Goal: Use online tool/utility: Utilize a website feature to perform a specific function

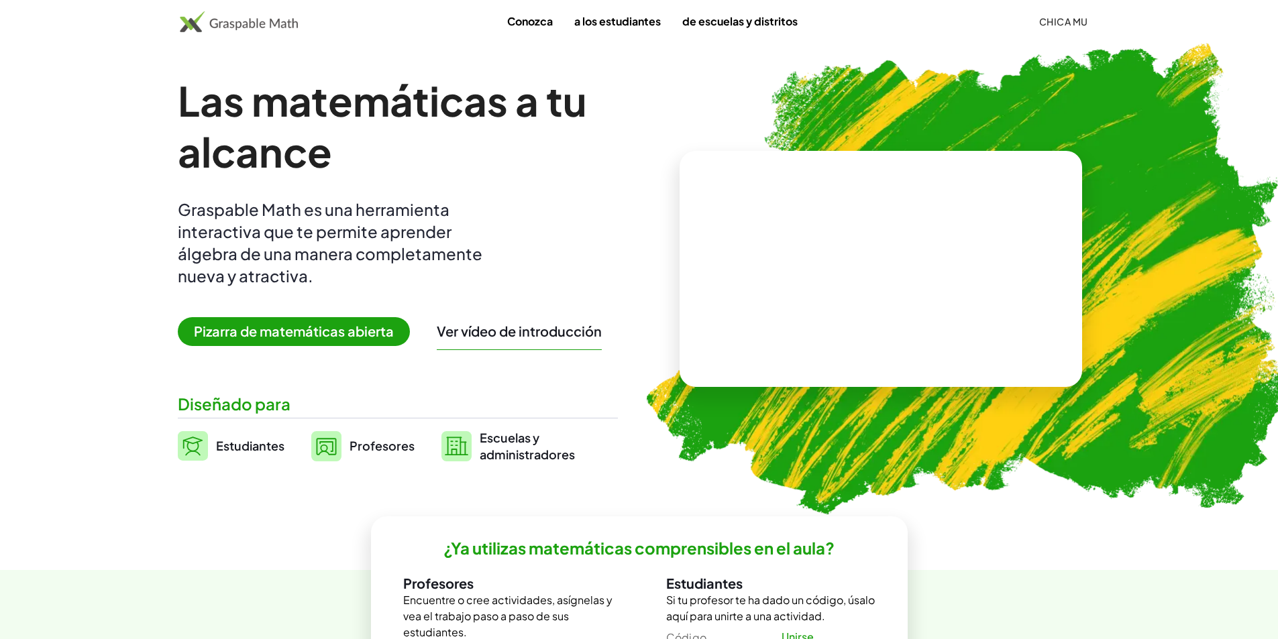
drag, startPoint x: 569, startPoint y: 337, endPoint x: 422, endPoint y: 339, distance: 146.9
click at [435, 343] on div "Las matemáticas a tu alcance Graspable Math es una herramienta interactiva que …" at bounding box center [398, 269] width 440 height 388
drag, startPoint x: 411, startPoint y: 339, endPoint x: 378, endPoint y: 336, distance: 32.4
click at [408, 339] on div "Las matemáticas a tu alcance Graspable Math es una herramienta interactiva que …" at bounding box center [398, 269] width 440 height 388
click at [378, 336] on font "Pizarra de matemáticas abierta" at bounding box center [294, 331] width 200 height 17
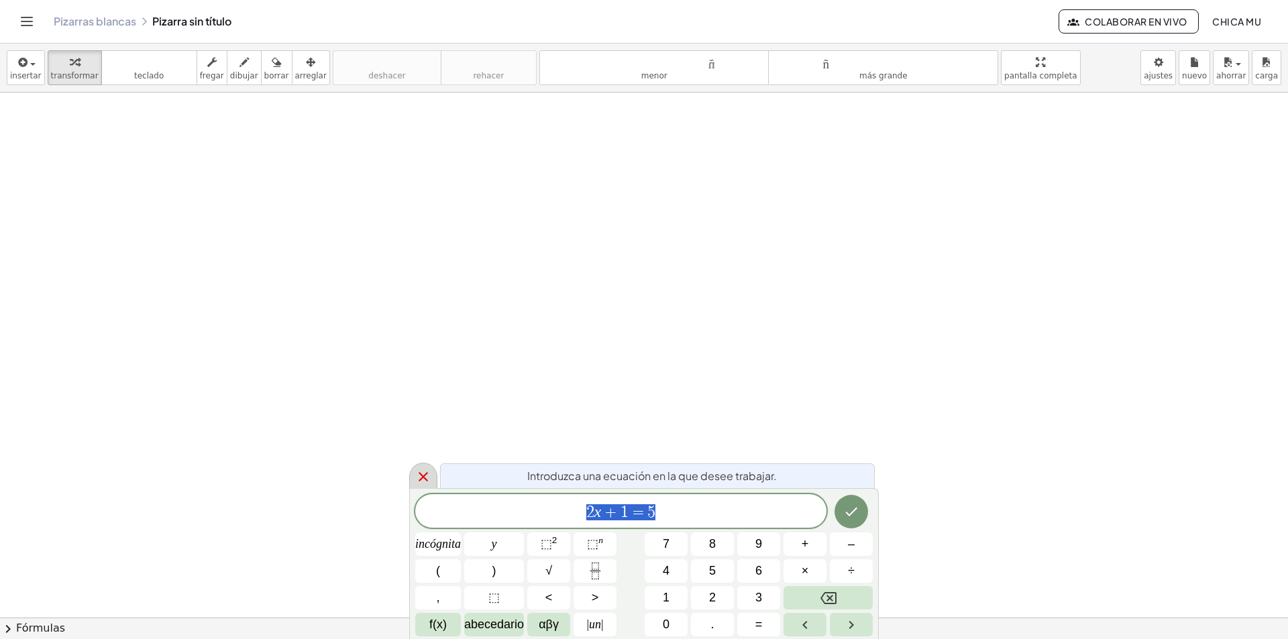
click at [422, 485] on div at bounding box center [423, 476] width 28 height 26
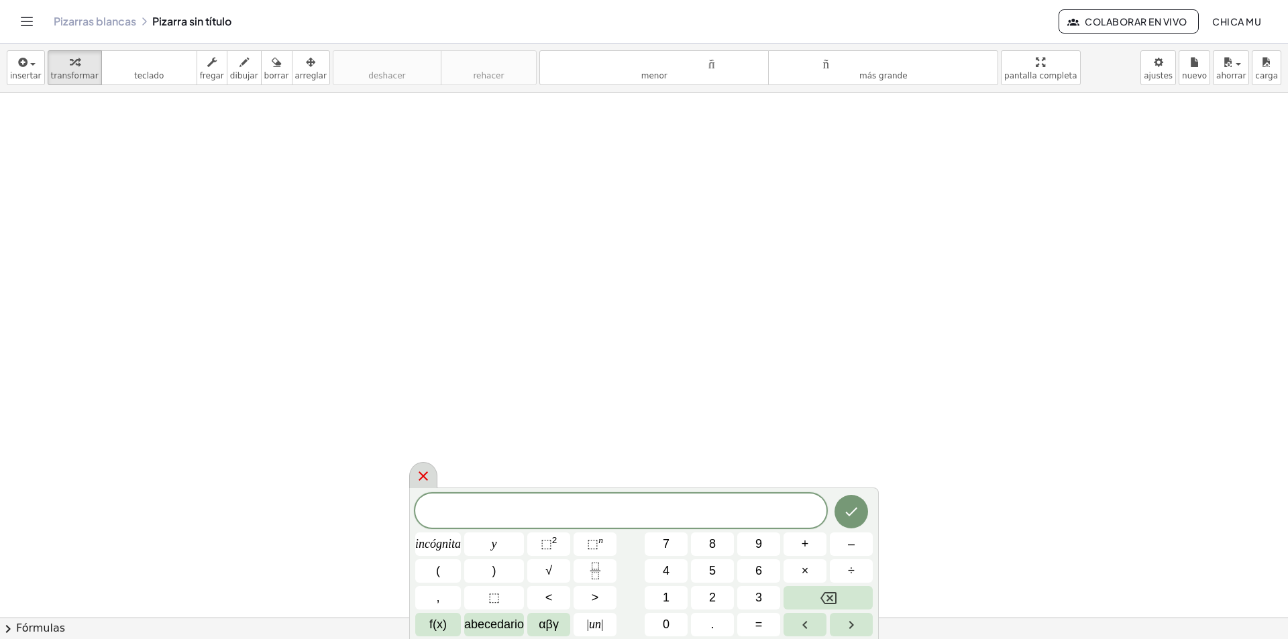
click at [425, 474] on icon at bounding box center [423, 476] width 9 height 9
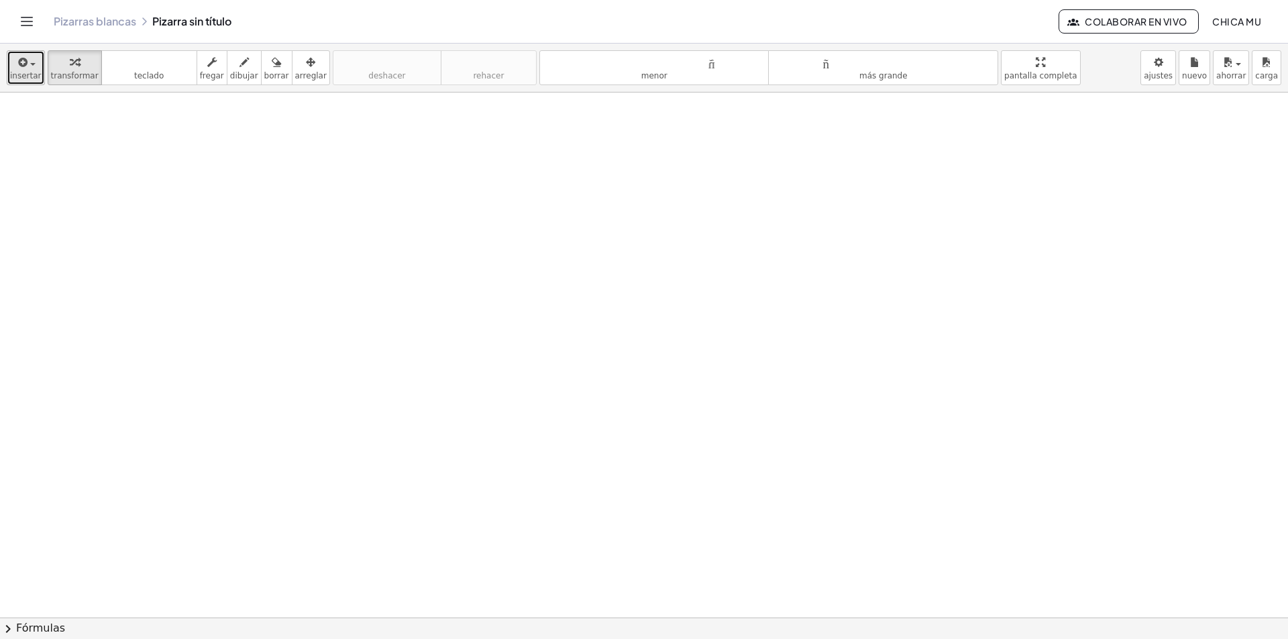
click at [33, 60] on div "button" at bounding box center [26, 62] width 32 height 16
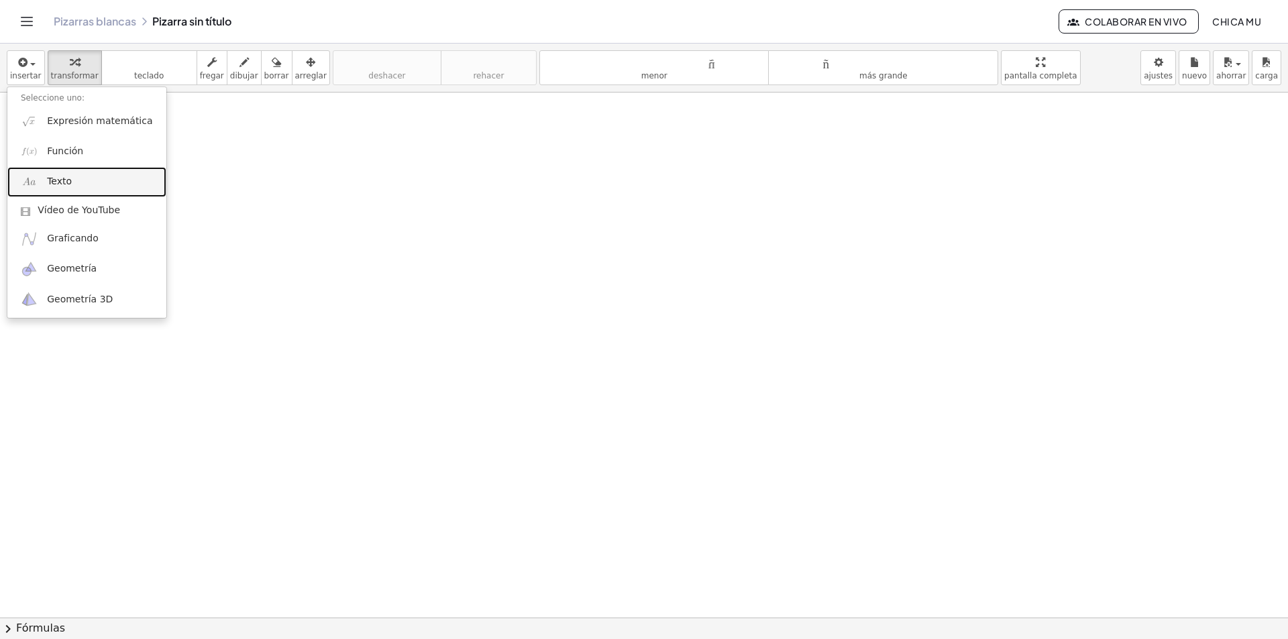
click at [72, 186] on link "Texto" at bounding box center [86, 182] width 159 height 30
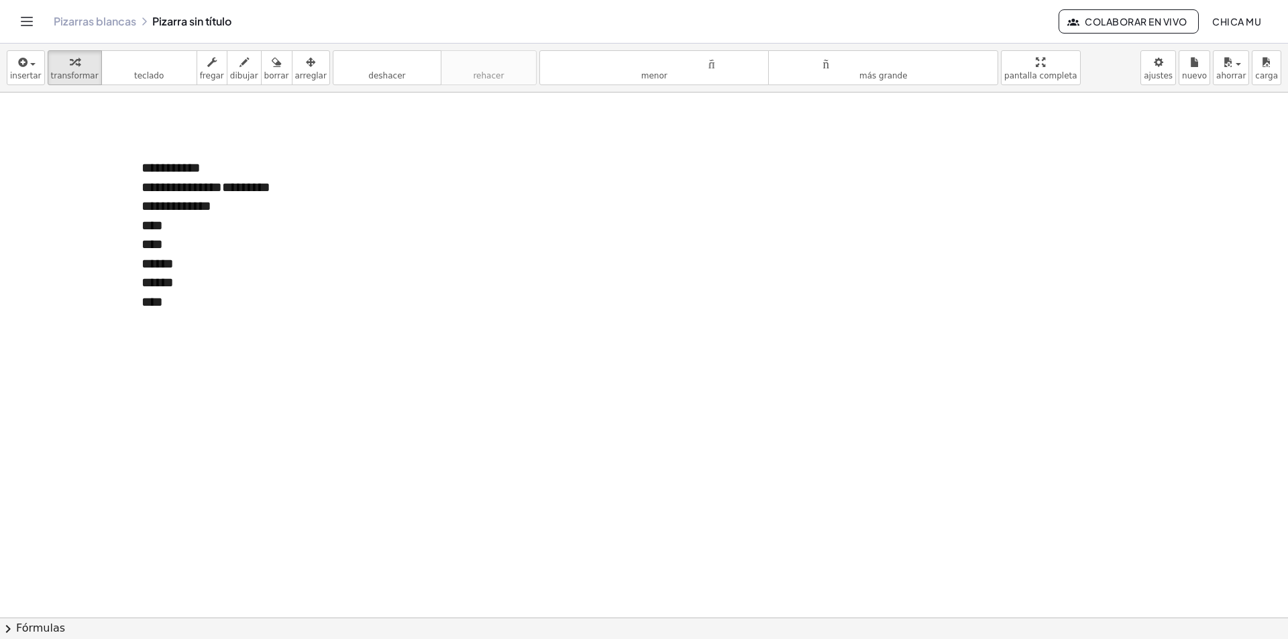
click at [185, 286] on div "******" at bounding box center [229, 282] width 174 height 19
click at [238, 262] on div "******" at bounding box center [229, 263] width 174 height 19
click at [25, 66] on icon "button" at bounding box center [22, 62] width 12 height 16
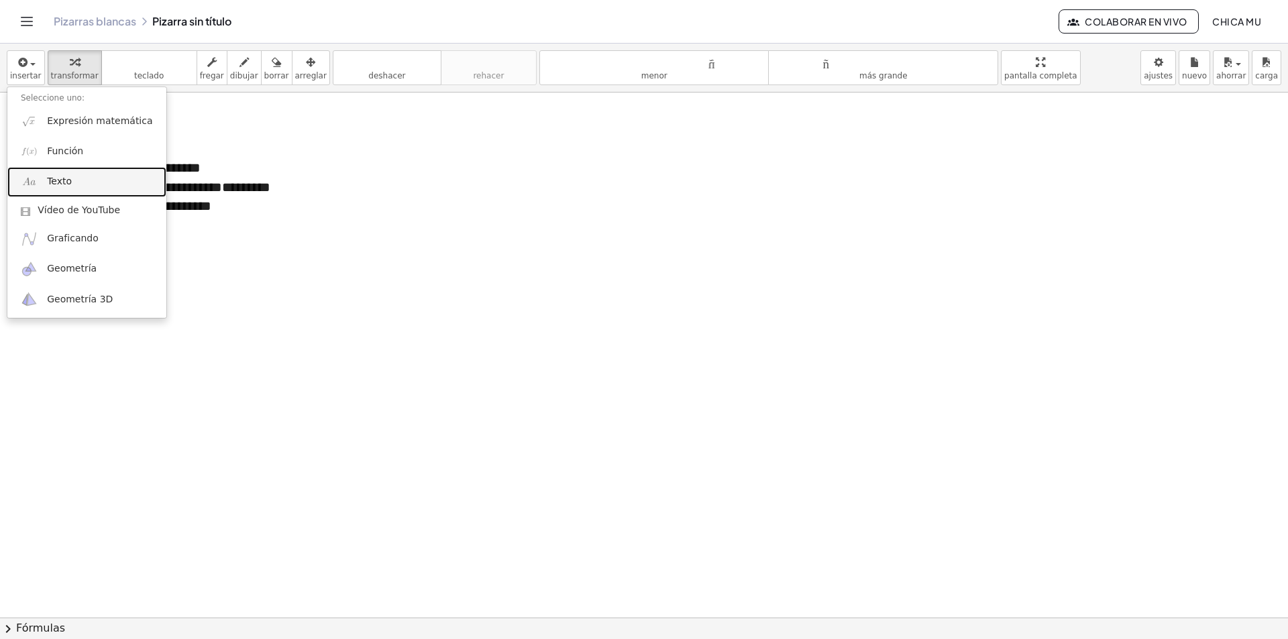
click at [115, 183] on link "Texto" at bounding box center [86, 182] width 159 height 30
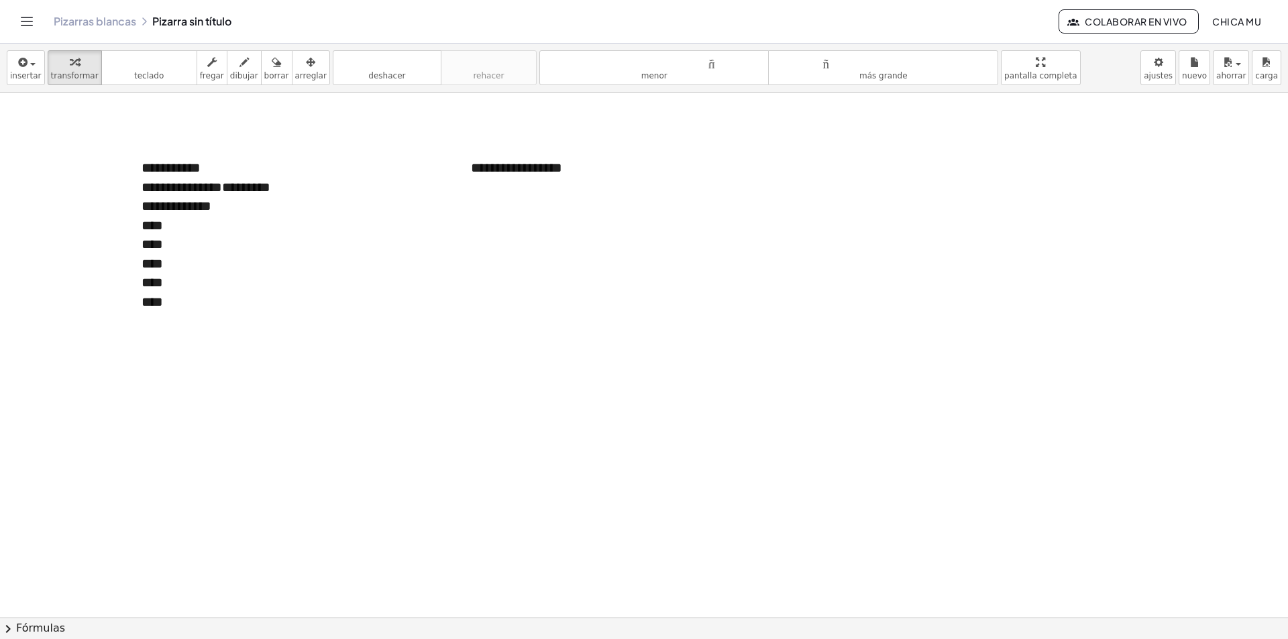
click at [28, 60] on div "button" at bounding box center [26, 62] width 32 height 16
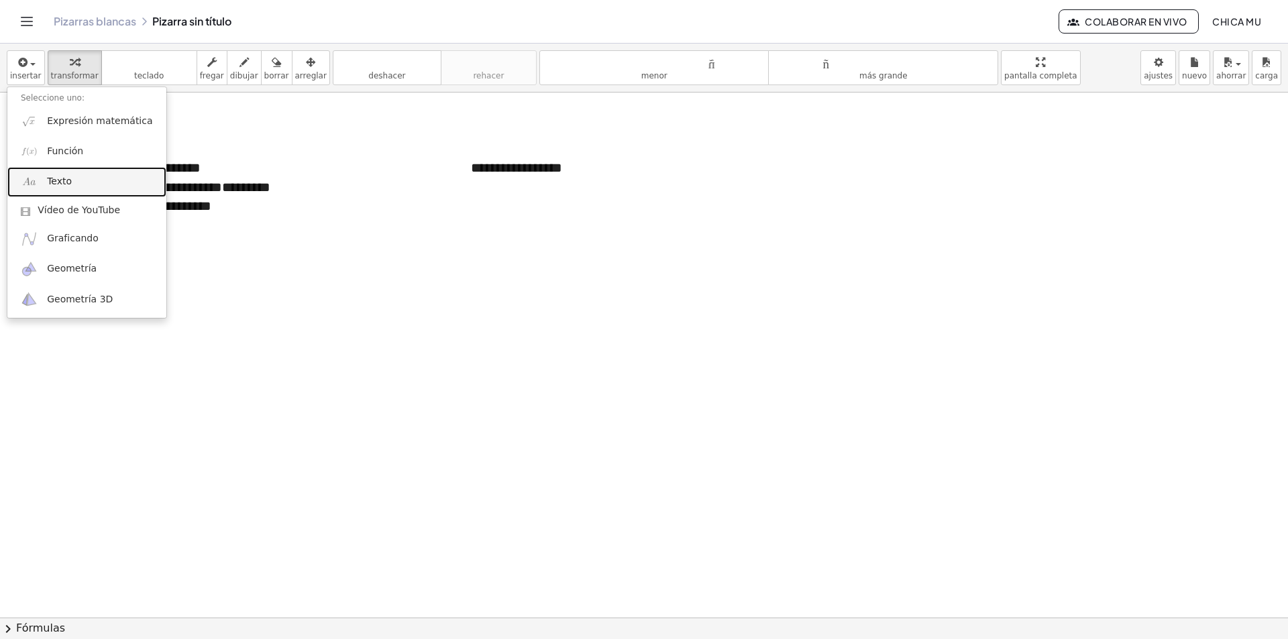
click at [89, 184] on link "Texto" at bounding box center [86, 182] width 159 height 30
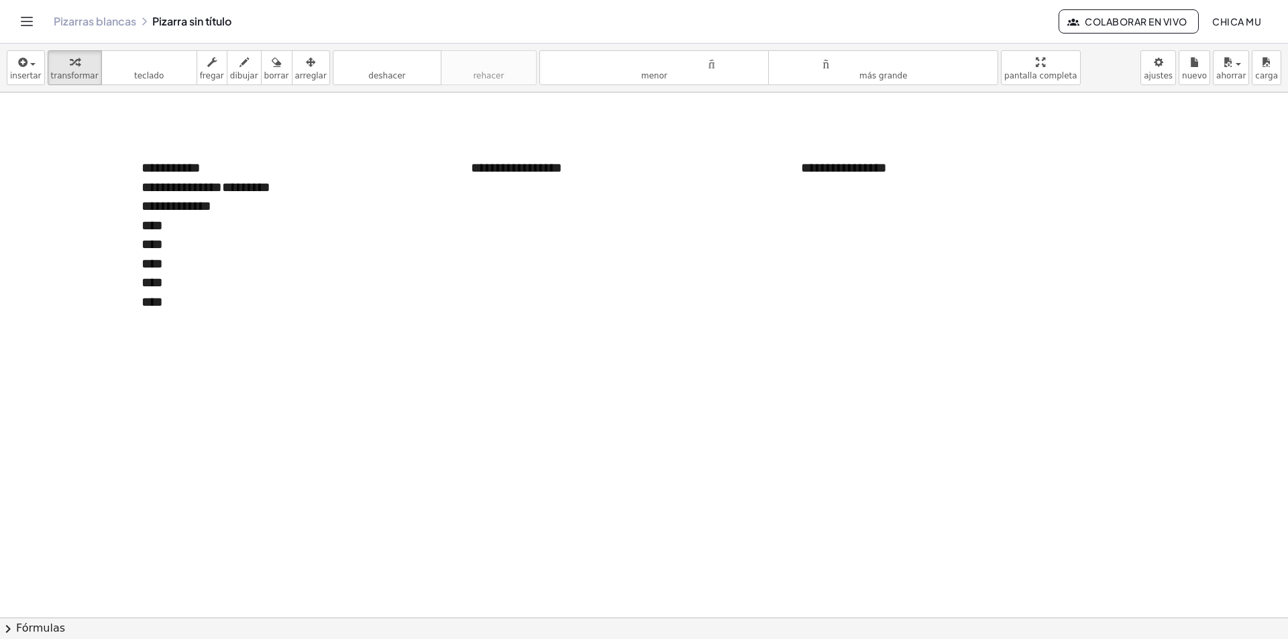
click at [296, 58] on div "button" at bounding box center [311, 62] width 32 height 16
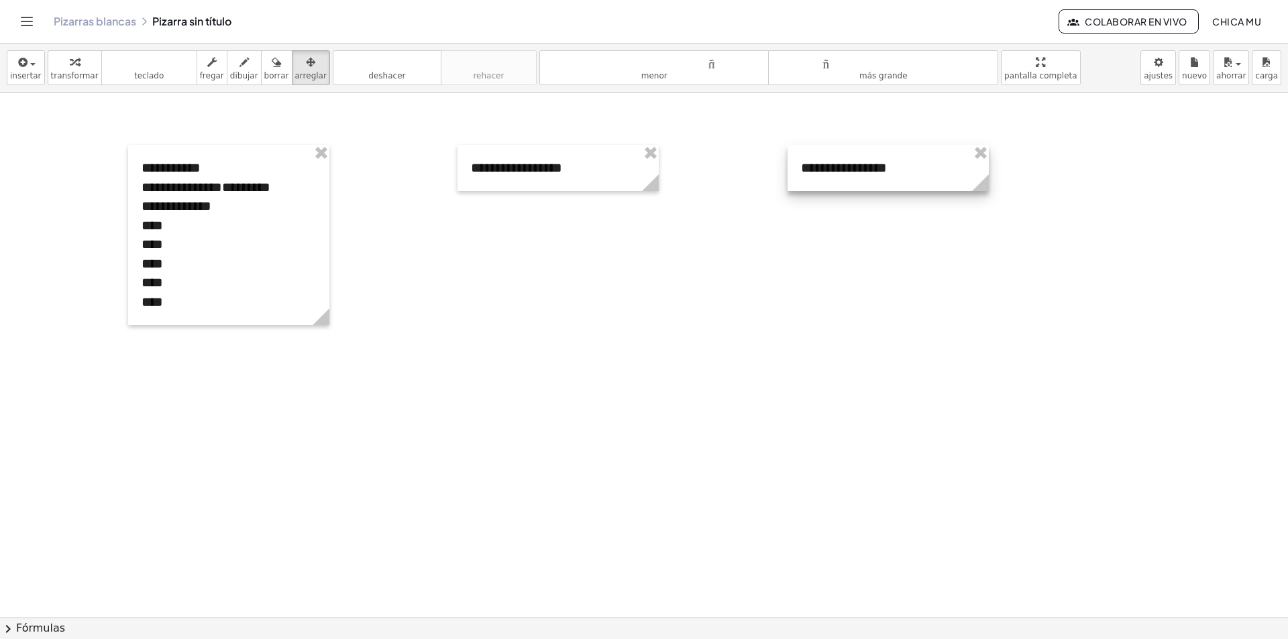
drag, startPoint x: 873, startPoint y: 179, endPoint x: 1000, endPoint y: 264, distance: 152.4
click at [989, 191] on div at bounding box center [888, 168] width 201 height 46
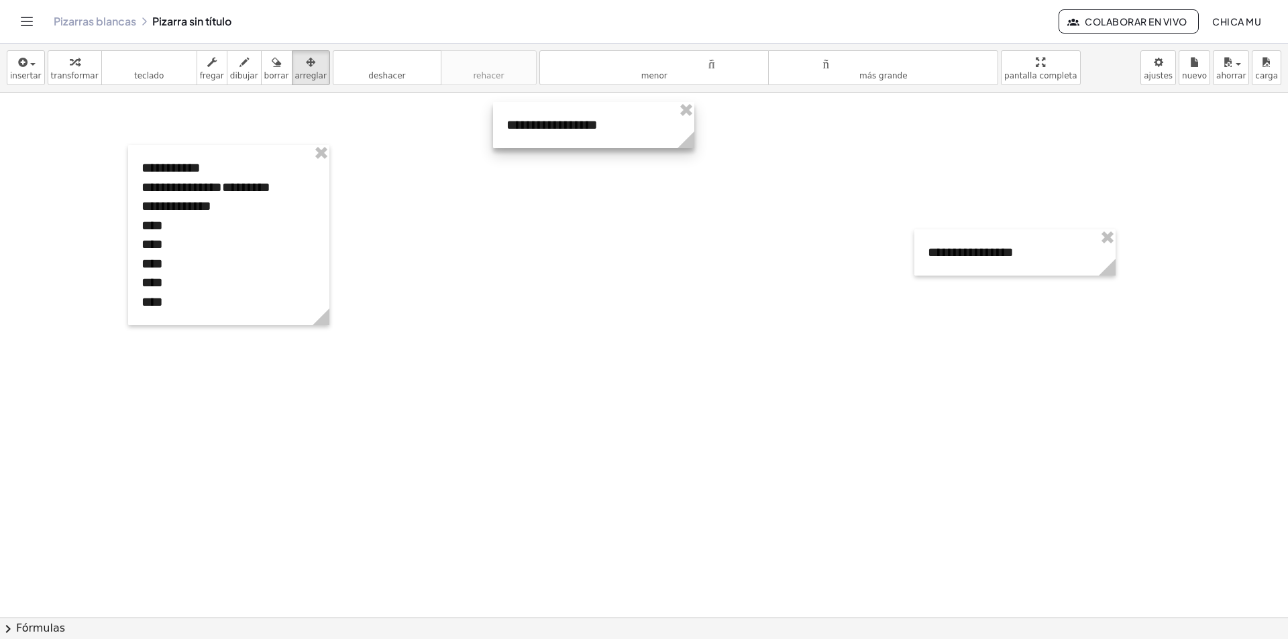
drag, startPoint x: 559, startPoint y: 189, endPoint x: 594, endPoint y: 146, distance: 55.7
click at [594, 146] on div at bounding box center [593, 125] width 201 height 46
click at [35, 68] on div "button" at bounding box center [26, 62] width 32 height 16
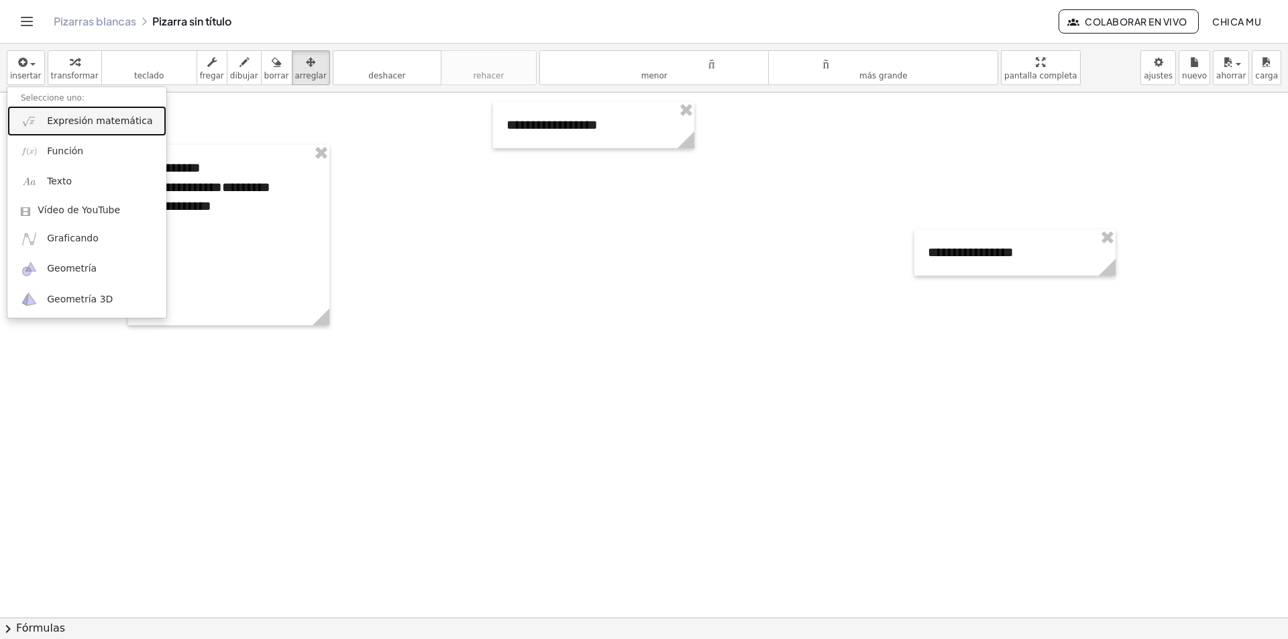
click at [98, 121] on font "Expresión matemática" at bounding box center [99, 120] width 105 height 11
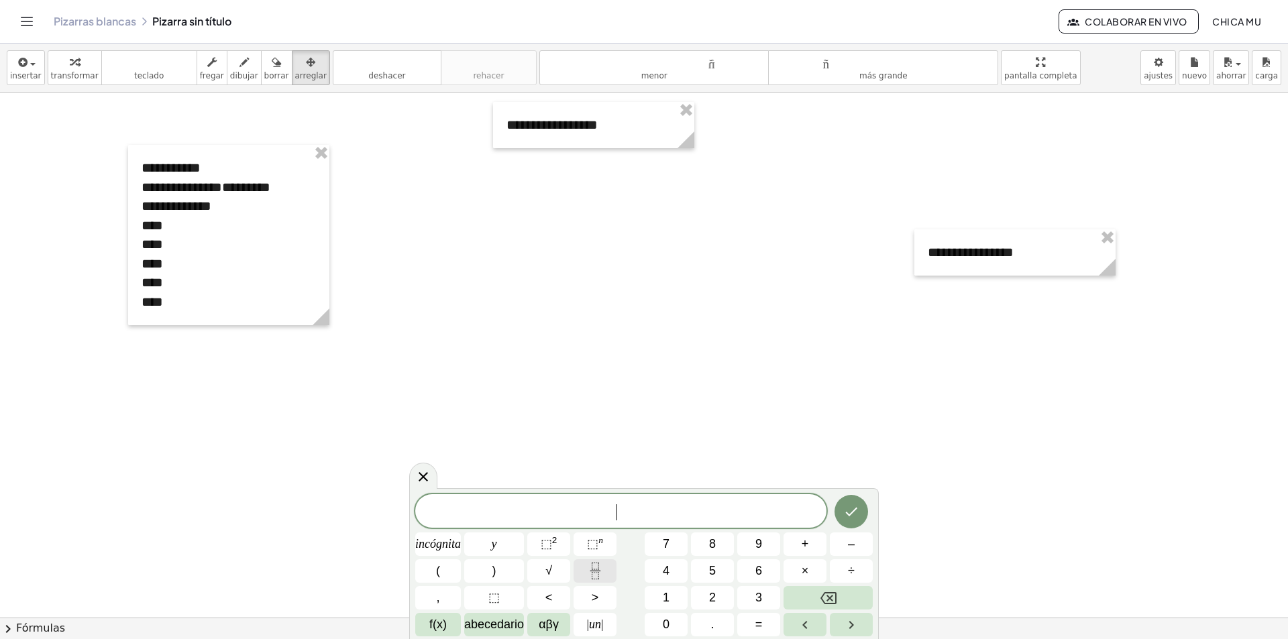
click at [601, 570] on icon "Fracción" at bounding box center [595, 571] width 17 height 17
click at [441, 569] on button "(" at bounding box center [438, 570] width 46 height 23
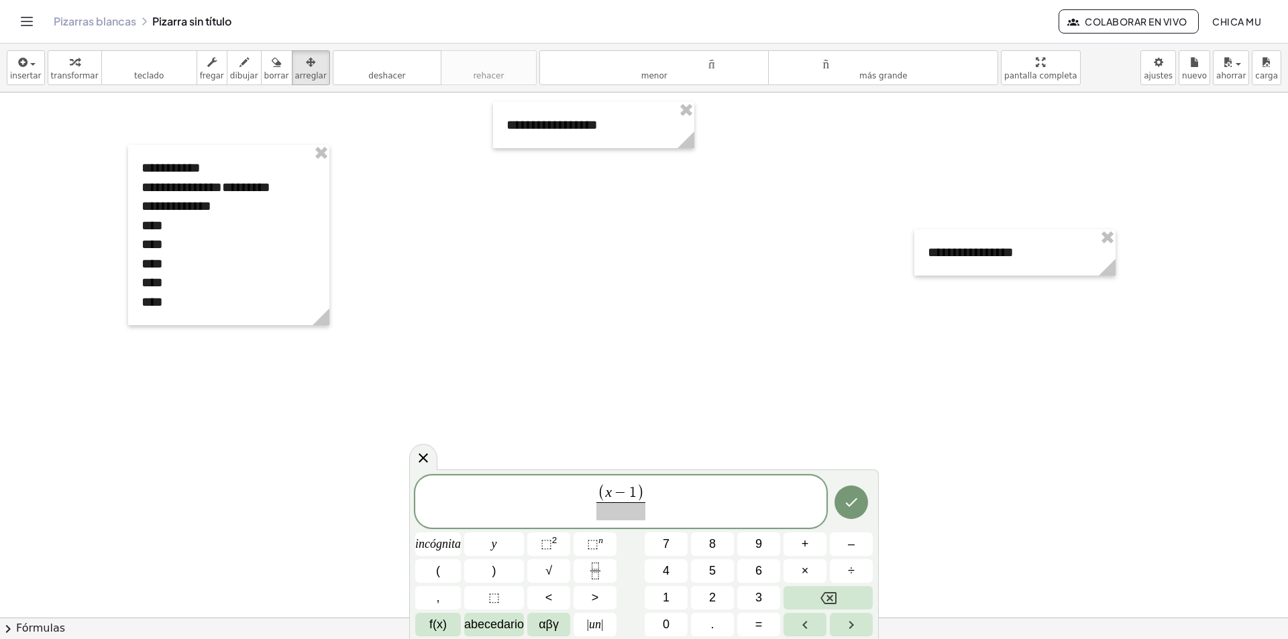
click at [557, 531] on div "( x − 1 ) ​ incógnita y ⬚ 2 ⬚ n 7 8 9 + – ( ) √ 4 5 6 × ÷ , ⬚ < > 1 2 3 f(x) ab…" at bounding box center [644, 556] width 458 height 161
click at [553, 536] on font "2" at bounding box center [554, 540] width 5 height 10
click at [551, 549] on font "⬚" at bounding box center [546, 543] width 11 height 13
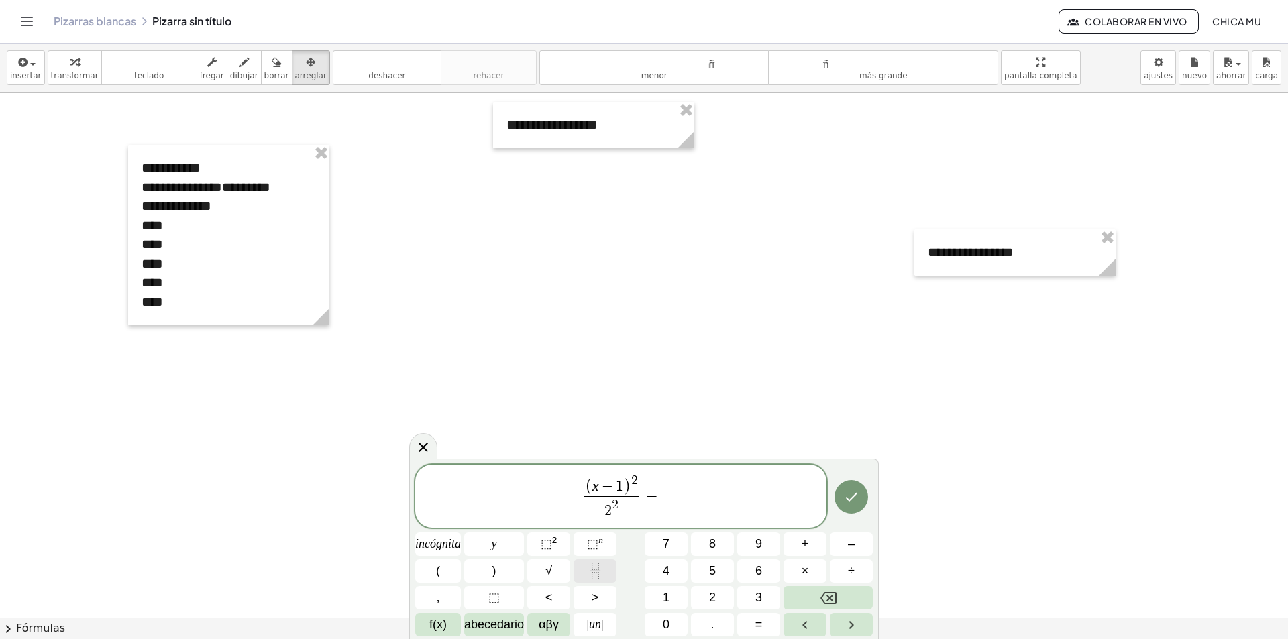
click at [604, 562] on button "Fracción" at bounding box center [595, 570] width 43 height 23
click at [449, 564] on button "(" at bounding box center [438, 570] width 46 height 23
click at [552, 545] on font "⬚" at bounding box center [546, 543] width 11 height 13
click at [563, 543] on button "⬚ 2" at bounding box center [548, 544] width 43 height 23
click at [745, 486] on span "( x − 1 ) 2 2 2 ​ − ( y − 1 ) 2 1 2 ​ ​" at bounding box center [620, 497] width 411 height 49
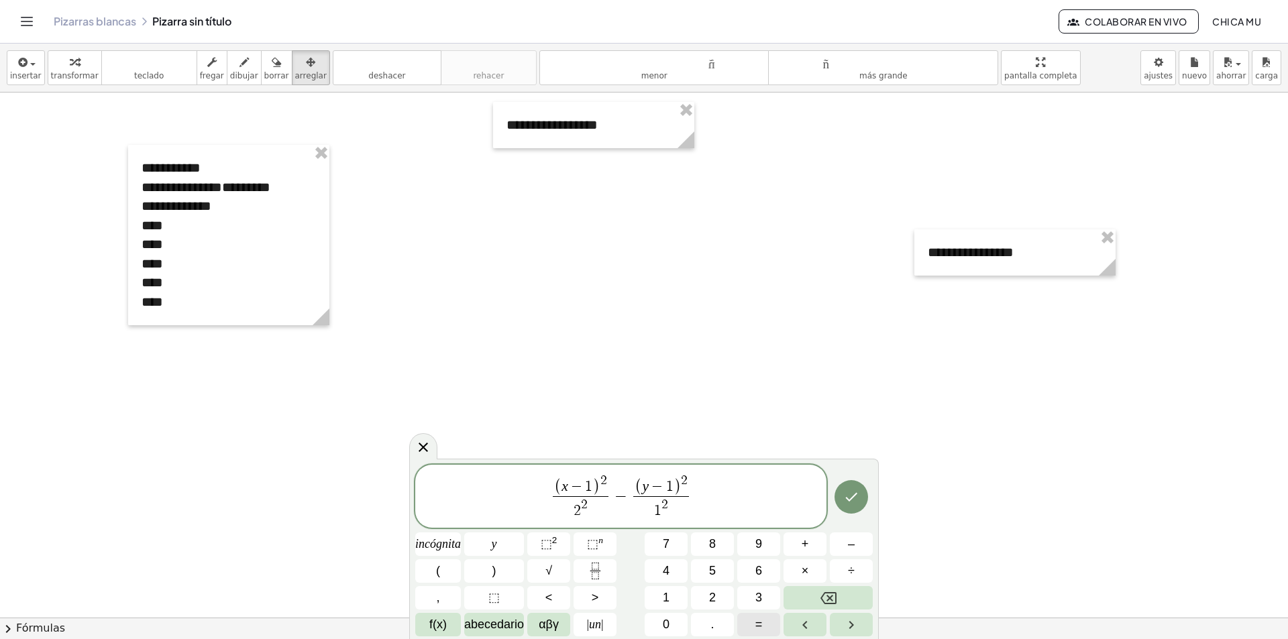
click at [771, 613] on button "=" at bounding box center [758, 624] width 43 height 23
click at [665, 601] on font "1" at bounding box center [666, 597] width 7 height 13
click at [857, 504] on button "Hecho" at bounding box center [852, 497] width 34 height 34
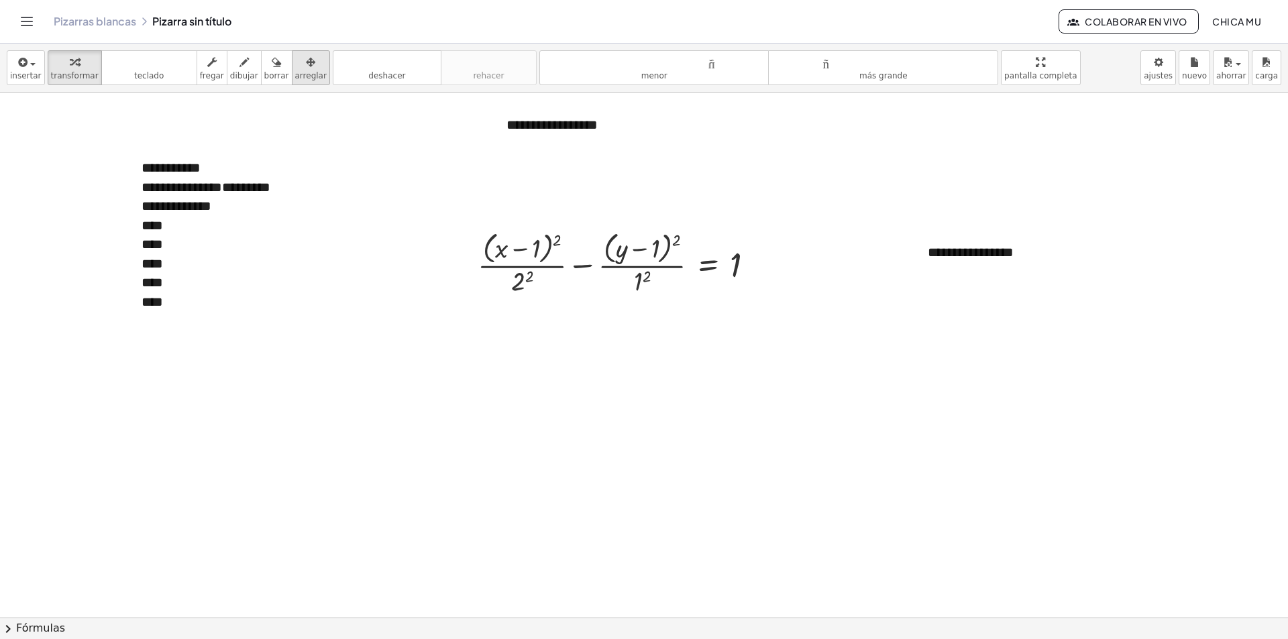
click at [295, 66] on div "button" at bounding box center [311, 62] width 32 height 16
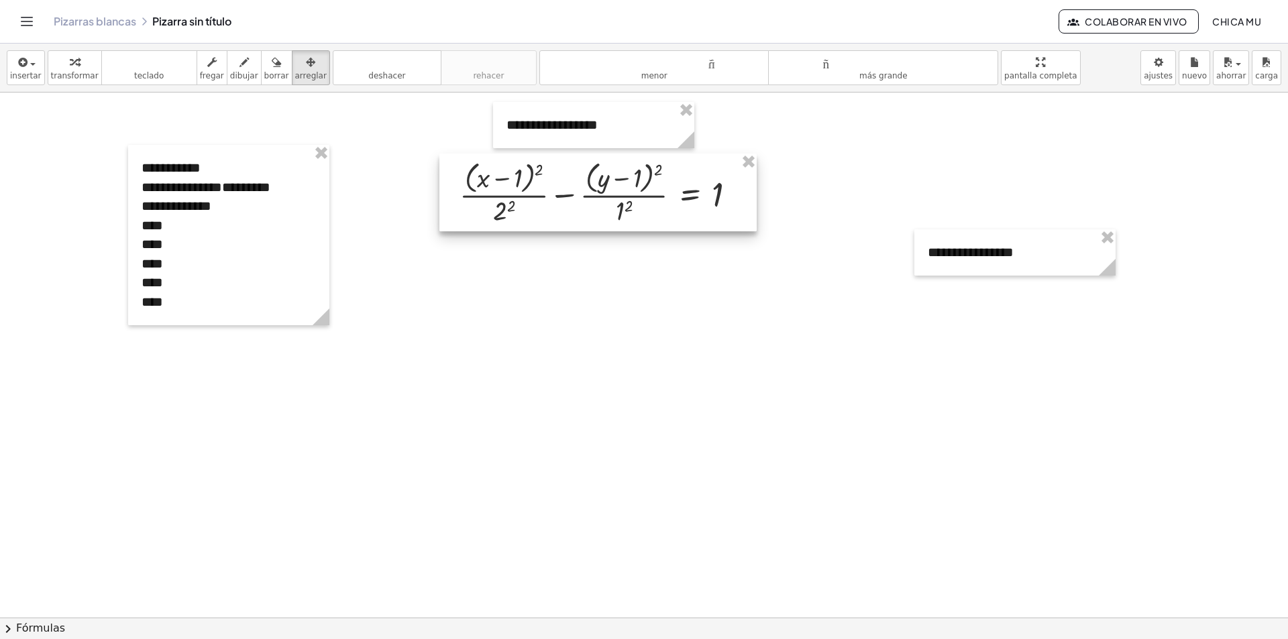
drag, startPoint x: 582, startPoint y: 250, endPoint x: 561, endPoint y: 179, distance: 73.9
click at [561, 179] on div at bounding box center [597, 193] width 317 height 78
click at [561, 179] on div at bounding box center [594, 191] width 317 height 78
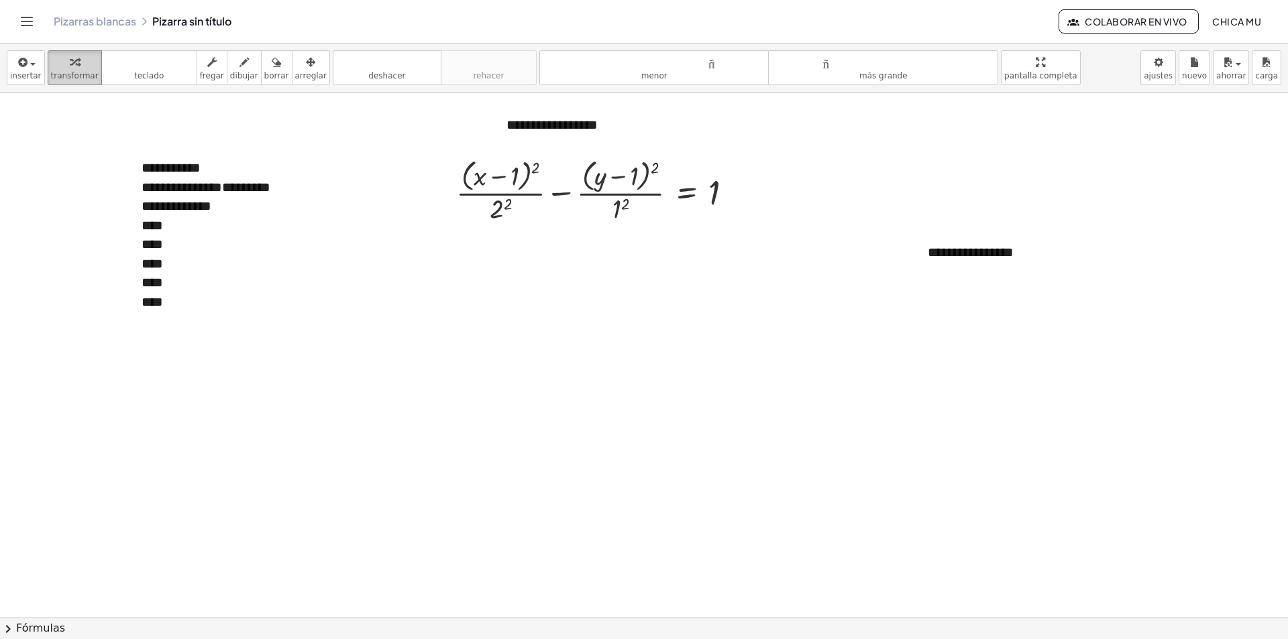
click at [70, 68] on icon "button" at bounding box center [74, 62] width 9 height 16
click at [626, 205] on div at bounding box center [599, 190] width 301 height 71
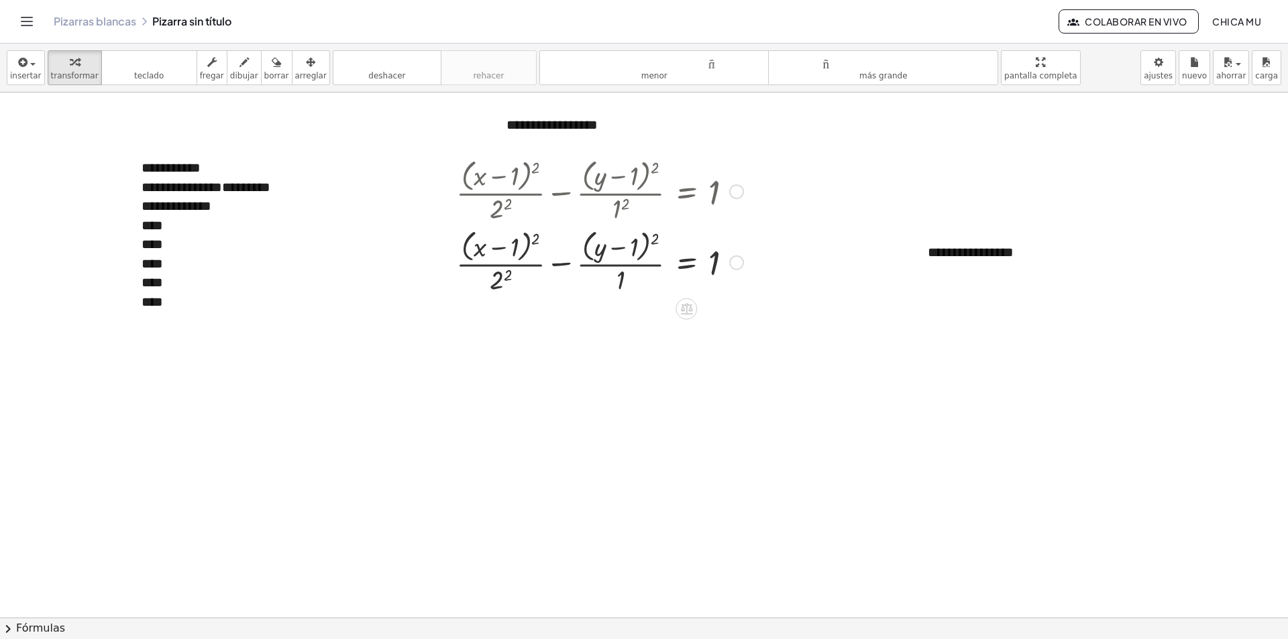
click at [505, 277] on div at bounding box center [599, 261] width 301 height 71
drag, startPoint x: 955, startPoint y: 258, endPoint x: 944, endPoint y: 262, distance: 12.1
click at [944, 262] on div "**********" at bounding box center [1014, 252] width 201 height 46
click at [295, 71] on font "arreglar" at bounding box center [311, 75] width 32 height 9
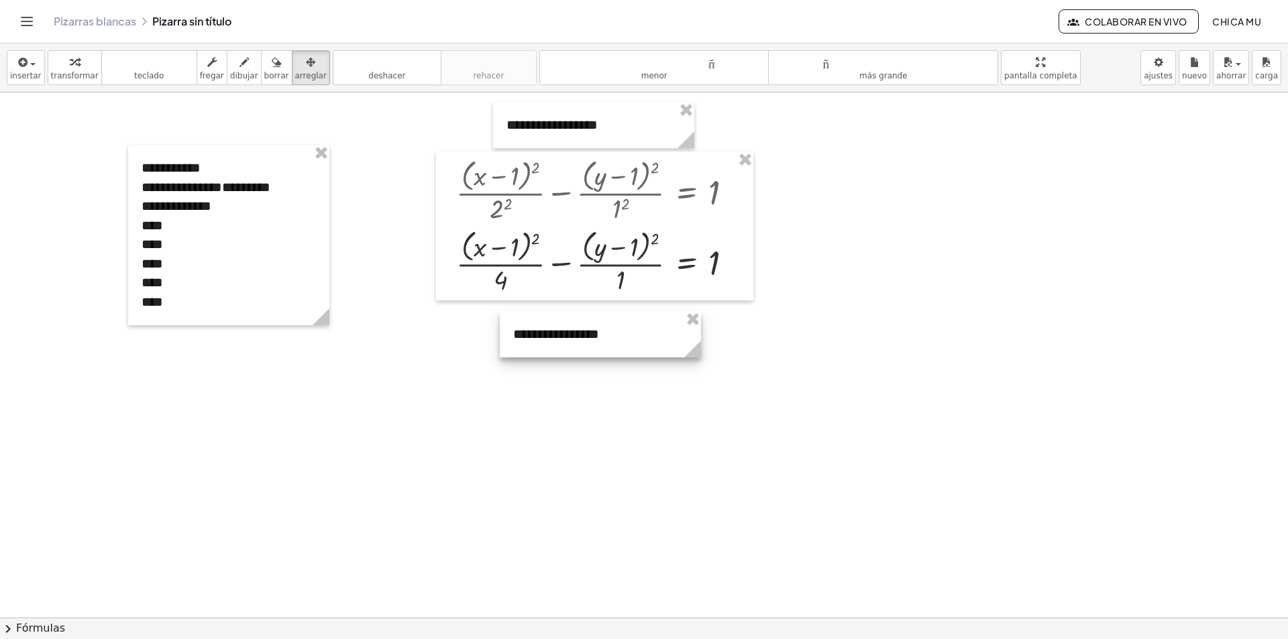
drag, startPoint x: 850, startPoint y: 290, endPoint x: 598, endPoint y: 331, distance: 254.9
click at [598, 331] on div at bounding box center [600, 334] width 201 height 46
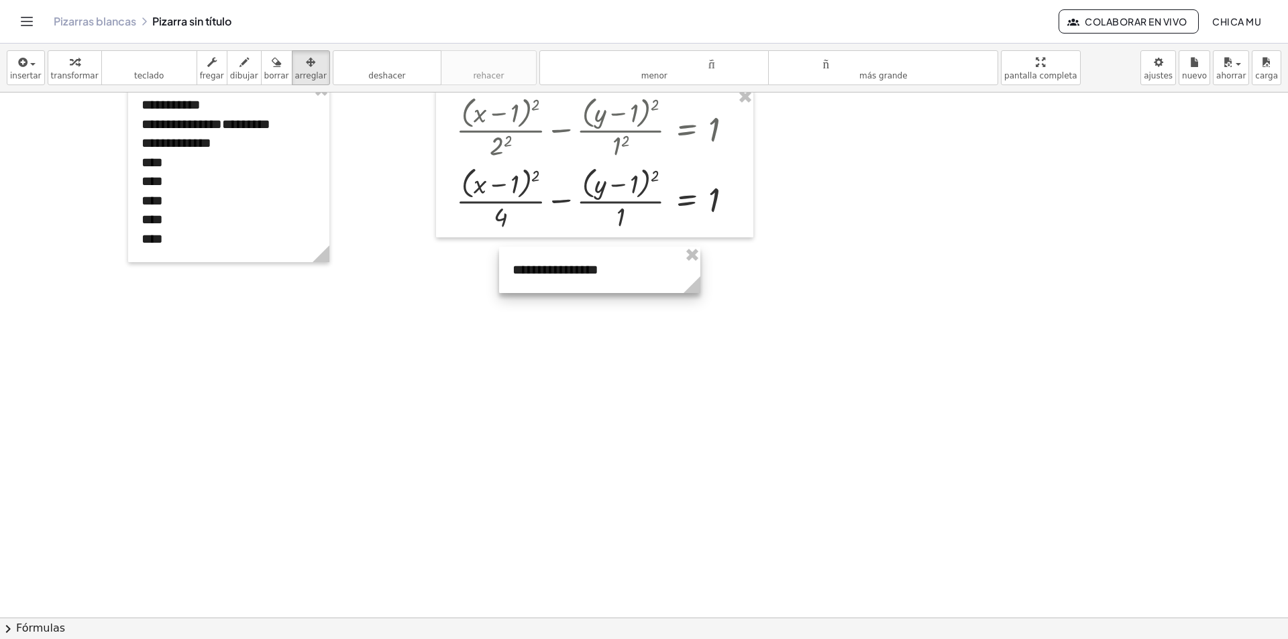
scroll to position [67, 0]
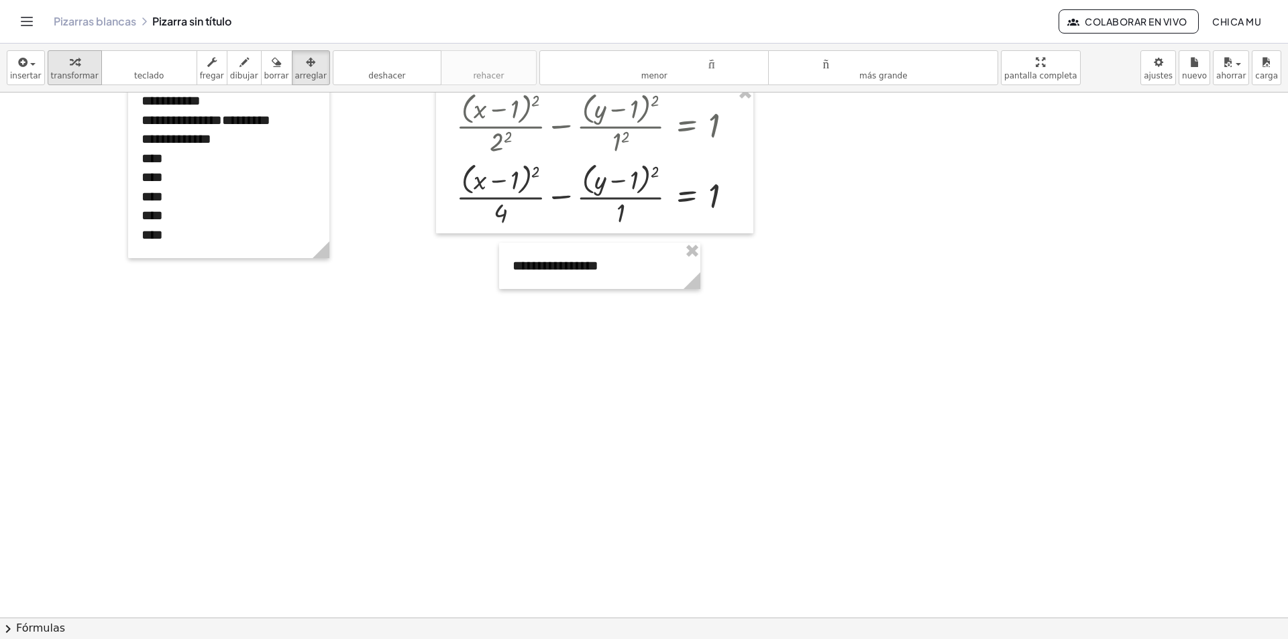
click at [72, 65] on div "button" at bounding box center [75, 62] width 48 height 16
click at [29, 60] on div "button" at bounding box center [26, 62] width 32 height 16
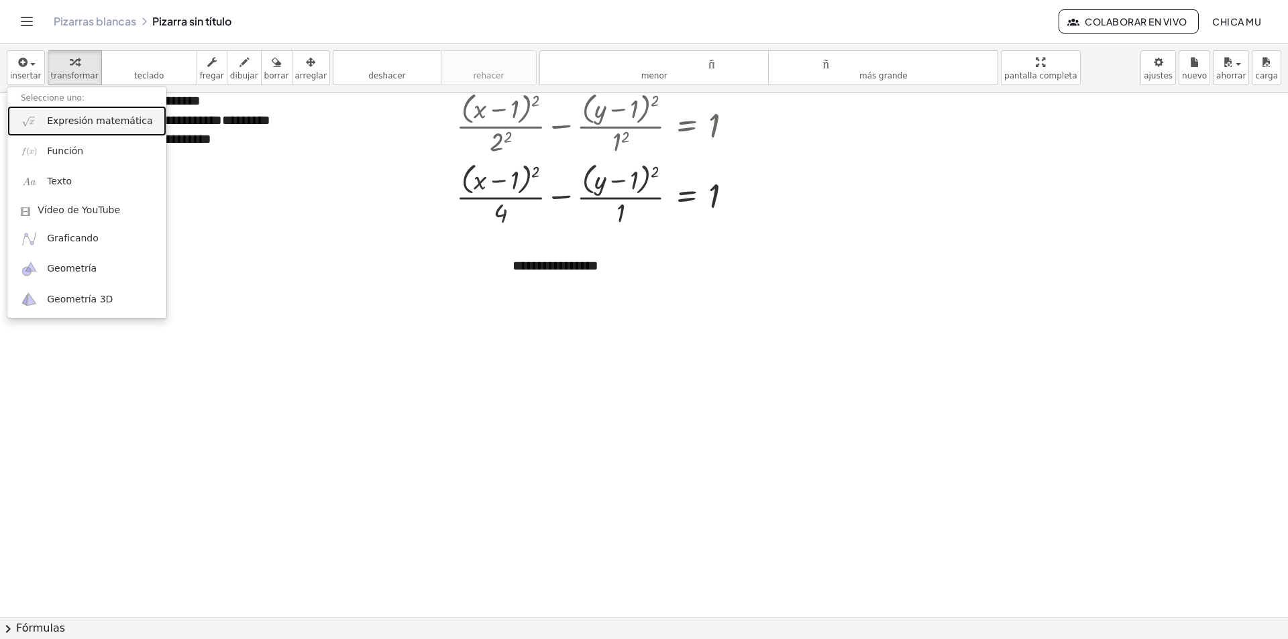
click at [70, 121] on font "Expresión matemática" at bounding box center [99, 120] width 105 height 11
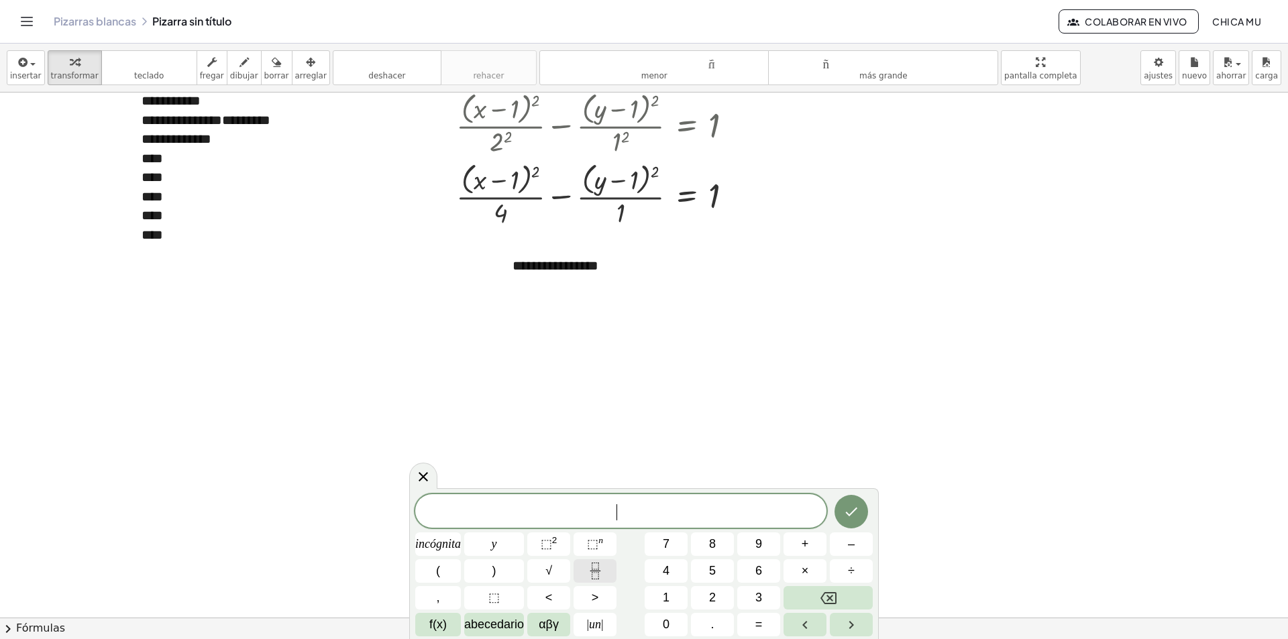
click at [594, 568] on icon "Fracción" at bounding box center [595, 571] width 17 height 17
click at [457, 568] on button "(" at bounding box center [438, 570] width 46 height 23
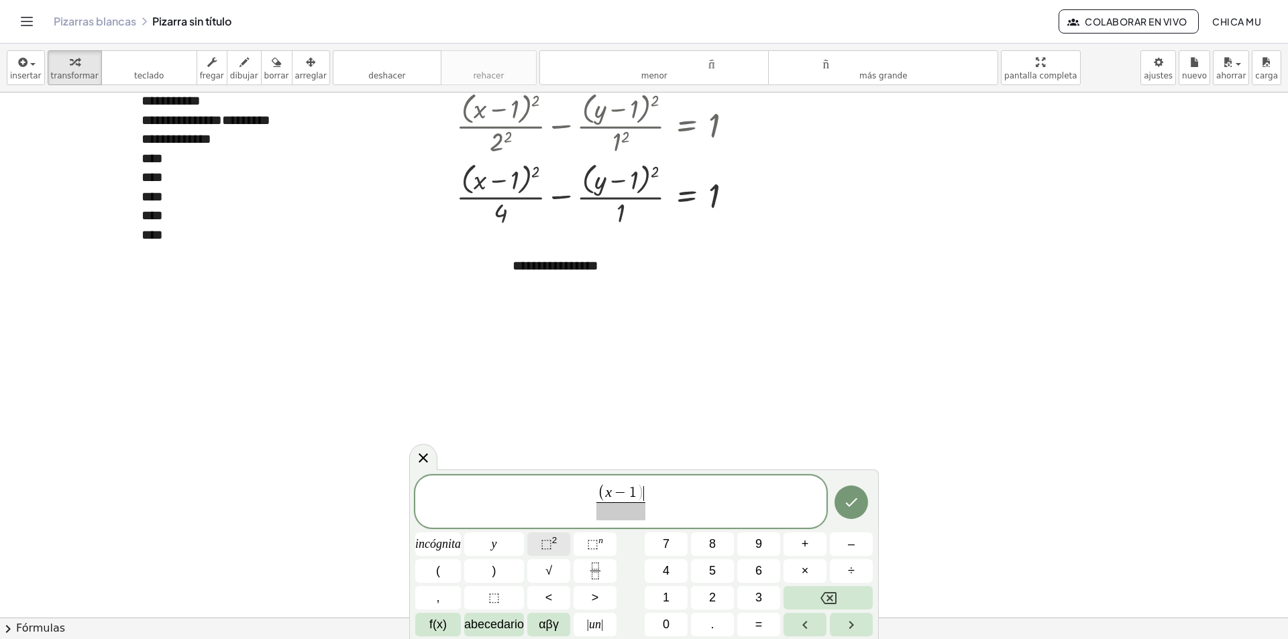
click at [566, 548] on button "⬚ 2" at bounding box center [548, 544] width 43 height 23
click at [585, 575] on button "Fracción" at bounding box center [595, 570] width 43 height 23
click at [448, 574] on button "(" at bounding box center [438, 570] width 46 height 23
click at [555, 545] on font "2" at bounding box center [554, 540] width 5 height 10
click at [665, 517] on span at bounding box center [661, 511] width 56 height 18
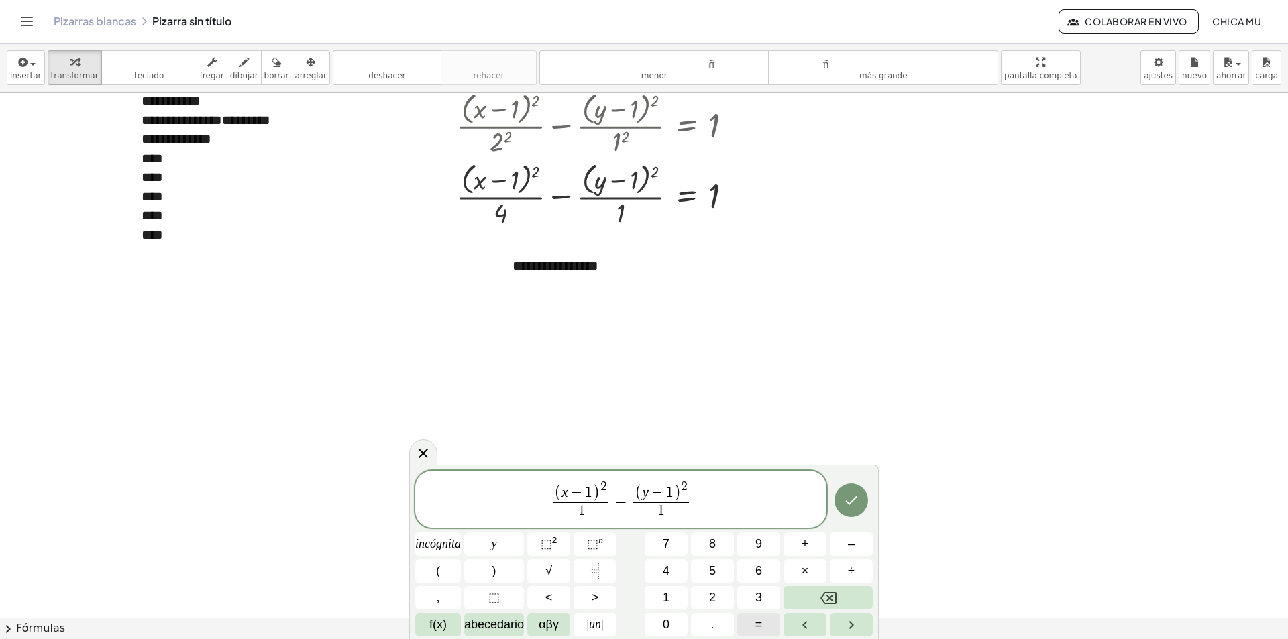
click at [763, 614] on button "=" at bounding box center [758, 624] width 43 height 23
click at [653, 593] on button "1" at bounding box center [666, 597] width 43 height 23
click at [859, 499] on icon "Hecho" at bounding box center [851, 500] width 16 height 16
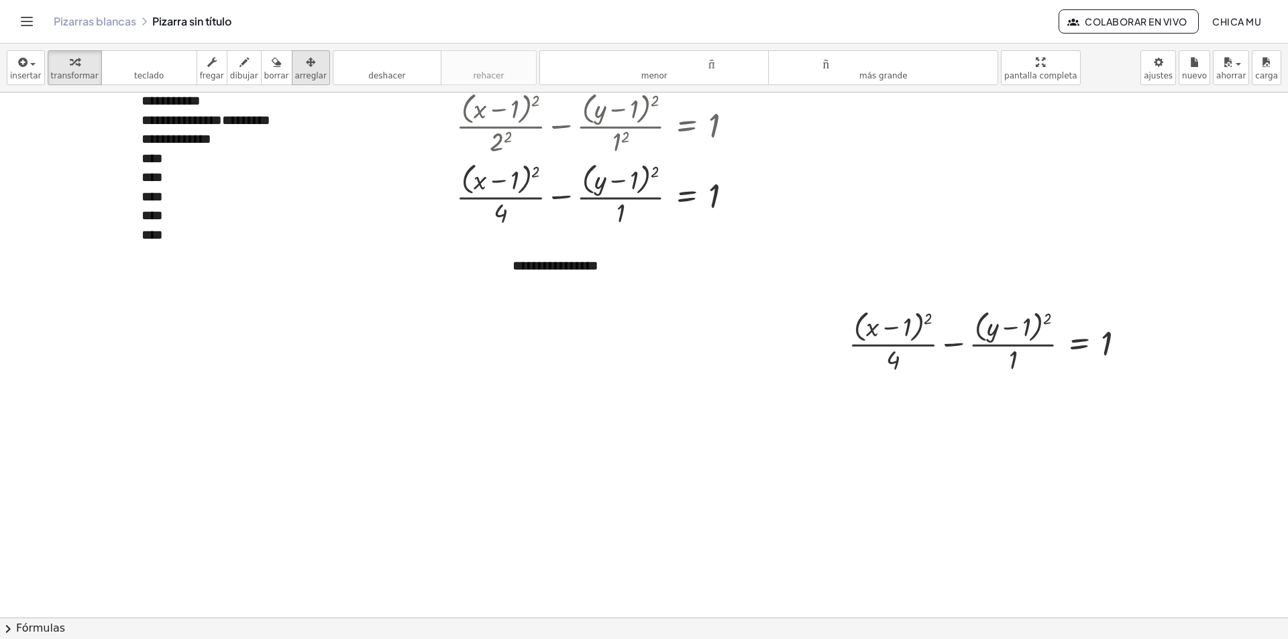
click at [295, 67] on div "button" at bounding box center [311, 62] width 32 height 16
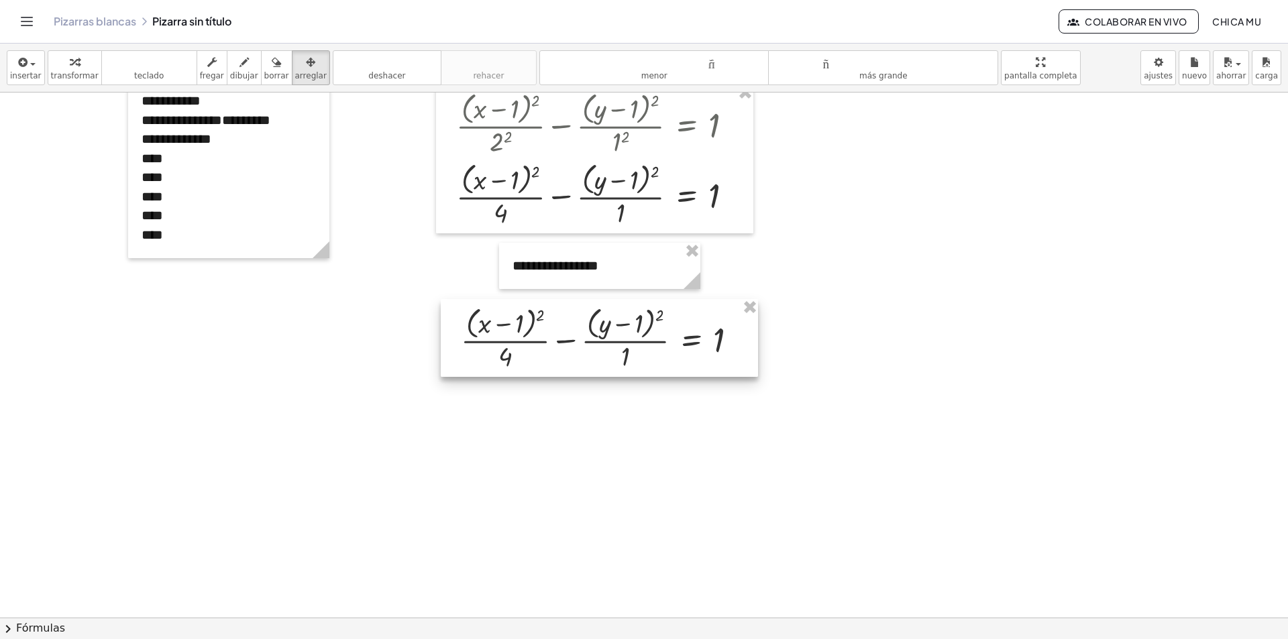
drag, startPoint x: 726, startPoint y: 326, endPoint x: 577, endPoint y: 325, distance: 148.9
click at [577, 325] on div at bounding box center [599, 338] width 317 height 78
click at [578, 325] on div at bounding box center [602, 338] width 317 height 78
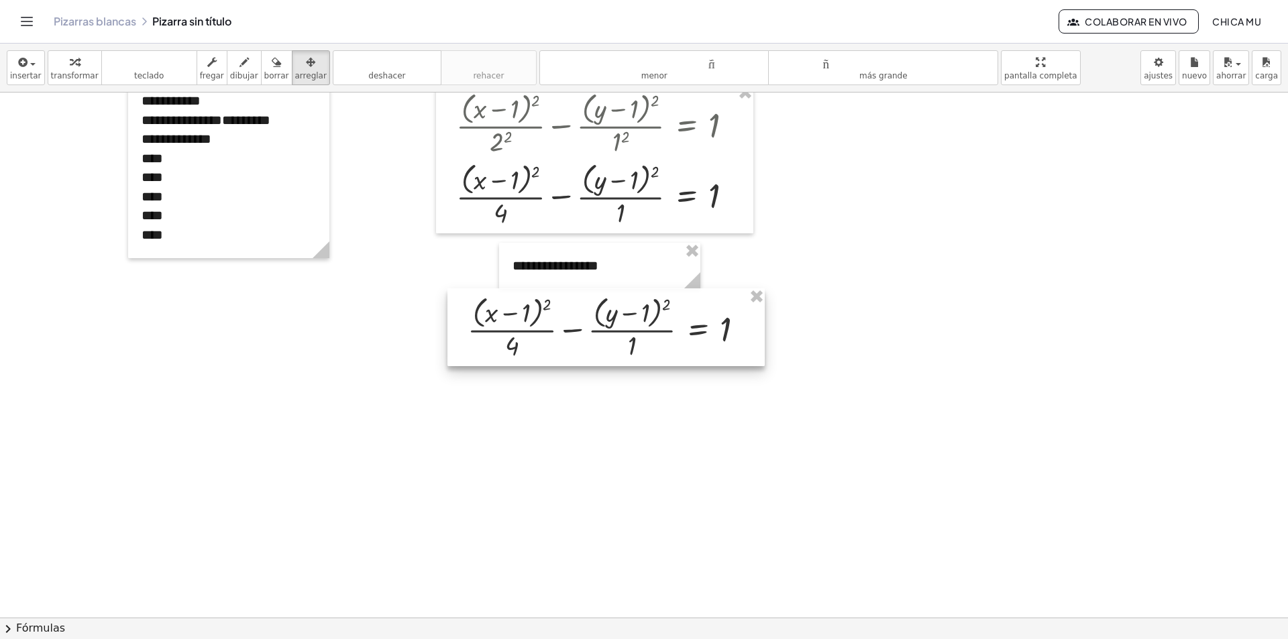
drag, startPoint x: 634, startPoint y: 328, endPoint x: 639, endPoint y: 317, distance: 11.7
click at [639, 317] on div at bounding box center [605, 327] width 317 height 78
click at [639, 317] on div at bounding box center [607, 327] width 317 height 78
click at [57, 71] on font "transformar" at bounding box center [75, 75] width 48 height 9
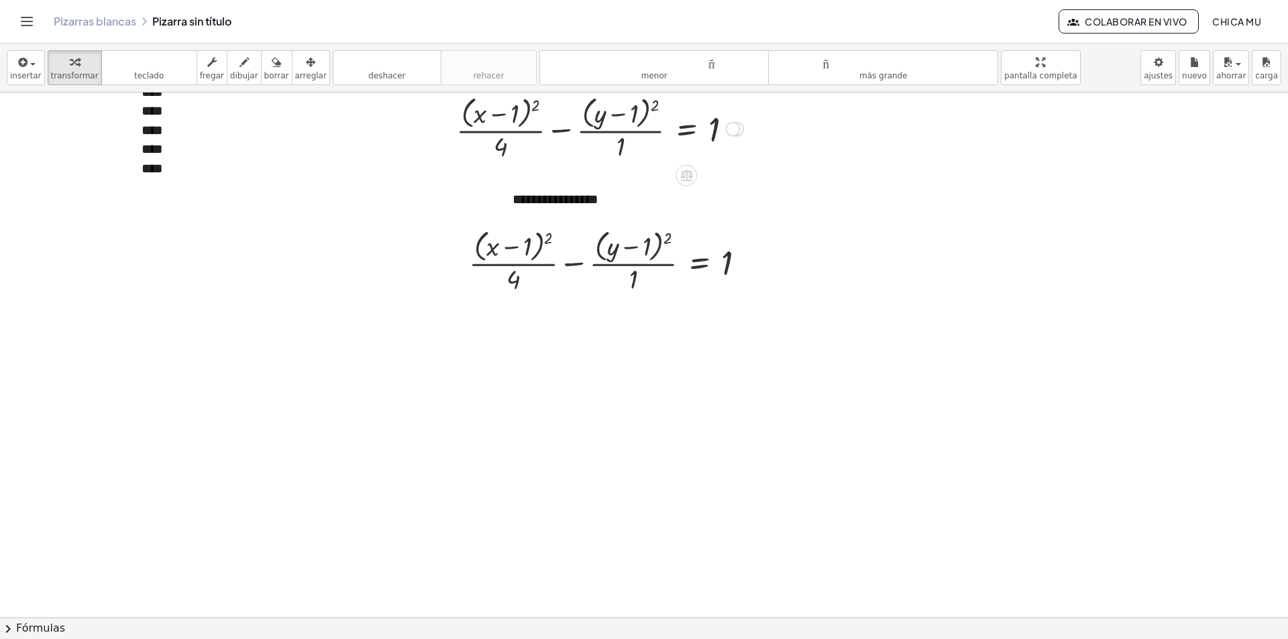
scroll to position [134, 0]
drag, startPoint x: 631, startPoint y: 282, endPoint x: 735, endPoint y: 262, distance: 105.9
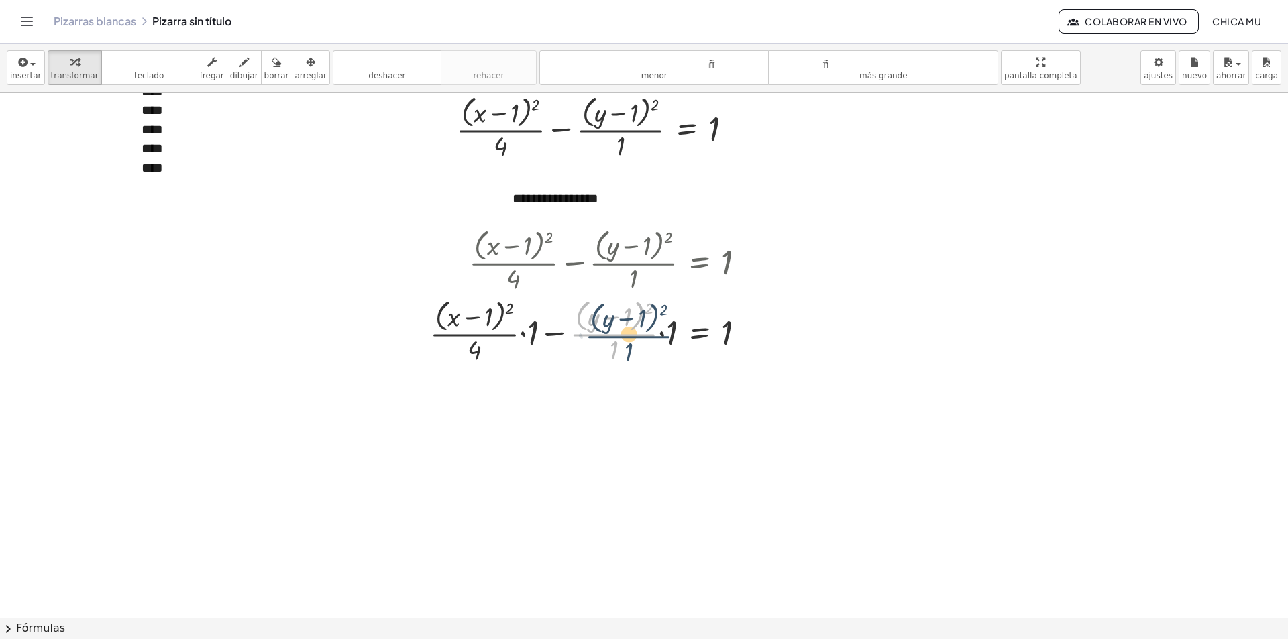
drag, startPoint x: 621, startPoint y: 288, endPoint x: 599, endPoint y: 295, distance: 23.1
click at [602, 297] on div at bounding box center [592, 331] width 339 height 71
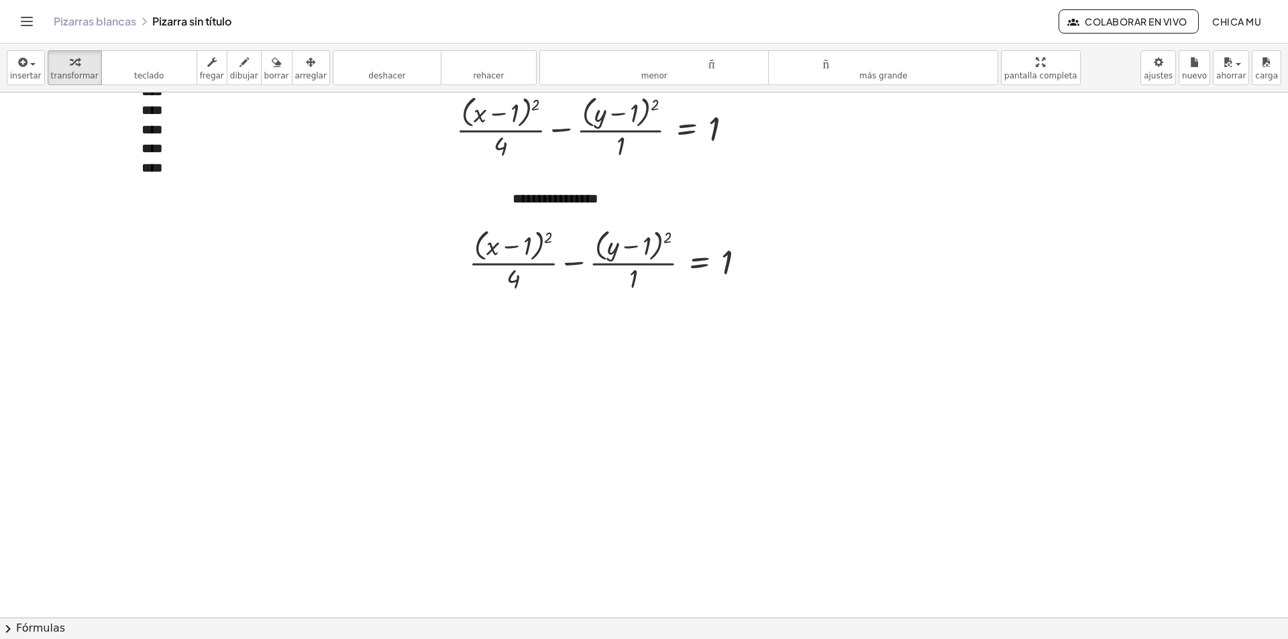
click at [123, 623] on button "chevron_right Fórmulas" at bounding box center [644, 628] width 1288 height 21
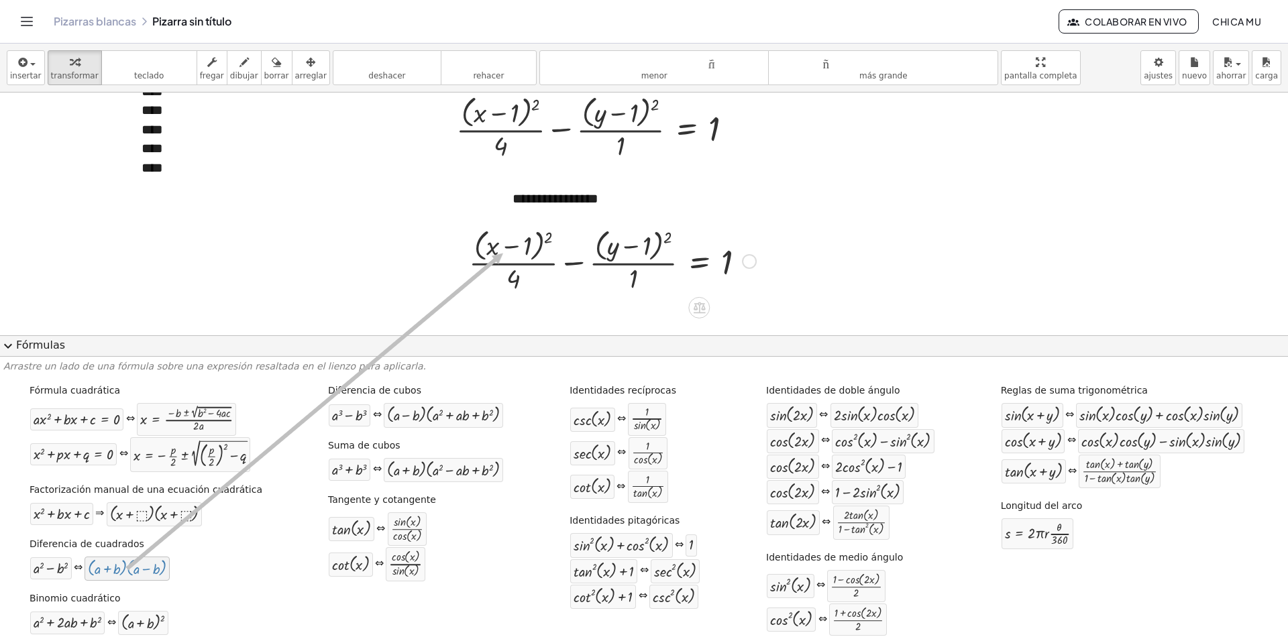
drag, startPoint x: 337, startPoint y: 438, endPoint x: 481, endPoint y: 267, distance: 223.8
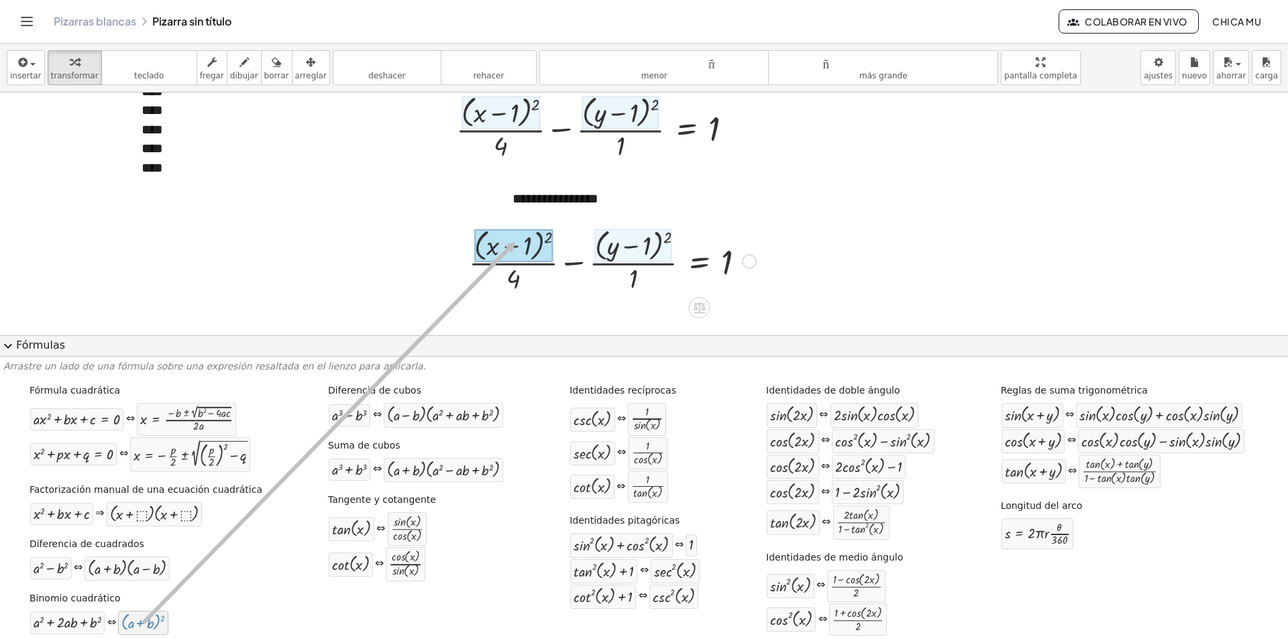
drag, startPoint x: 141, startPoint y: 621, endPoint x: 517, endPoint y: 241, distance: 534.6
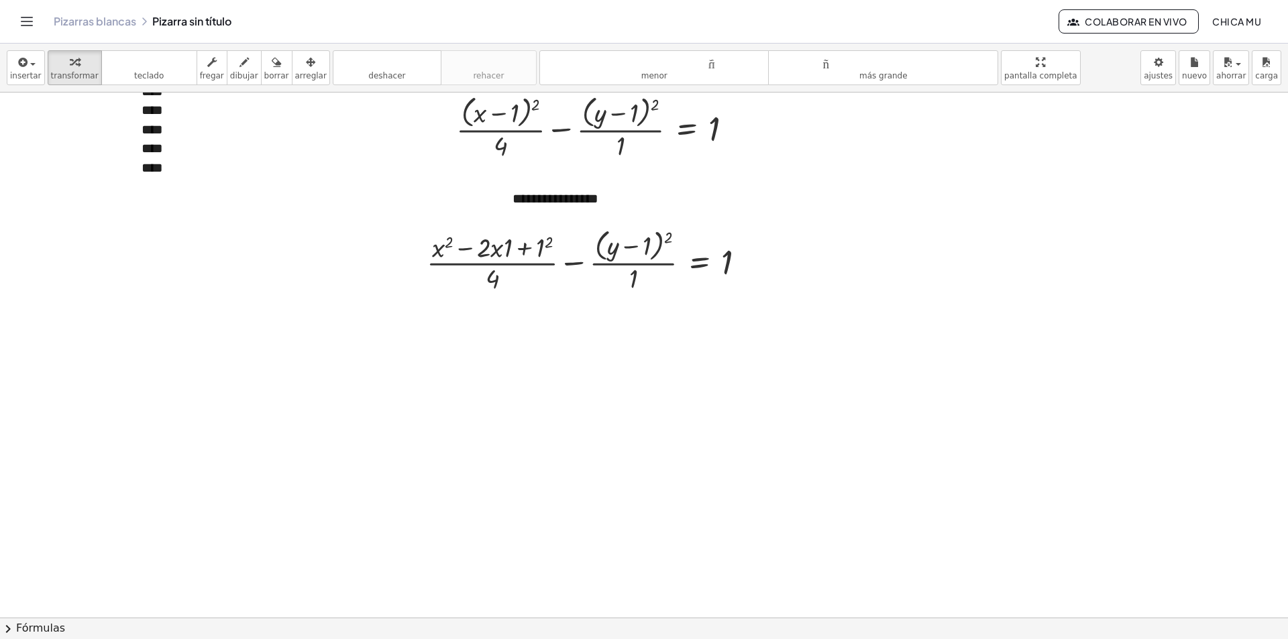
click at [134, 632] on button "chevron_right Fórmulas" at bounding box center [644, 628] width 1288 height 21
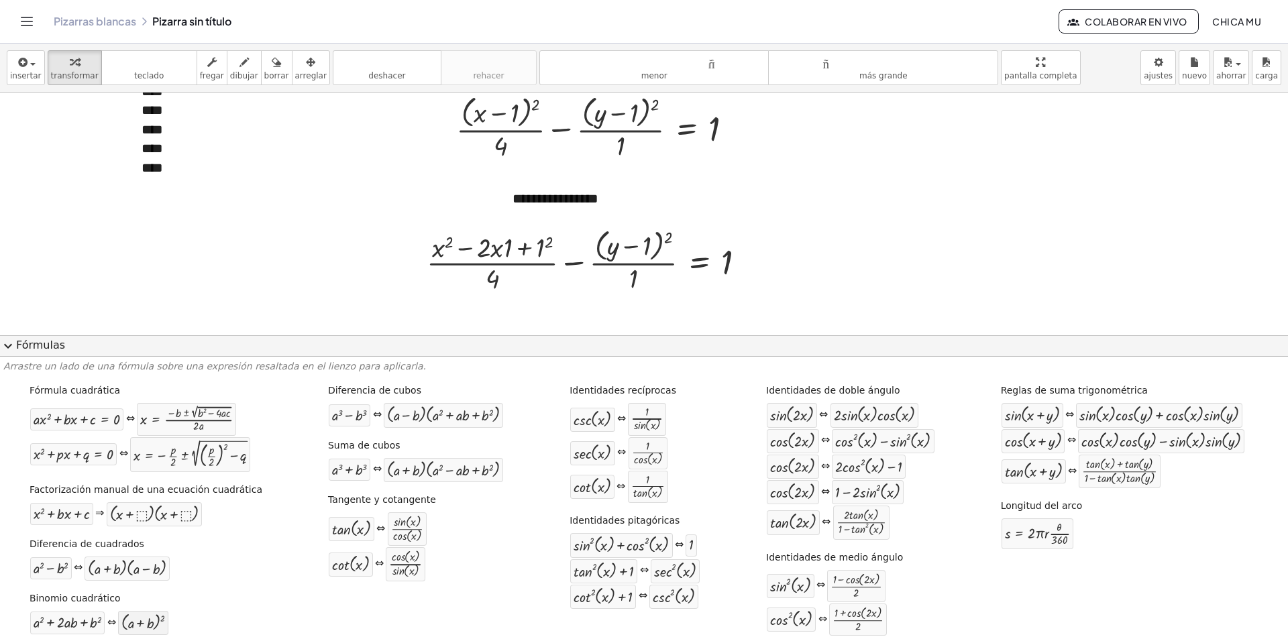
click at [129, 628] on div at bounding box center [143, 622] width 44 height 17
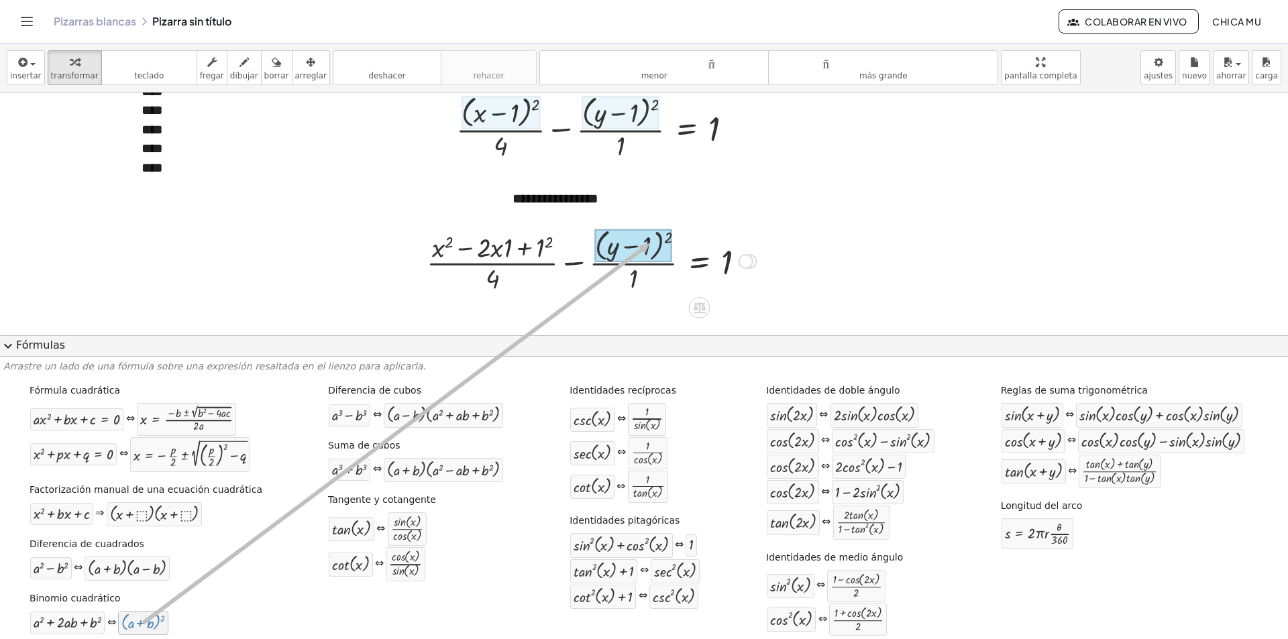
drag, startPoint x: 194, startPoint y: 593, endPoint x: 651, endPoint y: 244, distance: 575.7
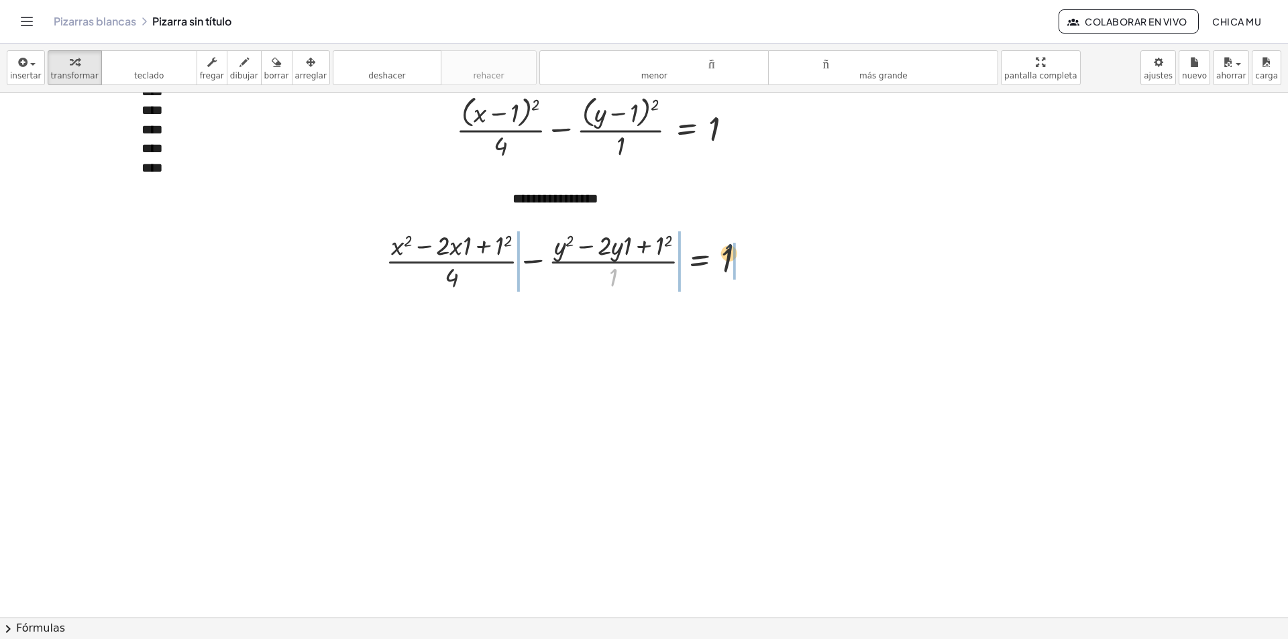
drag, startPoint x: 643, startPoint y: 277, endPoint x: 749, endPoint y: 259, distance: 106.9
click at [749, 259] on div at bounding box center [571, 260] width 384 height 67
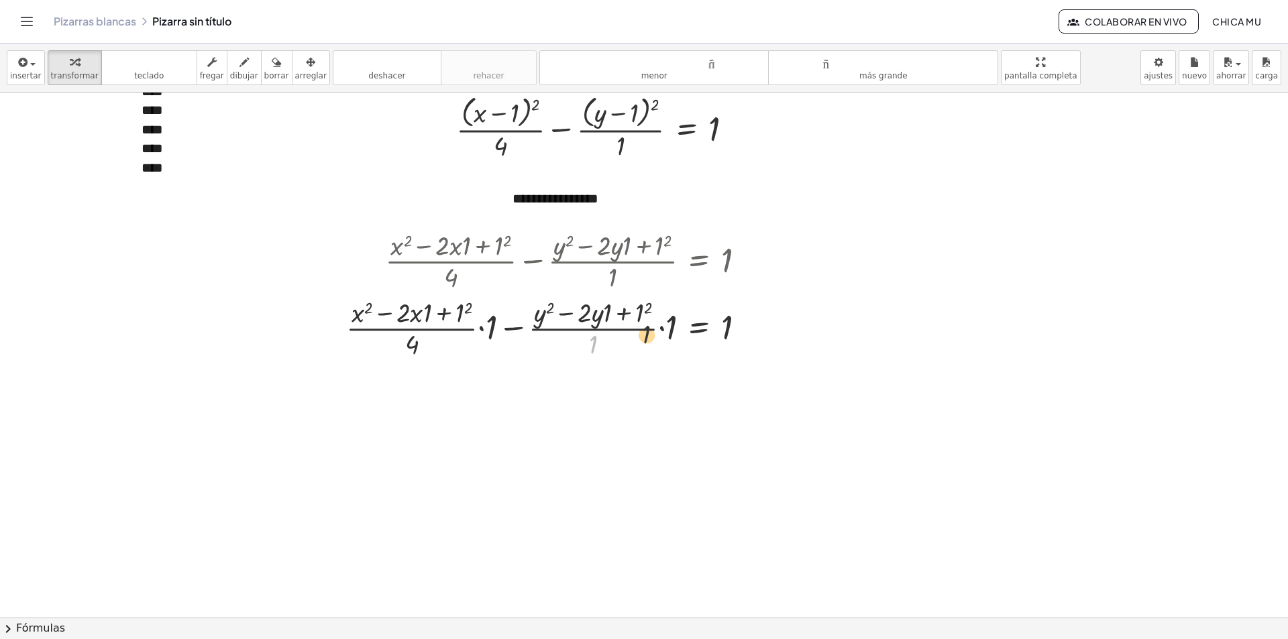
drag, startPoint x: 598, startPoint y: 347, endPoint x: 671, endPoint y: 332, distance: 74.6
click at [658, 335] on div at bounding box center [550, 327] width 423 height 67
drag, startPoint x: 587, startPoint y: 353, endPoint x: 620, endPoint y: 344, distance: 34.0
click at [620, 344] on div at bounding box center [550, 327] width 423 height 67
drag, startPoint x: 620, startPoint y: 344, endPoint x: 703, endPoint y: 327, distance: 84.9
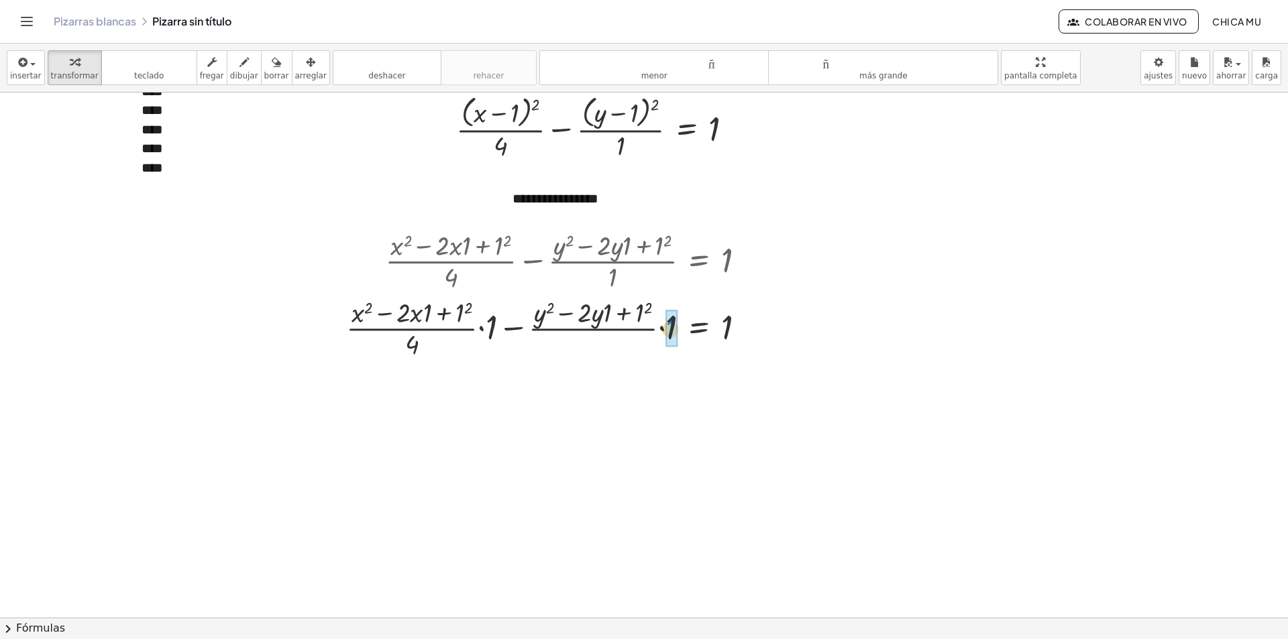
click at [703, 327] on div at bounding box center [550, 327] width 423 height 67
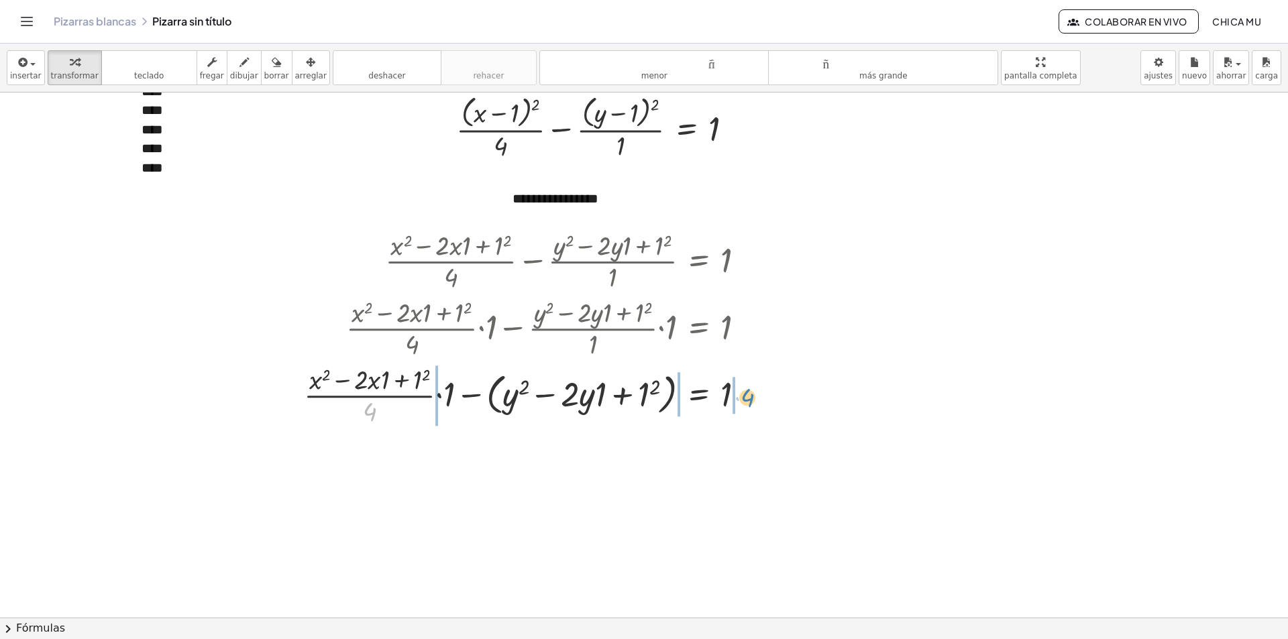
drag, startPoint x: 484, startPoint y: 396, endPoint x: 740, endPoint y: 403, distance: 255.7
click at [740, 403] on div at bounding box center [530, 394] width 466 height 67
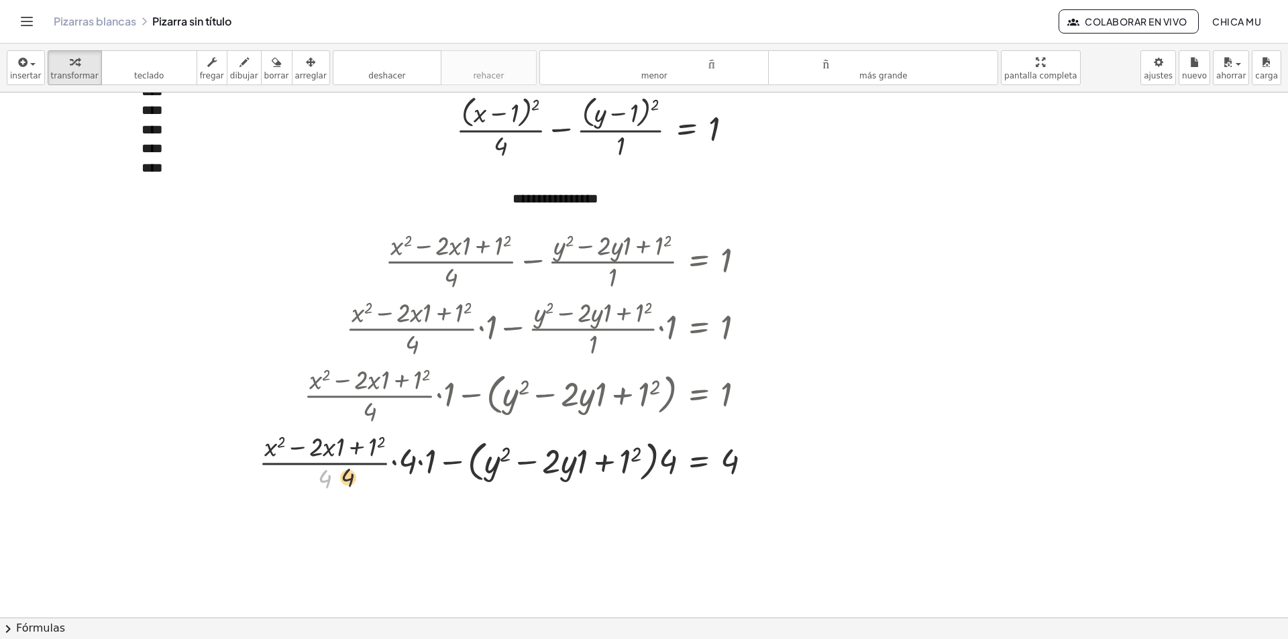
drag, startPoint x: 352, startPoint y: 484, endPoint x: 336, endPoint y: 484, distance: 15.4
click at [336, 484] on div at bounding box center [510, 461] width 517 height 67
drag, startPoint x: 324, startPoint y: 484, endPoint x: 400, endPoint y: 470, distance: 77.8
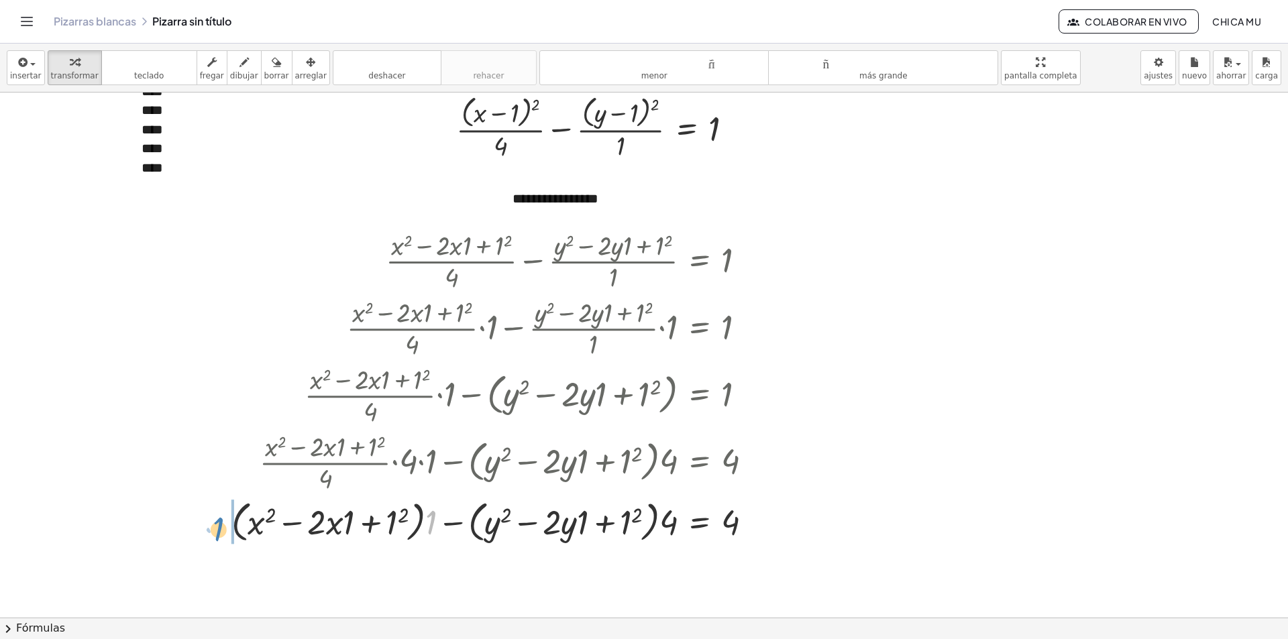
drag, startPoint x: 428, startPoint y: 517, endPoint x: 220, endPoint y: 520, distance: 208.0
click at [220, 520] on div "+ · ( + x − 1 ) 2 · 4 − · ( + y − 1 ) 2 · 1 = 1 + · ( + x 2 − · 2 · x · 1 + 1 2…" at bounding box center [492, 386] width 562 height 326
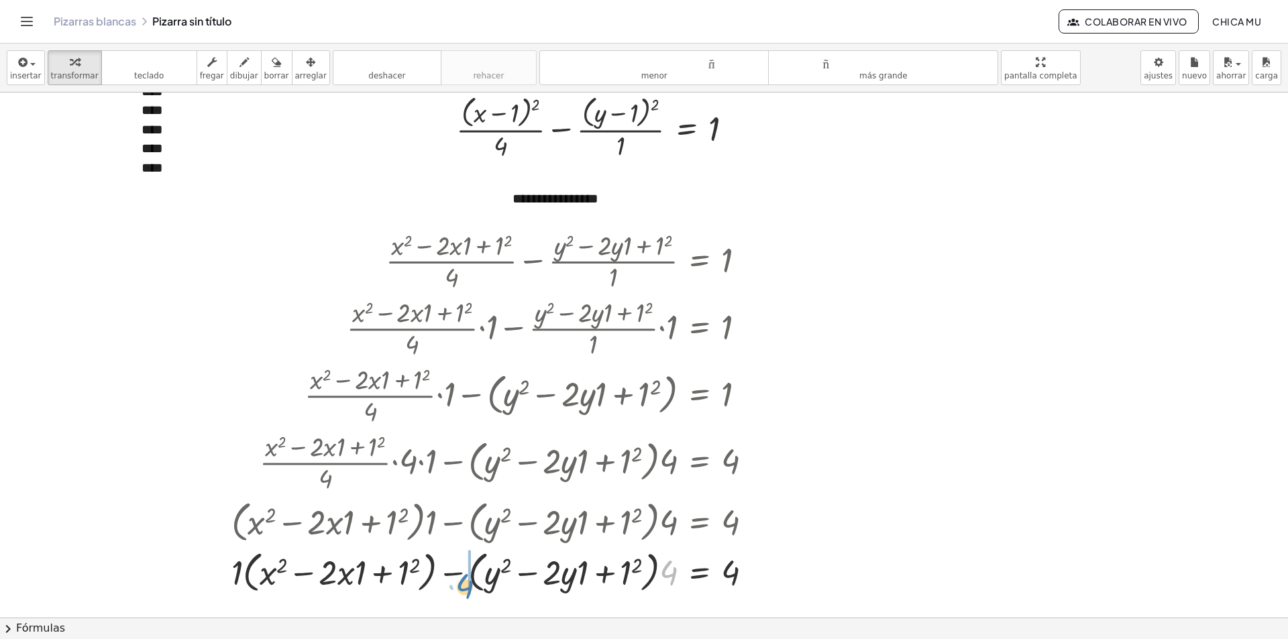
drag, startPoint x: 672, startPoint y: 570, endPoint x: 469, endPoint y: 581, distance: 202.9
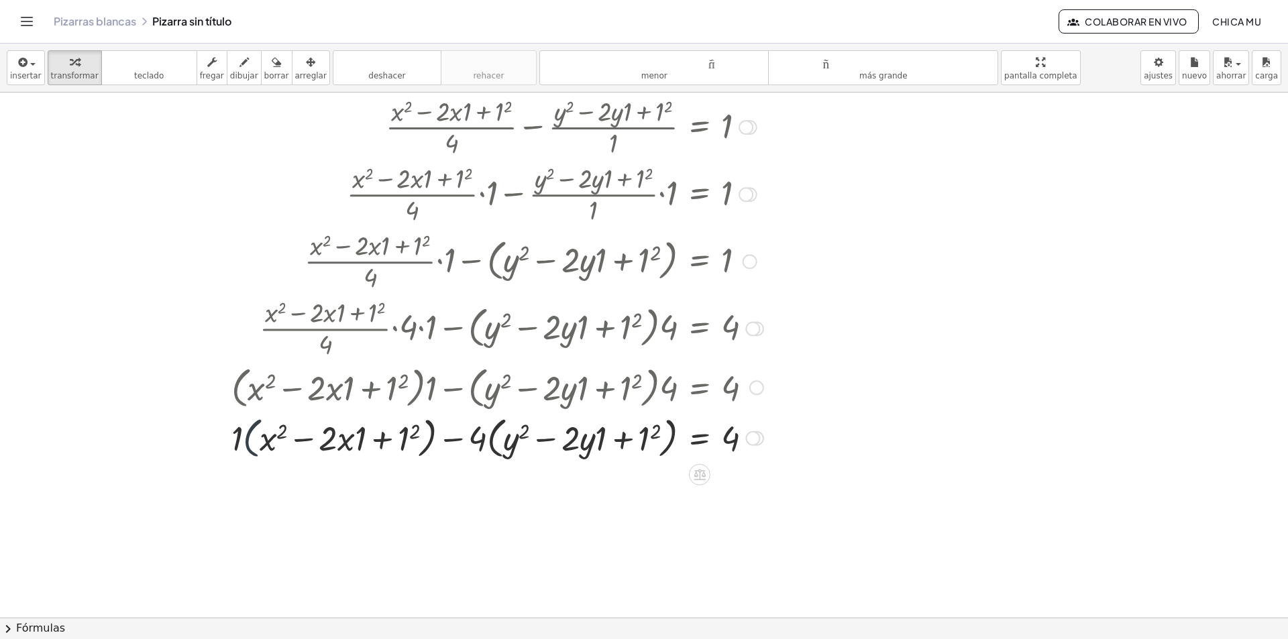
click at [252, 433] on div at bounding box center [497, 437] width 545 height 51
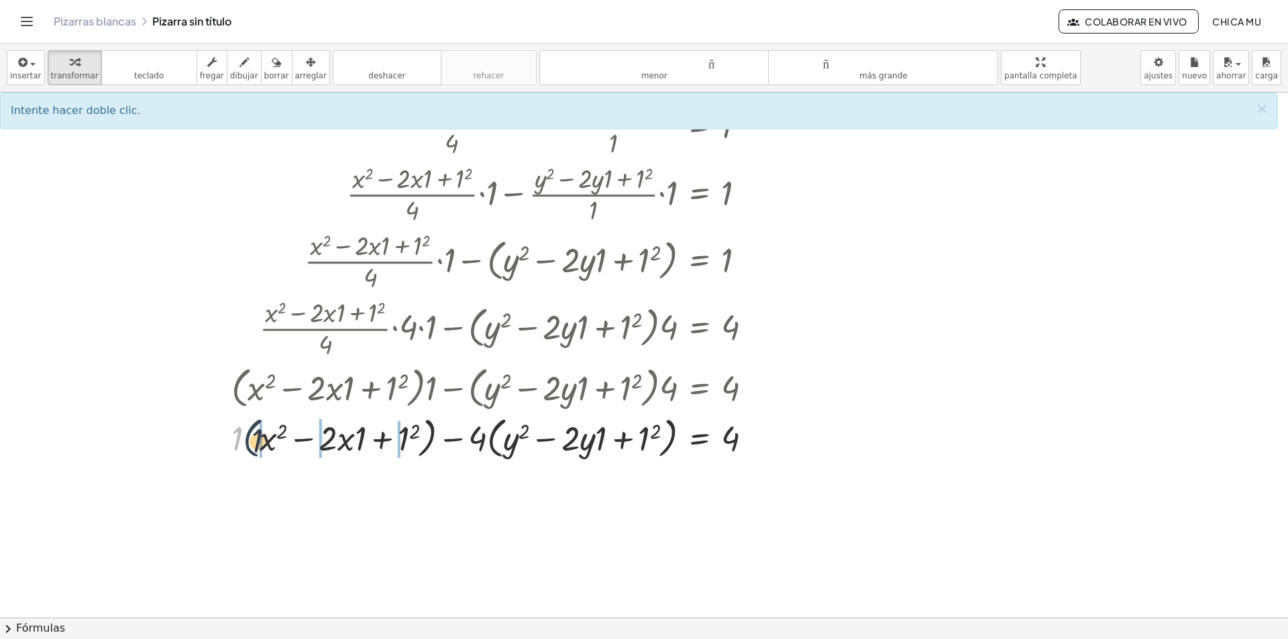
drag, startPoint x: 239, startPoint y: 433, endPoint x: 249, endPoint y: 434, distance: 10.2
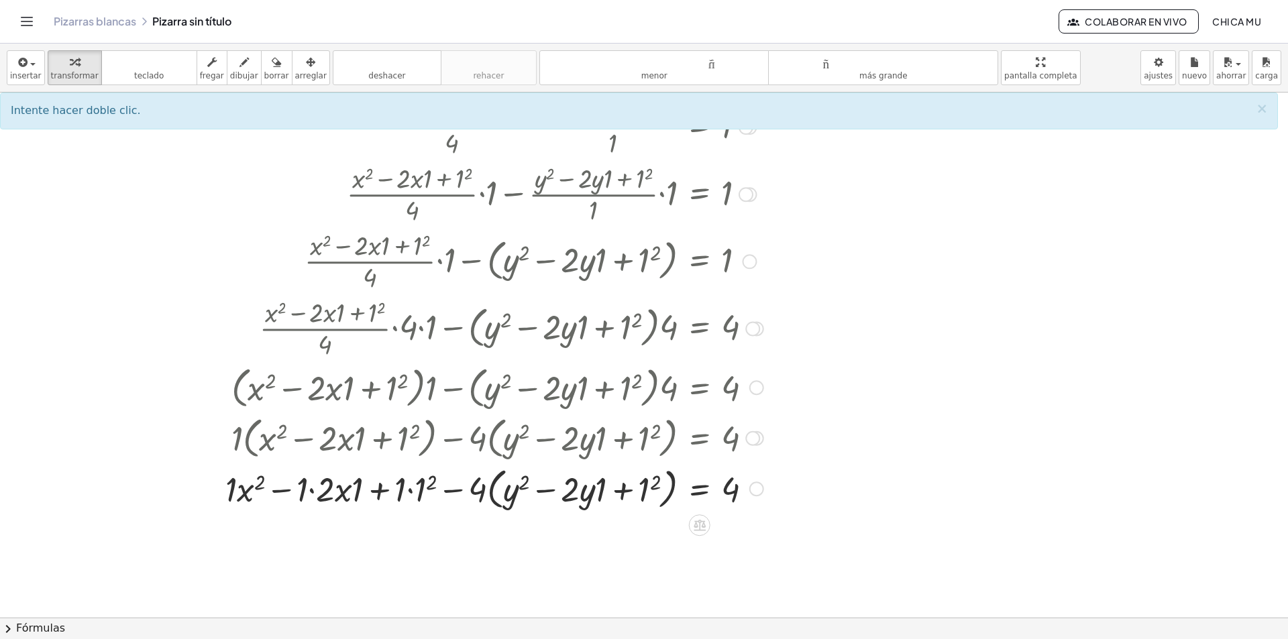
click at [309, 488] on div at bounding box center [494, 488] width 551 height 51
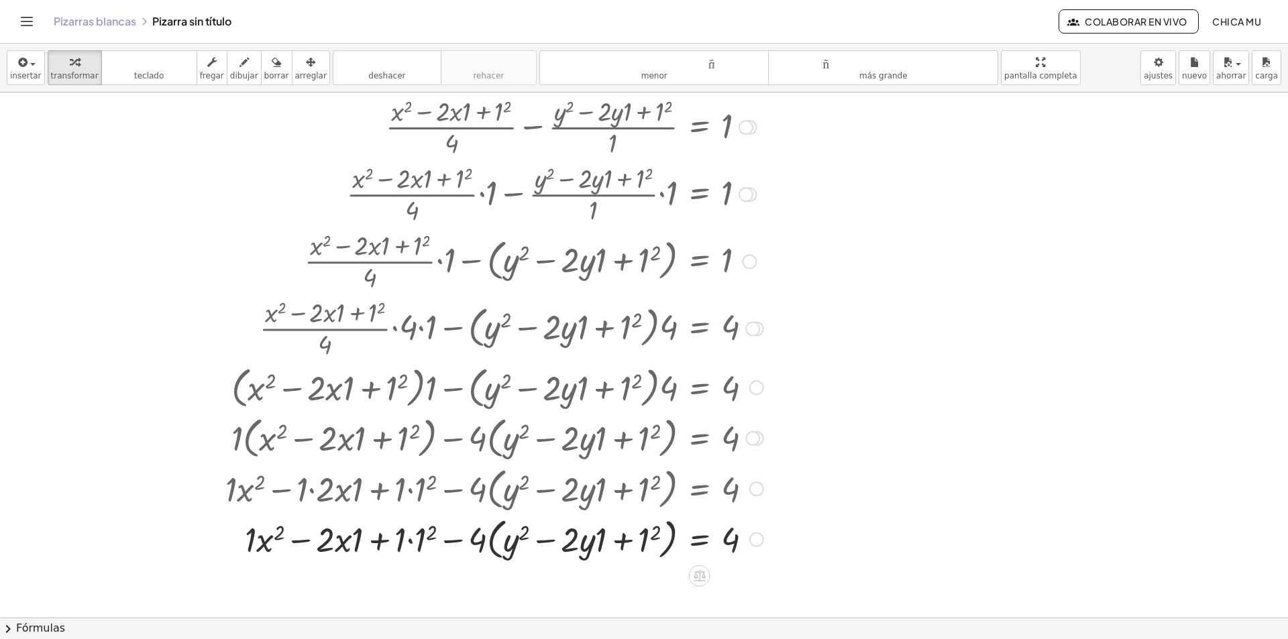
click at [405, 549] on div at bounding box center [494, 538] width 551 height 51
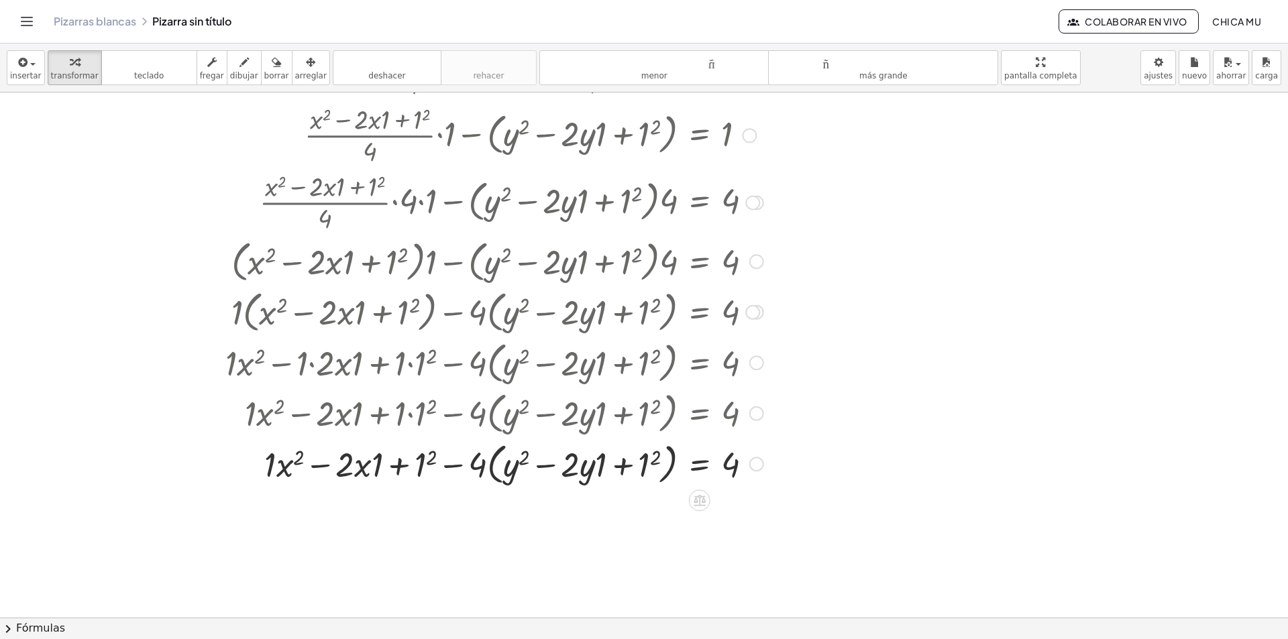
scroll to position [402, 0]
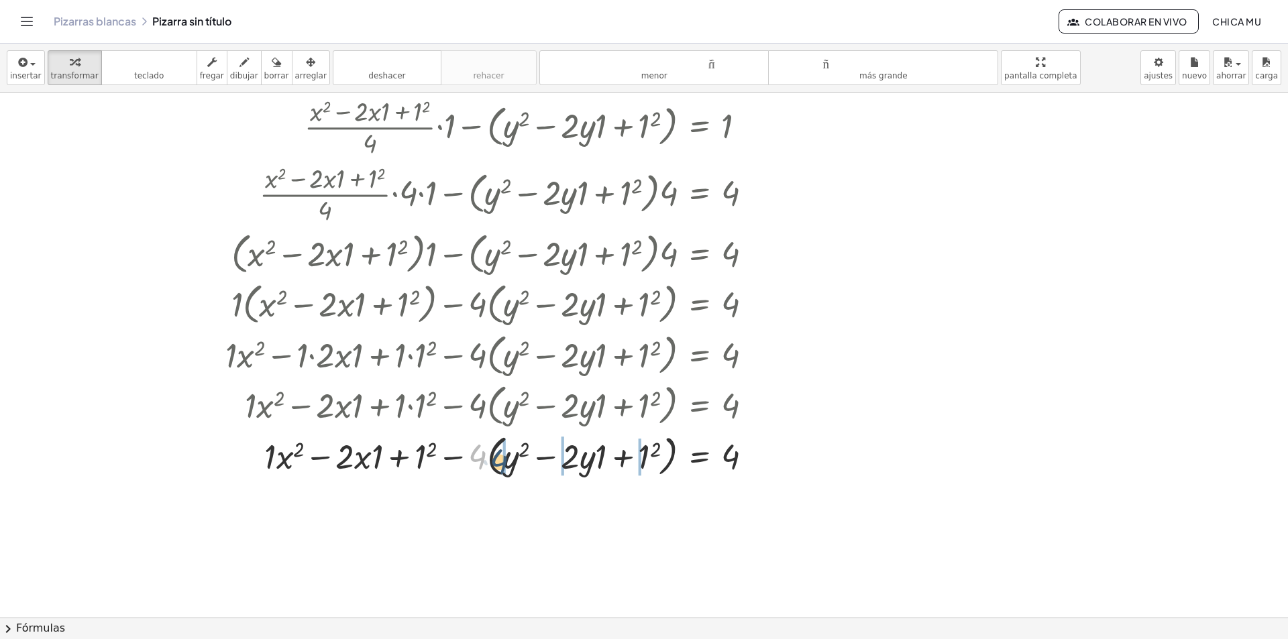
drag, startPoint x: 481, startPoint y: 462, endPoint x: 506, endPoint y: 468, distance: 25.5
click at [506, 468] on div at bounding box center [494, 455] width 551 height 51
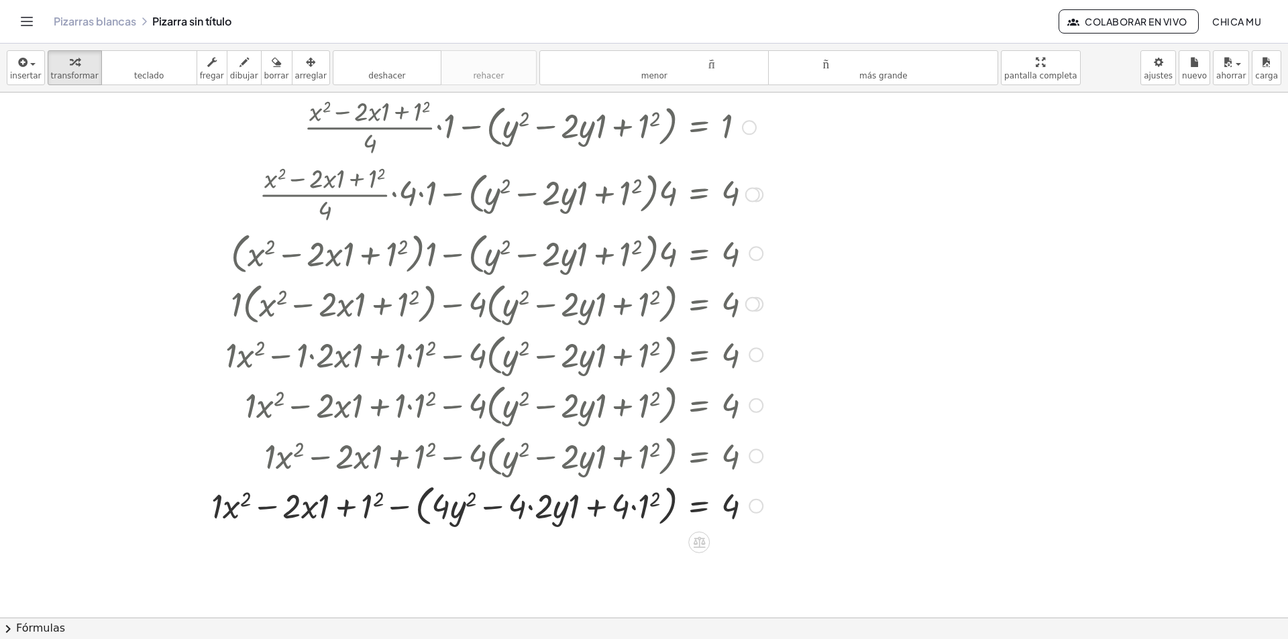
scroll to position [470, 0]
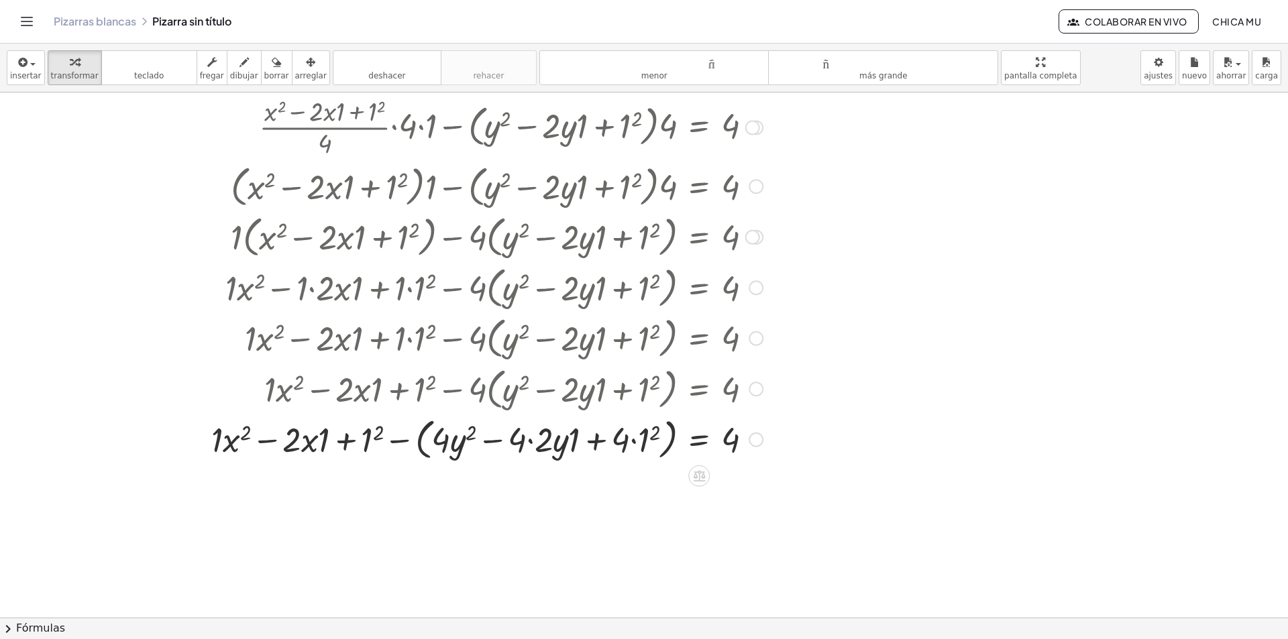
click at [445, 449] on div at bounding box center [487, 438] width 565 height 51
drag, startPoint x: 515, startPoint y: 442, endPoint x: 562, endPoint y: 448, distance: 48.0
drag, startPoint x: 576, startPoint y: 443, endPoint x: 541, endPoint y: 444, distance: 34.9
click at [538, 444] on div at bounding box center [487, 438] width 565 height 51
click at [541, 444] on div at bounding box center [483, 438] width 573 height 51
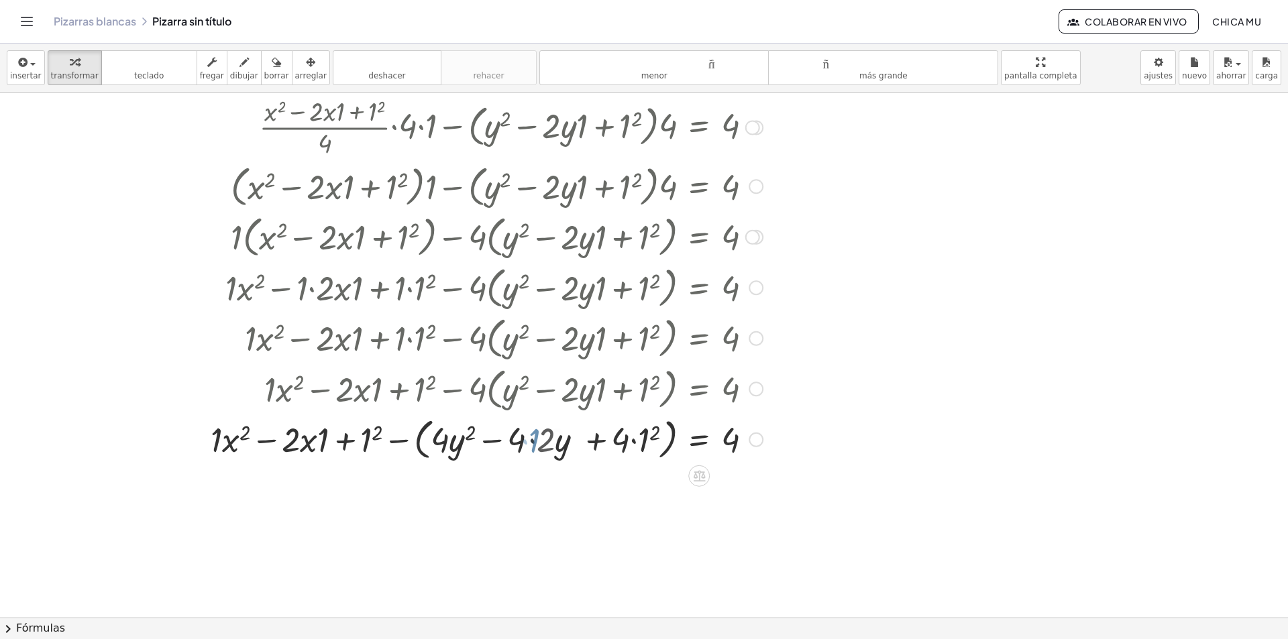
click at [541, 444] on div at bounding box center [487, 438] width 565 height 51
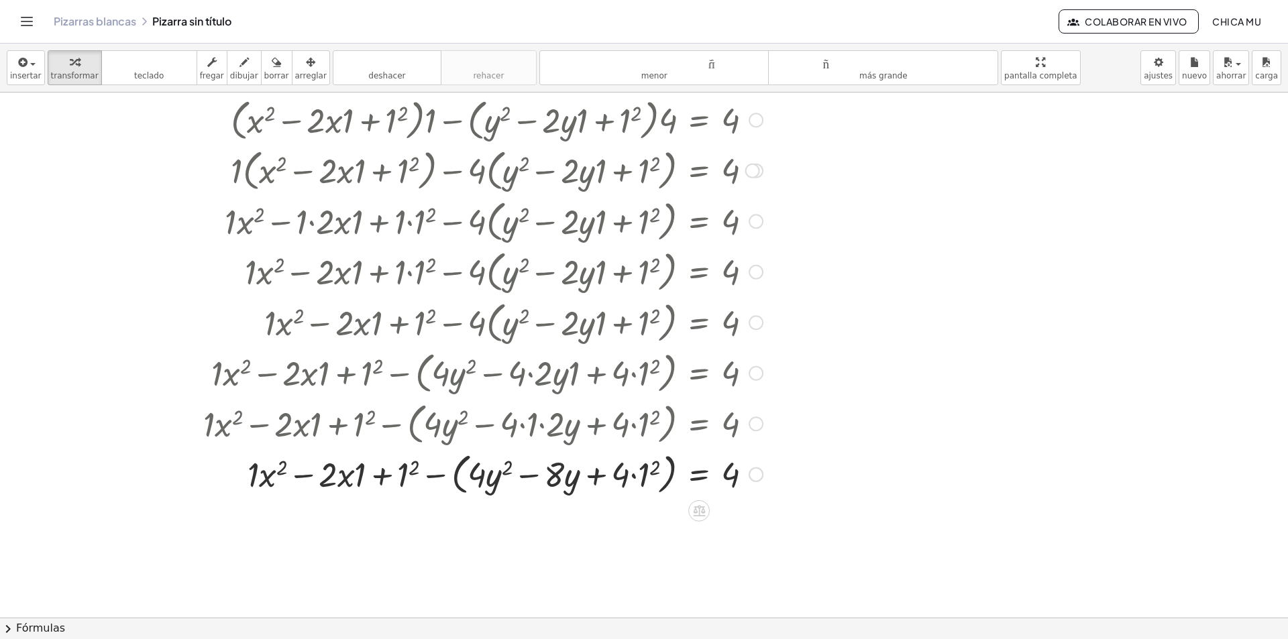
scroll to position [537, 0]
drag, startPoint x: 627, startPoint y: 482, endPoint x: 649, endPoint y: 479, distance: 23.0
click at [649, 479] on div at bounding box center [483, 472] width 573 height 51
drag, startPoint x: 651, startPoint y: 468, endPoint x: 640, endPoint y: 471, distance: 11.1
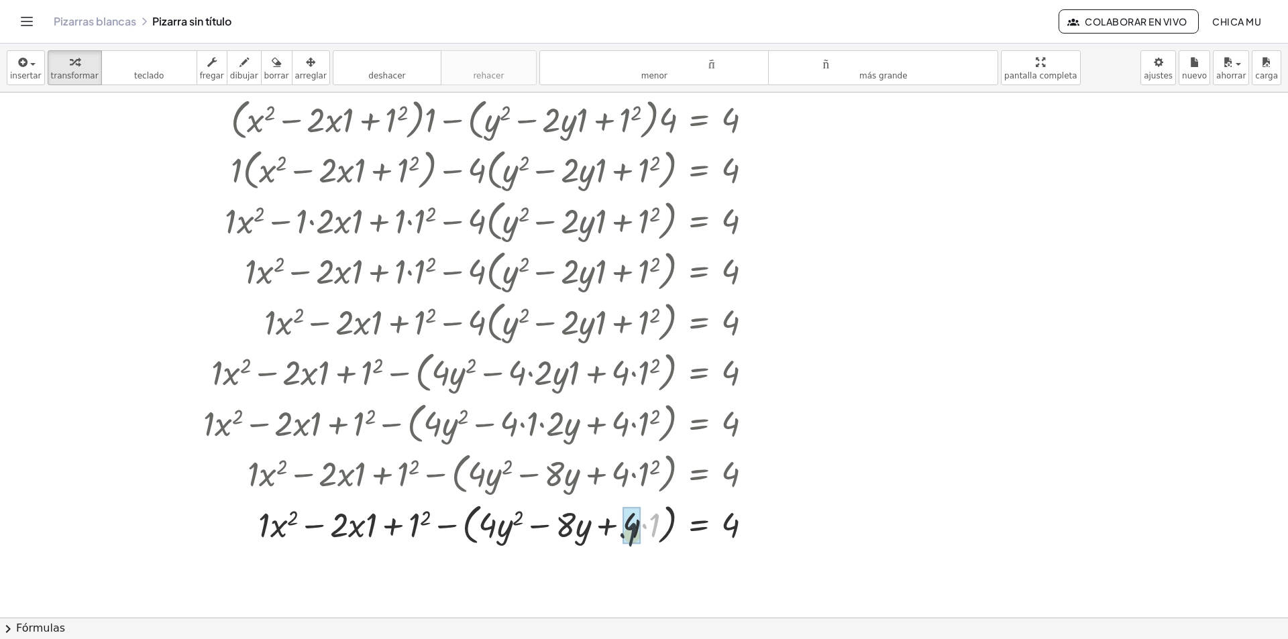
drag, startPoint x: 649, startPoint y: 482, endPoint x: 629, endPoint y: 491, distance: 22.8
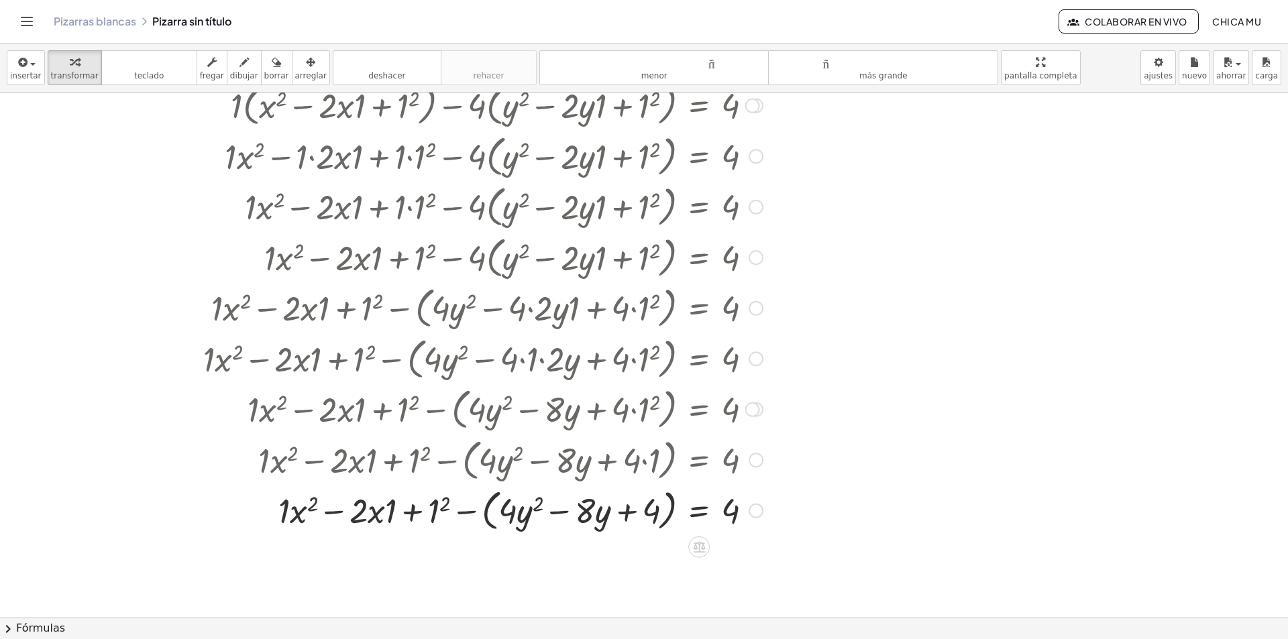
scroll to position [608, 0]
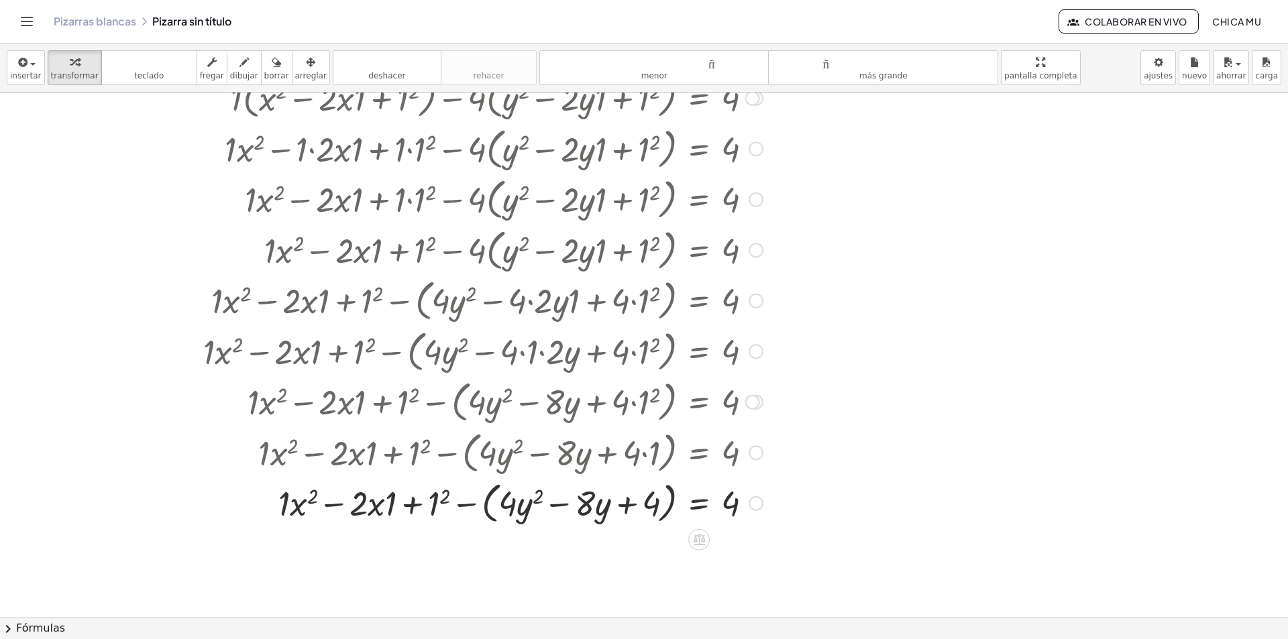
drag, startPoint x: 319, startPoint y: 499, endPoint x: 294, endPoint y: 500, distance: 24.2
click at [294, 500] on div at bounding box center [483, 502] width 573 height 51
drag, startPoint x: 316, startPoint y: 494, endPoint x: 280, endPoint y: 504, distance: 37.8
click at [280, 504] on div at bounding box center [500, 502] width 538 height 51
drag, startPoint x: 393, startPoint y: 508, endPoint x: 364, endPoint y: 504, distance: 29.0
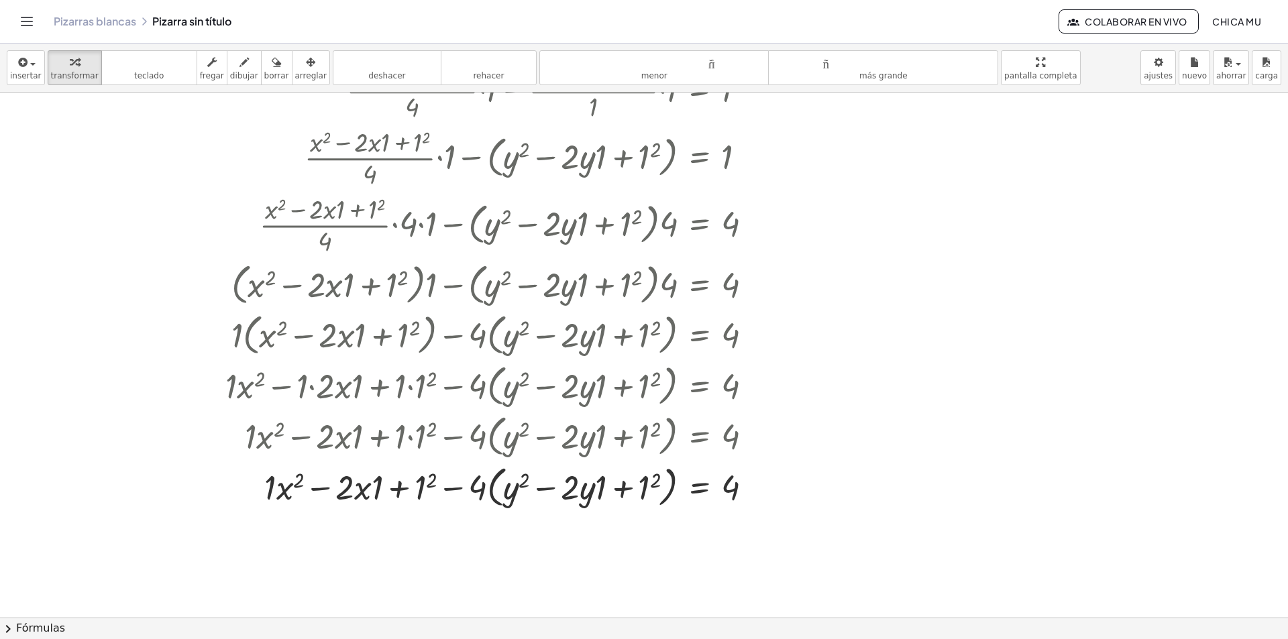
scroll to position [340, 0]
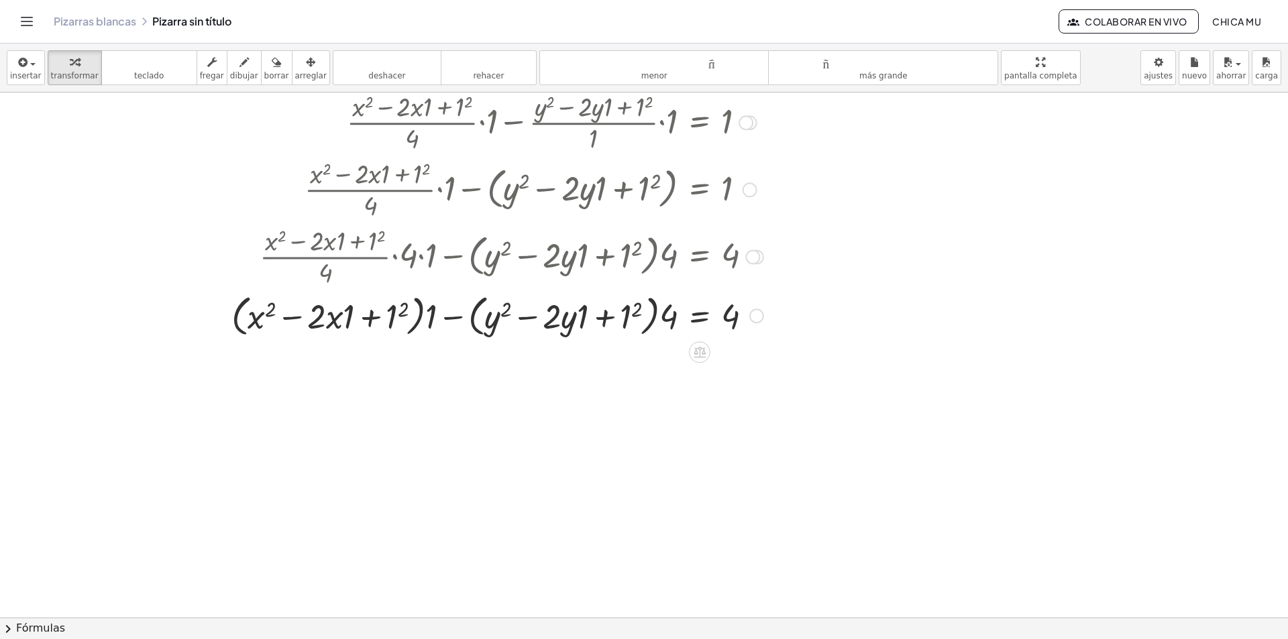
drag, startPoint x: 665, startPoint y: 319, endPoint x: 494, endPoint y: 319, distance: 171.1
click at [535, 319] on div at bounding box center [497, 315] width 545 height 51
drag, startPoint x: 436, startPoint y: 319, endPoint x: 446, endPoint y: 316, distance: 10.6
click at [442, 317] on div at bounding box center [471, 315] width 598 height 51
drag, startPoint x: 667, startPoint y: 321, endPoint x: 455, endPoint y: 321, distance: 212.0
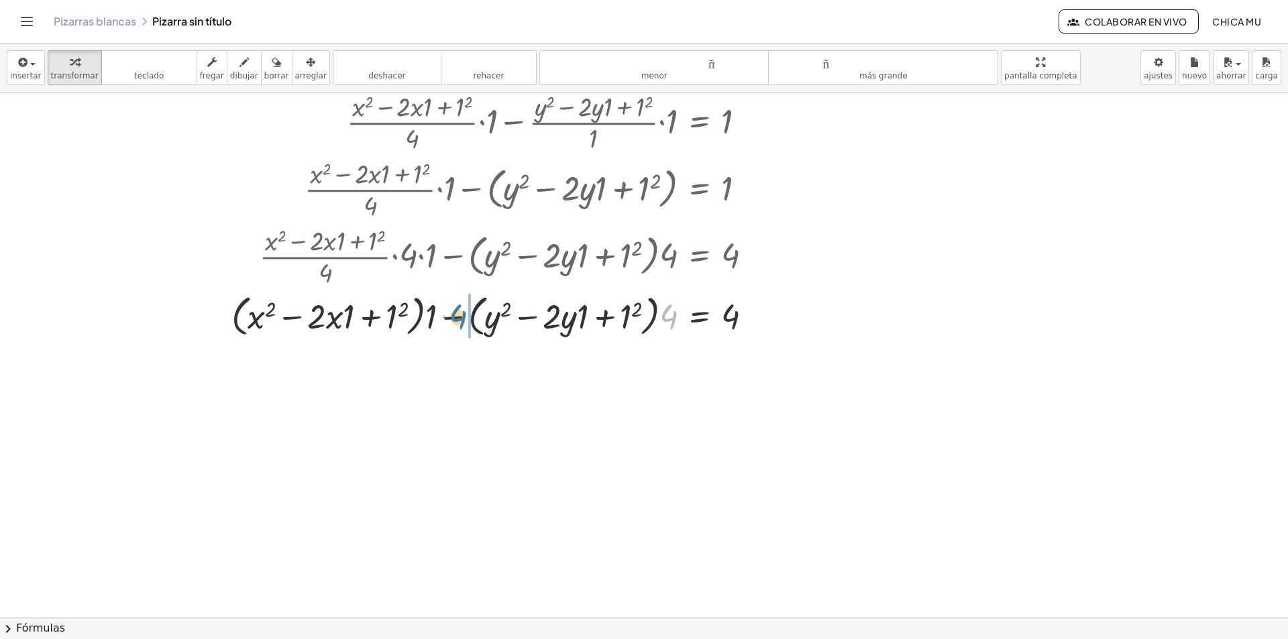
click at [455, 321] on div at bounding box center [497, 315] width 545 height 51
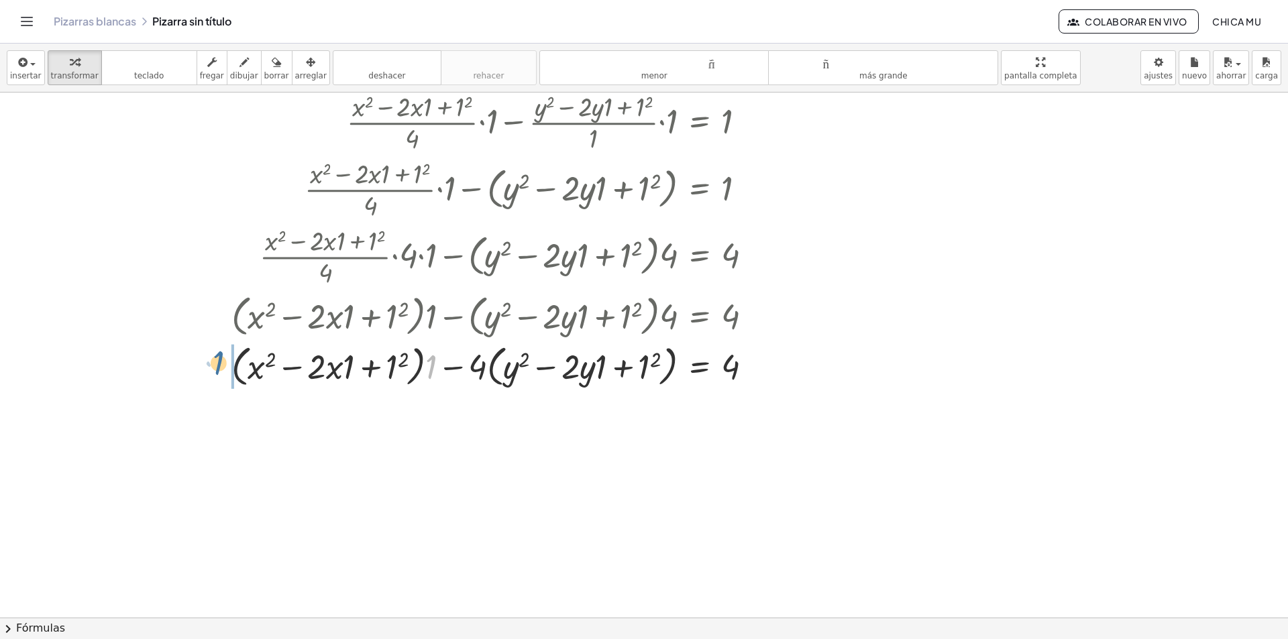
drag, startPoint x: 429, startPoint y: 362, endPoint x: 220, endPoint y: 358, distance: 209.3
click at [220, 358] on div "+ · ( + x − 1 ) 2 · 4 − · ( + y − 1 ) 2 · 1 = 1 + · ( + x 2 − · 2 · x · 1 + 1 2…" at bounding box center [492, 205] width 562 height 377
click at [337, 625] on button "chevron_right Fórmulas" at bounding box center [644, 628] width 1288 height 21
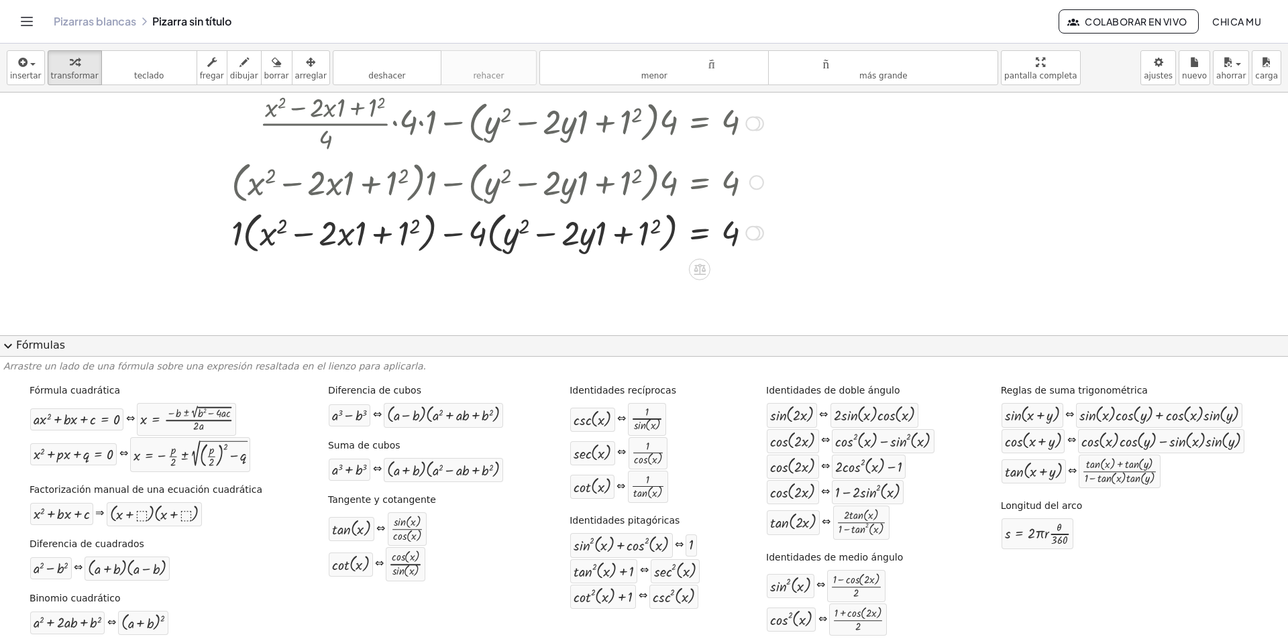
scroll to position [474, 0]
drag, startPoint x: 240, startPoint y: 233, endPoint x: 257, endPoint y: 235, distance: 16.9
click at [260, 235] on div at bounding box center [497, 231] width 545 height 51
drag, startPoint x: 237, startPoint y: 235, endPoint x: 258, endPoint y: 236, distance: 20.8
click at [258, 236] on div at bounding box center [497, 231] width 545 height 51
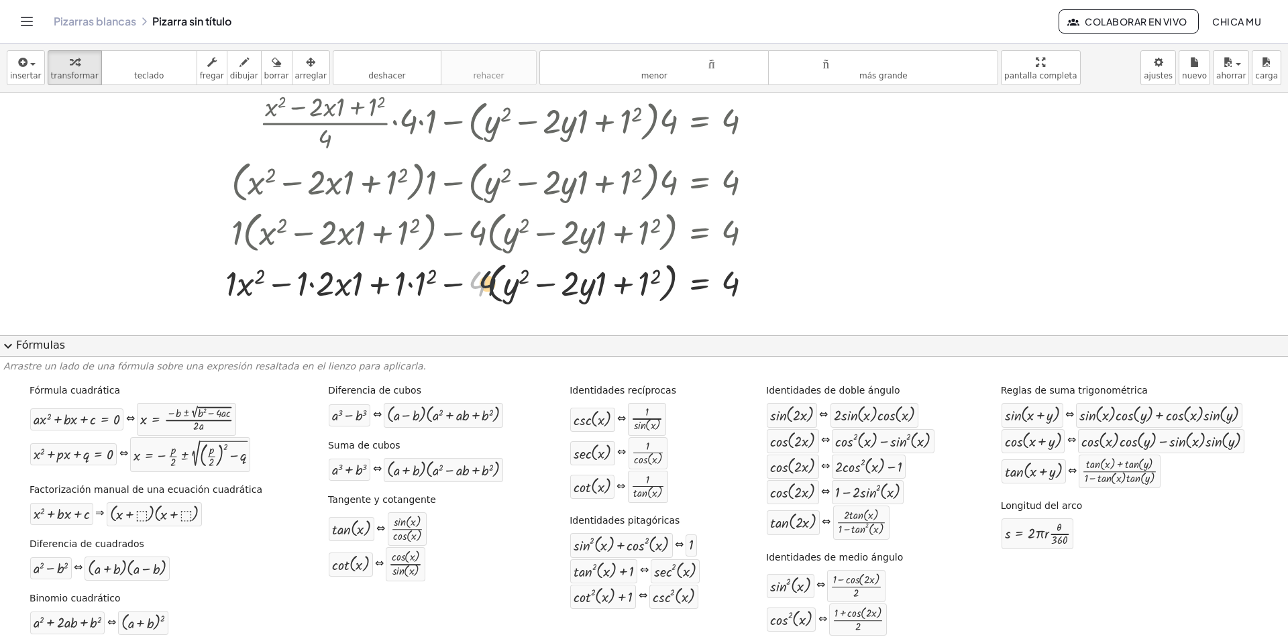
drag, startPoint x: 482, startPoint y: 292, endPoint x: 498, endPoint y: 292, distance: 15.4
click at [498, 292] on div at bounding box center [494, 282] width 551 height 51
click at [468, 281] on div at bounding box center [494, 282] width 551 height 51
drag, startPoint x: 479, startPoint y: 280, endPoint x: 515, endPoint y: 285, distance: 35.9
click at [515, 285] on div at bounding box center [494, 282] width 551 height 51
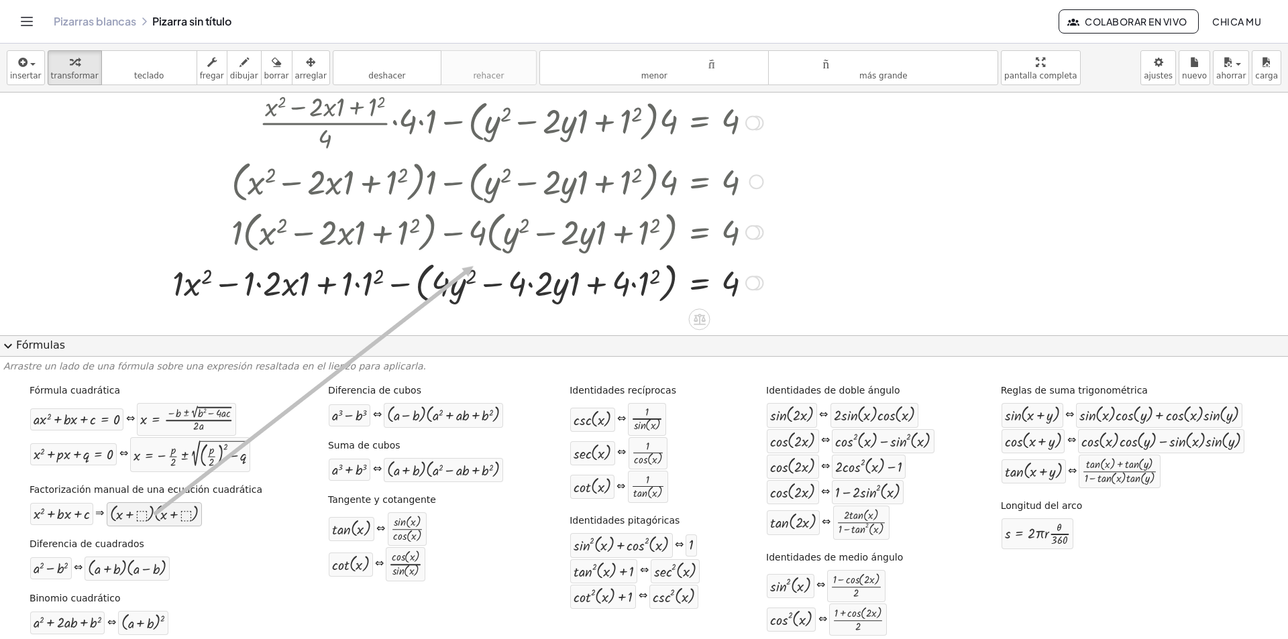
drag, startPoint x: 156, startPoint y: 511, endPoint x: 473, endPoint y: 266, distance: 400.8
drag, startPoint x: 82, startPoint y: 511, endPoint x: 451, endPoint y: 335, distance: 409.3
drag, startPoint x: 69, startPoint y: 566, endPoint x: 429, endPoint y: 346, distance: 421.8
drag, startPoint x: 374, startPoint y: 393, endPoint x: 485, endPoint y: 264, distance: 170.3
drag, startPoint x: 448, startPoint y: 407, endPoint x: 537, endPoint y: 287, distance: 149.1
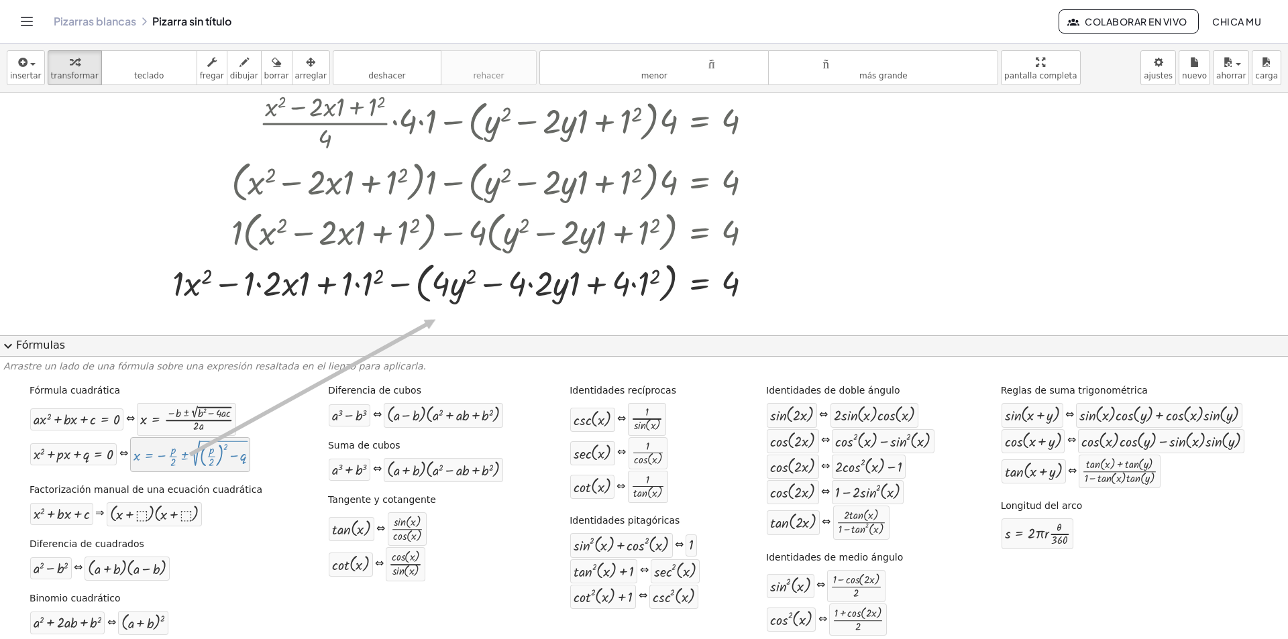
drag, startPoint x: 204, startPoint y: 457, endPoint x: 469, endPoint y: 294, distance: 311.1
click at [469, 294] on div "**********" at bounding box center [644, 342] width 1288 height 596
drag, startPoint x: 260, startPoint y: 384, endPoint x: 423, endPoint y: 297, distance: 185.2
drag, startPoint x: 49, startPoint y: 625, endPoint x: 473, endPoint y: 276, distance: 548.6
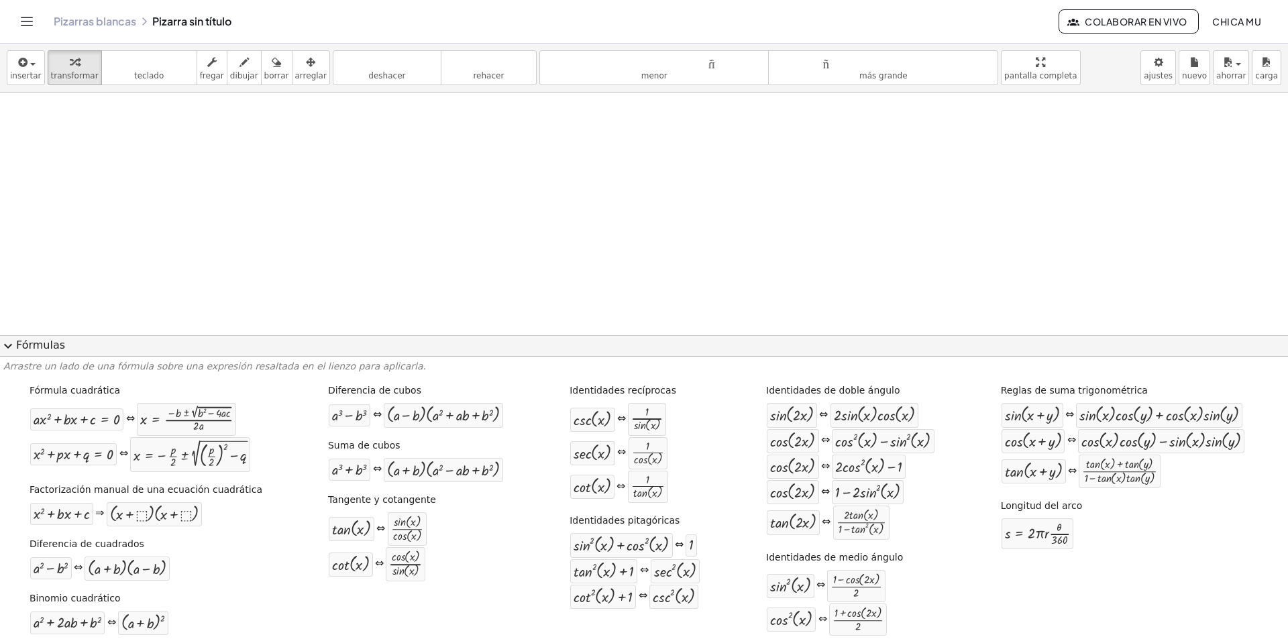
click at [20, 343] on font "Fórmulas" at bounding box center [40, 345] width 49 height 13
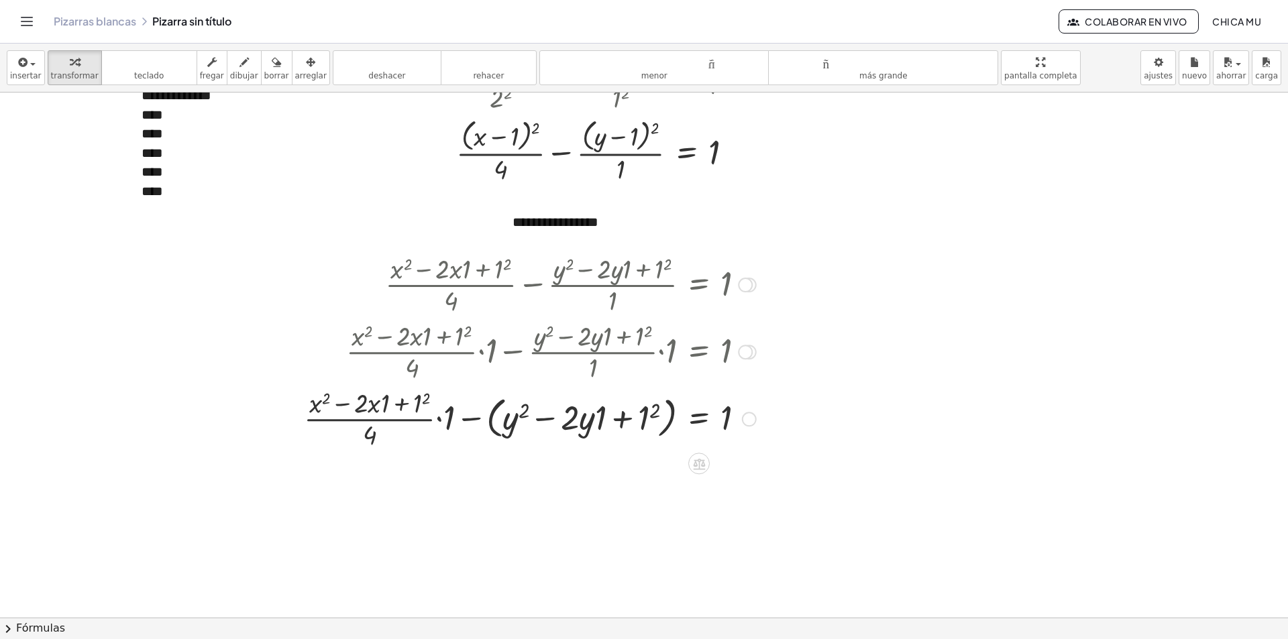
scroll to position [72, 0]
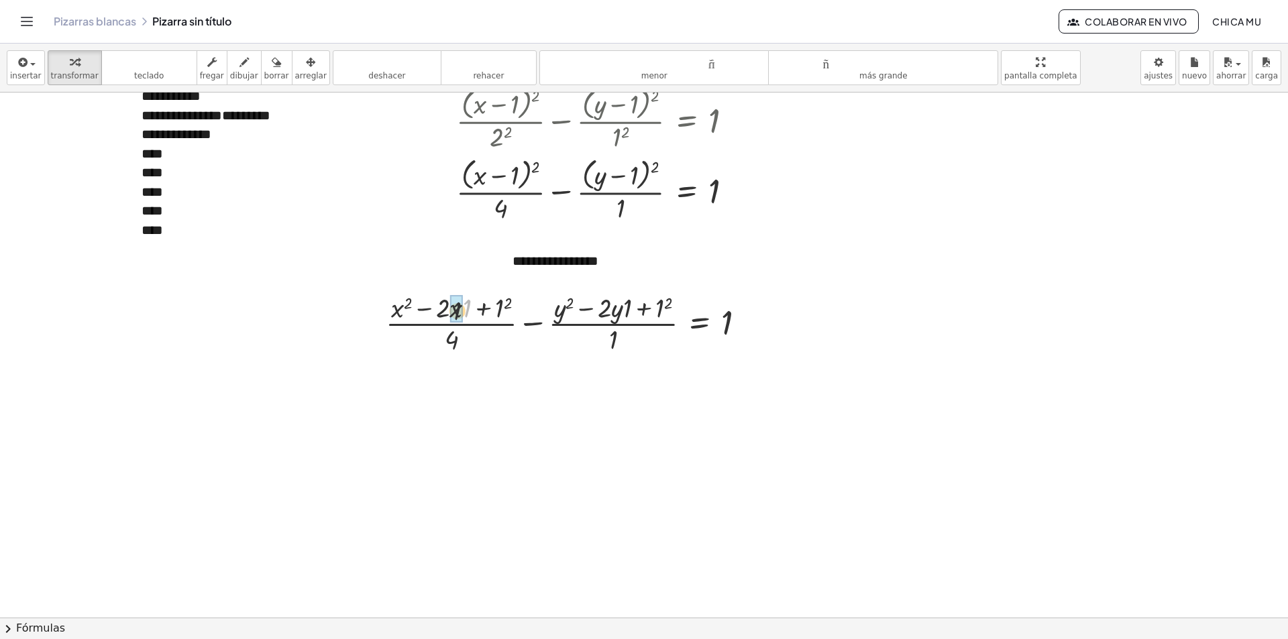
drag, startPoint x: 468, startPoint y: 305, endPoint x: 449, endPoint y: 309, distance: 19.7
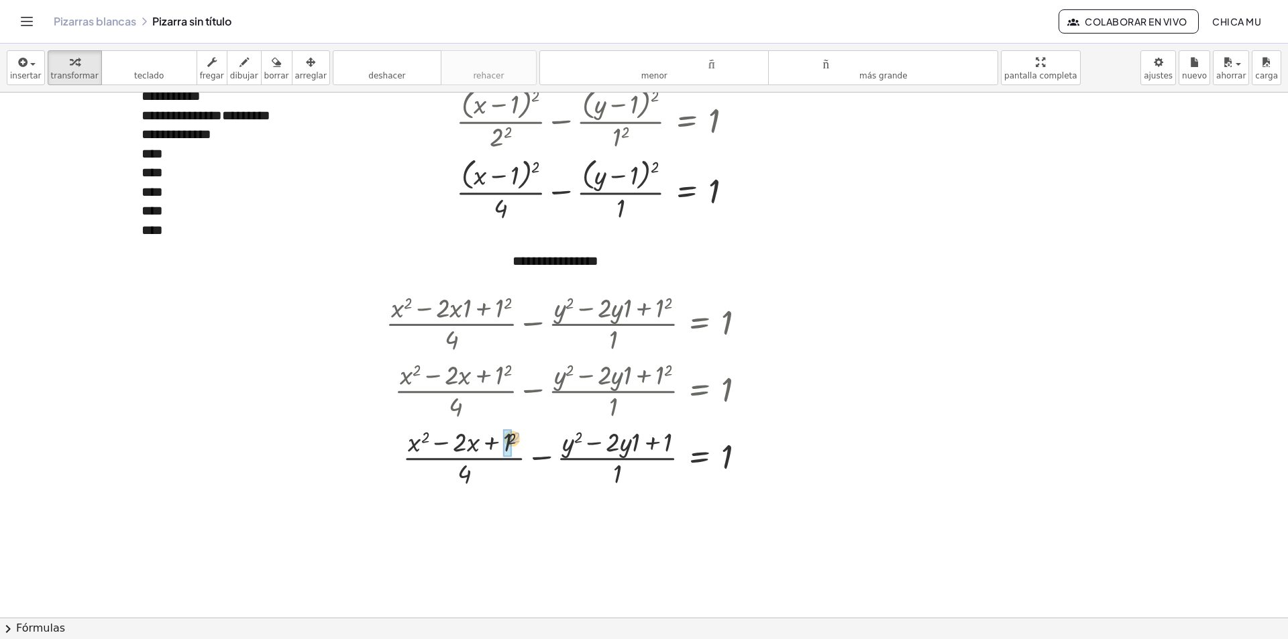
drag, startPoint x: 519, startPoint y: 439, endPoint x: 506, endPoint y: 441, distance: 13.0
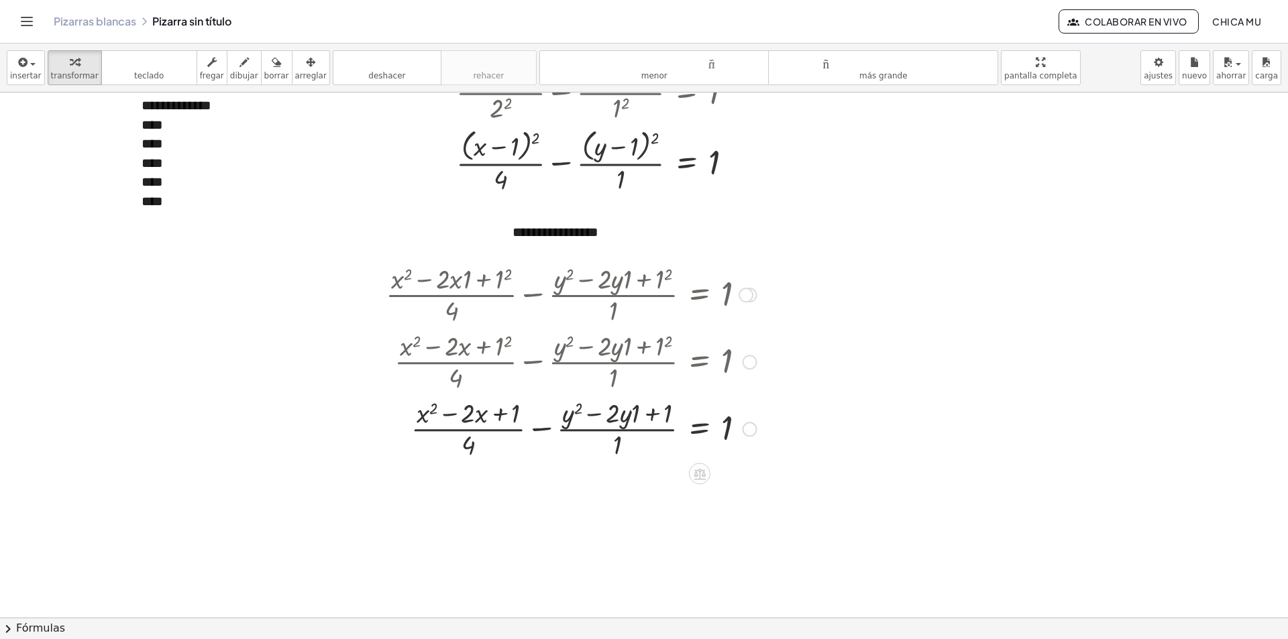
scroll to position [139, 0]
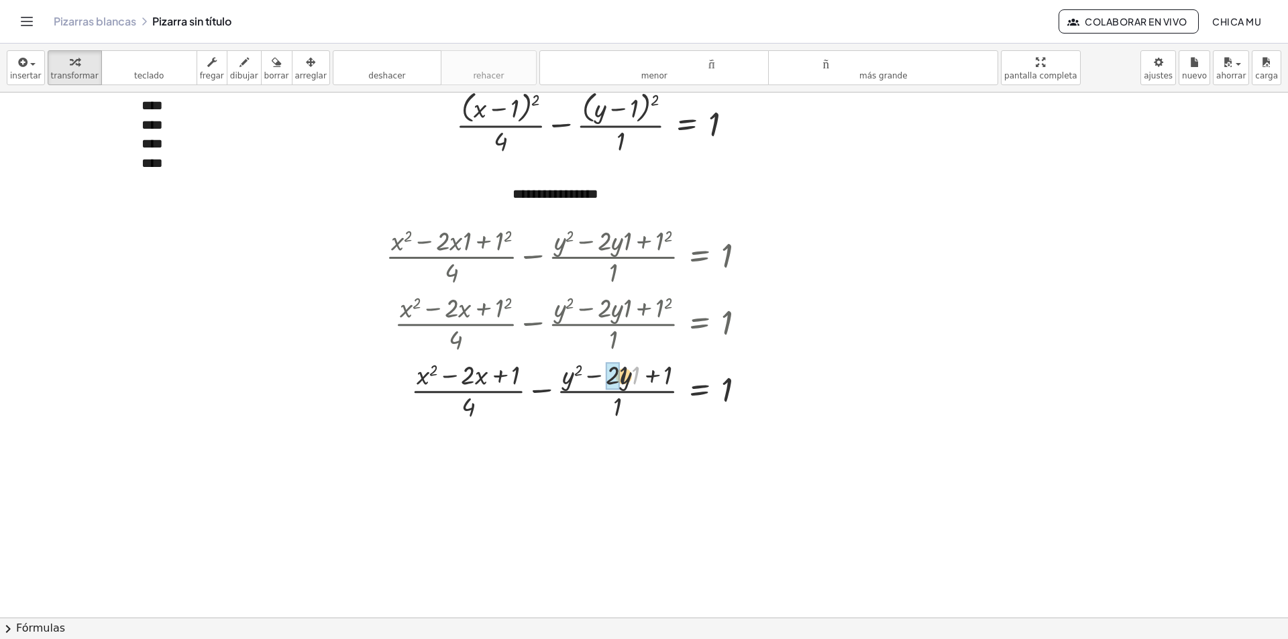
drag, startPoint x: 637, startPoint y: 378, endPoint x: 618, endPoint y: 378, distance: 19.5
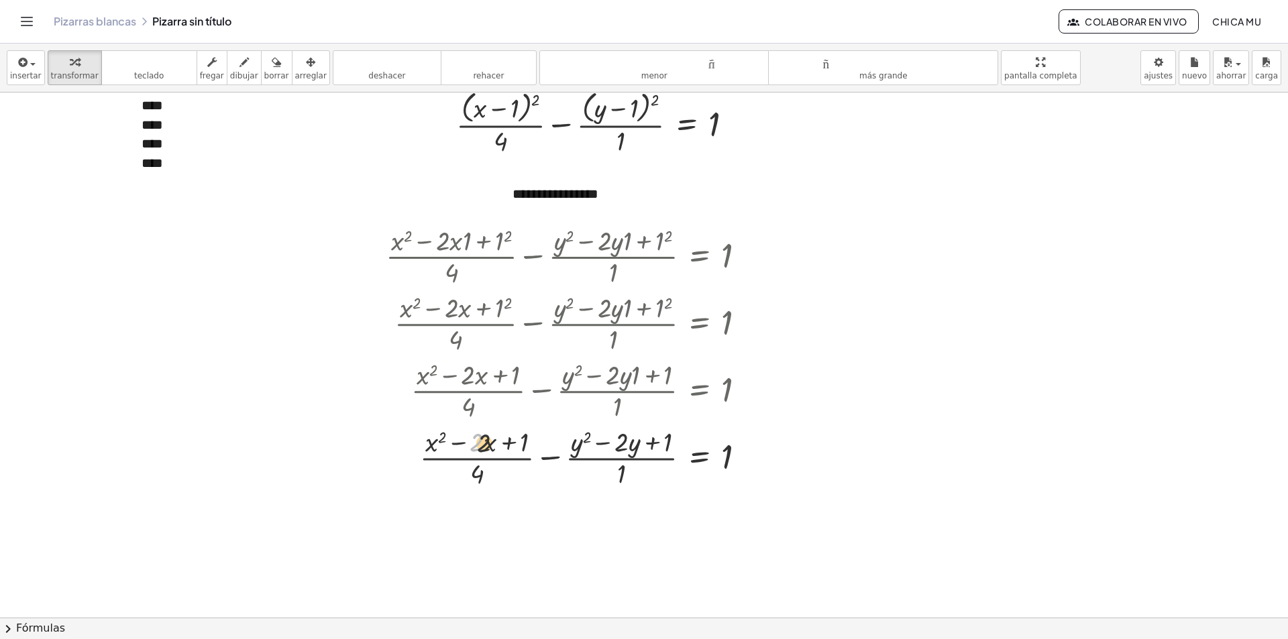
drag, startPoint x: 479, startPoint y: 446, endPoint x: 492, endPoint y: 447, distance: 12.8
click at [492, 447] on div at bounding box center [571, 456] width 384 height 67
click at [54, 623] on font "Fórmulas" at bounding box center [40, 628] width 49 height 13
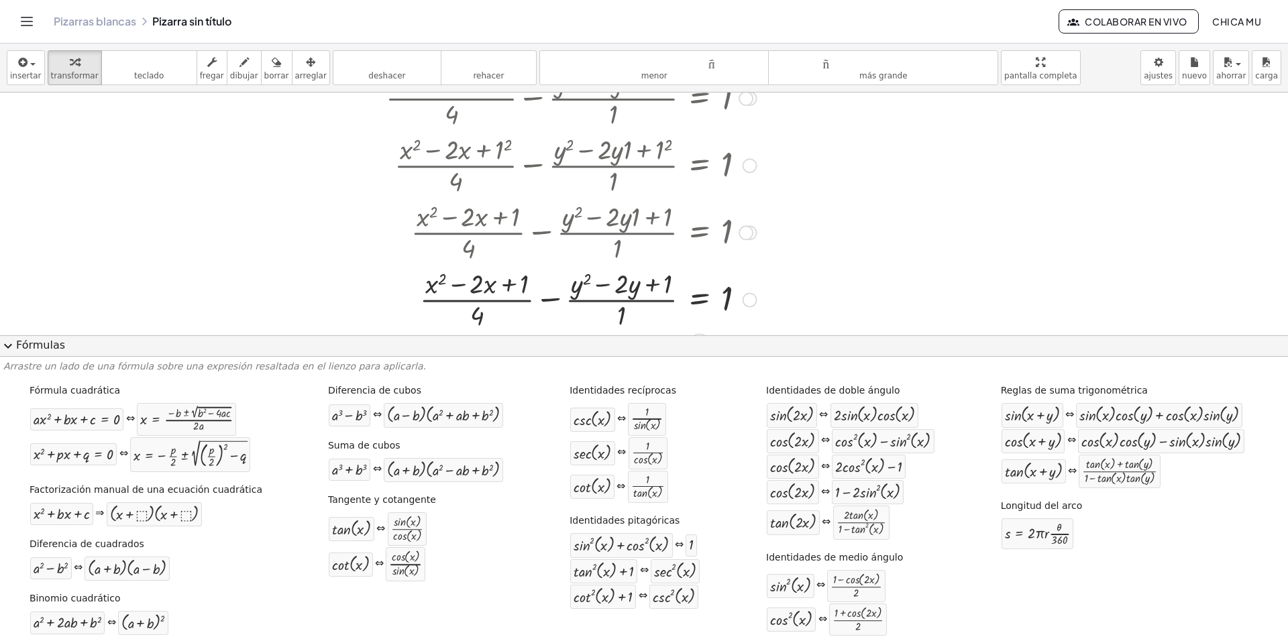
scroll to position [340, 0]
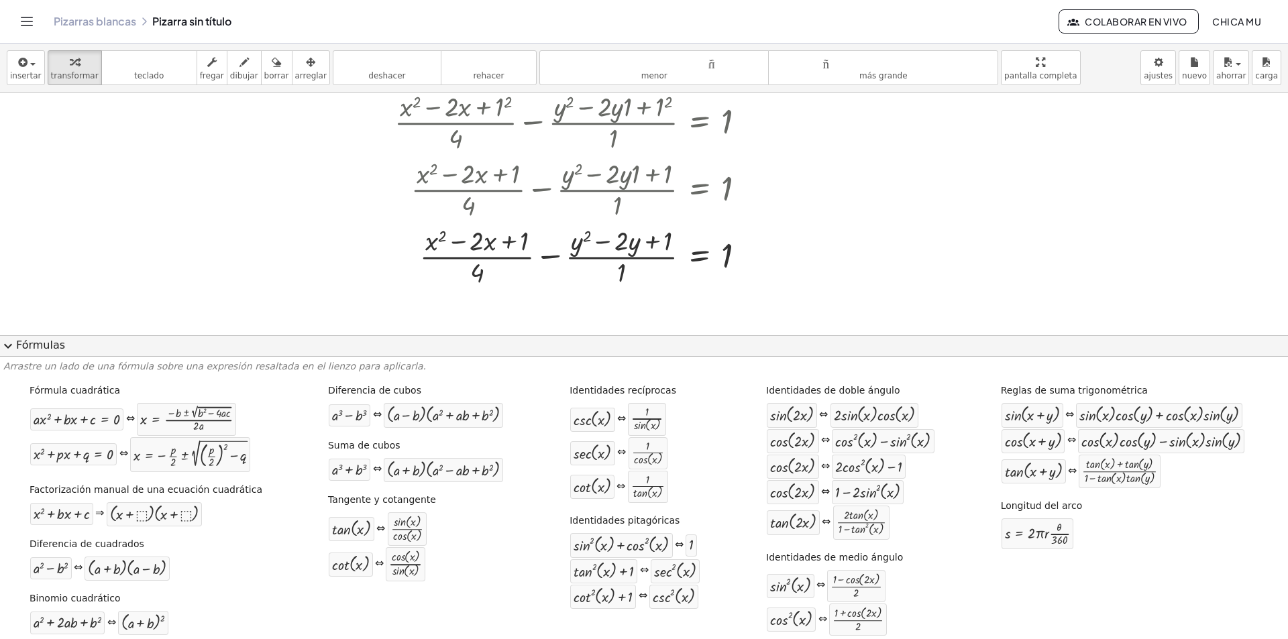
click at [68, 347] on button "expand_more Fórmulas" at bounding box center [644, 345] width 1288 height 21
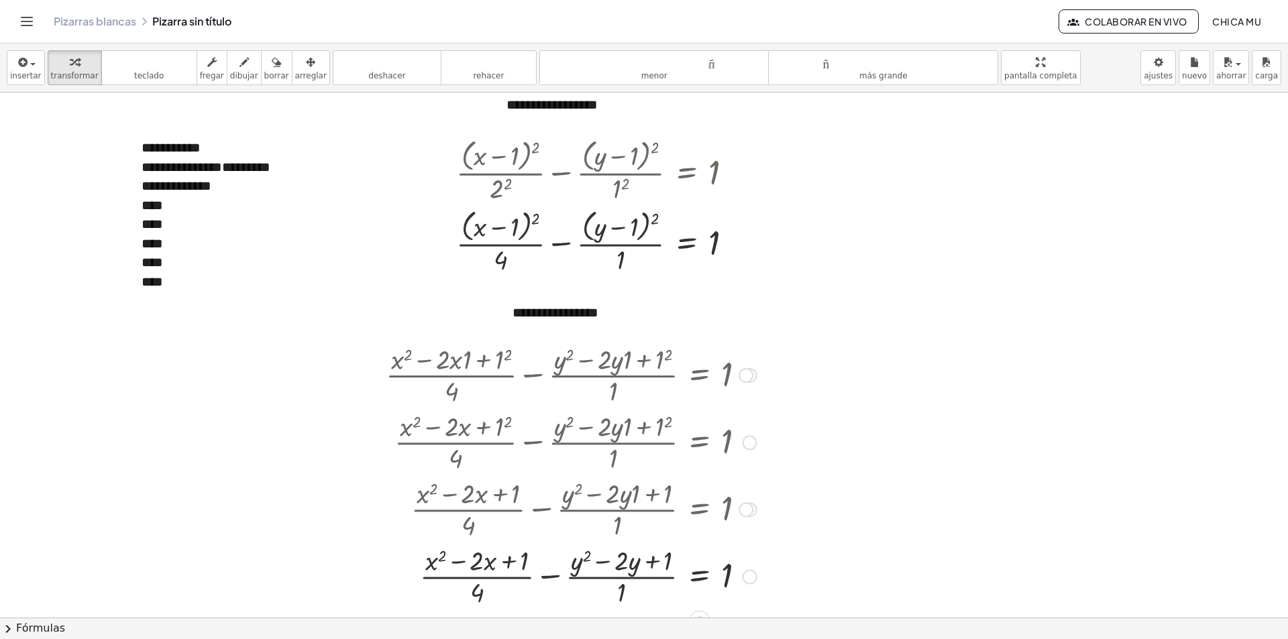
scroll to position [72, 0]
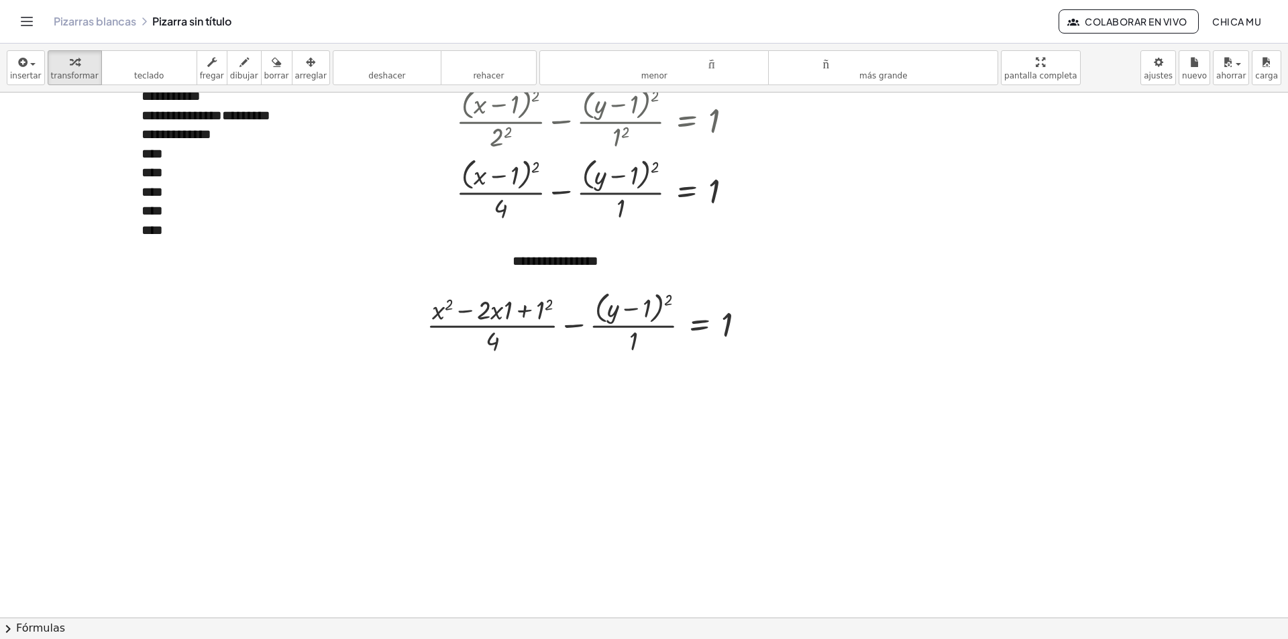
click at [104, 635] on button "chevron_right Fórmulas" at bounding box center [644, 628] width 1288 height 21
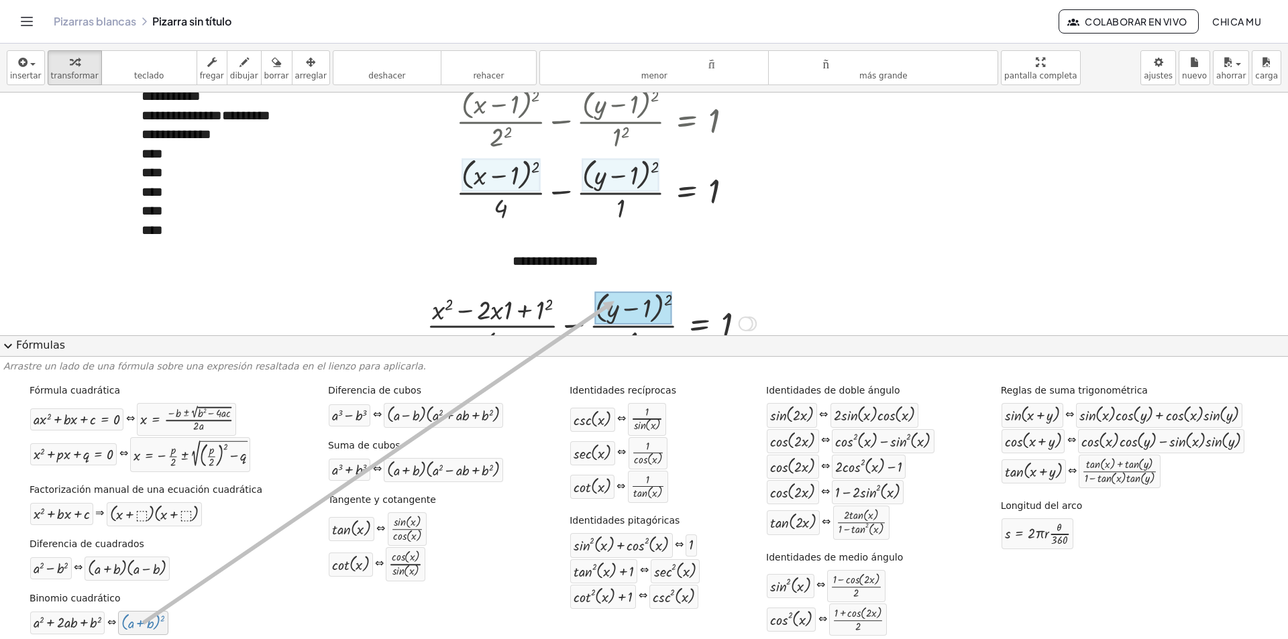
drag, startPoint x: 345, startPoint y: 479, endPoint x: 596, endPoint y: 311, distance: 301.8
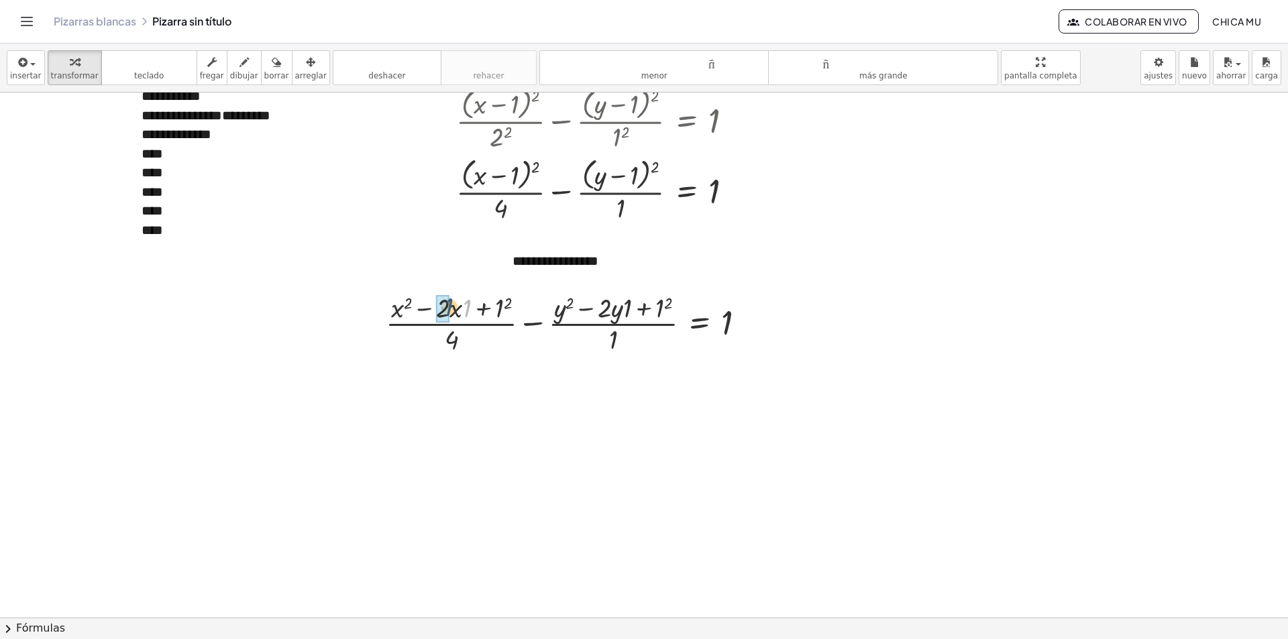
drag, startPoint x: 468, startPoint y: 311, endPoint x: 448, endPoint y: 309, distance: 19.6
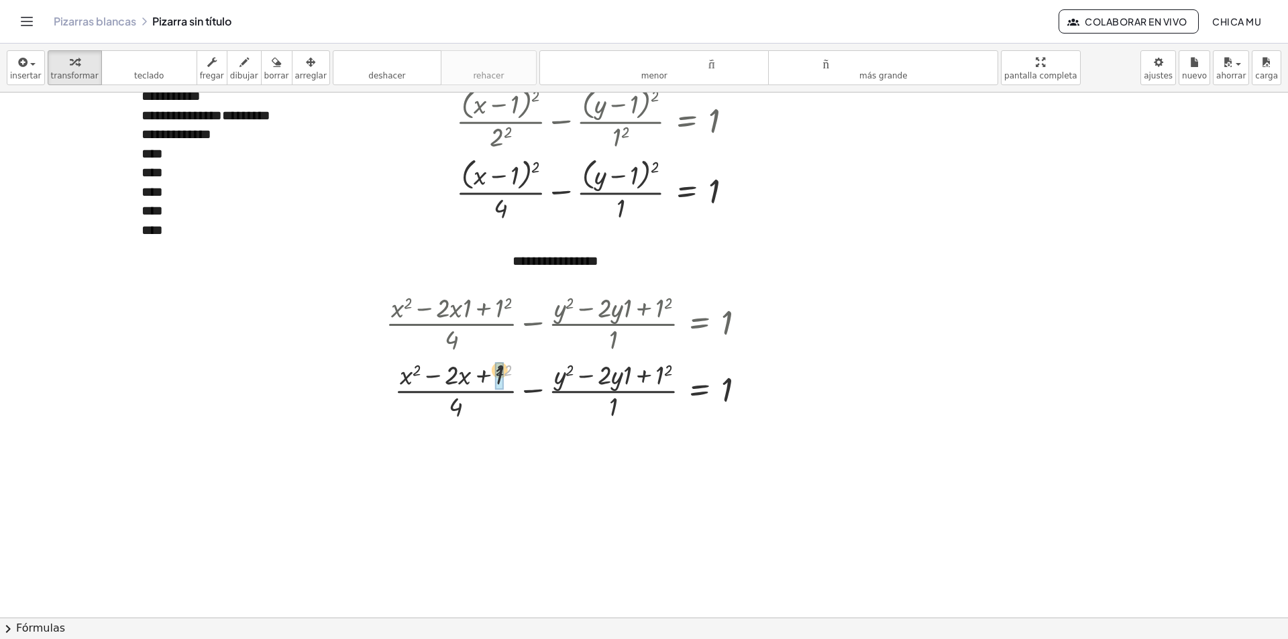
click at [498, 373] on div at bounding box center [571, 389] width 384 height 67
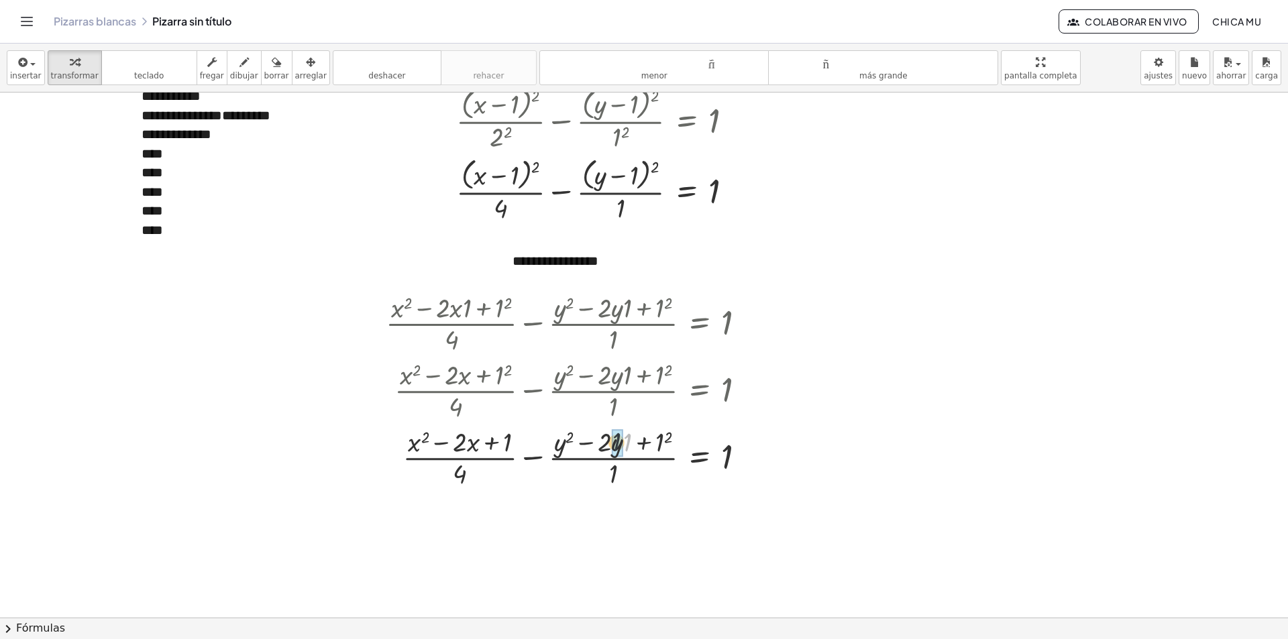
drag, startPoint x: 625, startPoint y: 440, endPoint x: 618, endPoint y: 439, distance: 6.7
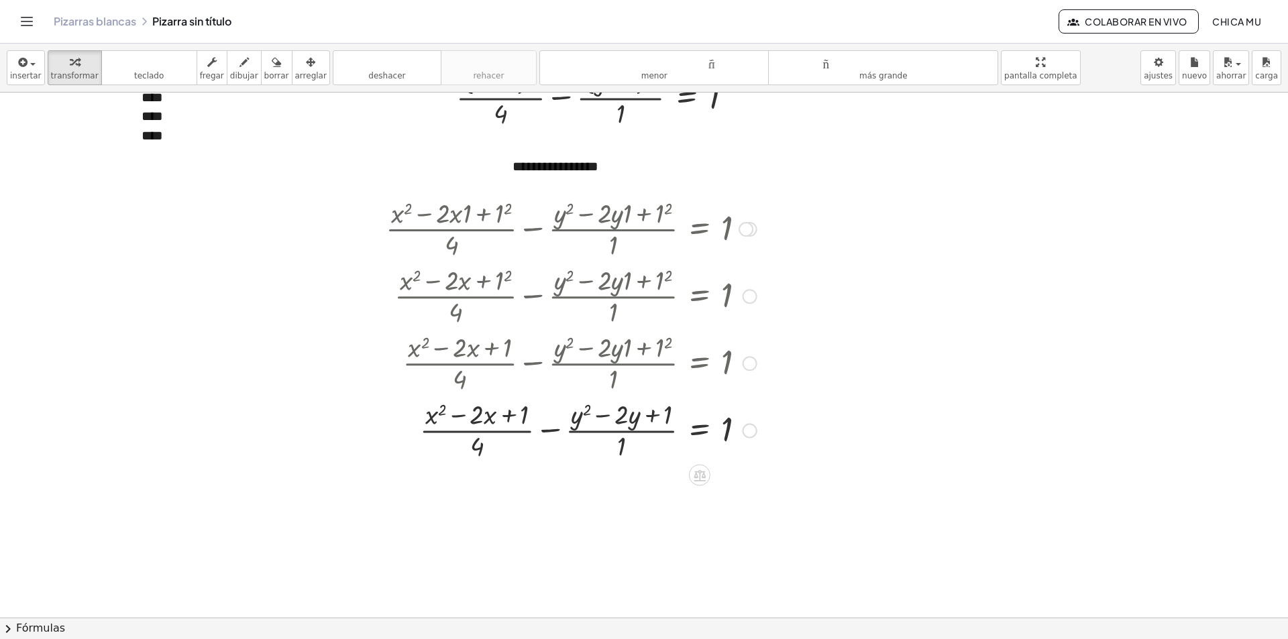
scroll to position [206, 0]
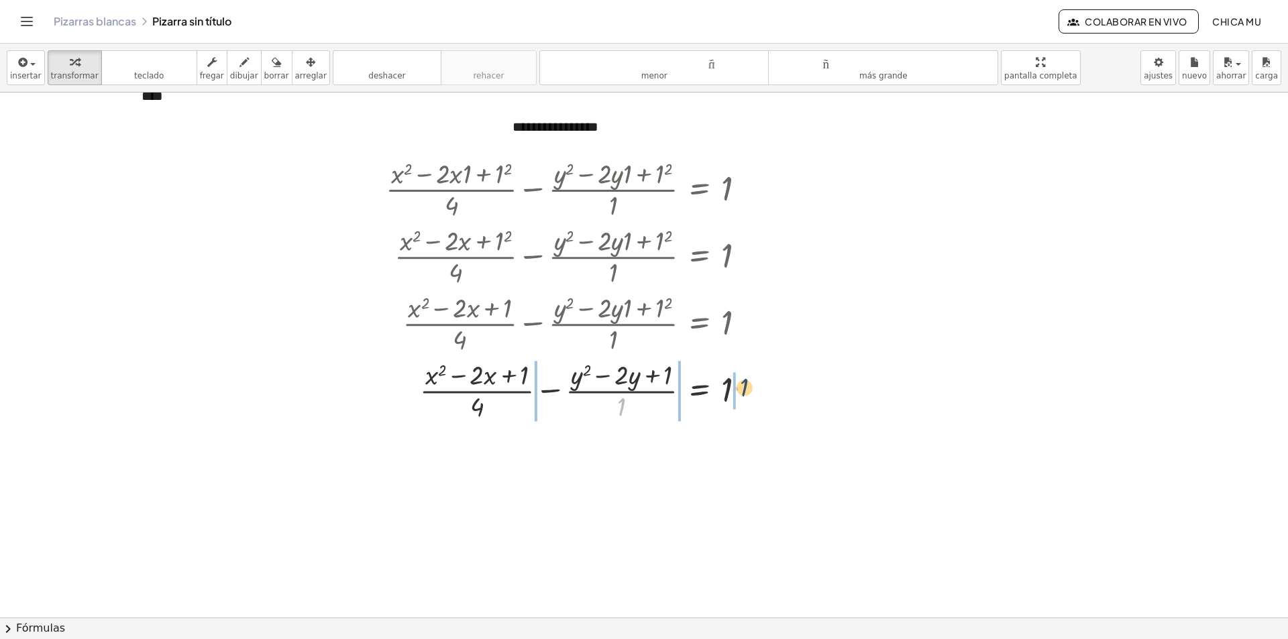
drag, startPoint x: 669, startPoint y: 404, endPoint x: 759, endPoint y: 405, distance: 90.6
click at [759, 405] on div at bounding box center [571, 389] width 384 height 67
drag, startPoint x: 623, startPoint y: 405, endPoint x: 745, endPoint y: 408, distance: 122.1
click at [745, 408] on div at bounding box center [571, 389] width 384 height 67
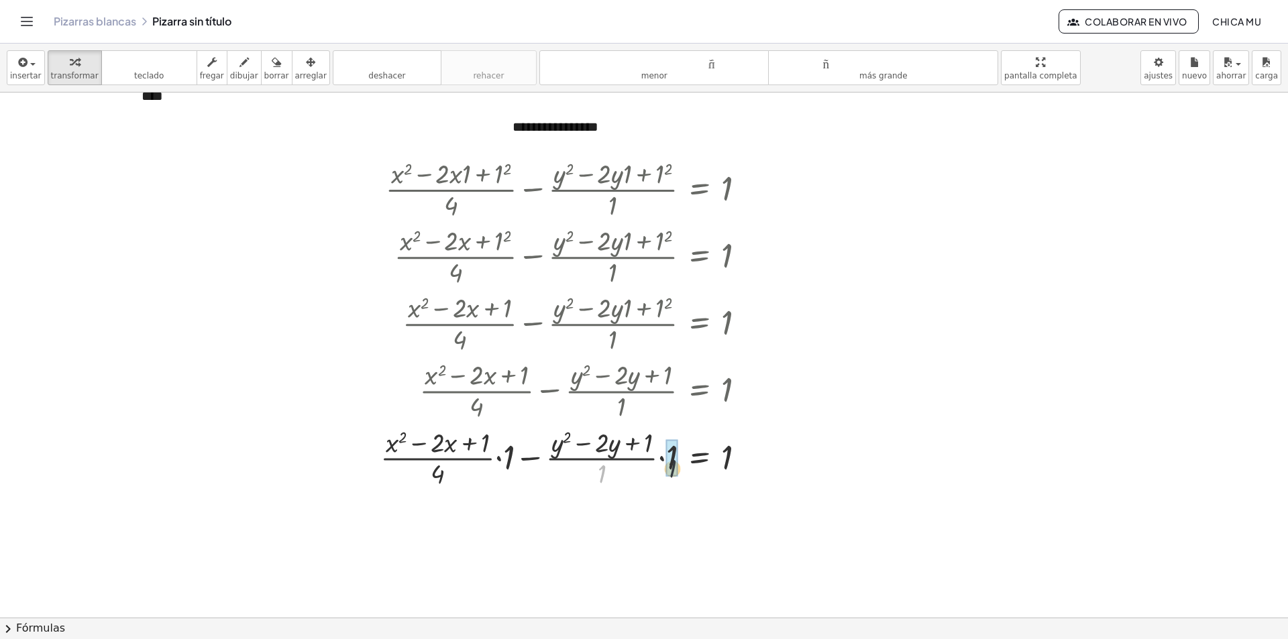
drag, startPoint x: 604, startPoint y: 474, endPoint x: 683, endPoint y: 468, distance: 79.4
click at [683, 468] on div at bounding box center [568, 457] width 389 height 67
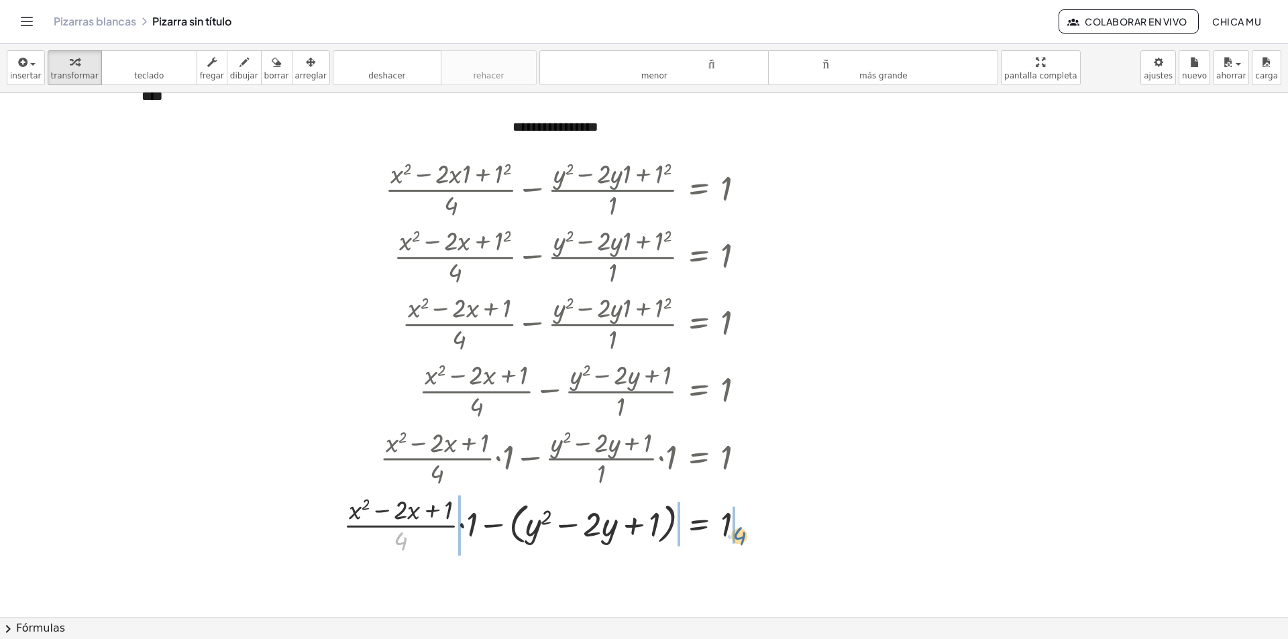
drag, startPoint x: 407, startPoint y: 541, endPoint x: 746, endPoint y: 535, distance: 339.5
click at [746, 535] on div at bounding box center [550, 524] width 426 height 67
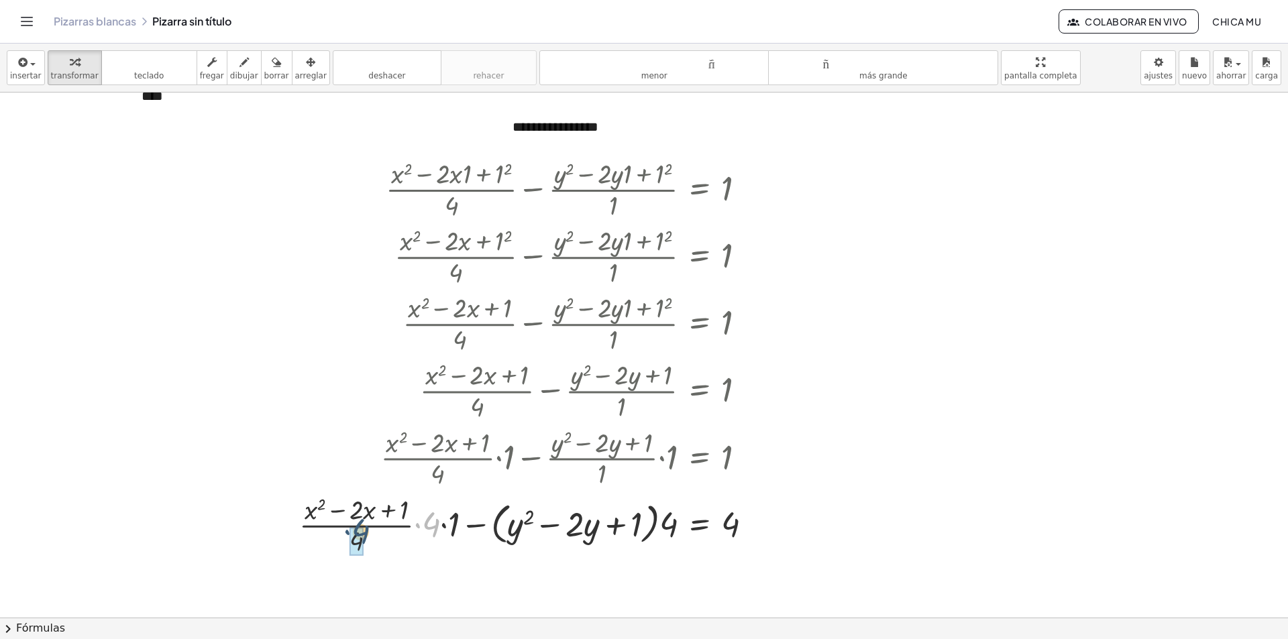
drag, startPoint x: 389, startPoint y: 534, endPoint x: 364, endPoint y: 537, distance: 25.0
click at [364, 537] on div at bounding box center [531, 524] width 478 height 67
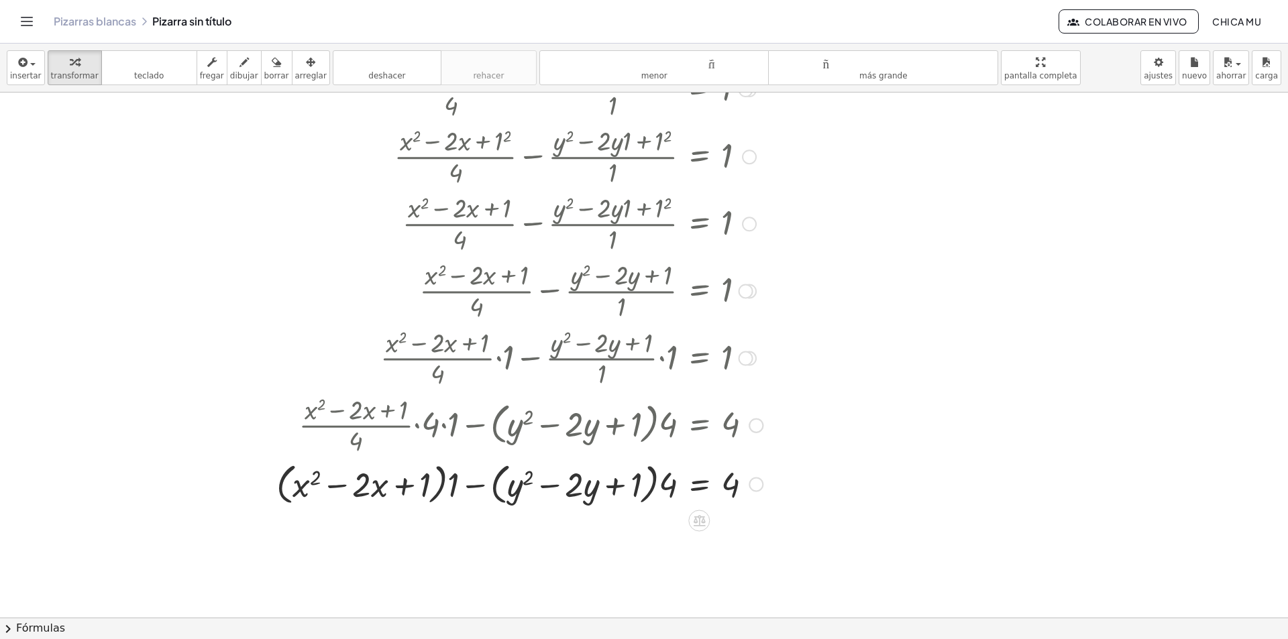
scroll to position [340, 0]
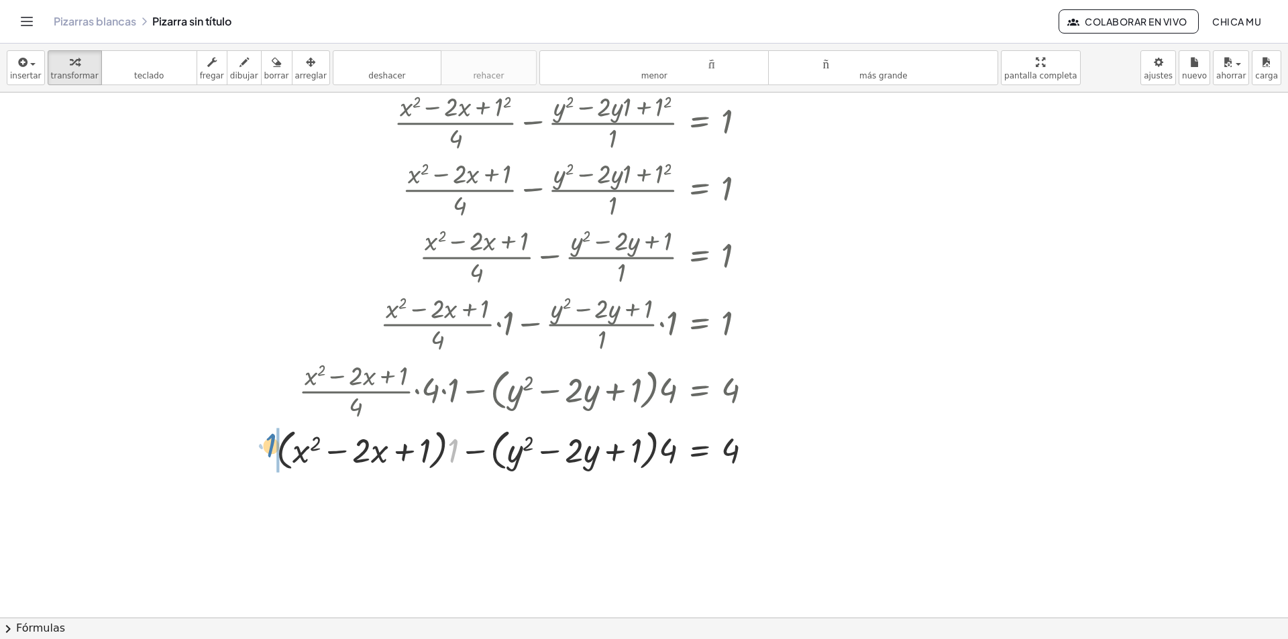
drag, startPoint x: 456, startPoint y: 458, endPoint x: 272, endPoint y: 453, distance: 183.9
click at [272, 453] on div "+ · ( + x − 1 ) 2 · 4 − · ( + y − 1 ) 2 · 1 = 1 + · ( + x 2 − · 2 · x · 1 + 1 2…" at bounding box center [514, 247] width 517 height 460
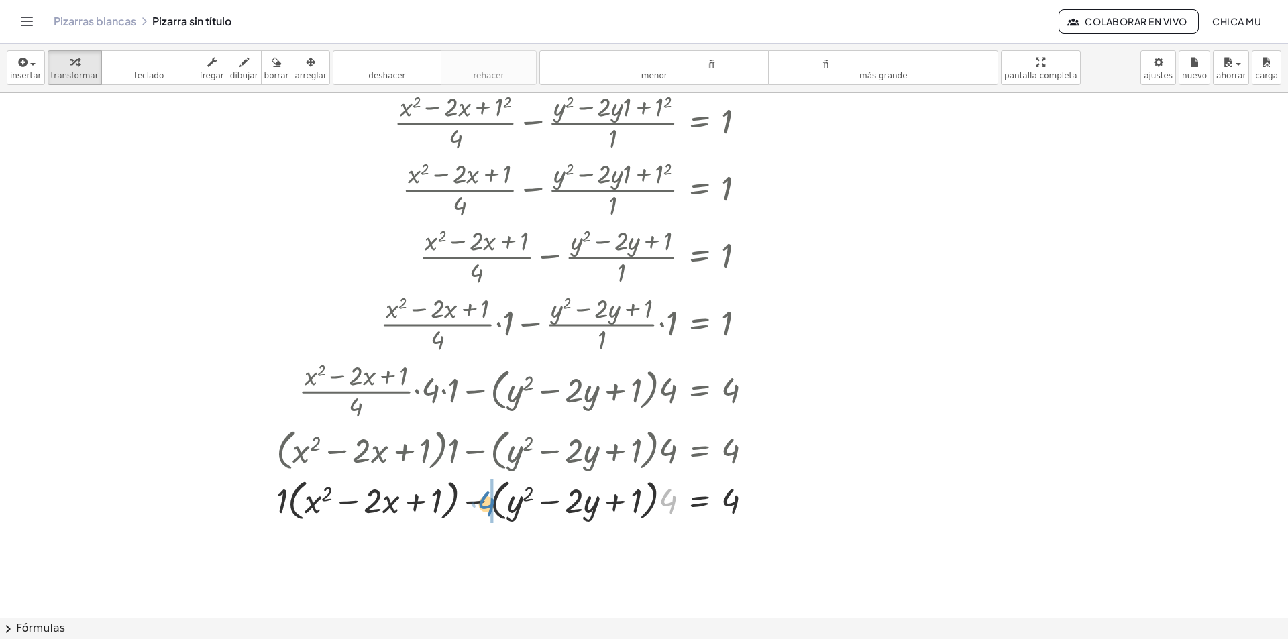
drag, startPoint x: 672, startPoint y: 506, endPoint x: 500, endPoint y: 510, distance: 171.8
click at [494, 511] on div at bounding box center [520, 499] width 500 height 51
drag, startPoint x: 500, startPoint y: 505, endPoint x: 528, endPoint y: 507, distance: 28.2
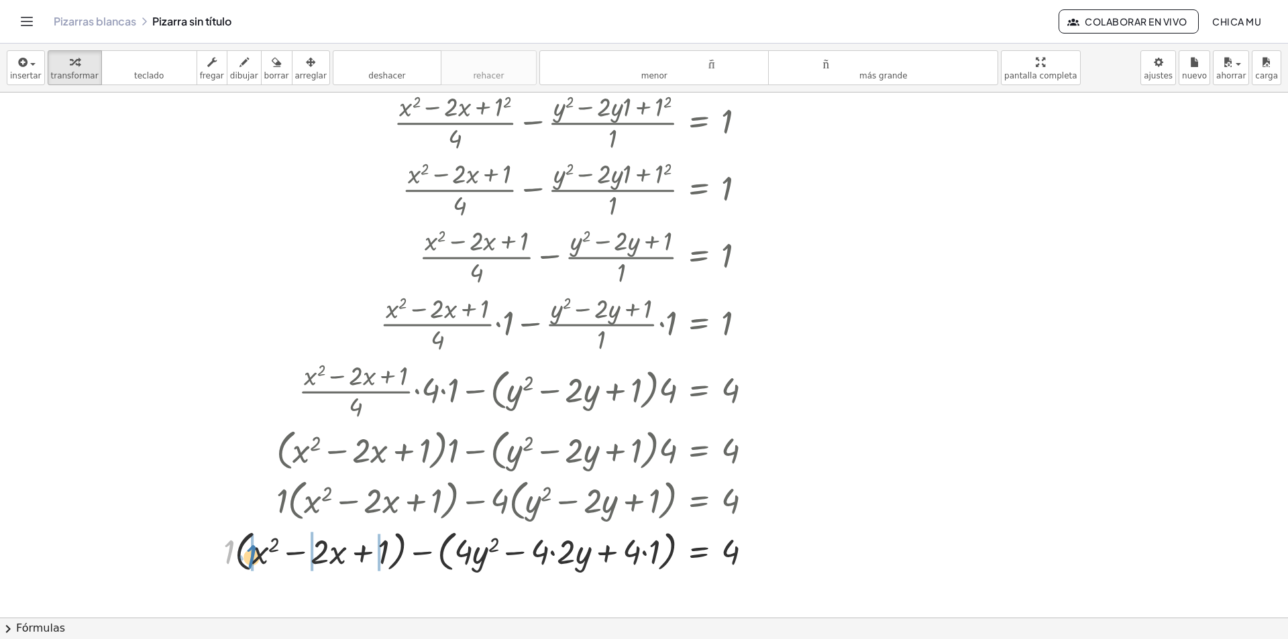
drag, startPoint x: 229, startPoint y: 549, endPoint x: 251, endPoint y: 553, distance: 22.6
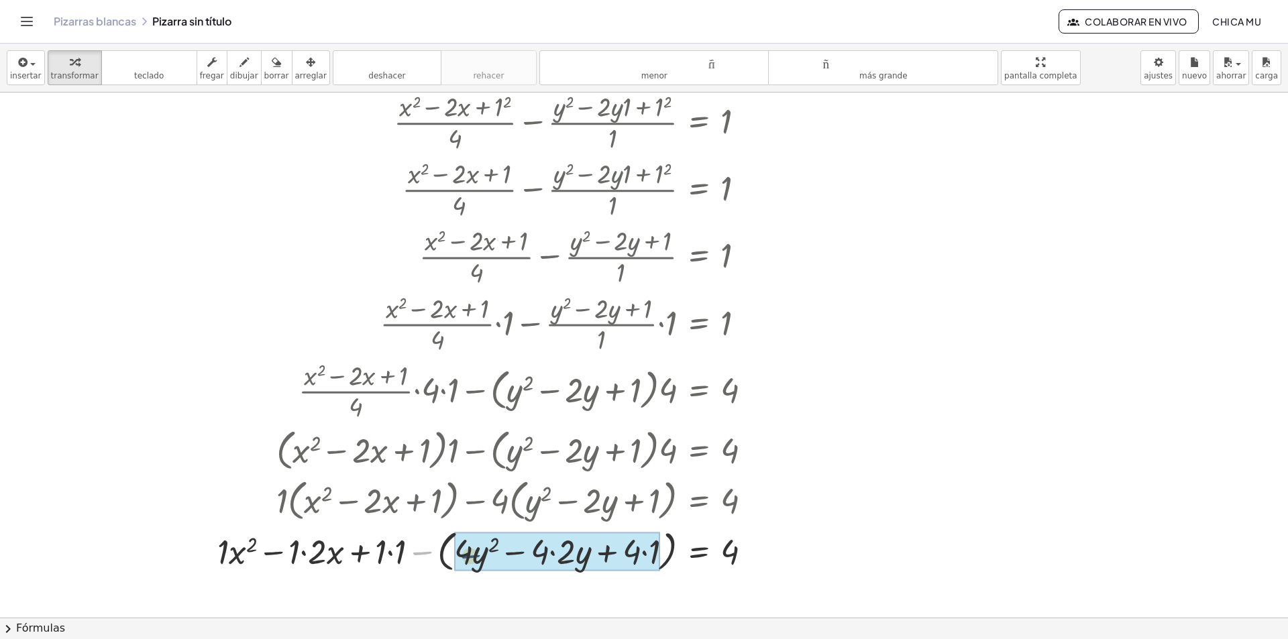
drag, startPoint x: 421, startPoint y: 554, endPoint x: 473, endPoint y: 557, distance: 51.8
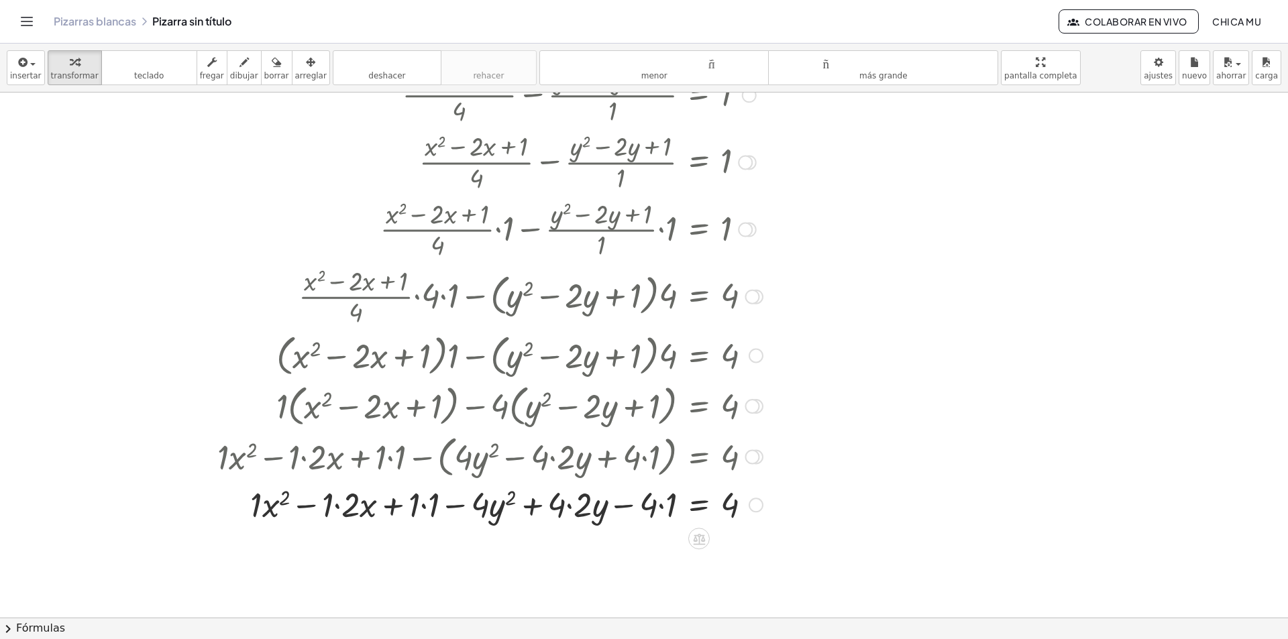
scroll to position [474, 0]
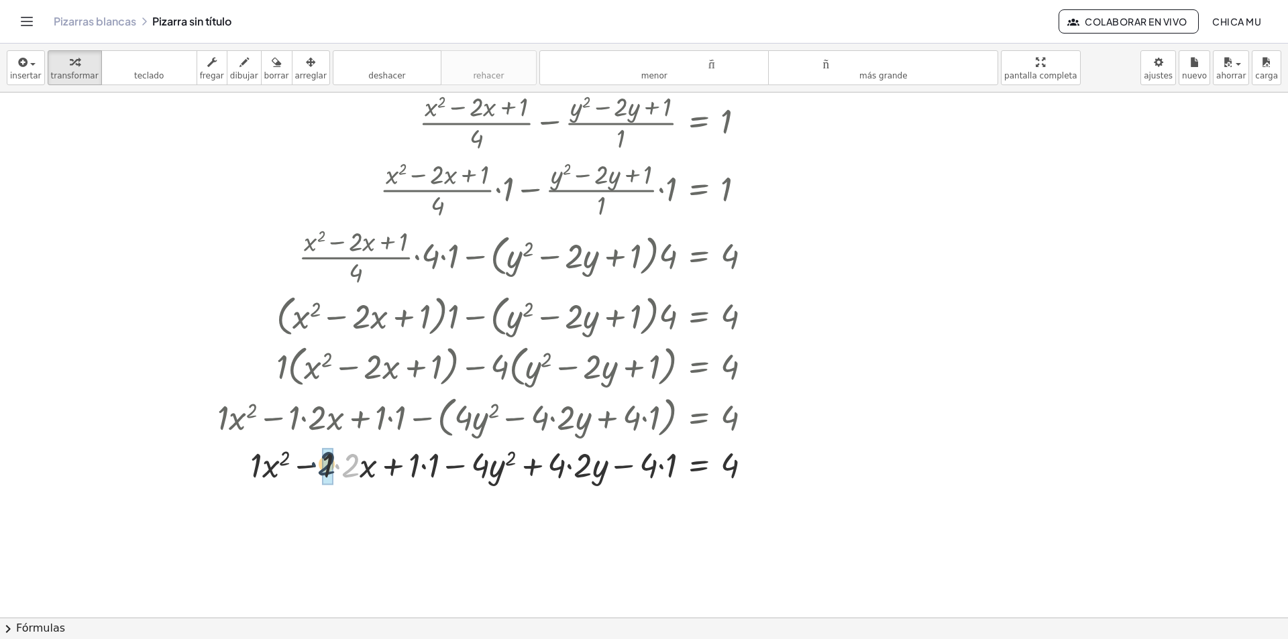
drag, startPoint x: 352, startPoint y: 473, endPoint x: 327, endPoint y: 471, distance: 24.2
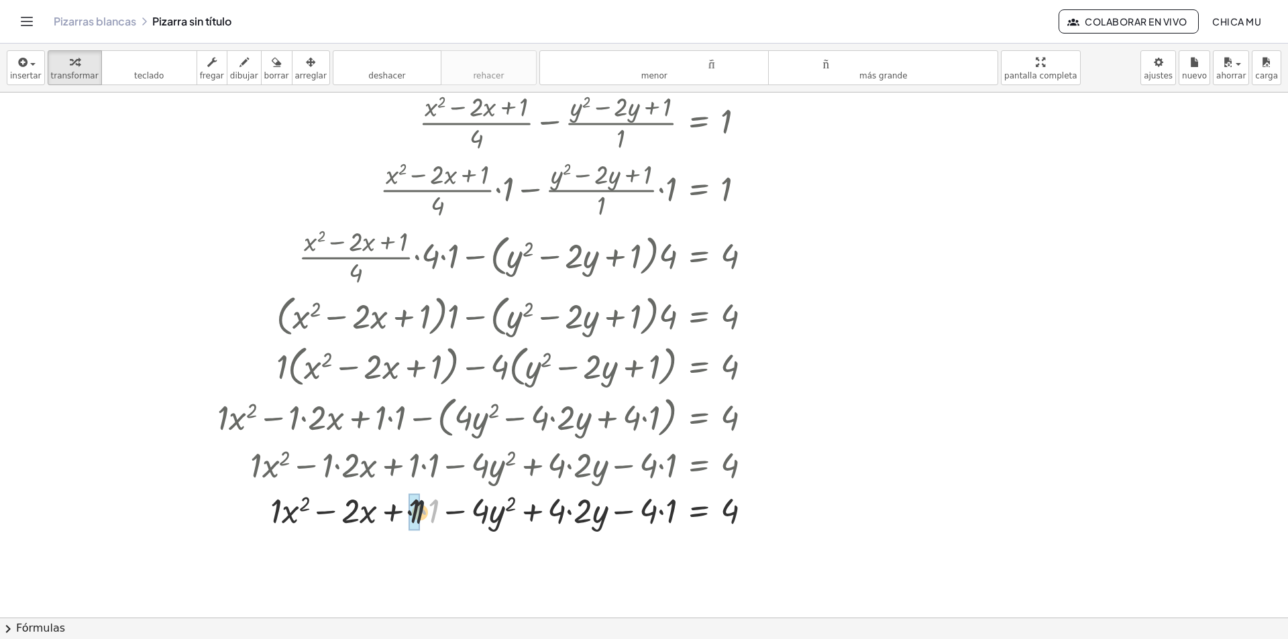
drag, startPoint x: 433, startPoint y: 517, endPoint x: 421, endPoint y: 517, distance: 11.4
drag, startPoint x: 433, startPoint y: 513, endPoint x: 419, endPoint y: 517, distance: 15.3
click at [419, 517] on div at bounding box center [490, 510] width 559 height 46
click at [669, 513] on div at bounding box center [490, 510] width 559 height 46
click at [604, 525] on div at bounding box center [490, 510] width 559 height 46
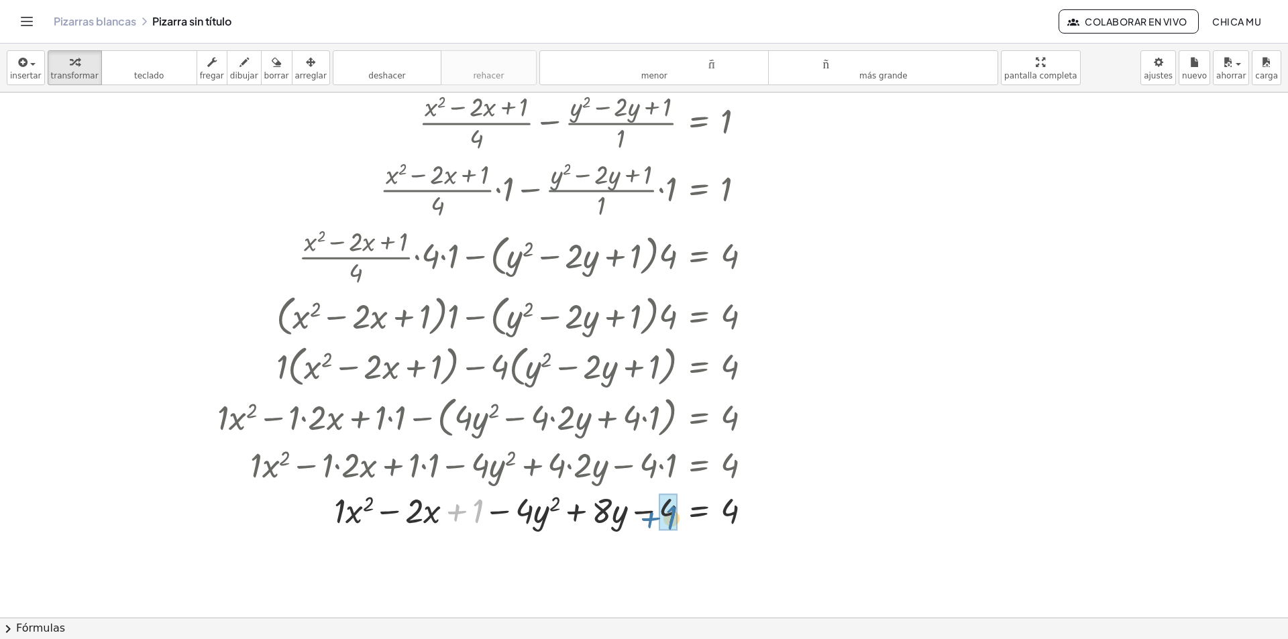
drag, startPoint x: 479, startPoint y: 510, endPoint x: 676, endPoint y: 516, distance: 197.3
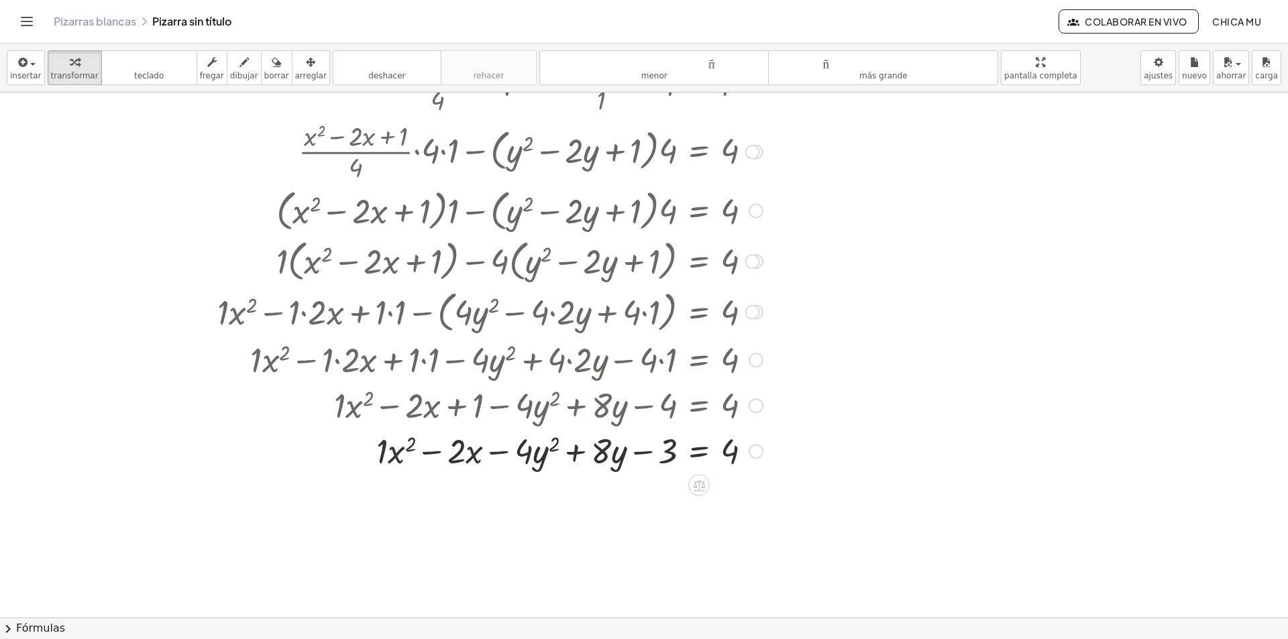
scroll to position [608, 0]
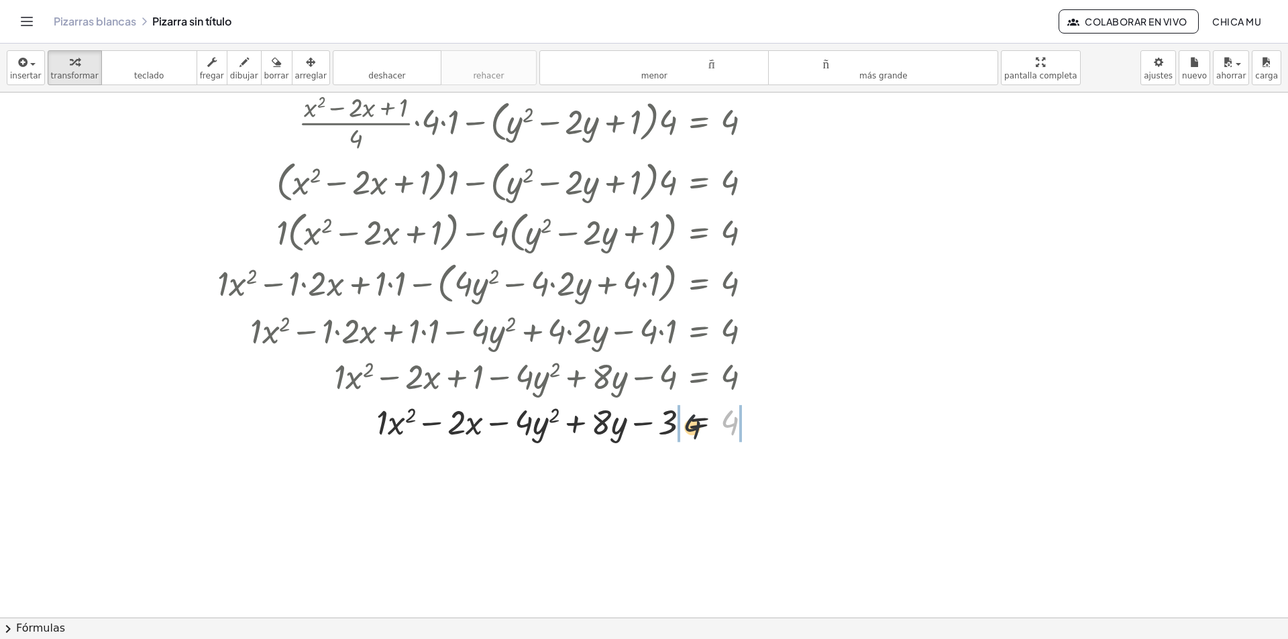
drag, startPoint x: 686, startPoint y: 432, endPoint x: 658, endPoint y: 436, distance: 27.8
click at [658, 436] on div at bounding box center [490, 421] width 559 height 46
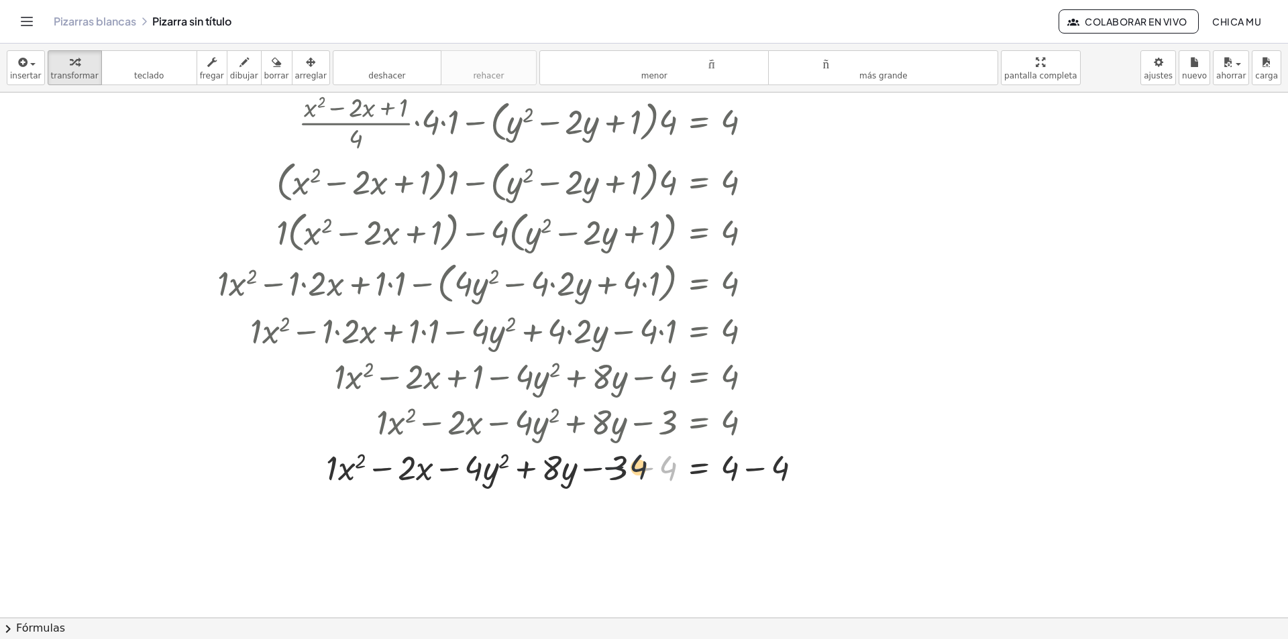
drag, startPoint x: 659, startPoint y: 468, endPoint x: 631, endPoint y: 467, distance: 28.9
click at [631, 467] on div at bounding box center [515, 467] width 608 height 46
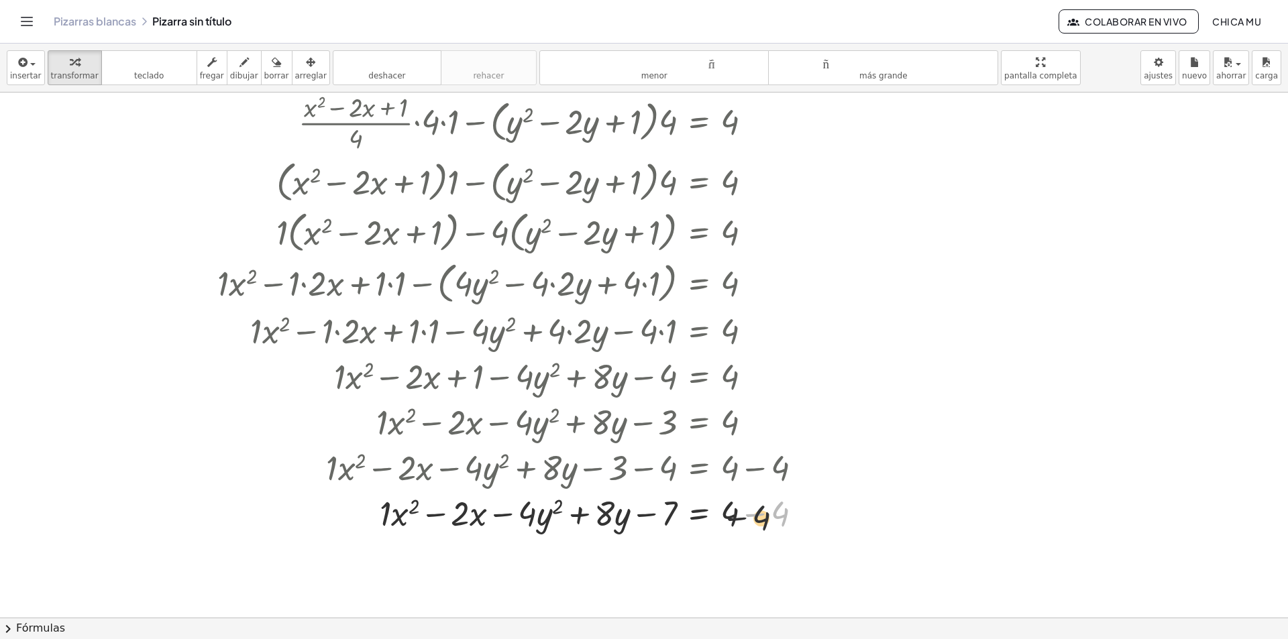
drag, startPoint x: 779, startPoint y: 520, endPoint x: 740, endPoint y: 521, distance: 38.9
click at [740, 521] on div at bounding box center [515, 513] width 608 height 46
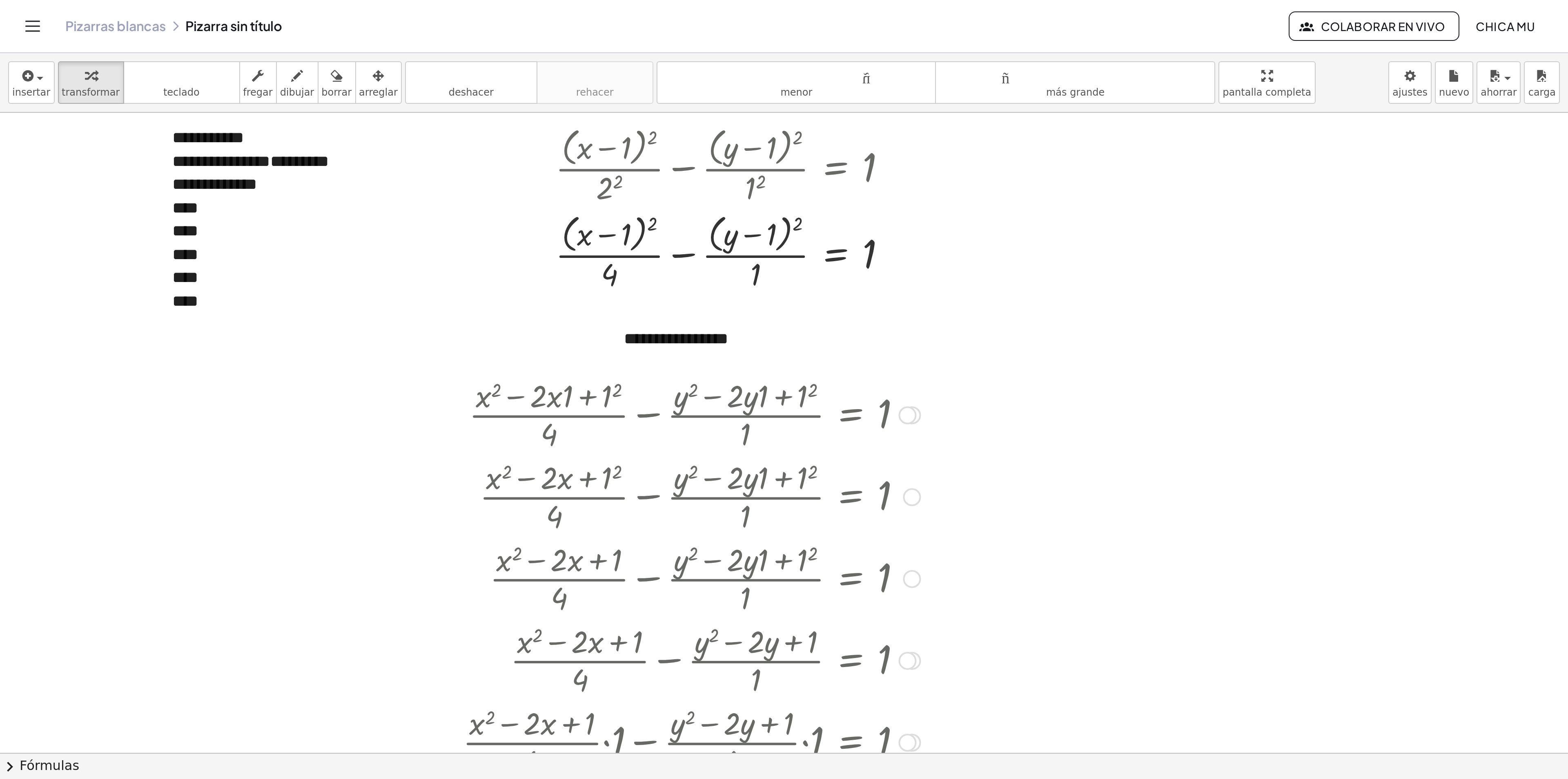
scroll to position [0, 0]
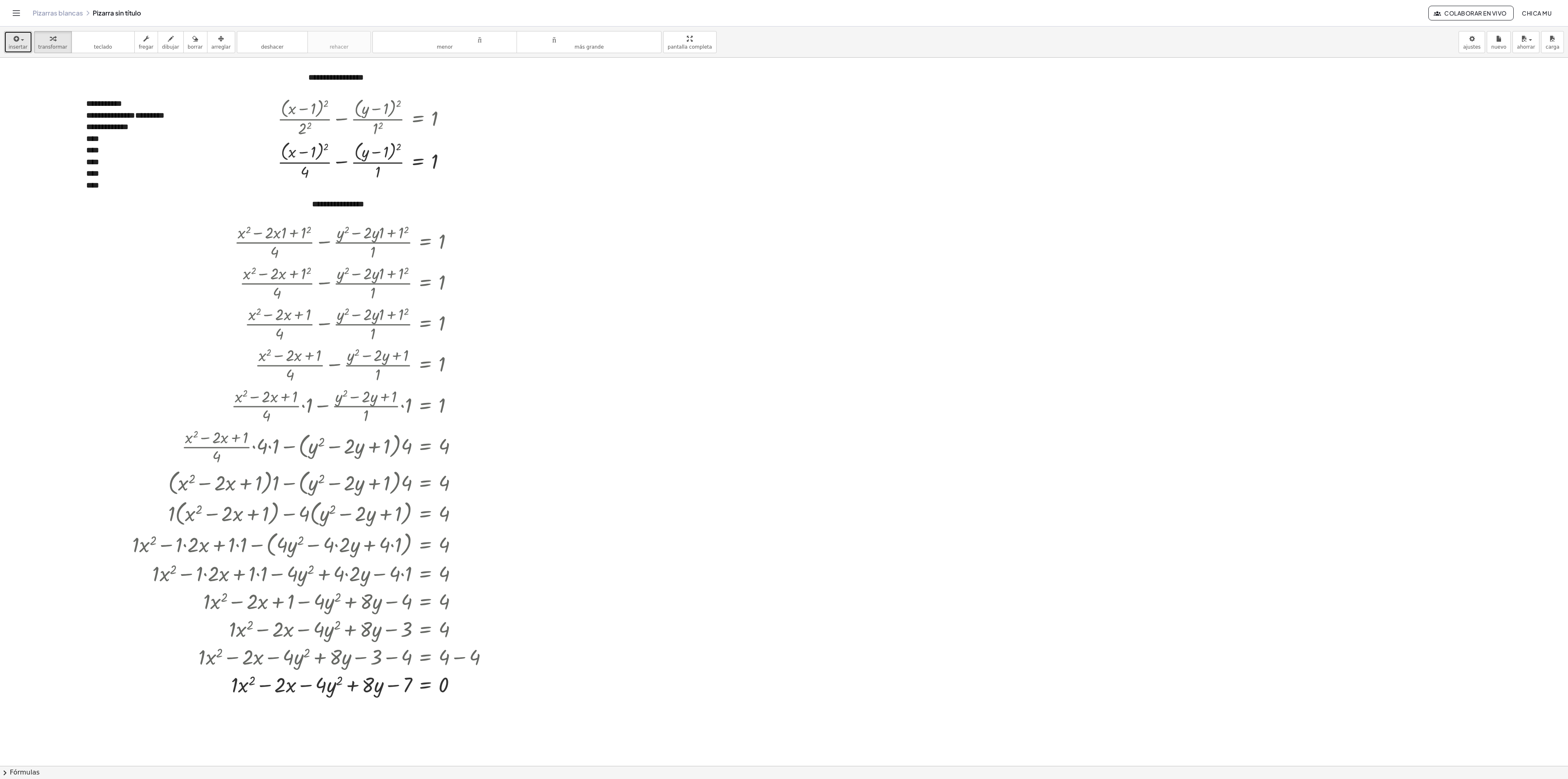
click at [16, 36] on icon "button" at bounding box center [16, 39] width 7 height 10
click at [46, 116] on link "Texto" at bounding box center [52, 112] width 97 height 18
click at [740, 235] on div at bounding box center [784, 766] width 1568 height 1416
click at [218, 43] on icon "button" at bounding box center [220, 39] width 5 height 10
drag, startPoint x: 730, startPoint y: 150, endPoint x: 572, endPoint y: 130, distance: 159.3
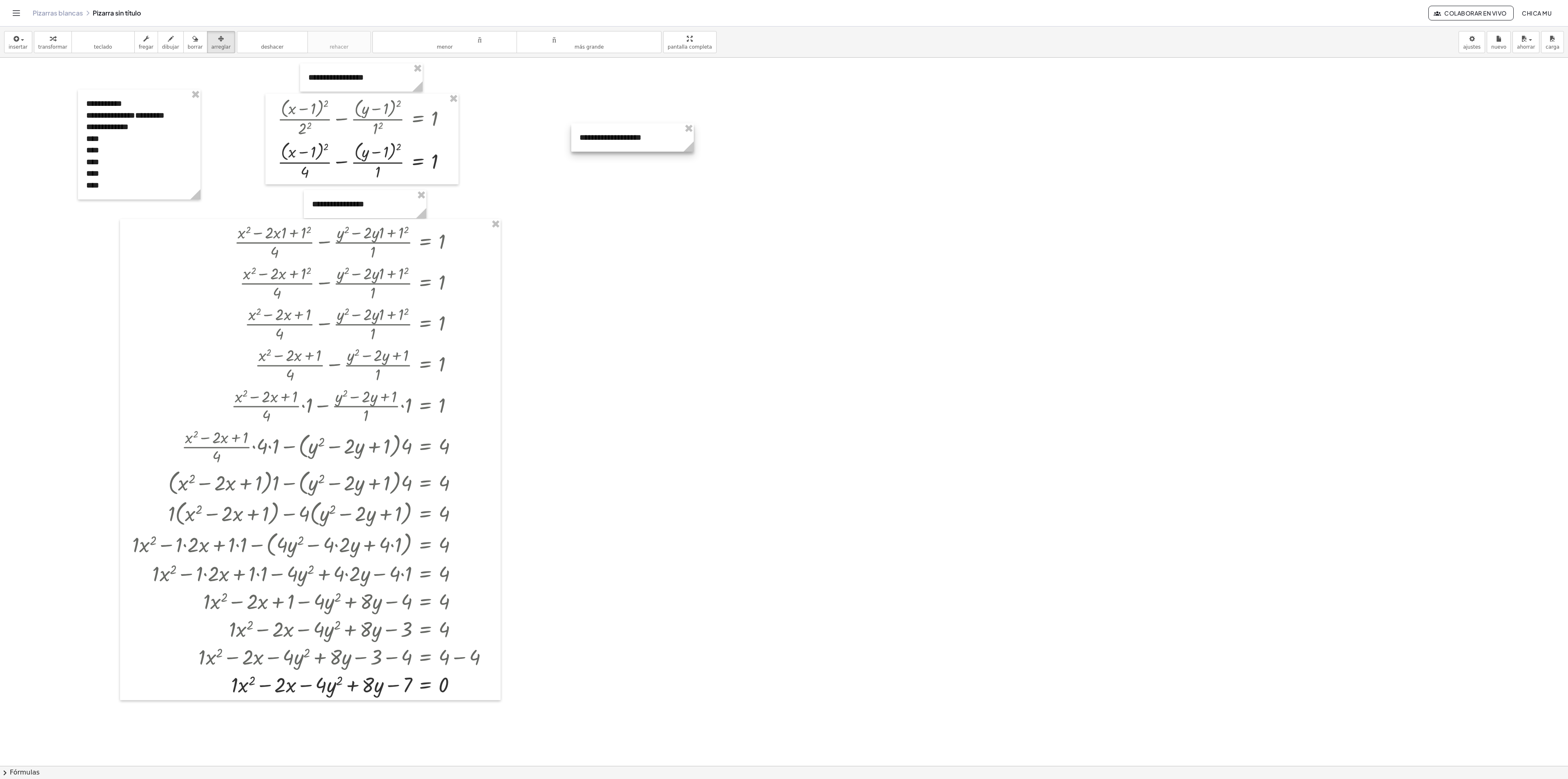
click at [573, 130] on div at bounding box center [632, 138] width 122 height 28
drag, startPoint x: 572, startPoint y: 130, endPoint x: 562, endPoint y: 129, distance: 10.0
click at [564, 129] on div at bounding box center [554, 121] width 122 height 28
click at [562, 129] on div at bounding box center [552, 121] width 122 height 28
click at [593, 219] on div at bounding box center [784, 766] width 1568 height 1416
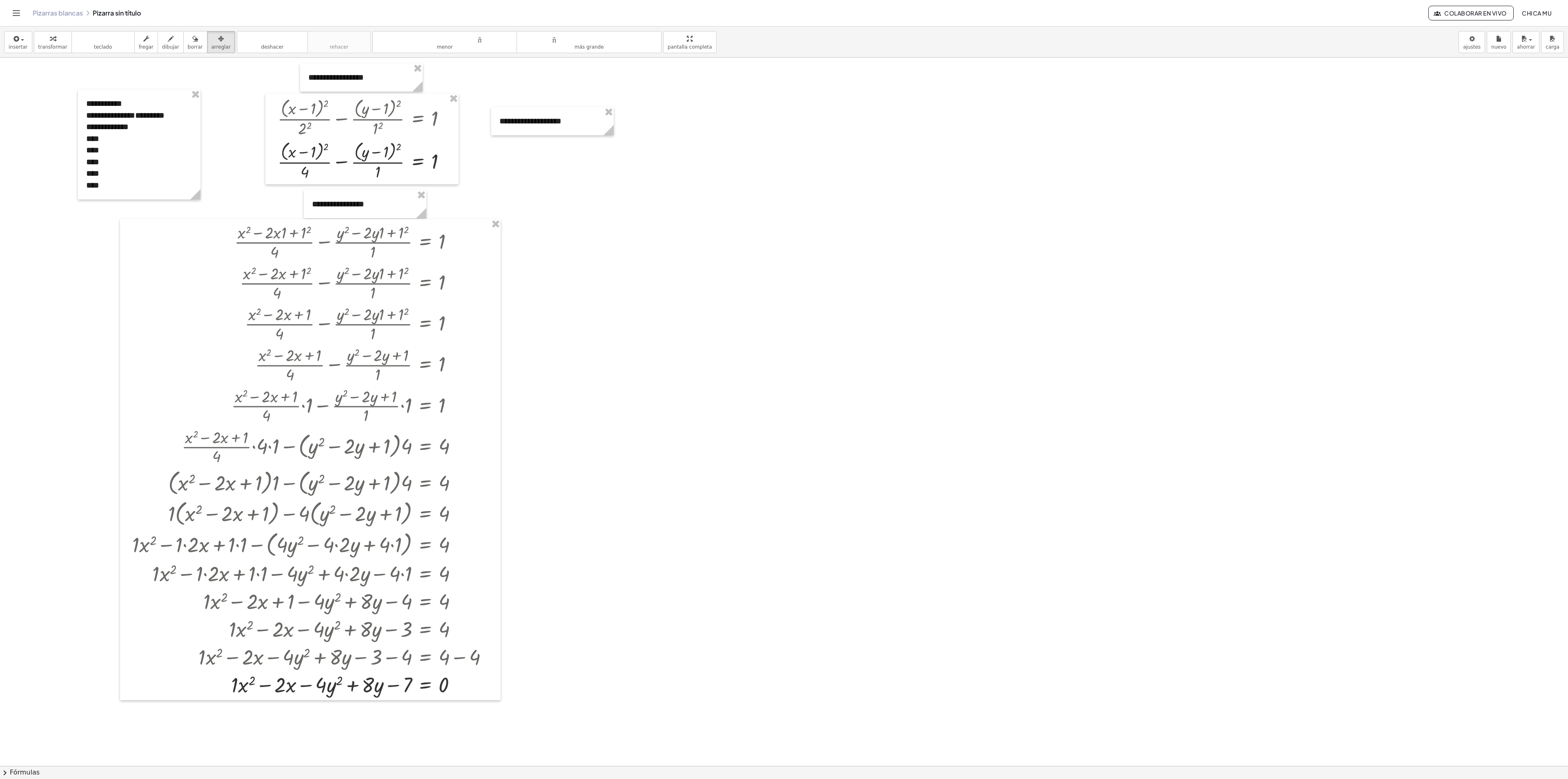
click at [653, 254] on div at bounding box center [784, 766] width 1568 height 1416
drag, startPoint x: 47, startPoint y: 55, endPoint x: 47, endPoint y: 46, distance: 9.0
click at [47, 53] on div "insertar Seleccione uno: Expresión matemática Función Texto Vídeo de YouTube Gr…" at bounding box center [784, 42] width 1568 height 30
click at [47, 46] on font "transformar" at bounding box center [53, 46] width 29 height 5
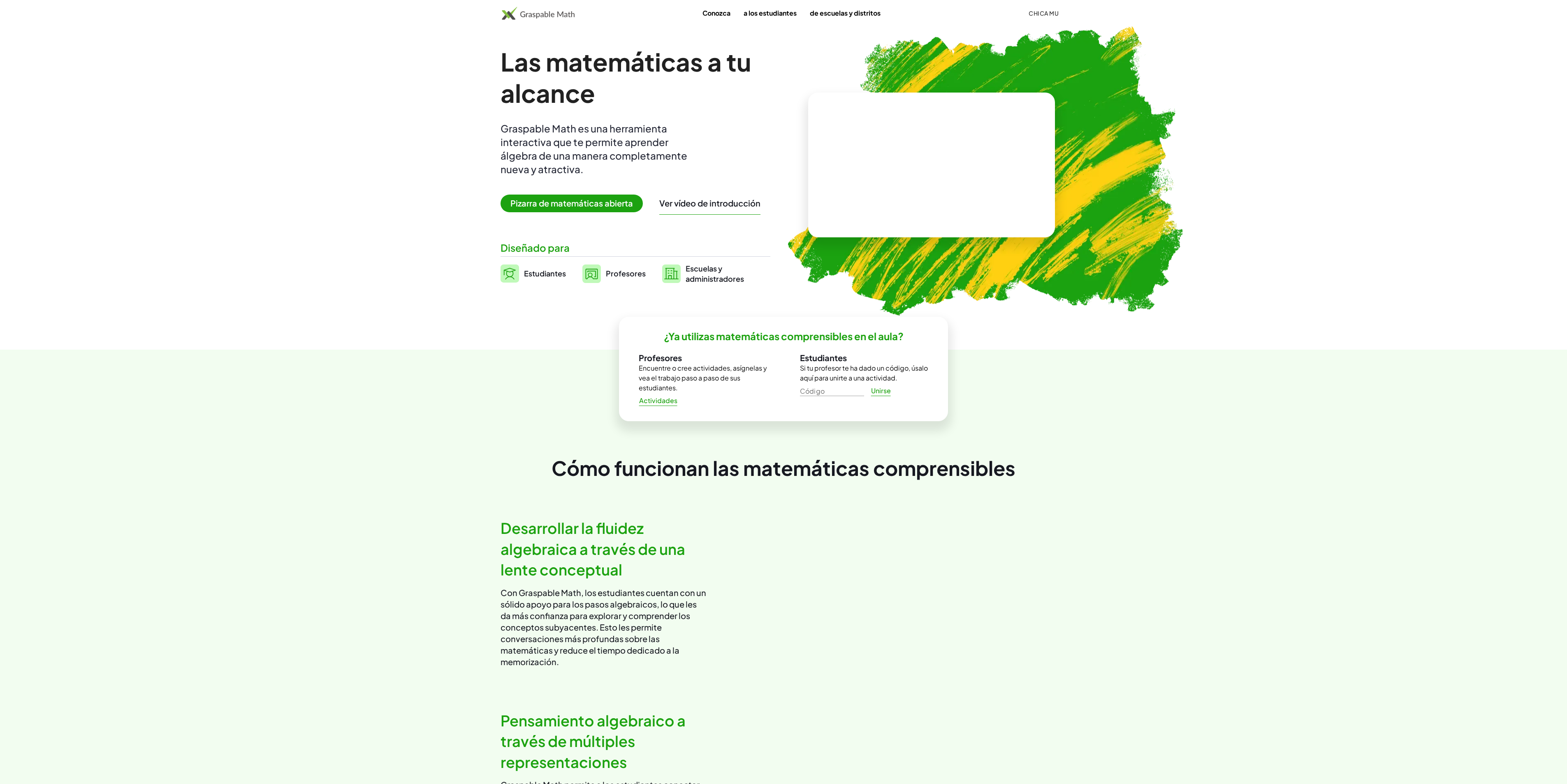
click at [603, 198] on font "Pizarra de matemáticas abierta" at bounding box center [572, 203] width 123 height 10
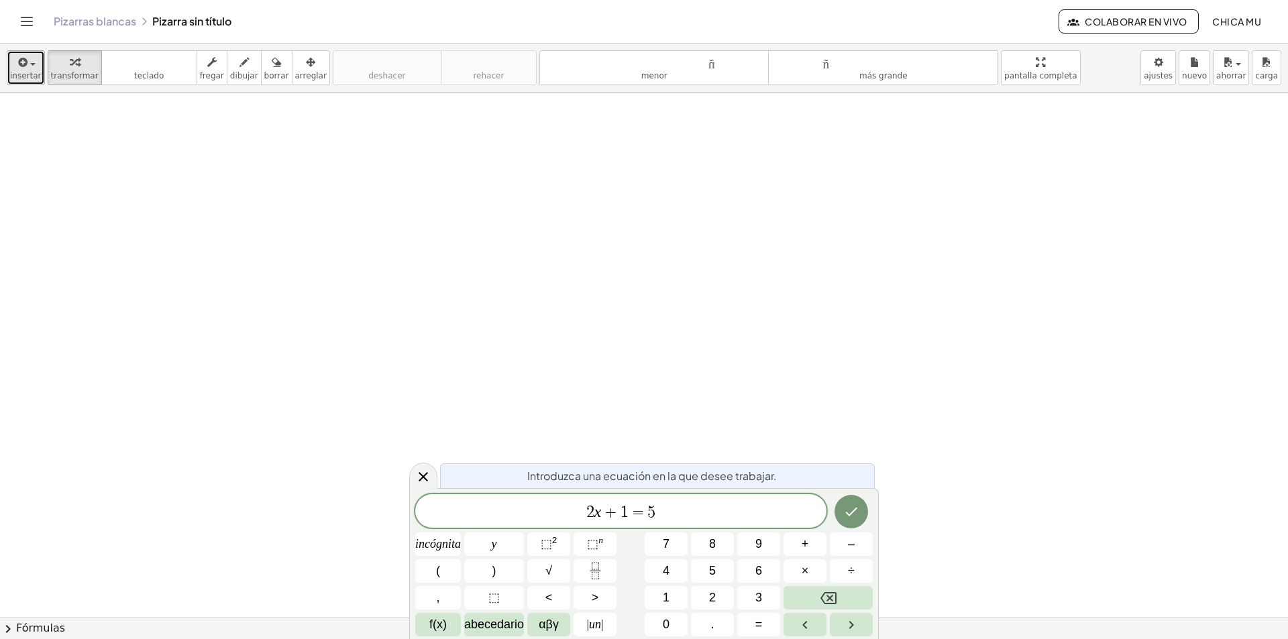
click at [30, 65] on span "button" at bounding box center [32, 64] width 5 height 3
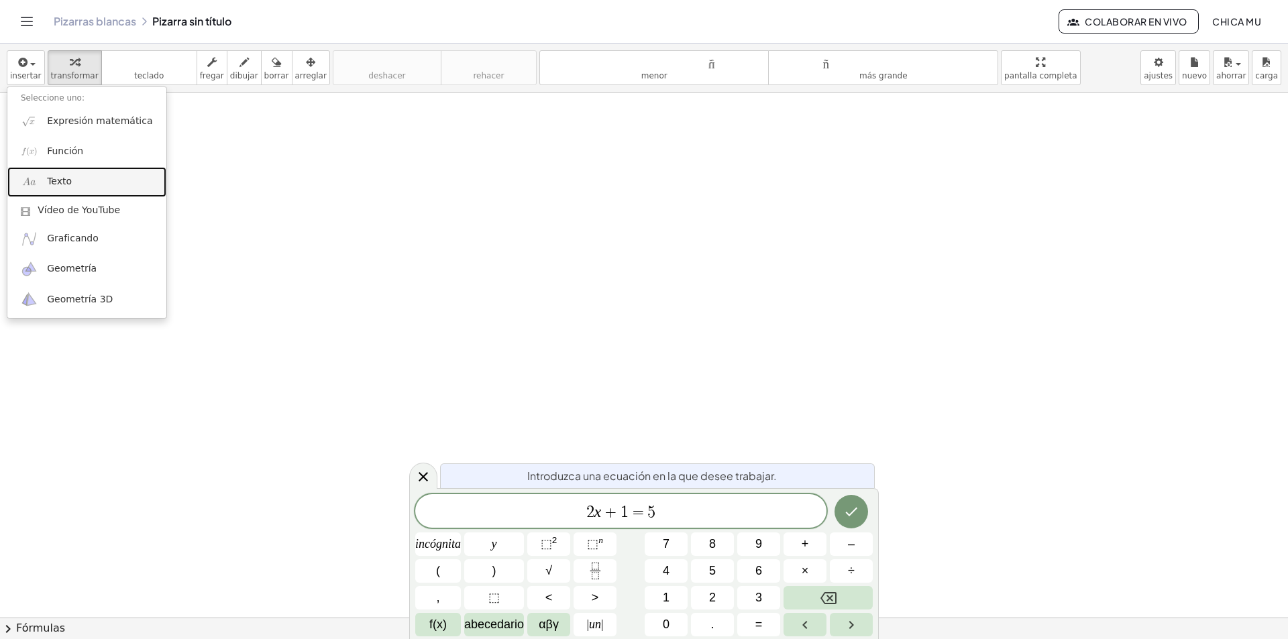
click at [64, 178] on font "Texto" at bounding box center [59, 181] width 25 height 11
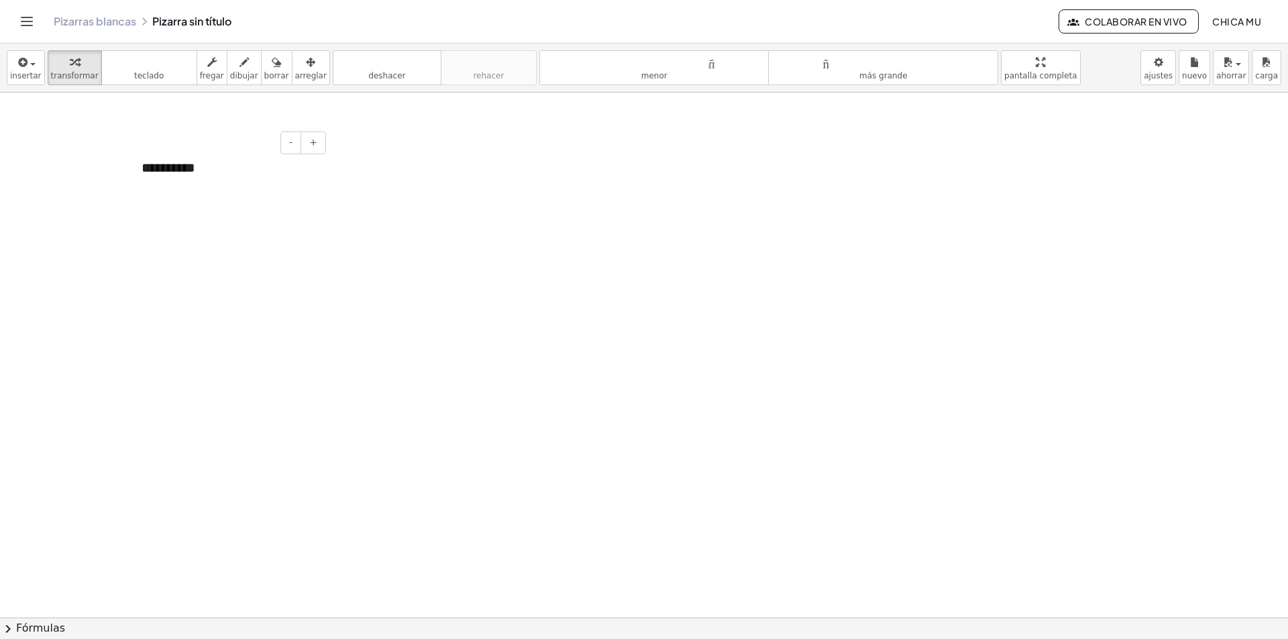
click at [195, 174] on font "**********" at bounding box center [169, 167] width 54 height 13
click at [317, 149] on button "+" at bounding box center [313, 142] width 25 height 23
click at [290, 146] on font "-" at bounding box center [290, 142] width 3 height 11
click at [250, 217] on div "**********" at bounding box center [228, 187] width 201 height 85
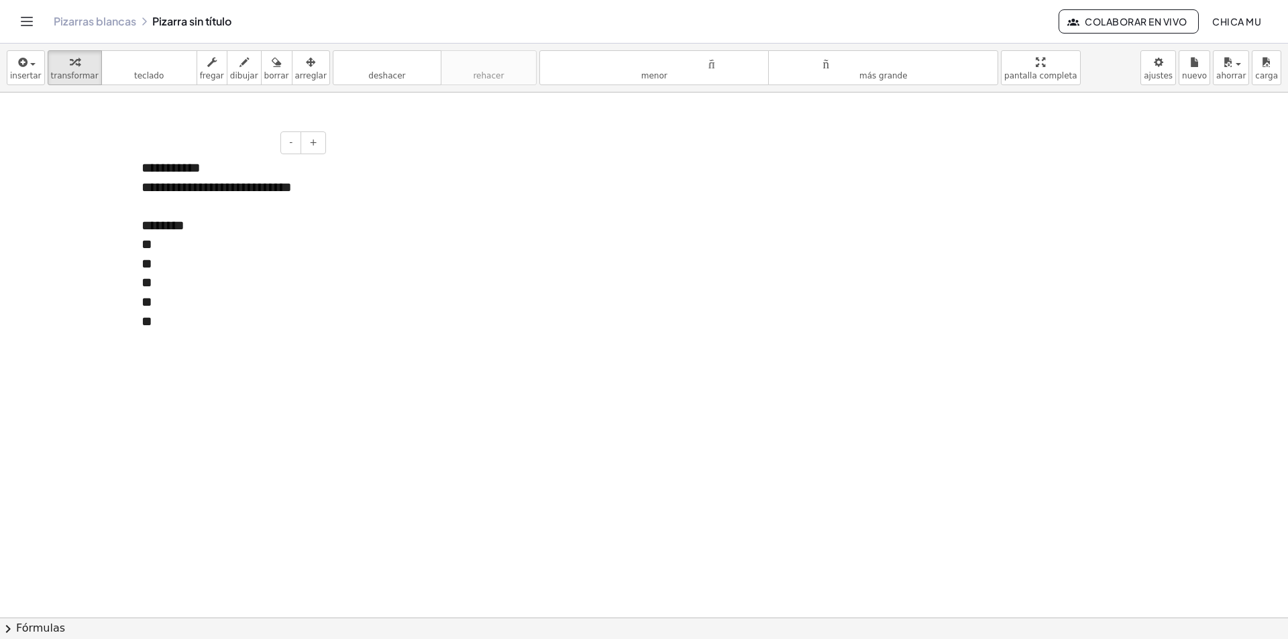
click at [147, 231] on font "********" at bounding box center [163, 225] width 43 height 13
click at [213, 231] on div "*******" at bounding box center [229, 225] width 174 height 19
click at [32, 74] on font "insertar" at bounding box center [26, 75] width 32 height 9
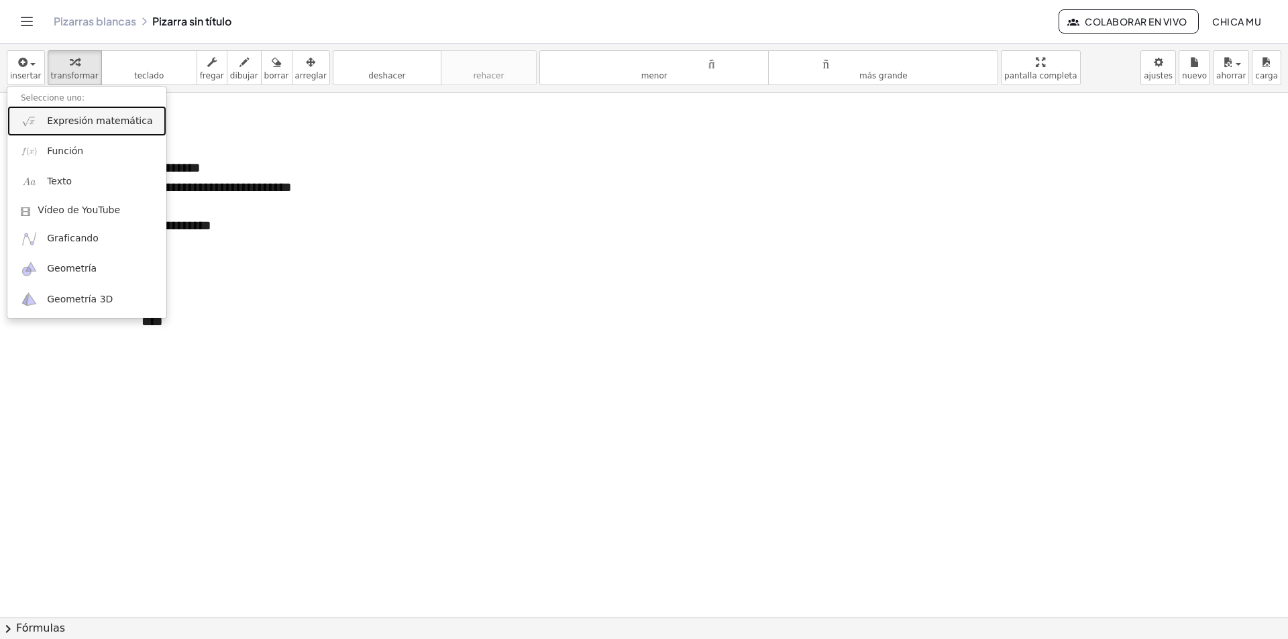
click at [103, 116] on font "Expresión matemática" at bounding box center [99, 120] width 105 height 11
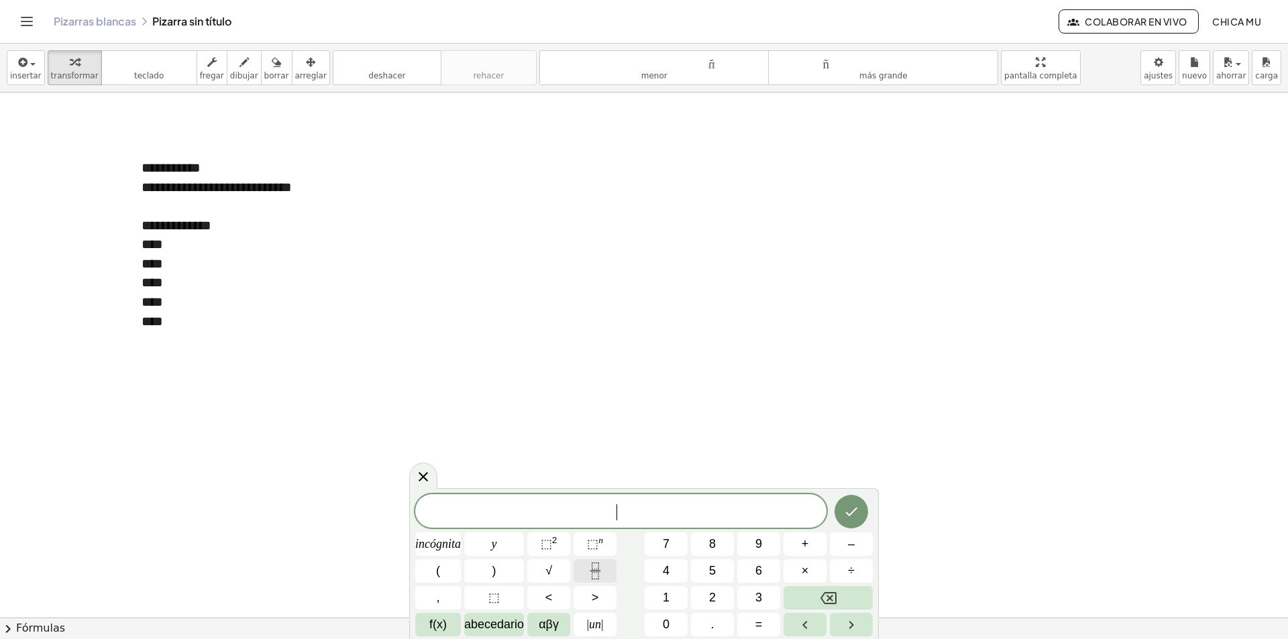
click at [592, 574] on icon "Fracción" at bounding box center [595, 571] width 17 height 17
click at [453, 560] on button "(" at bounding box center [438, 570] width 46 height 23
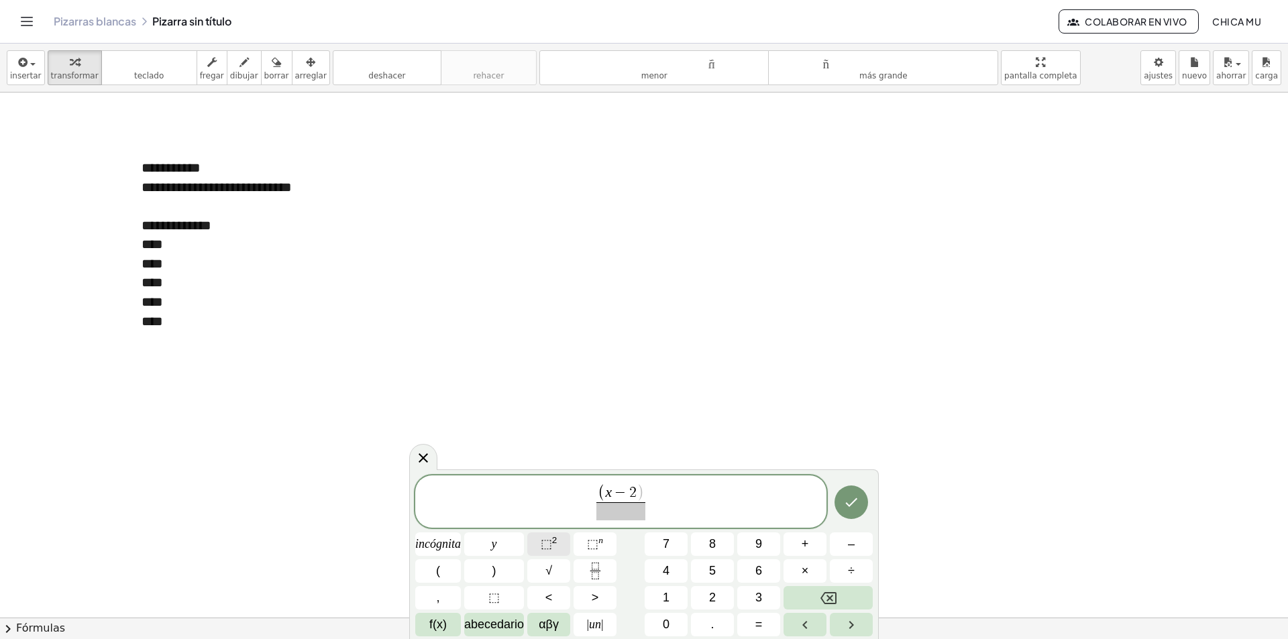
click at [550, 537] on span "⬚ 2" at bounding box center [549, 544] width 17 height 18
click at [557, 542] on font "2" at bounding box center [554, 540] width 5 height 10
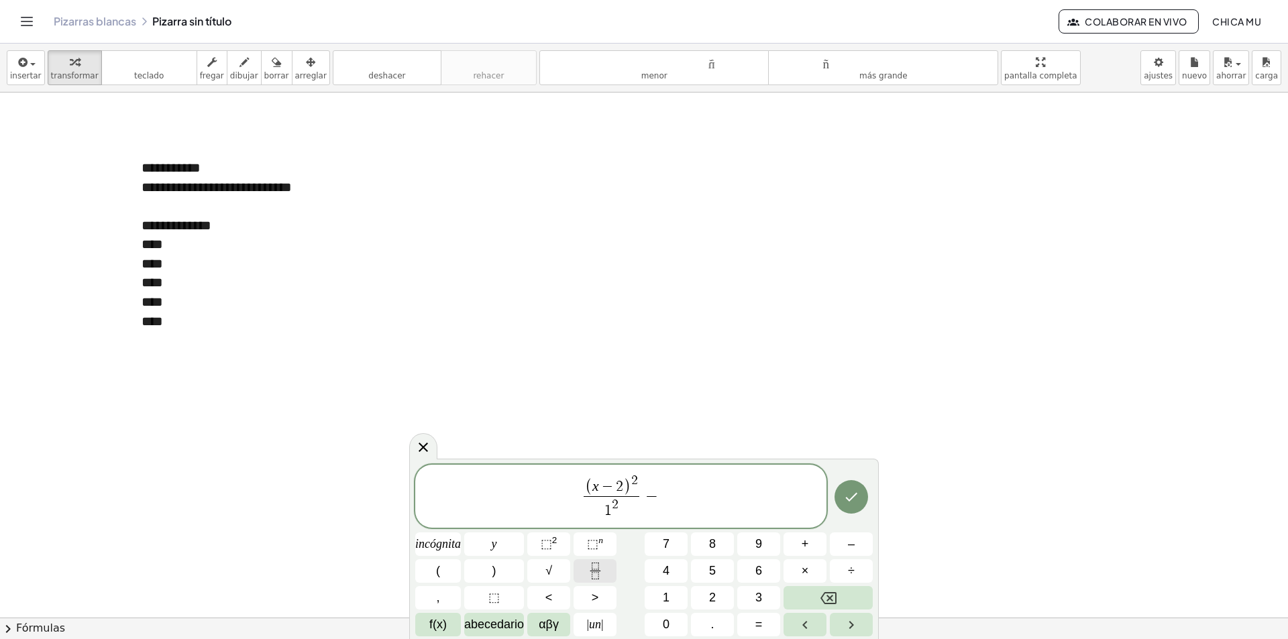
click at [590, 576] on icon "Fracción" at bounding box center [595, 571] width 17 height 17
click at [447, 570] on button "(" at bounding box center [438, 570] width 46 height 23
click at [543, 538] on font "⬚" at bounding box center [546, 543] width 11 height 13
click at [579, 505] on span "1" at bounding box center [577, 511] width 7 height 15
click at [669, 504] on span at bounding box center [661, 505] width 56 height 18
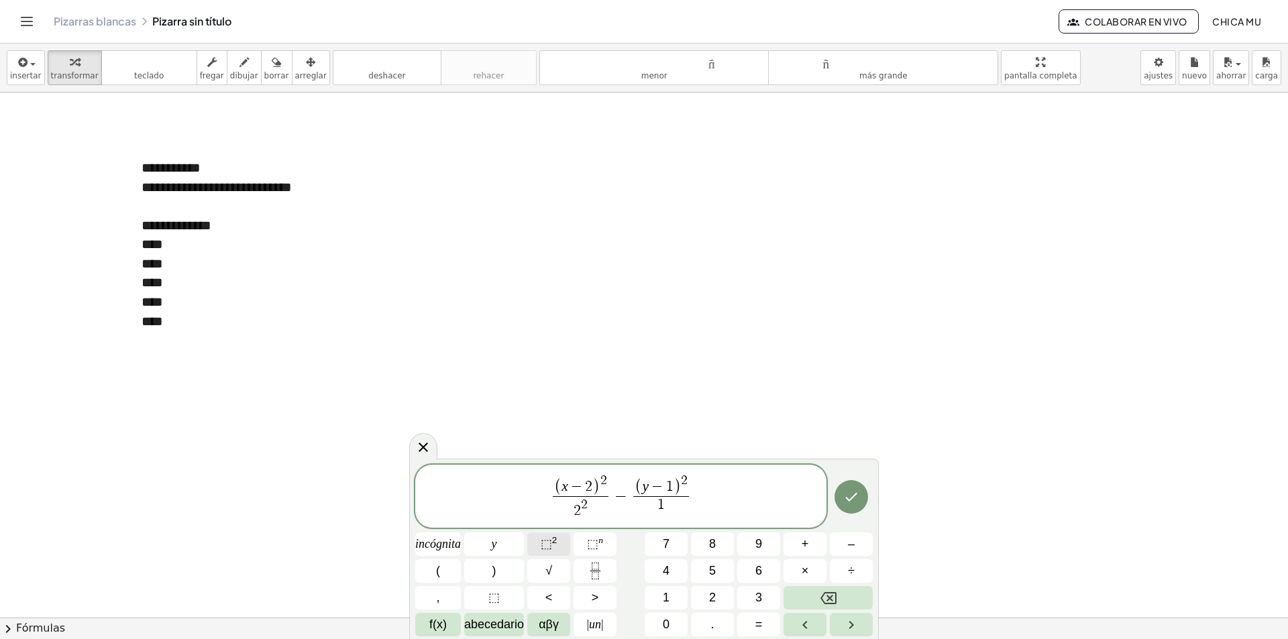
click at [538, 543] on button "⬚ 2" at bounding box center [548, 544] width 43 height 23
click at [729, 504] on span "( x − 2 ) 2 2 2 ​ − ( y − 1 ) 2 1 2 ​ ​" at bounding box center [620, 497] width 411 height 49
click at [747, 627] on button "=" at bounding box center [758, 624] width 43 height 23
click at [672, 600] on button "1" at bounding box center [666, 597] width 43 height 23
click at [859, 625] on button "Flecha derecha" at bounding box center [851, 624] width 43 height 23
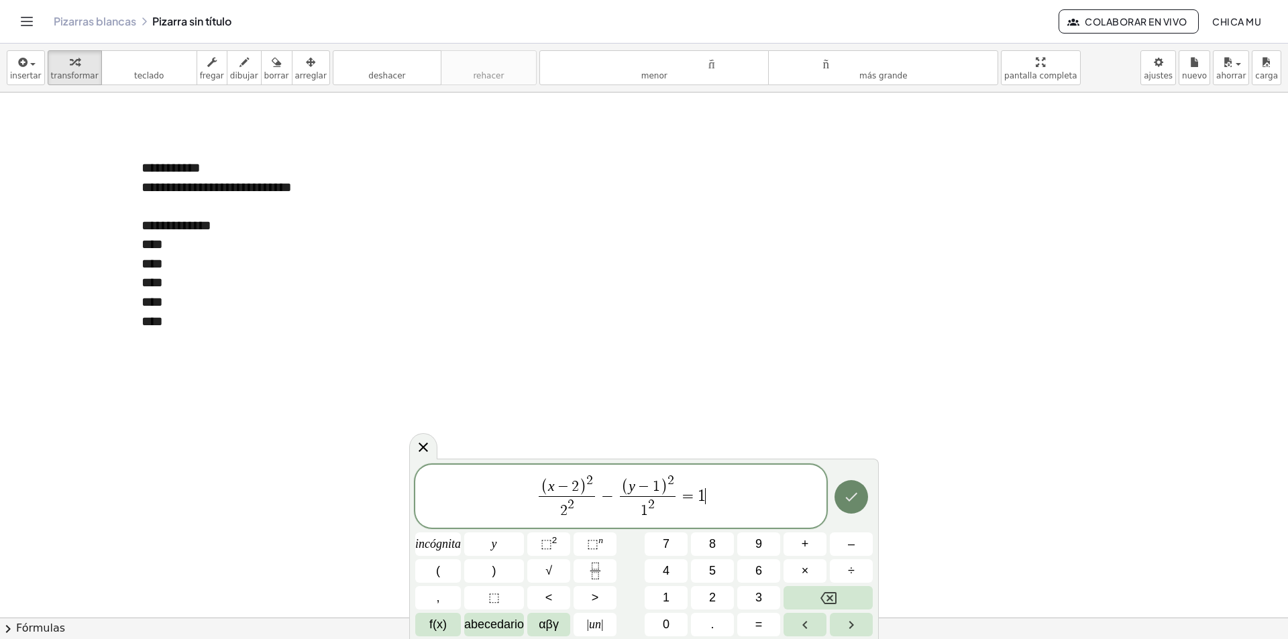
click at [851, 500] on icon "Hecho" at bounding box center [851, 497] width 12 height 9
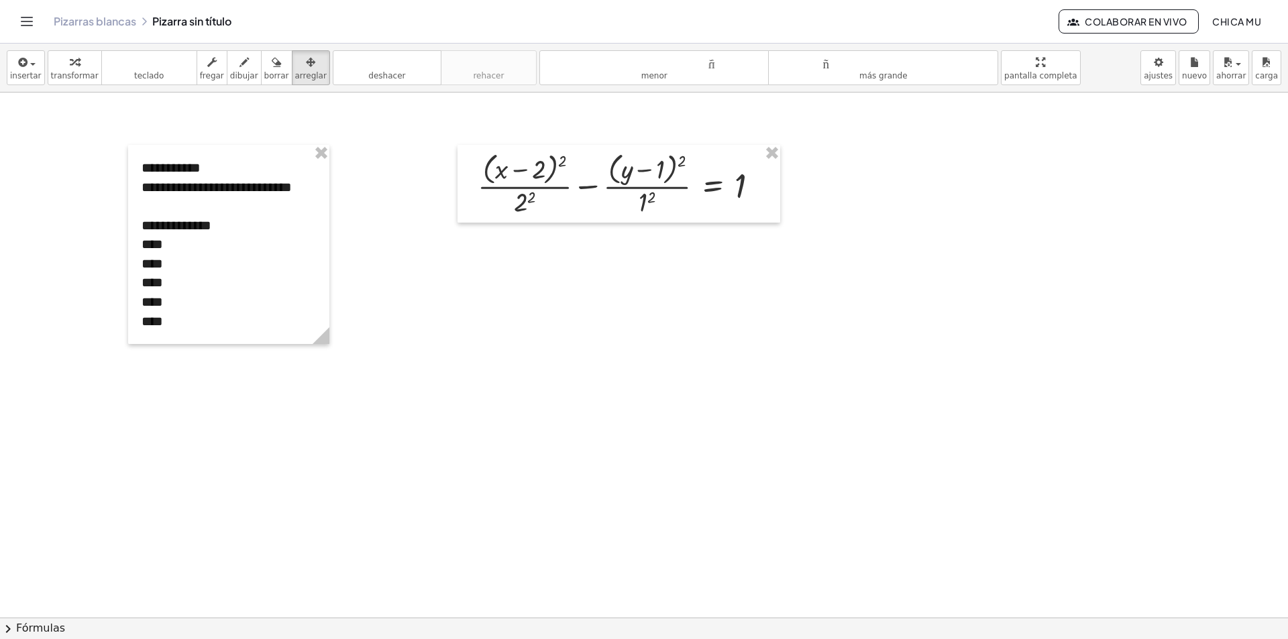
drag, startPoint x: 279, startPoint y: 70, endPoint x: 625, endPoint y: 166, distance: 359.4
click at [292, 74] on button "arreglar" at bounding box center [311, 67] width 38 height 35
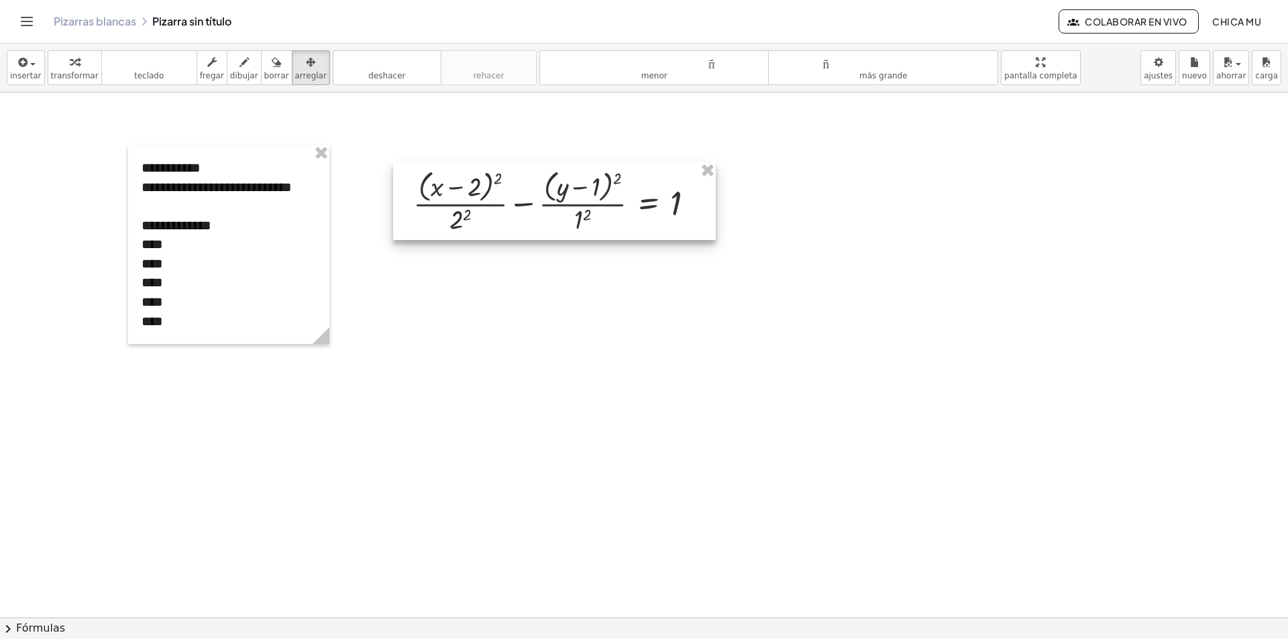
drag, startPoint x: 625, startPoint y: 177, endPoint x: 603, endPoint y: 162, distance: 26.1
click at [599, 166] on div at bounding box center [554, 201] width 323 height 78
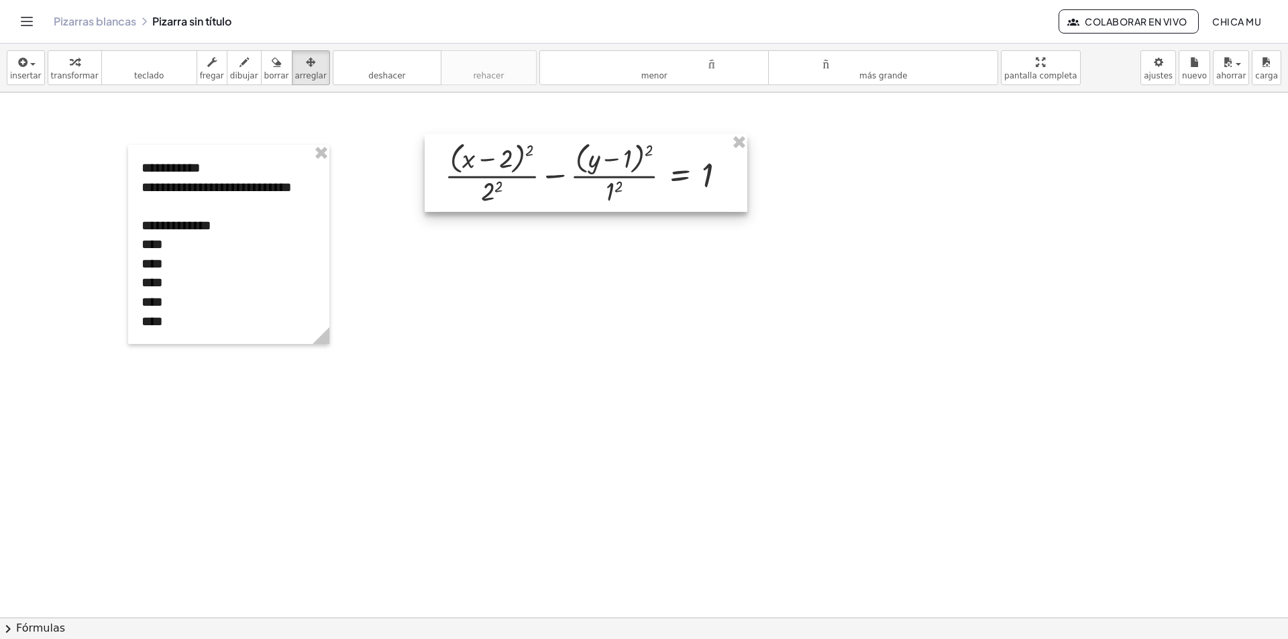
drag, startPoint x: 676, startPoint y: 193, endPoint x: 686, endPoint y: 186, distance: 11.2
click at [686, 186] on div at bounding box center [586, 173] width 323 height 78
click at [75, 62] on div "button" at bounding box center [75, 62] width 48 height 16
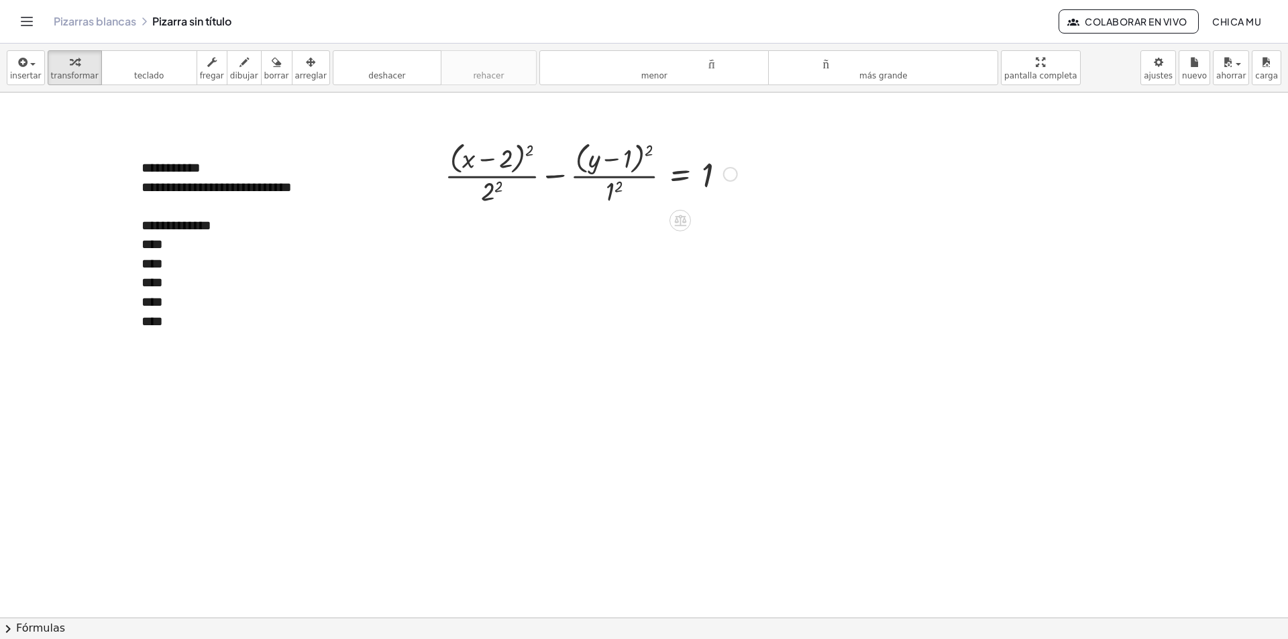
click at [497, 189] on div at bounding box center [591, 173] width 306 height 71
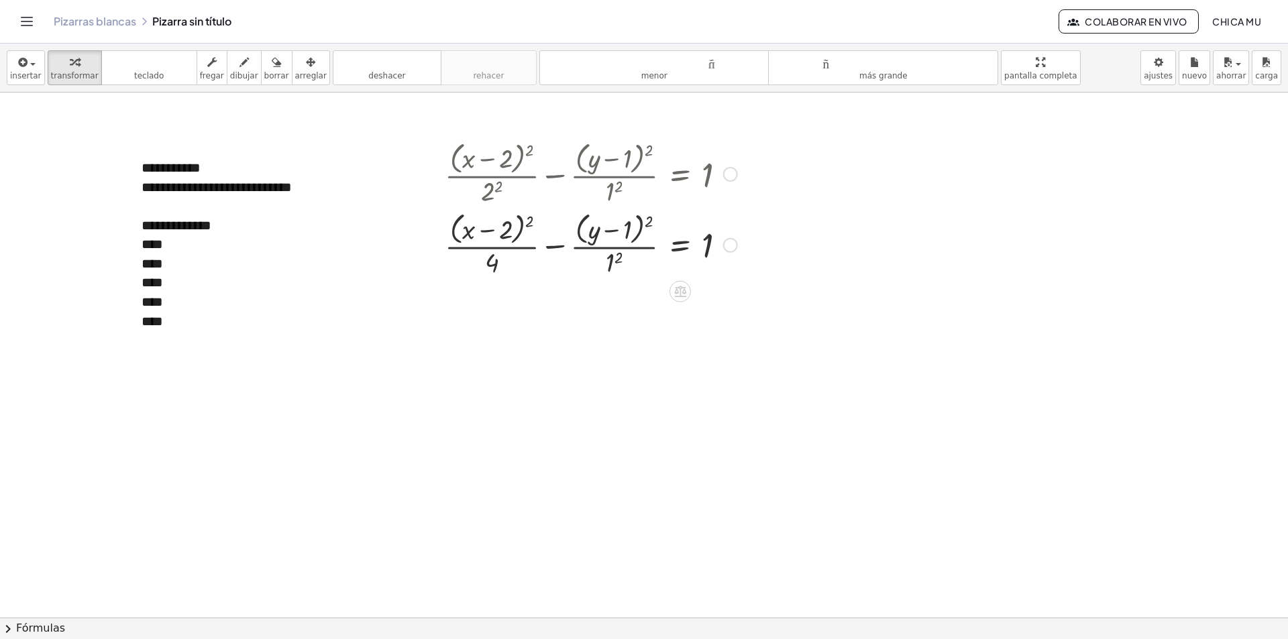
click at [615, 262] on div at bounding box center [591, 244] width 306 height 71
click at [107, 635] on button "chevron_right Fórmulas" at bounding box center [644, 628] width 1288 height 21
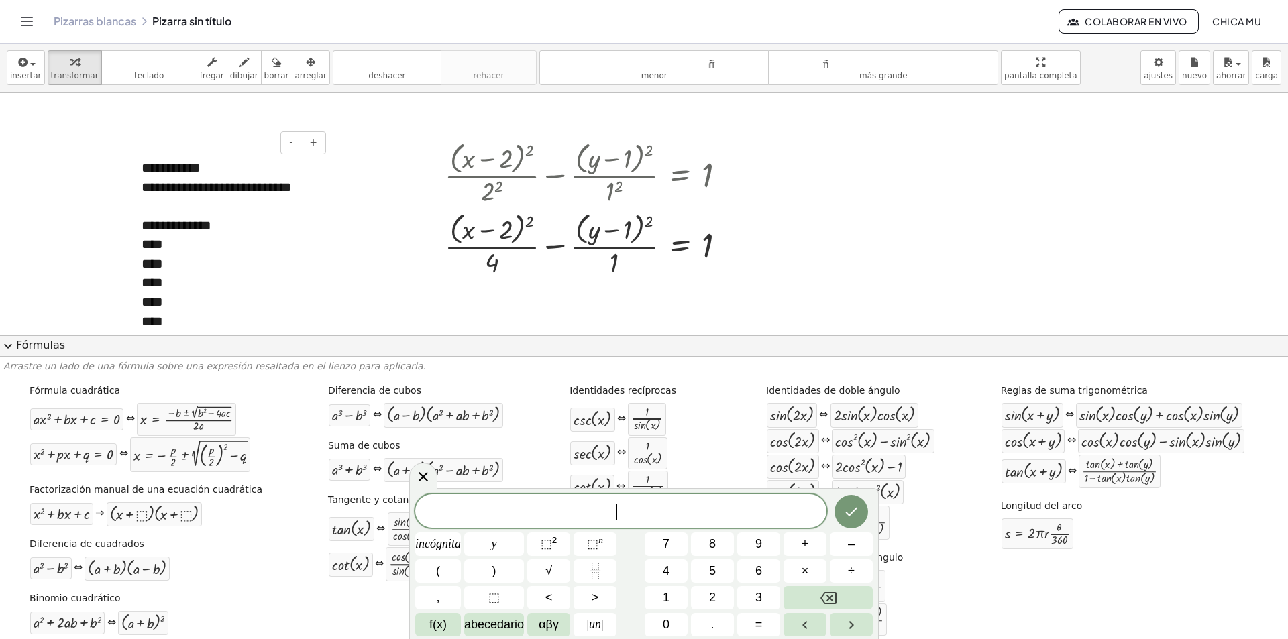
click at [311, 237] on div "****" at bounding box center [229, 244] width 174 height 19
click at [425, 269] on div at bounding box center [435, 208] width 20 height 149
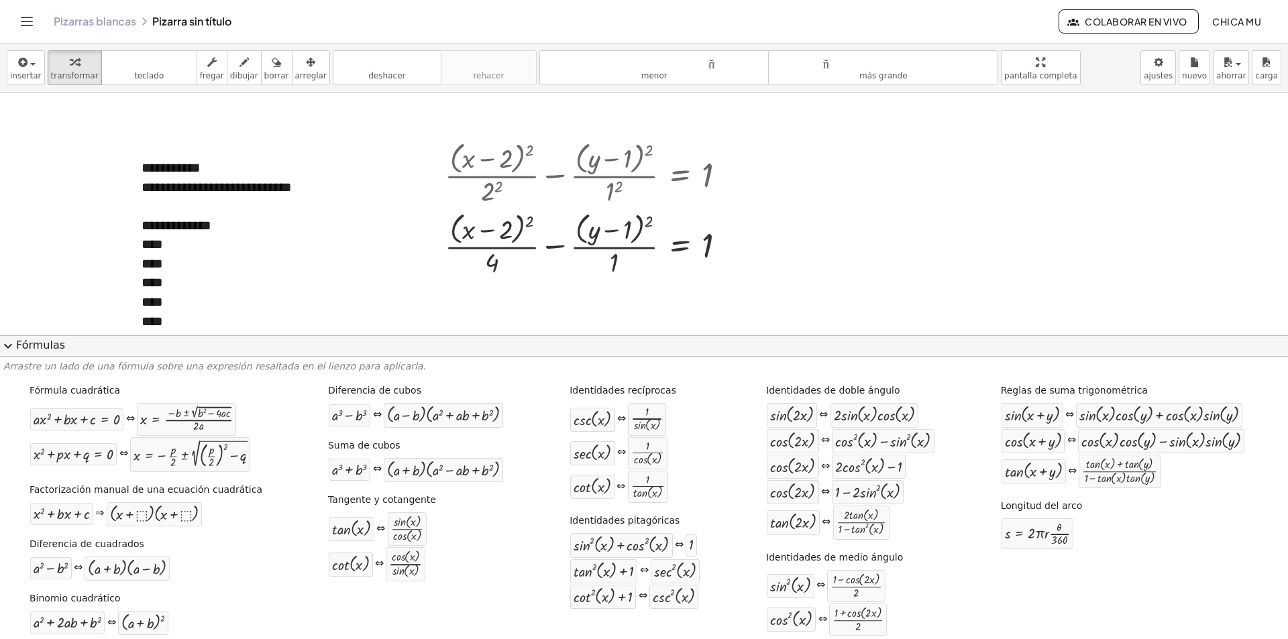
drag, startPoint x: 411, startPoint y: 345, endPoint x: 312, endPoint y: 347, distance: 98.6
click at [411, 347] on button "expand_more Fórmulas" at bounding box center [644, 345] width 1288 height 21
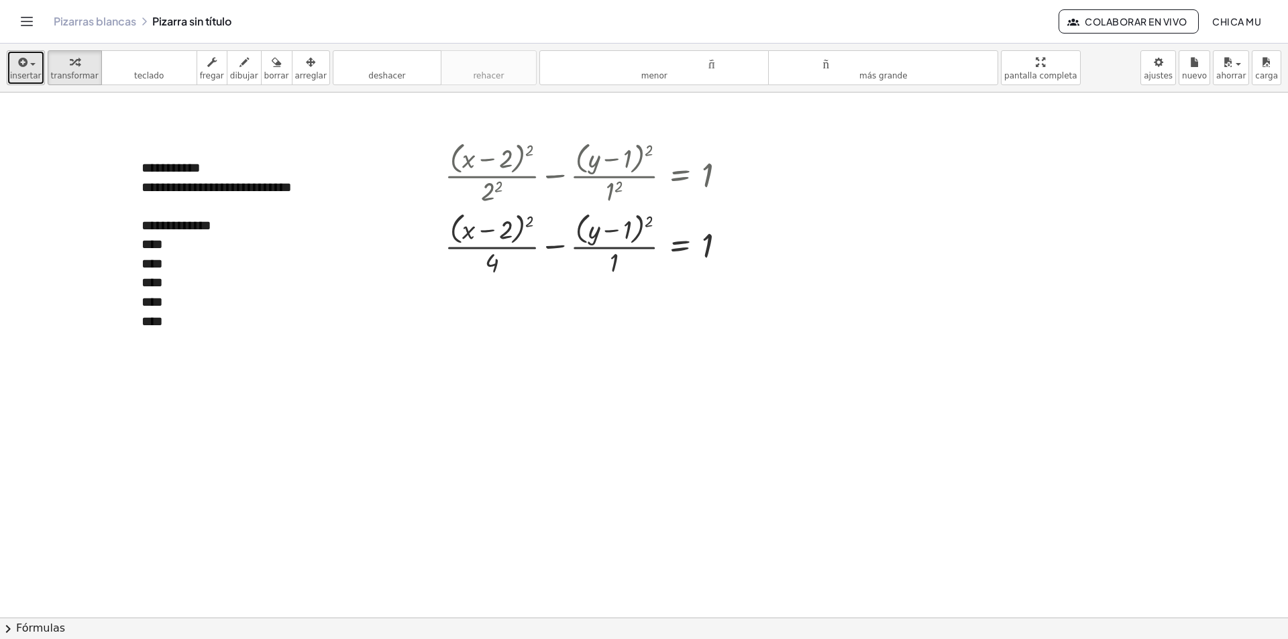
click at [26, 78] on font "insertar" at bounding box center [26, 75] width 32 height 9
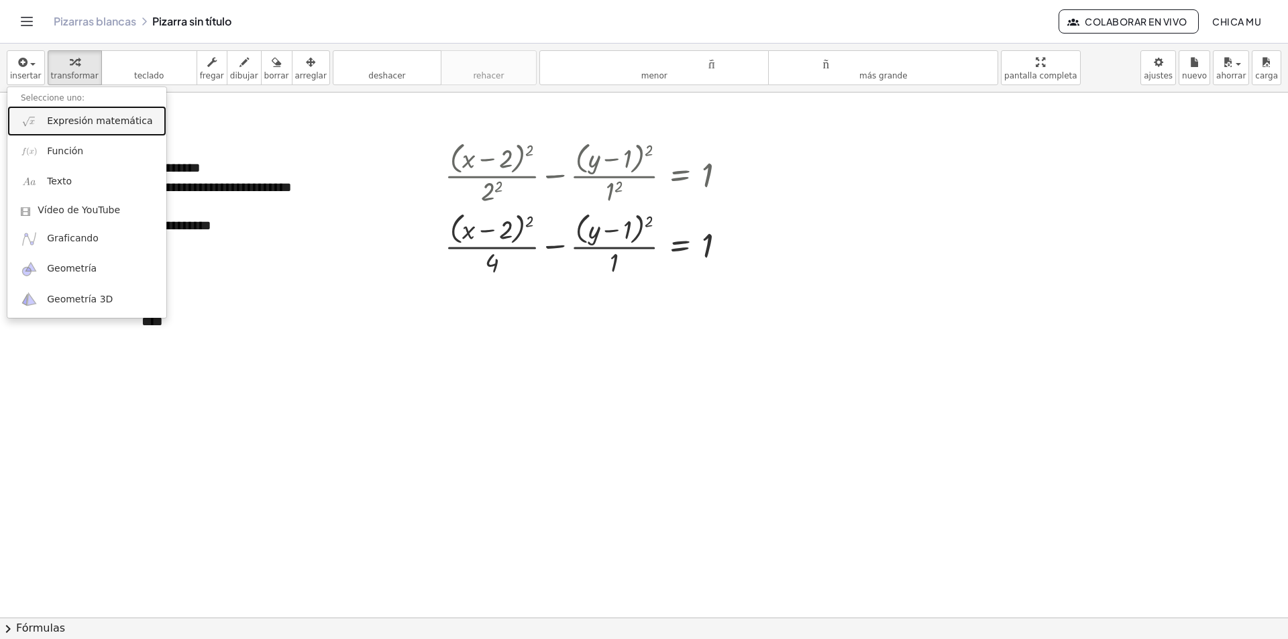
click at [91, 130] on link "Expresión matemática" at bounding box center [86, 121] width 159 height 30
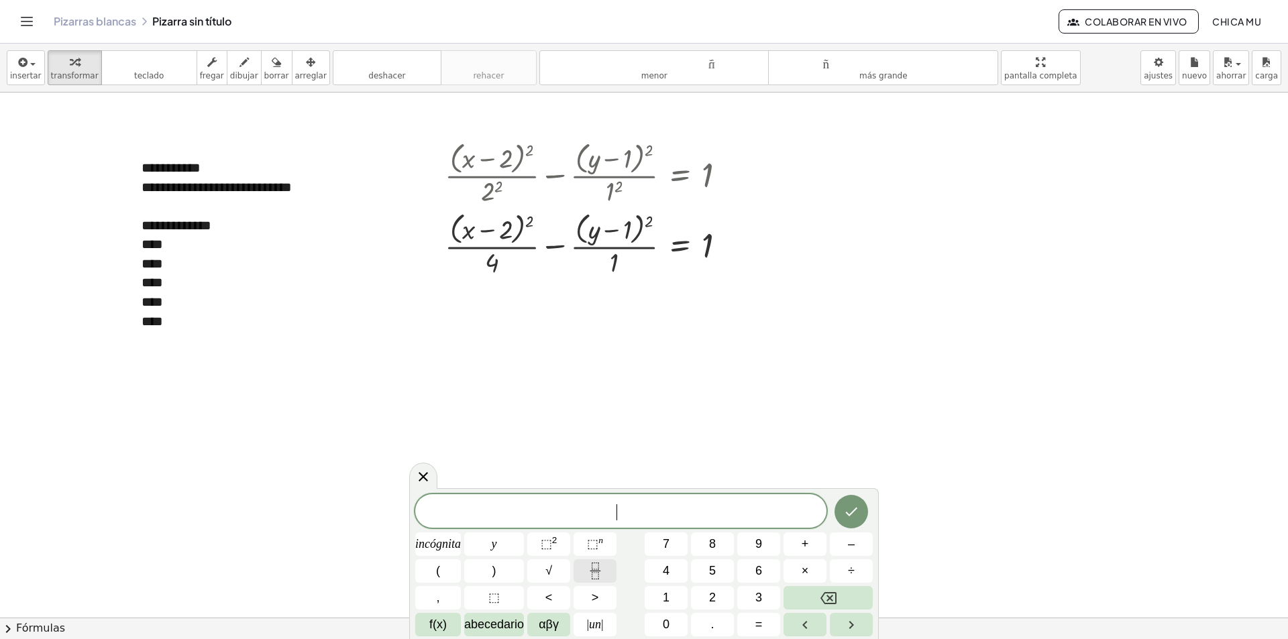
click at [600, 570] on icon "Fracción" at bounding box center [595, 571] width 17 height 17
click at [440, 564] on button "(" at bounding box center [438, 570] width 46 height 23
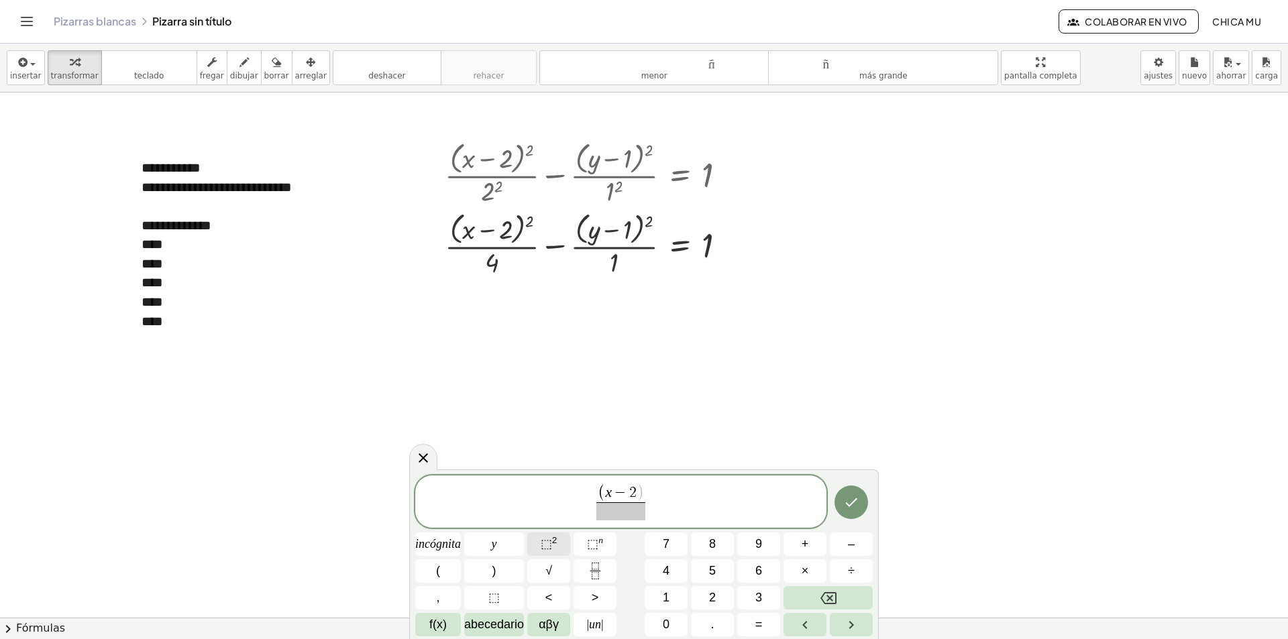
click at [553, 543] on font "2" at bounding box center [554, 540] width 5 height 10
click at [614, 566] on button "Fracción" at bounding box center [595, 570] width 43 height 23
click at [450, 566] on button "(" at bounding box center [438, 570] width 46 height 23
click at [557, 535] on button "⬚ 2" at bounding box center [548, 544] width 43 height 23
click at [754, 614] on button "=" at bounding box center [758, 624] width 43 height 23
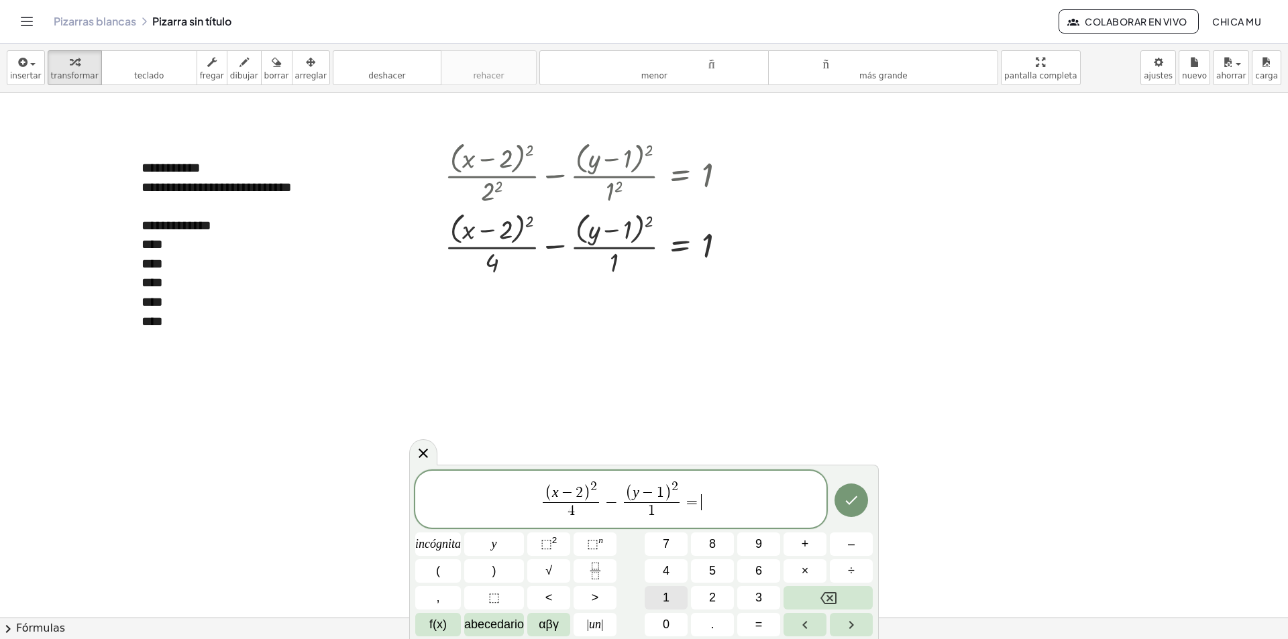
click at [668, 596] on font "1" at bounding box center [666, 597] width 7 height 13
click at [850, 498] on icon "Hecho" at bounding box center [851, 500] width 16 height 16
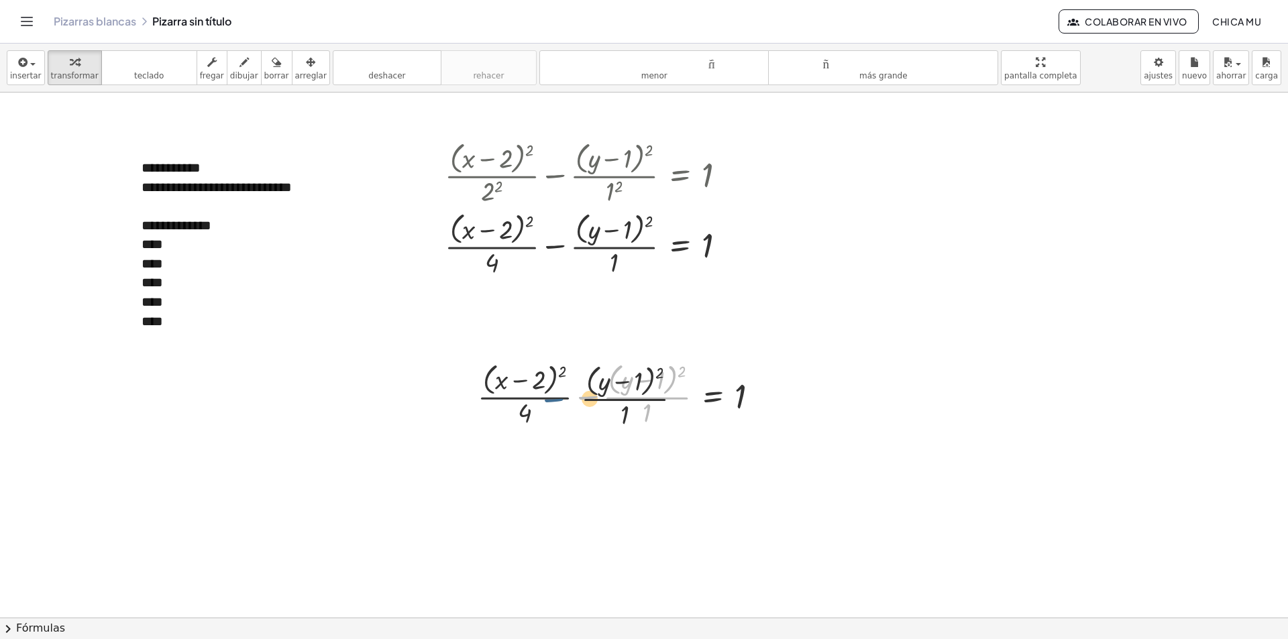
drag, startPoint x: 591, startPoint y: 392, endPoint x: 518, endPoint y: 380, distance: 74.1
click at [546, 395] on div at bounding box center [624, 394] width 306 height 71
click at [295, 68] on div "button" at bounding box center [311, 62] width 32 height 16
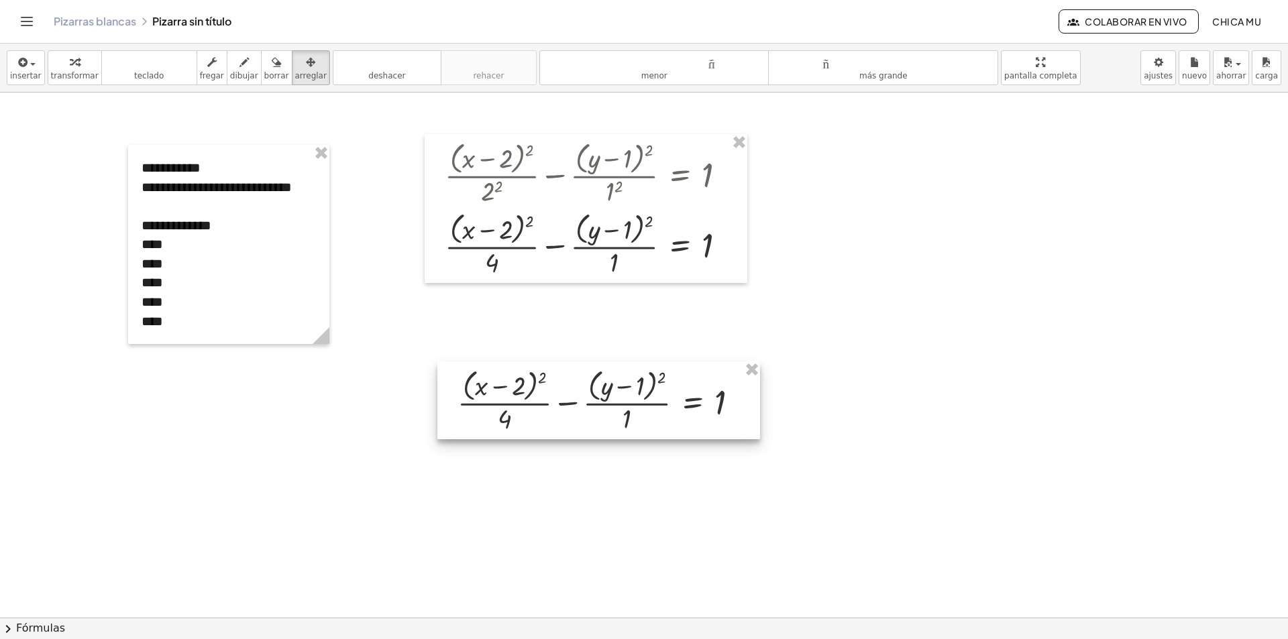
click at [661, 400] on div at bounding box center [598, 401] width 323 height 78
click at [66, 71] on font "transformar" at bounding box center [75, 75] width 48 height 9
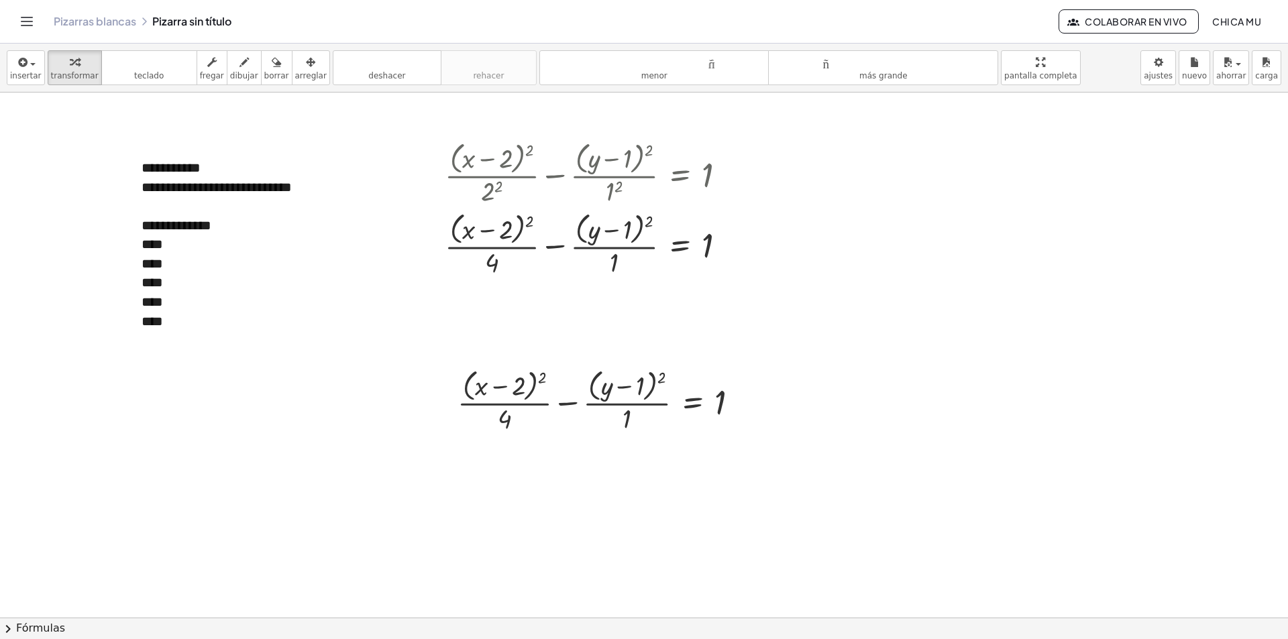
drag, startPoint x: 136, startPoint y: 631, endPoint x: 133, endPoint y: 624, distance: 7.5
click at [136, 630] on button "chevron_right Fórmulas" at bounding box center [644, 628] width 1288 height 21
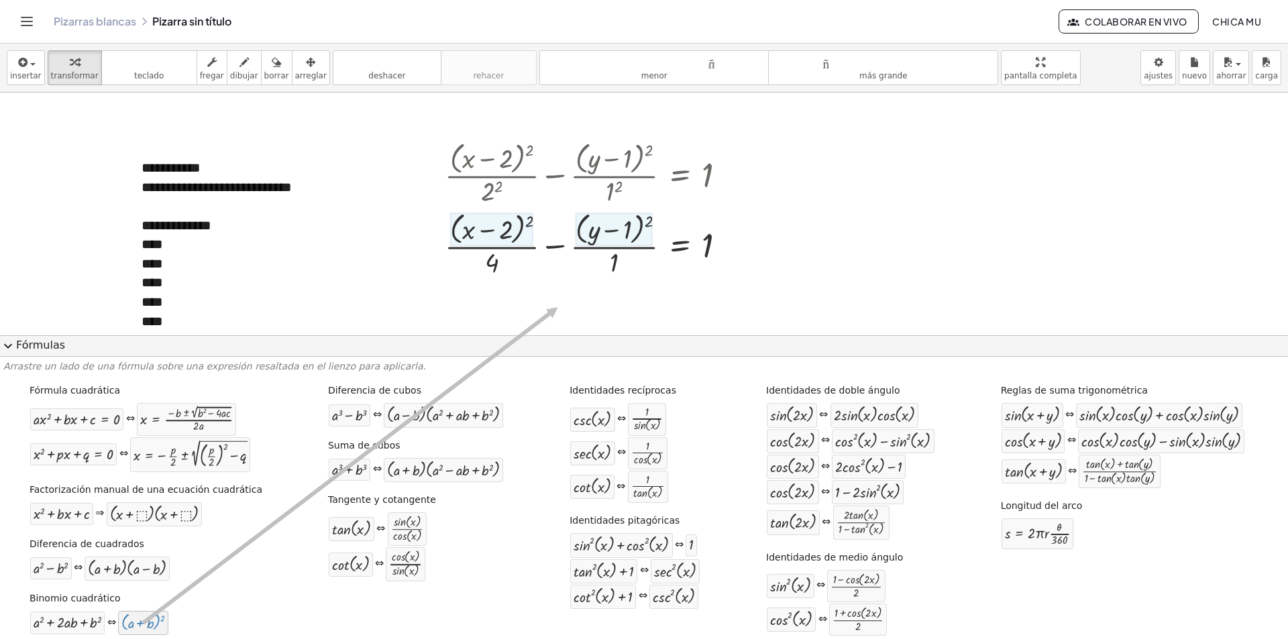
drag, startPoint x: 163, startPoint y: 611, endPoint x: 541, endPoint y: 313, distance: 481.9
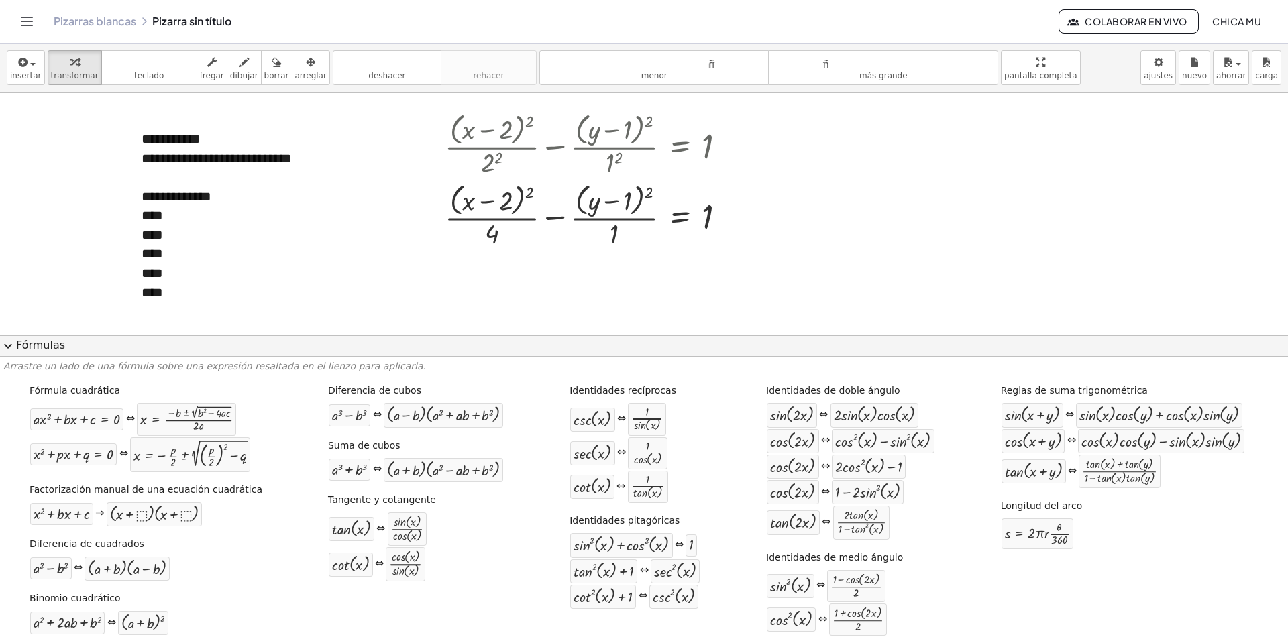
scroll to position [201, 0]
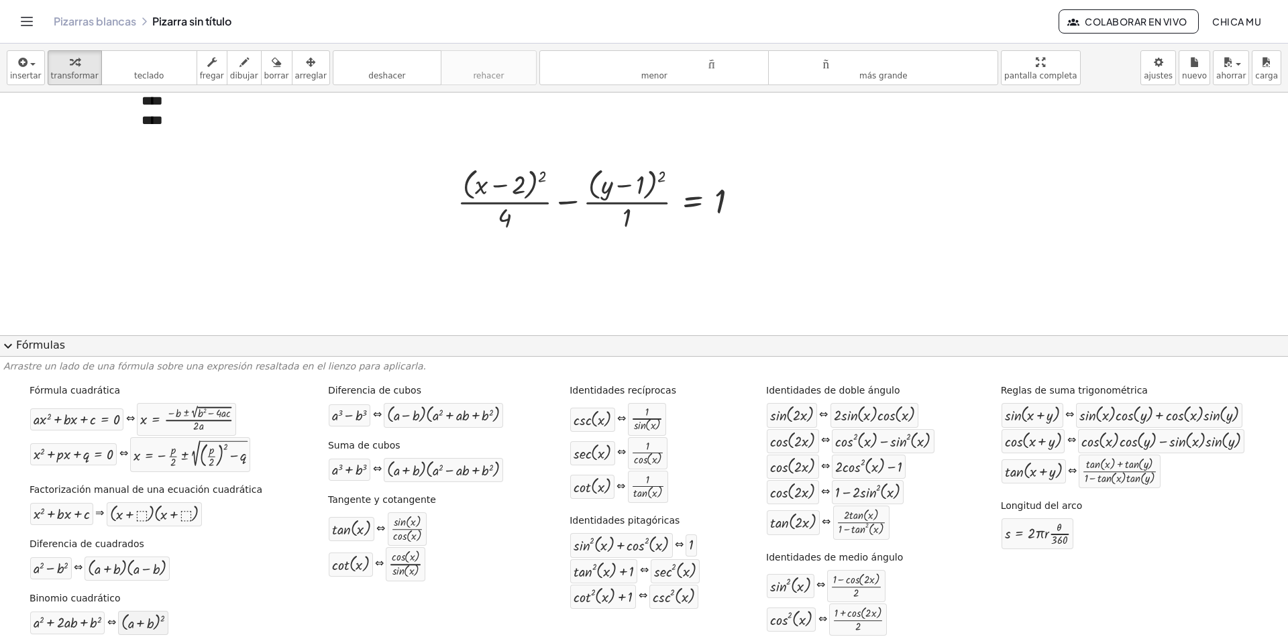
drag, startPoint x: 138, startPoint y: 638, endPoint x: 146, endPoint y: 621, distance: 18.6
click at [146, 621] on div "Binomio cuadrático + a 2 + · 2 · a · b + b 2 ⇔ ( + a + b ) 2" at bounding box center [146, 613] width 238 height 51
drag, startPoint x: 146, startPoint y: 620, endPoint x: 517, endPoint y: 195, distance: 564.4
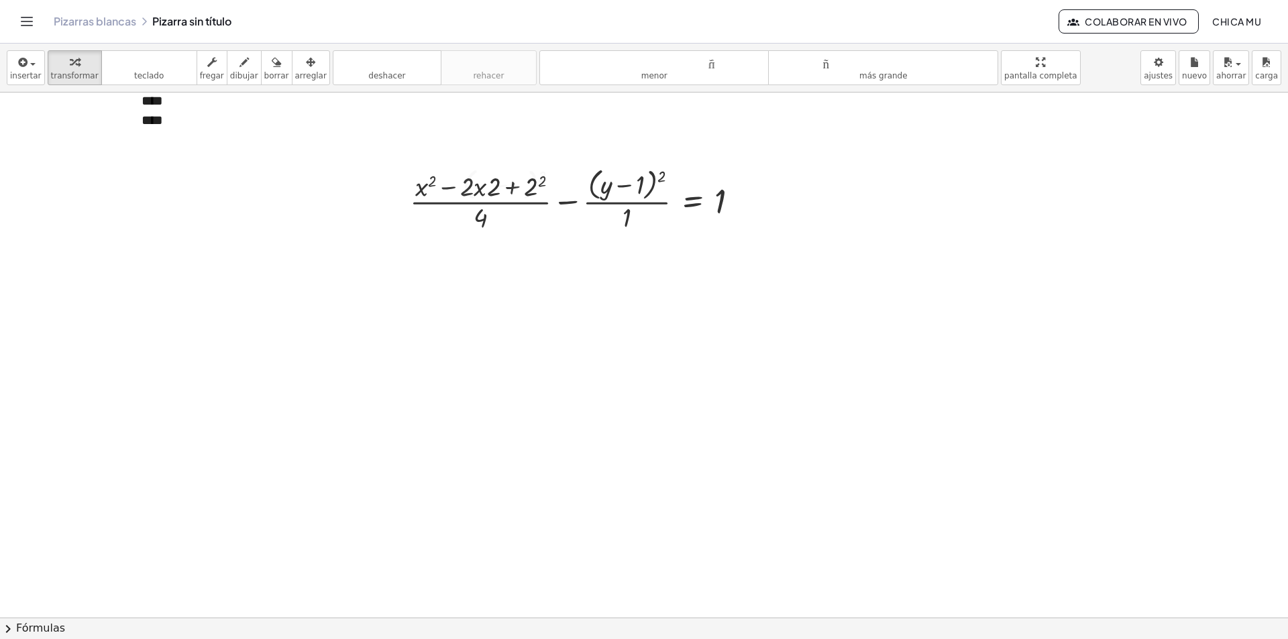
click at [156, 619] on button "chevron_right Fórmulas" at bounding box center [644, 628] width 1288 height 21
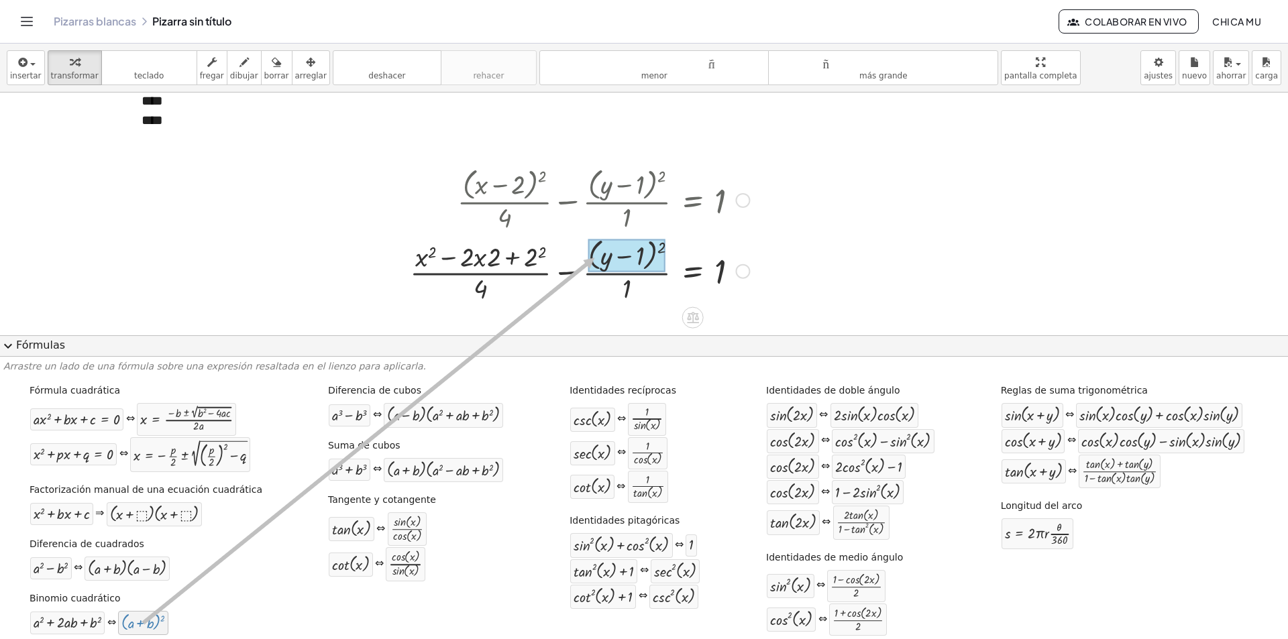
drag, startPoint x: 144, startPoint y: 621, endPoint x: 596, endPoint y: 258, distance: 579.8
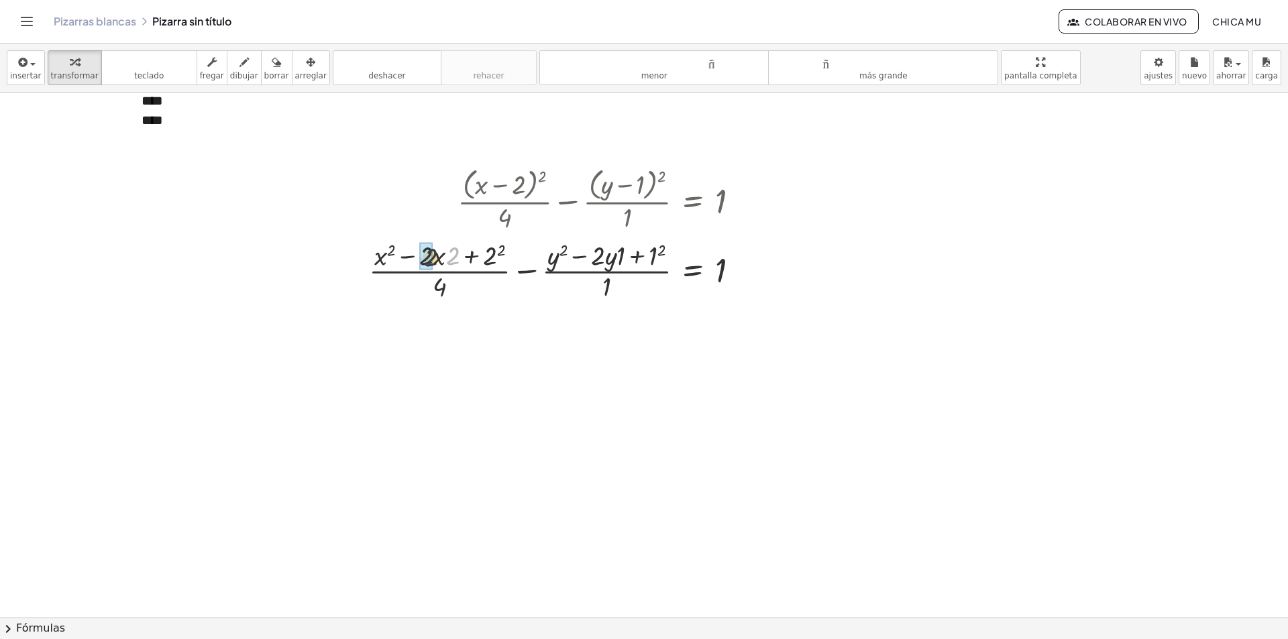
drag, startPoint x: 455, startPoint y: 260, endPoint x: 432, endPoint y: 262, distance: 22.9
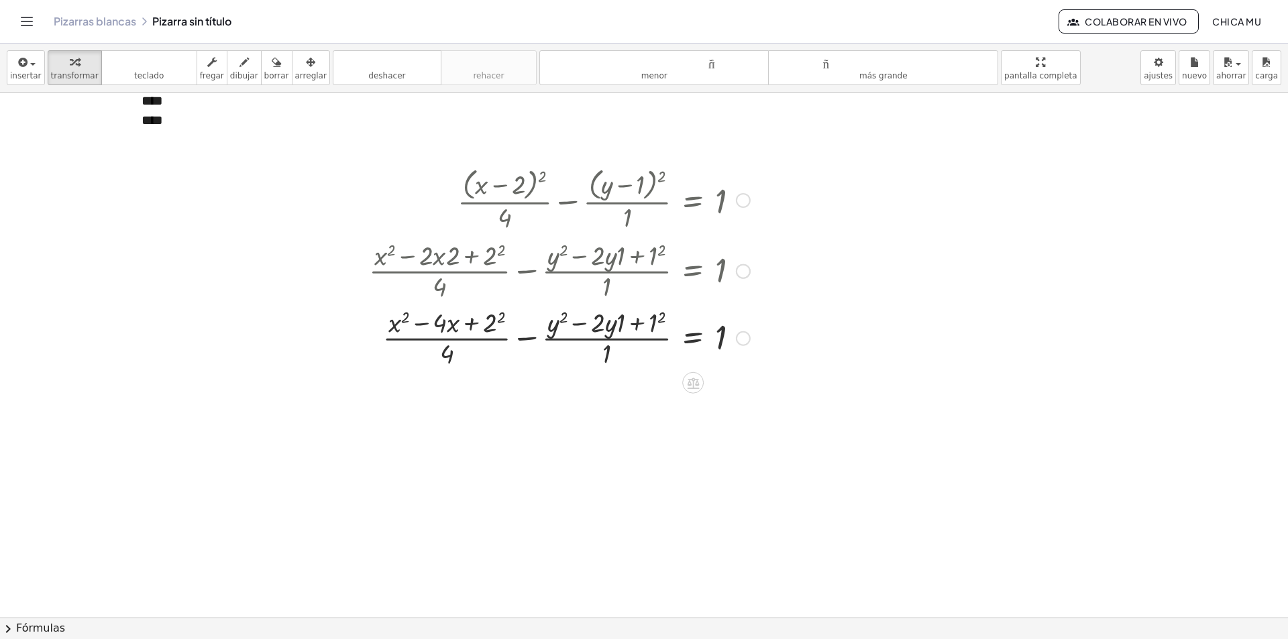
click at [502, 317] on div at bounding box center [559, 337] width 394 height 67
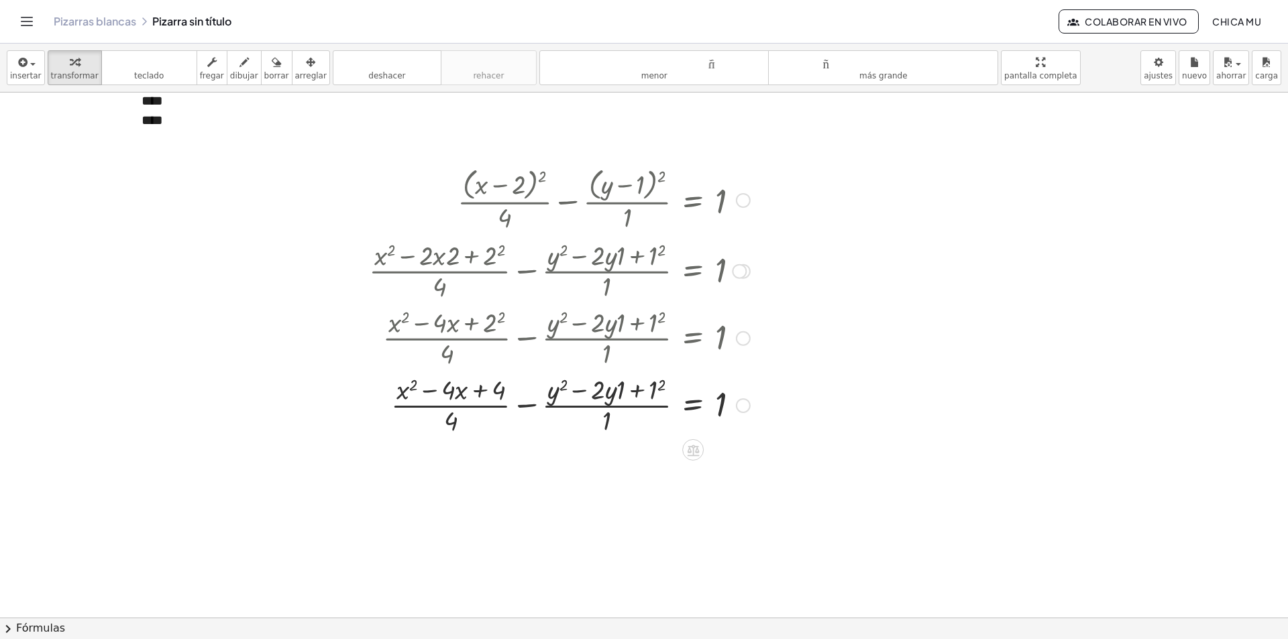
drag, startPoint x: 619, startPoint y: 393, endPoint x: 607, endPoint y: 390, distance: 12.4
click at [607, 390] on div at bounding box center [559, 404] width 394 height 67
click at [659, 390] on div at bounding box center [559, 404] width 394 height 67
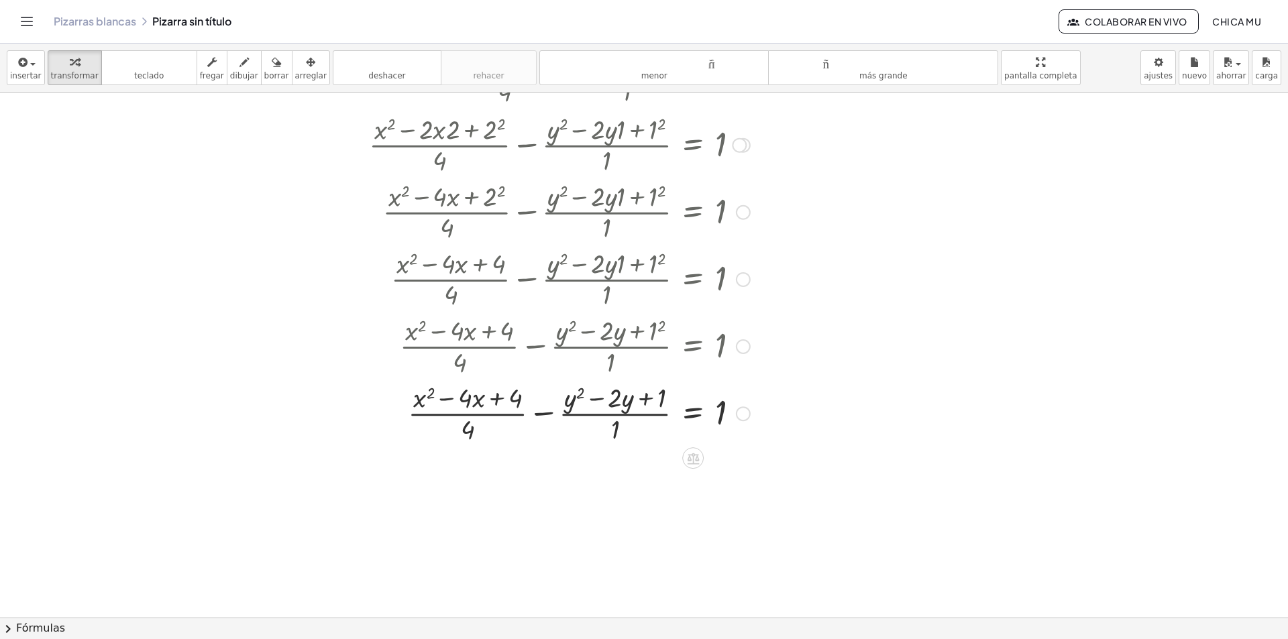
scroll to position [335, 0]
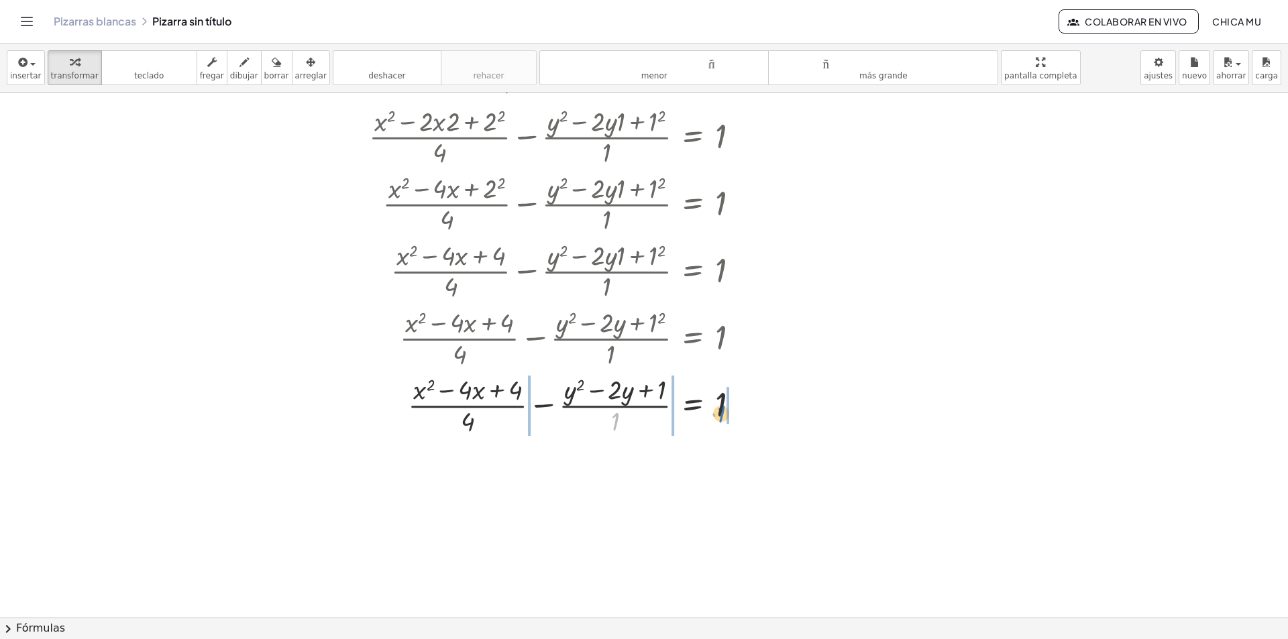
drag, startPoint x: 615, startPoint y: 431, endPoint x: 724, endPoint y: 423, distance: 109.6
click at [724, 423] on div at bounding box center [559, 404] width 394 height 67
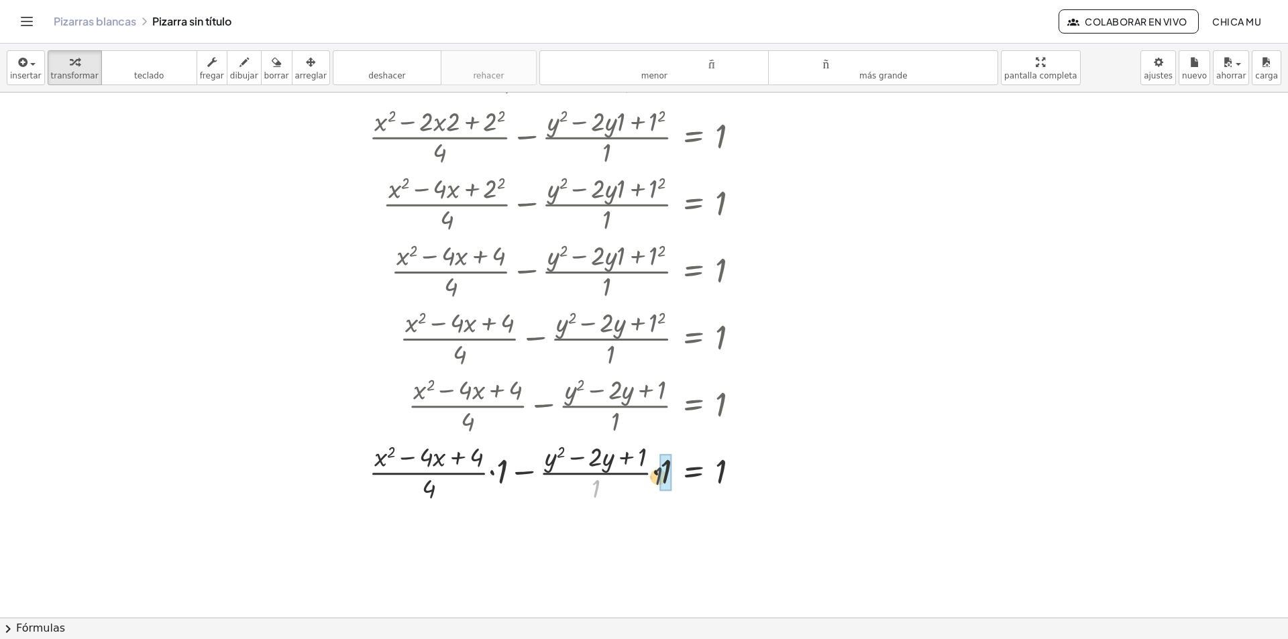
drag, startPoint x: 608, startPoint y: 486, endPoint x: 682, endPoint y: 472, distance: 75.9
click at [682, 472] on div at bounding box center [559, 471] width 394 height 67
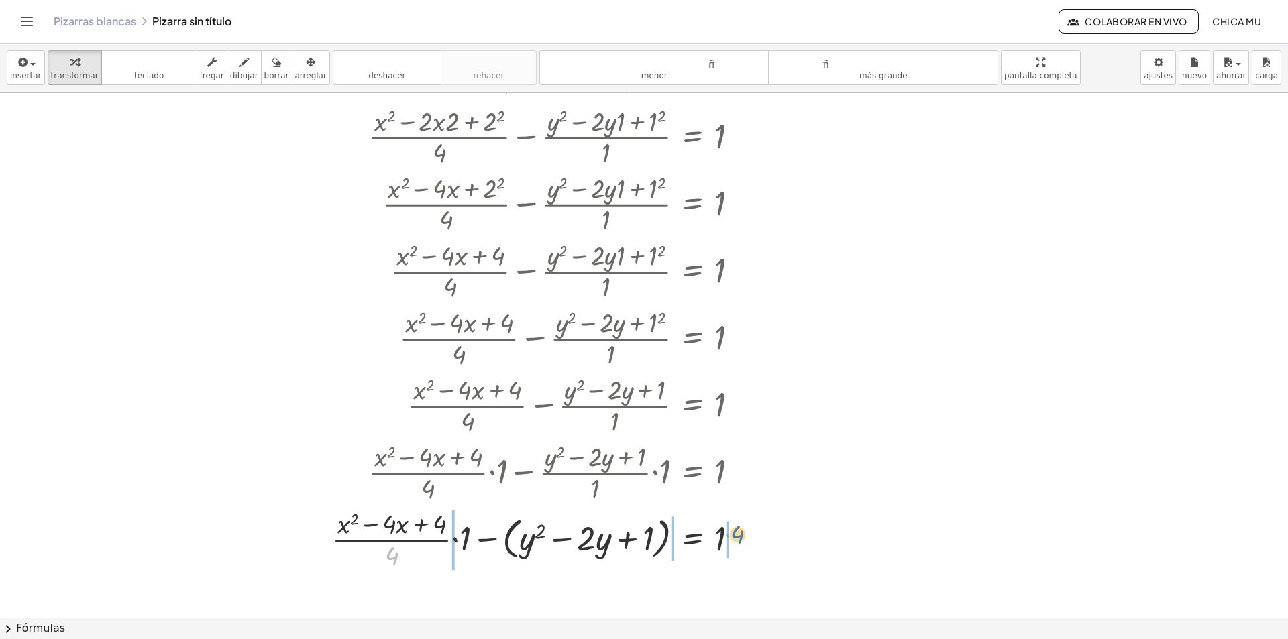
drag, startPoint x: 534, startPoint y: 535, endPoint x: 750, endPoint y: 539, distance: 216.0
click at [750, 539] on div at bounding box center [540, 538] width 431 height 67
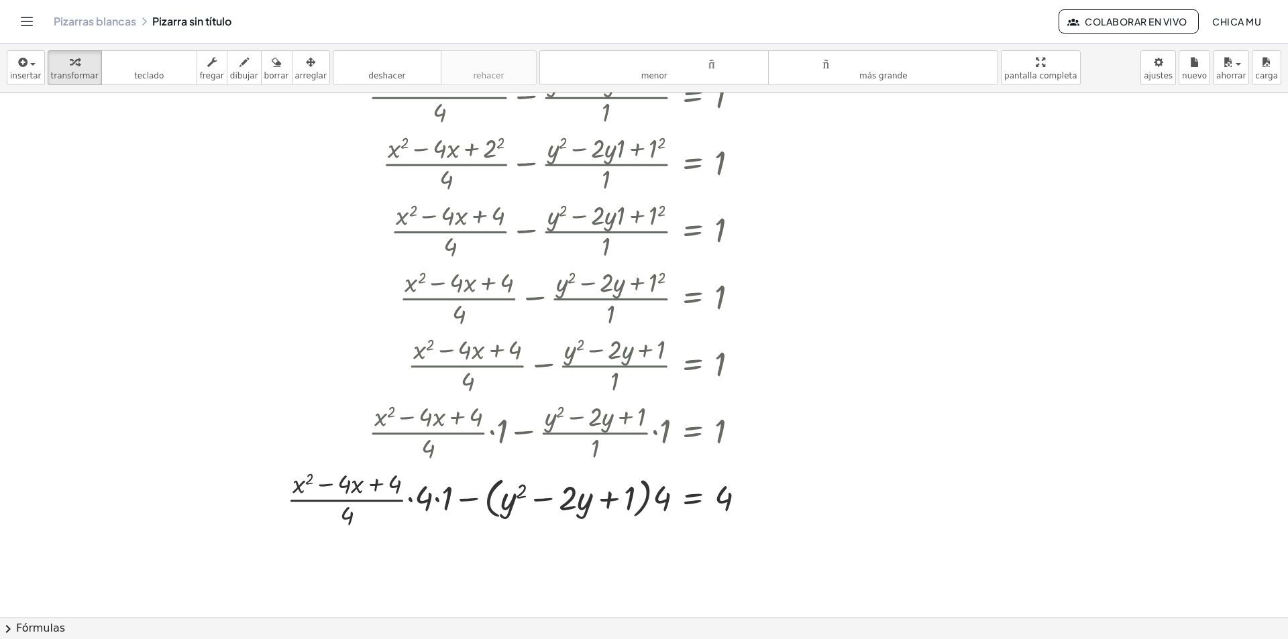
scroll to position [470, 0]
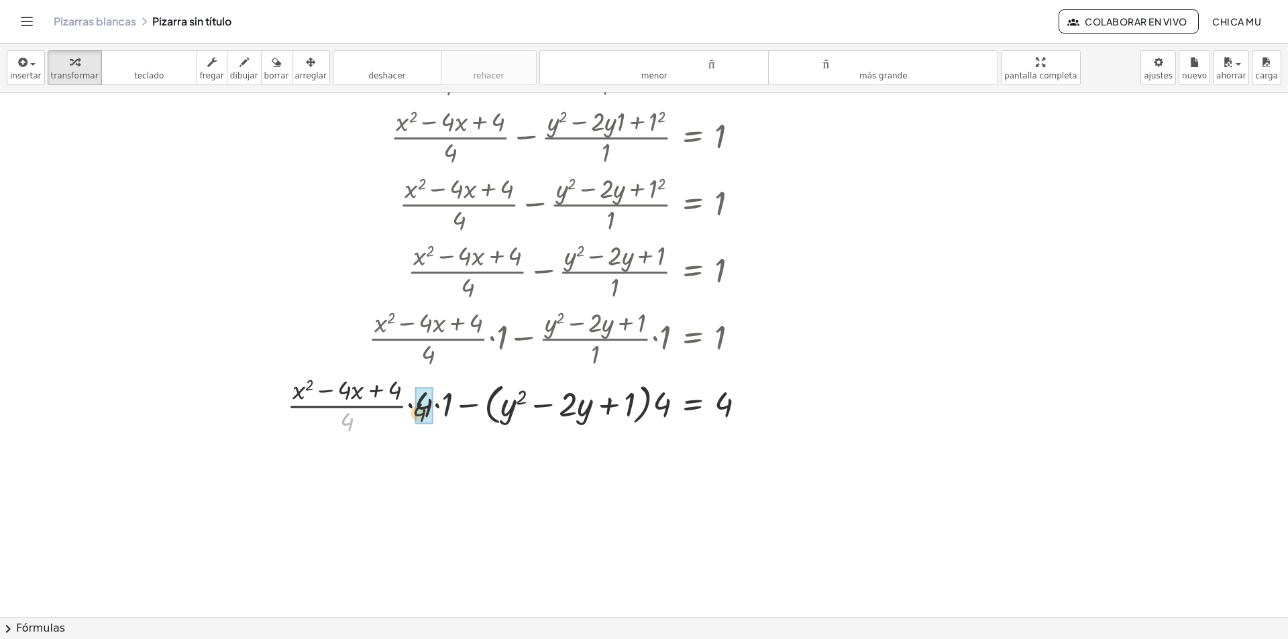
drag, startPoint x: 347, startPoint y: 423, endPoint x: 414, endPoint y: 415, distance: 66.9
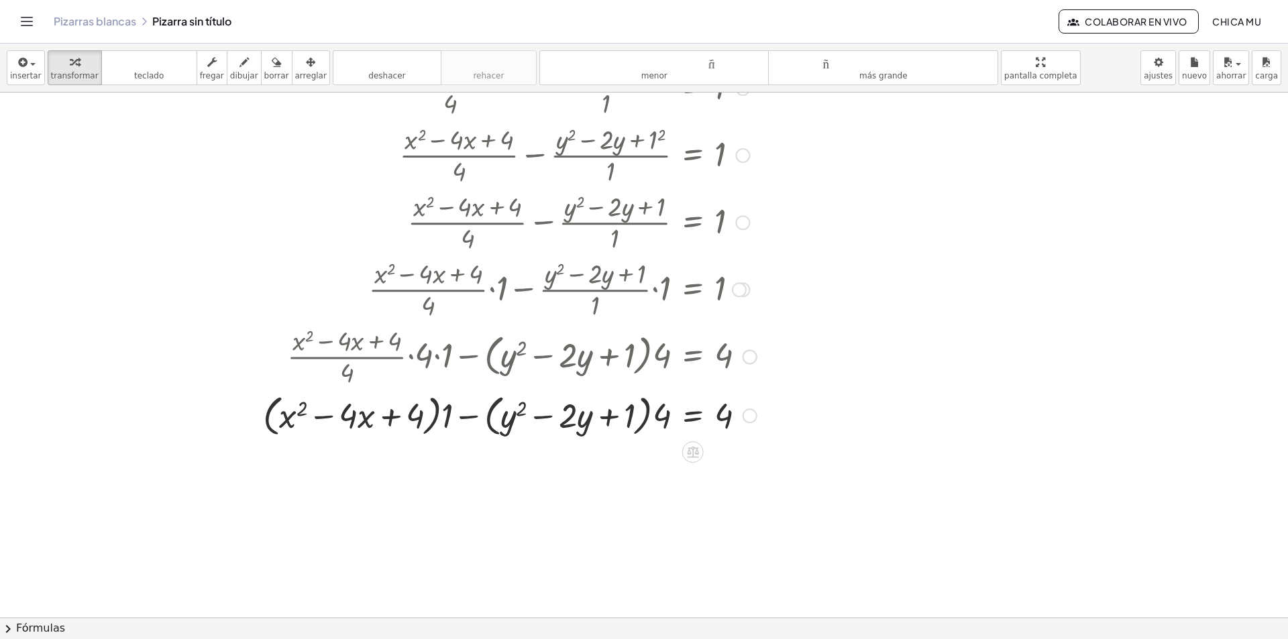
scroll to position [525, 0]
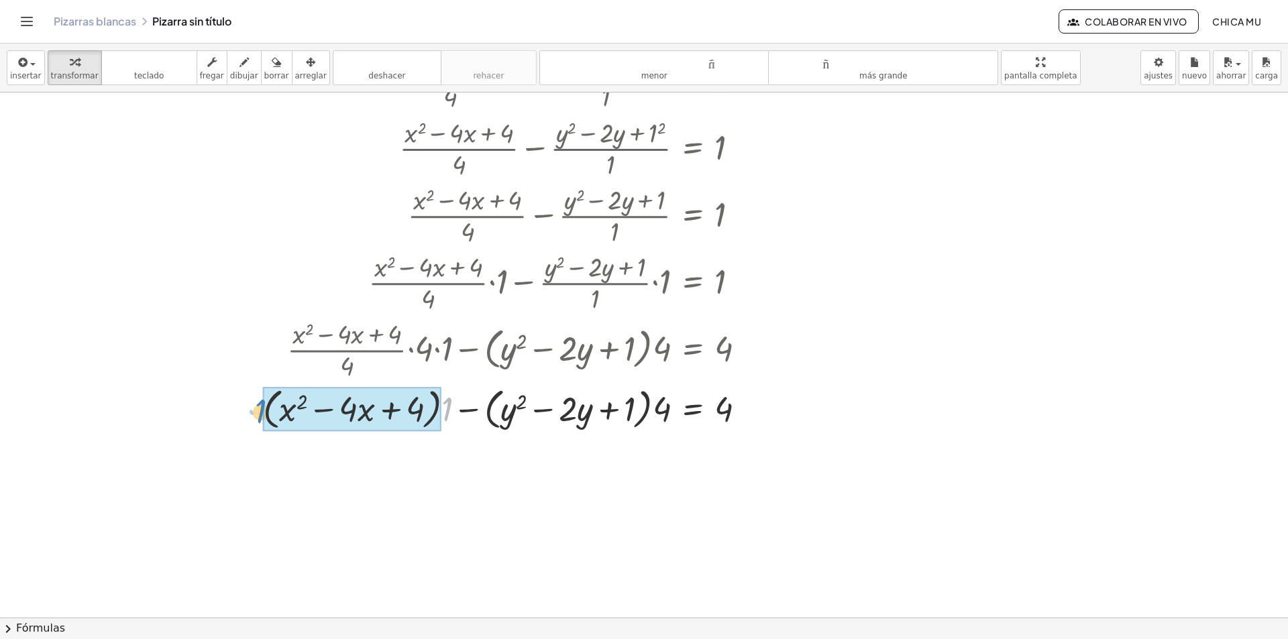
drag, startPoint x: 447, startPoint y: 413, endPoint x: 260, endPoint y: 415, distance: 187.2
click at [260, 415] on div "+ · ( + x − 2 ) 2 · 4 − · ( + y − 1 ) 2 · 1 = 1 + · ( + x 2 − · 2 · x · 2 + 2 2…" at bounding box center [505, 136] width 524 height 600
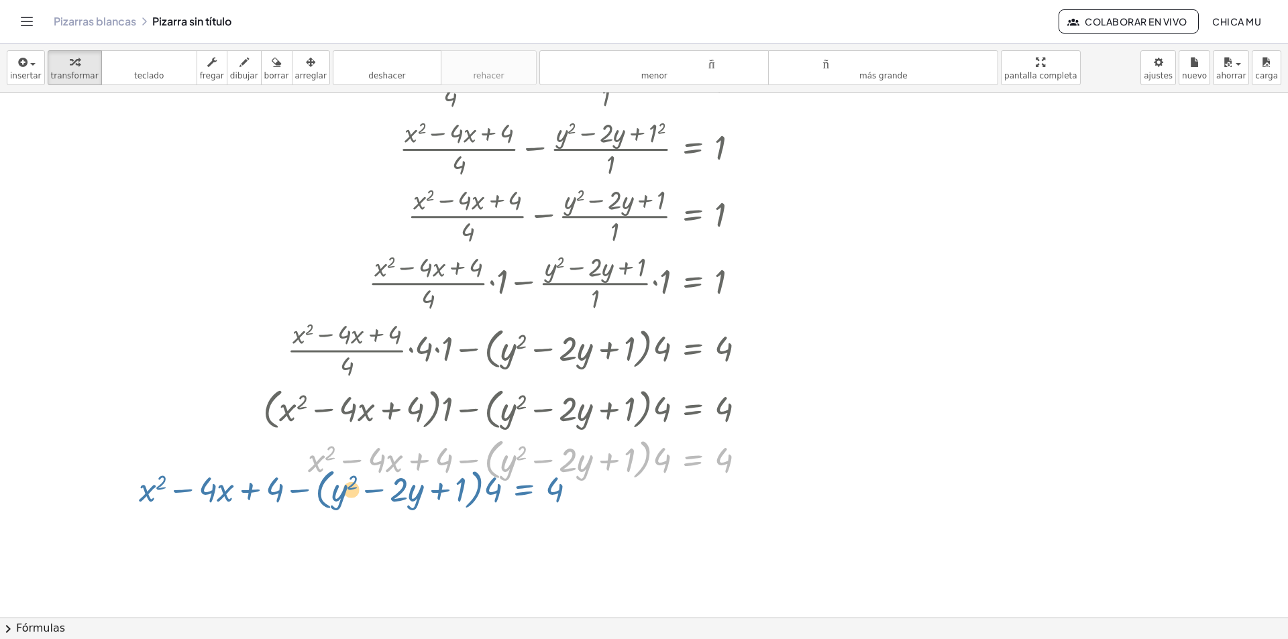
drag, startPoint x: 639, startPoint y: 420, endPoint x: 587, endPoint y: 426, distance: 52.7
click at [570, 433] on div at bounding box center [509, 458] width 507 height 51
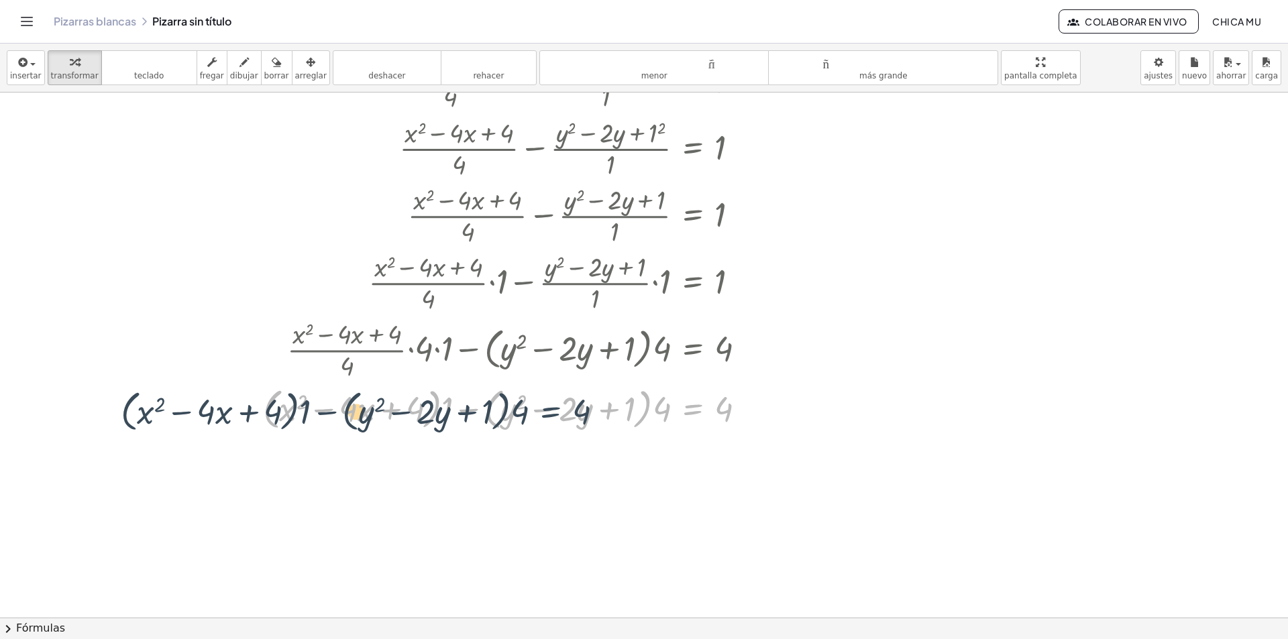
drag, startPoint x: 604, startPoint y: 421, endPoint x: 637, endPoint y: 412, distance: 34.0
click at [590, 412] on div at bounding box center [509, 407] width 507 height 51
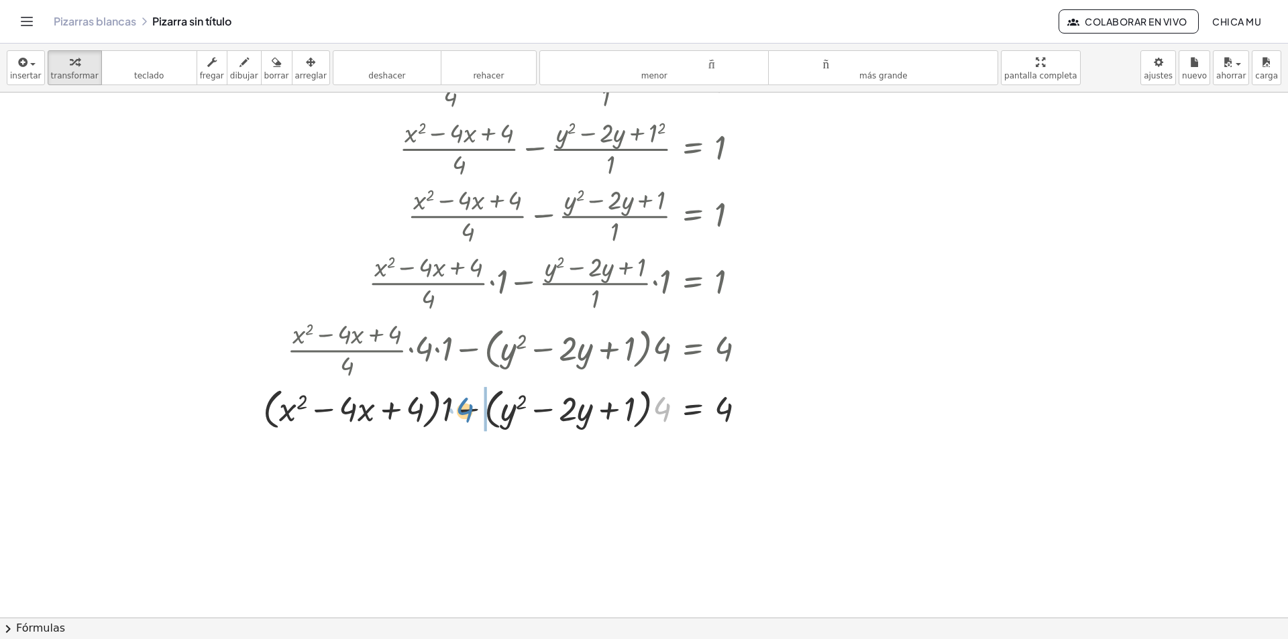
drag, startPoint x: 666, startPoint y: 411, endPoint x: 481, endPoint y: 413, distance: 185.2
click at [481, 413] on div at bounding box center [509, 407] width 507 height 51
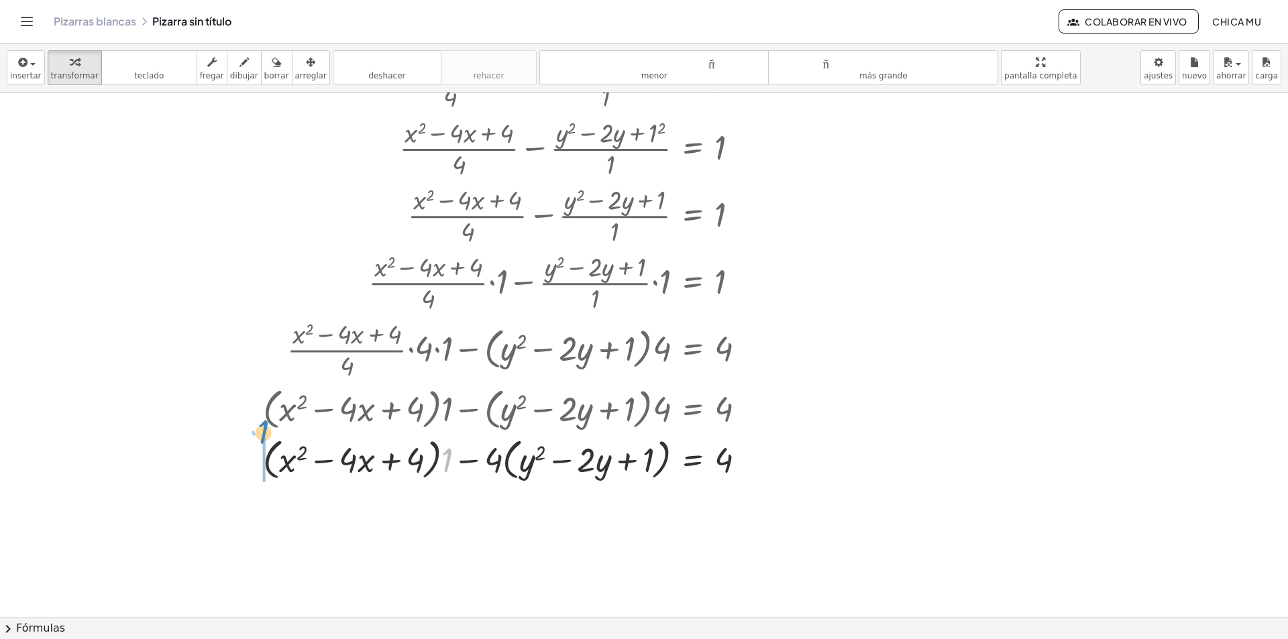
drag, startPoint x: 443, startPoint y: 460, endPoint x: 257, endPoint y: 432, distance: 188.5
click at [257, 432] on div "+ · ( + x − 2 ) 2 · 4 − · ( + y − 1 ) 2 · 1 = 1 + · ( + x 2 − · 2 · x · 2 + 2 2…" at bounding box center [505, 161] width 524 height 651
drag, startPoint x: 451, startPoint y: 468, endPoint x: 262, endPoint y: 462, distance: 189.9
click at [262, 462] on div "+ · ( + x − 2 ) 2 · 4 − · ( + y − 1 ) 2 · 1 = 1 + · ( + x 2 − · 2 · x · 2 + 2 2…" at bounding box center [505, 161] width 524 height 651
drag, startPoint x: 270, startPoint y: 462, endPoint x: 289, endPoint y: 465, distance: 19.0
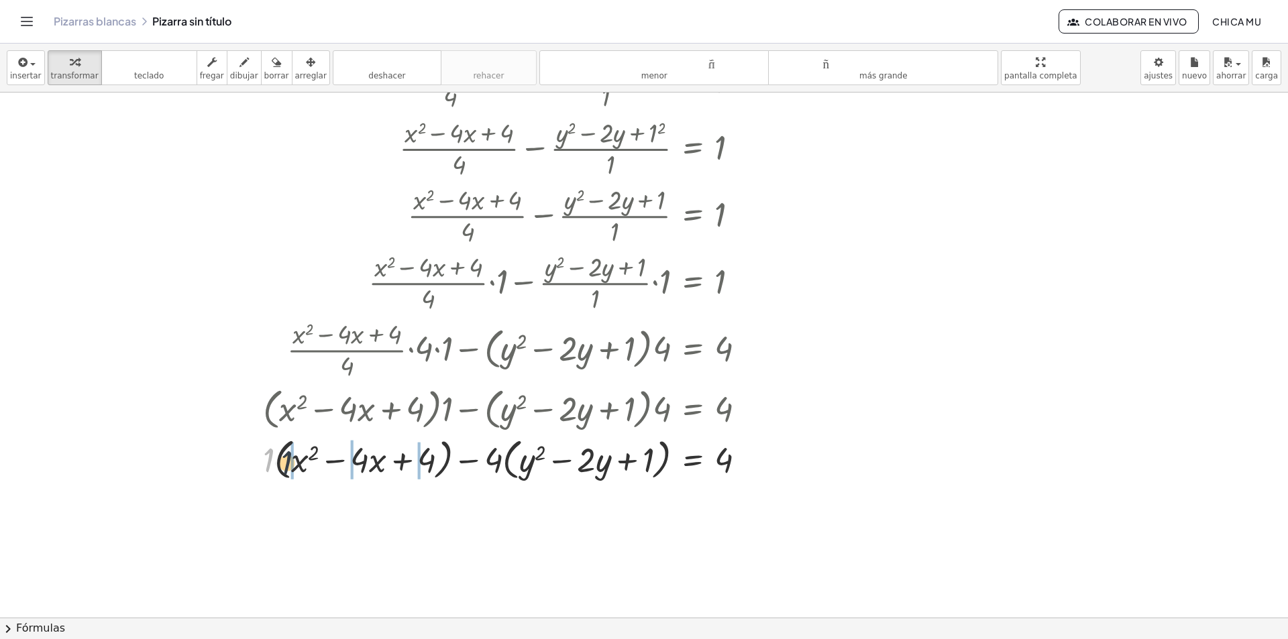
click at [289, 465] on div at bounding box center [486, 458] width 551 height 51
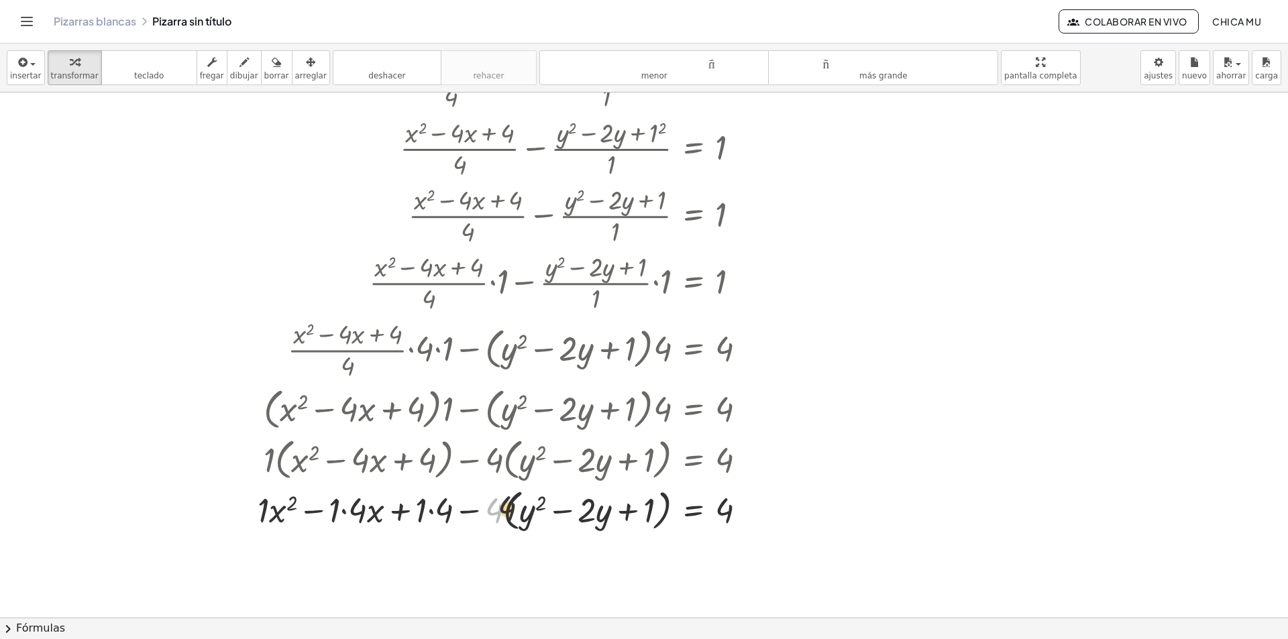
drag, startPoint x: 494, startPoint y: 519, endPoint x: 517, endPoint y: 516, distance: 23.0
click at [517, 516] on div at bounding box center [507, 509] width 513 height 51
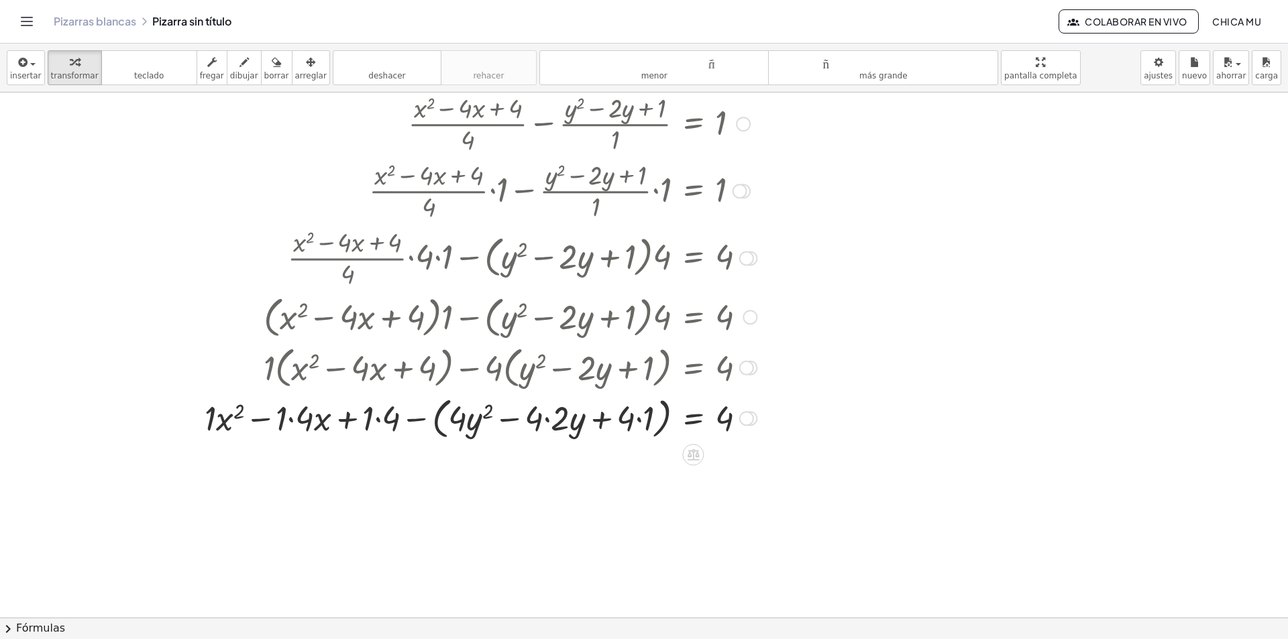
scroll to position [659, 0]
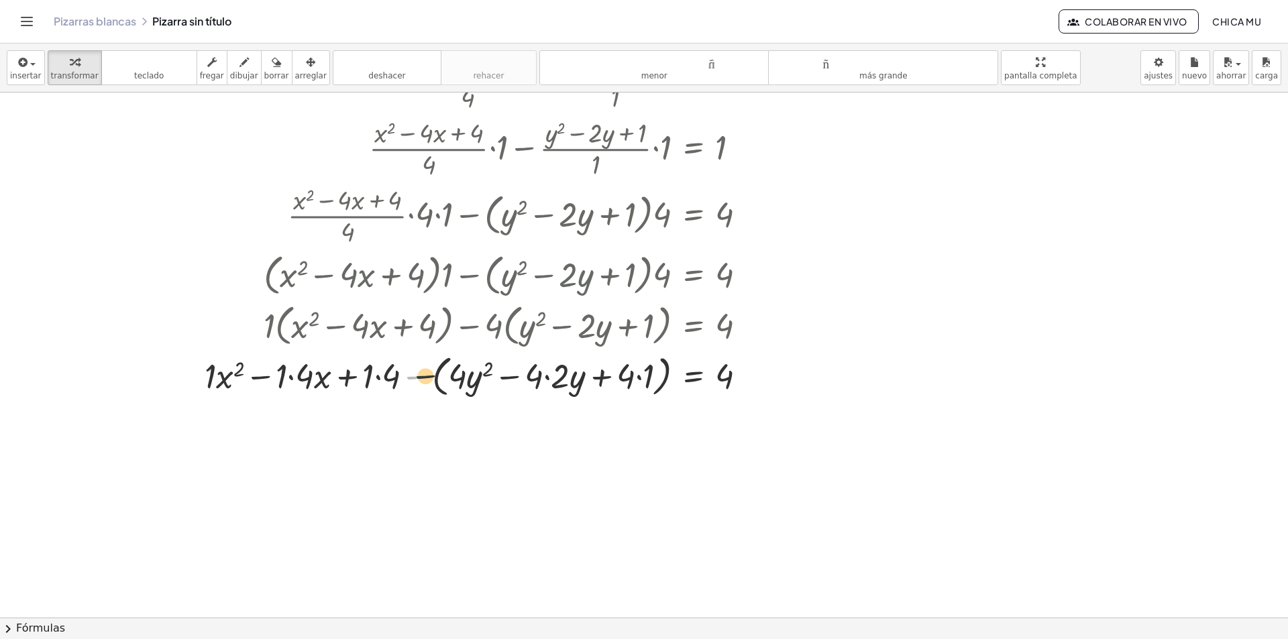
click at [417, 383] on div at bounding box center [481, 375] width 566 height 51
drag, startPoint x: 414, startPoint y: 380, endPoint x: 464, endPoint y: 380, distance: 49.6
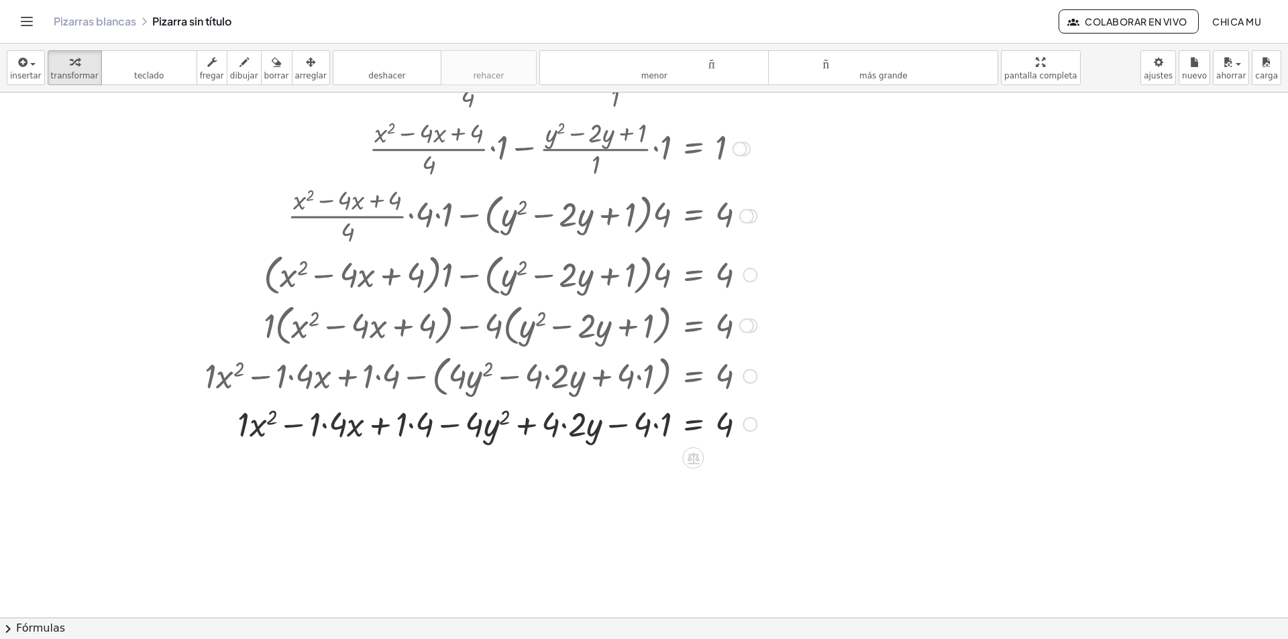
click at [270, 417] on div at bounding box center [481, 423] width 566 height 46
drag, startPoint x: 330, startPoint y: 423, endPoint x: 316, endPoint y: 424, distance: 14.2
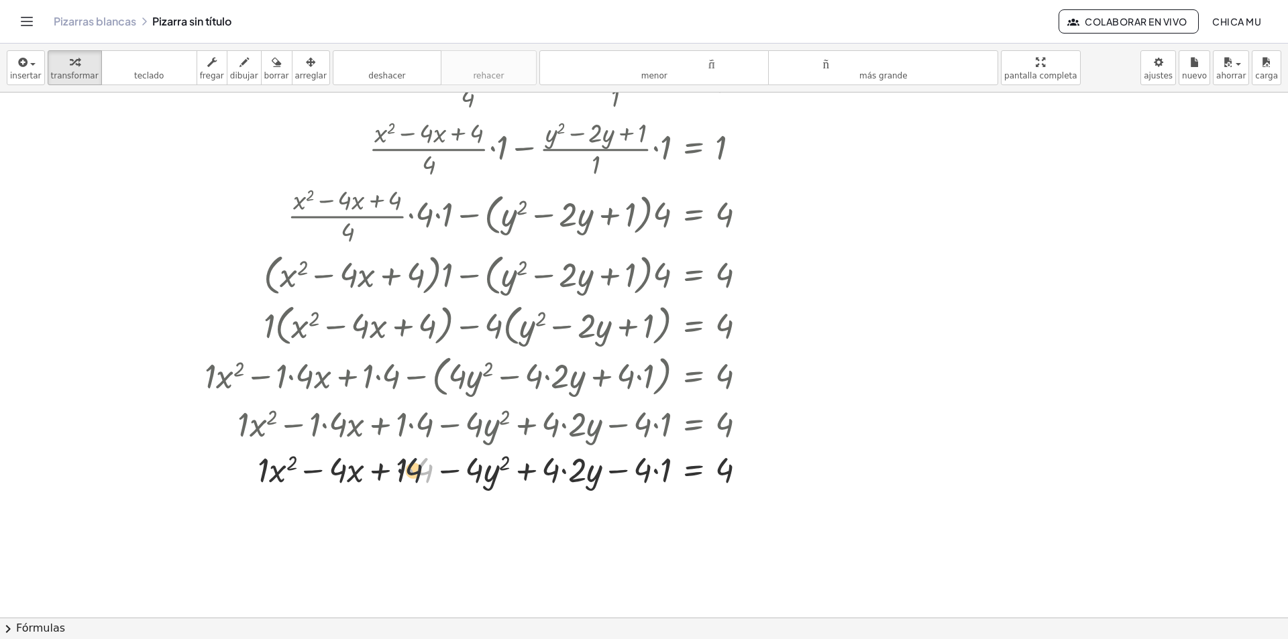
drag, startPoint x: 418, startPoint y: 473, endPoint x: 405, endPoint y: 473, distance: 12.7
click at [405, 473] on div at bounding box center [481, 469] width 566 height 46
click at [409, 470] on div at bounding box center [481, 469] width 566 height 46
drag, startPoint x: 570, startPoint y: 468, endPoint x: 552, endPoint y: 471, distance: 18.4
drag, startPoint x: 665, startPoint y: 476, endPoint x: 649, endPoint y: 477, distance: 16.2
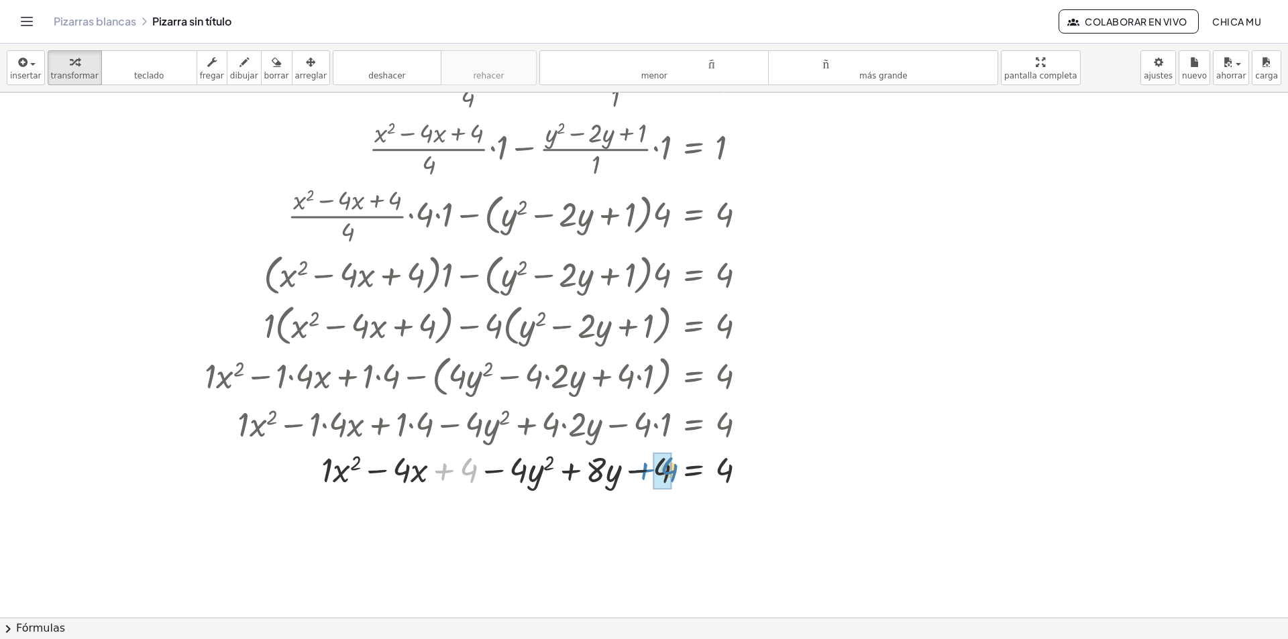
drag, startPoint x: 466, startPoint y: 474, endPoint x: 666, endPoint y: 474, distance: 200.6
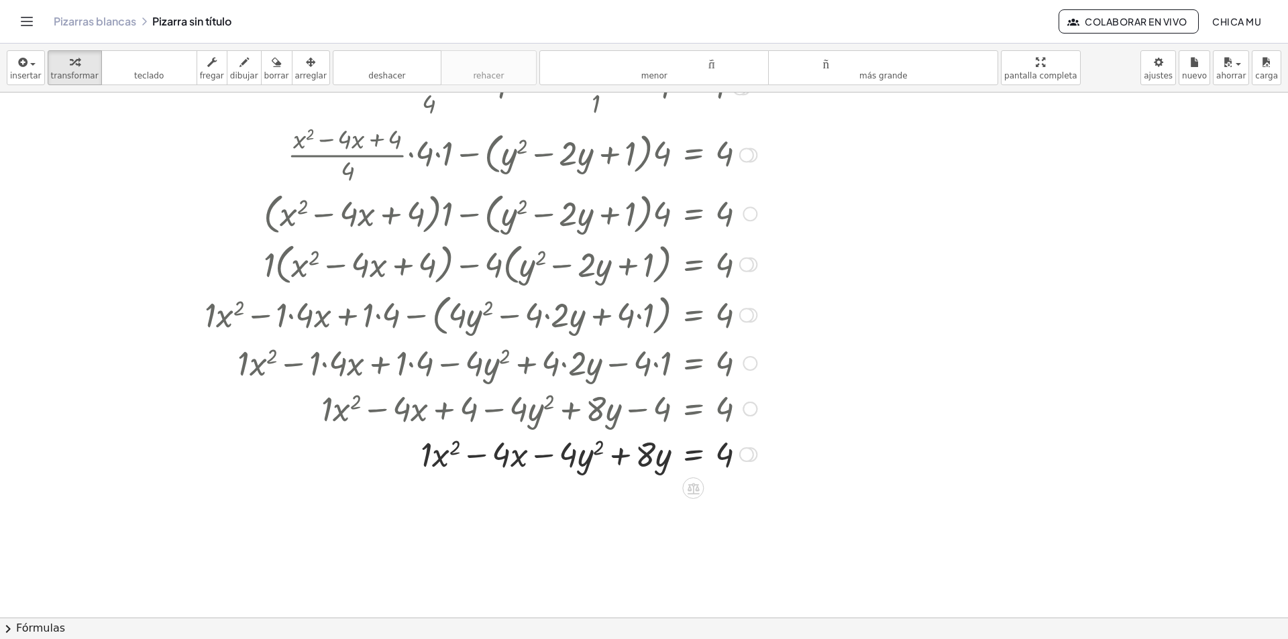
scroll to position [727, 0]
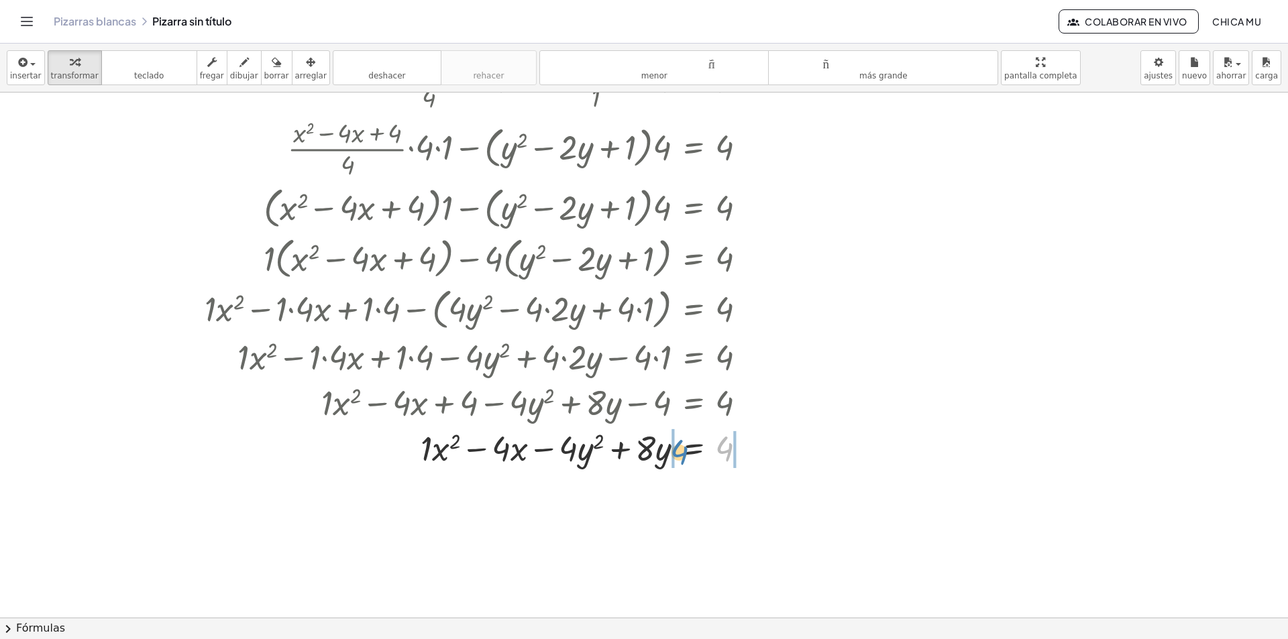
drag, startPoint x: 724, startPoint y: 455, endPoint x: 679, endPoint y: 459, distance: 45.1
click at [679, 459] on div at bounding box center [481, 448] width 566 height 46
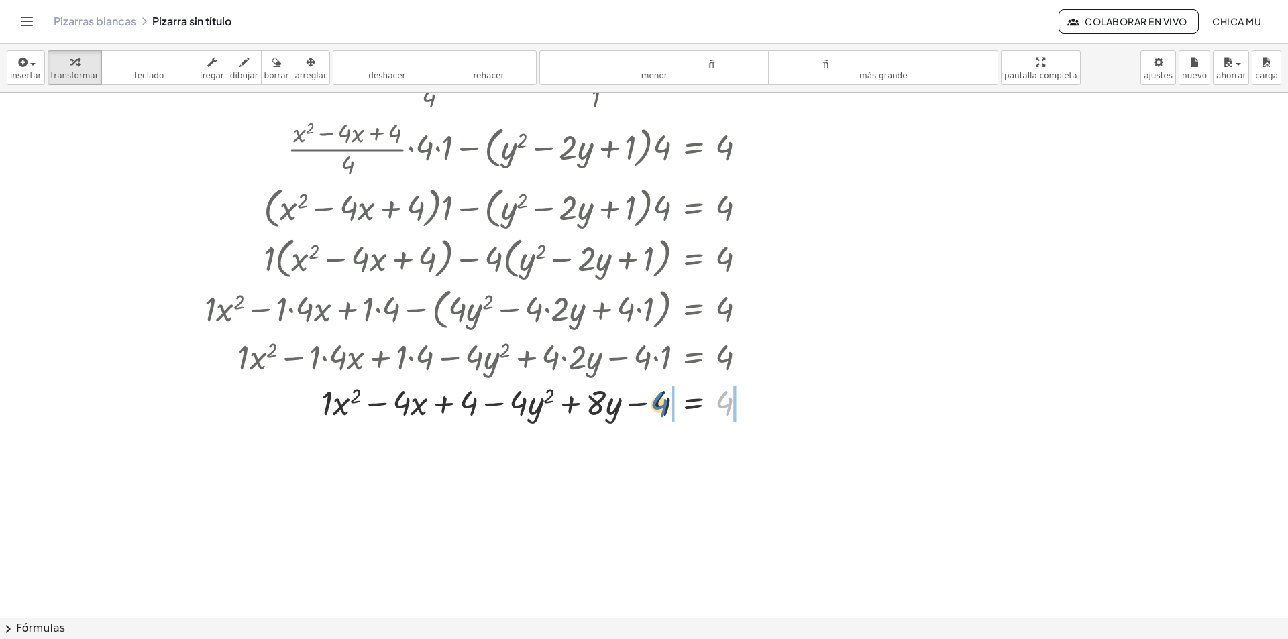
drag, startPoint x: 727, startPoint y: 407, endPoint x: 660, endPoint y: 408, distance: 66.4
click at [660, 408] on div at bounding box center [481, 402] width 566 height 46
click at [660, 408] on div at bounding box center [506, 402] width 616 height 46
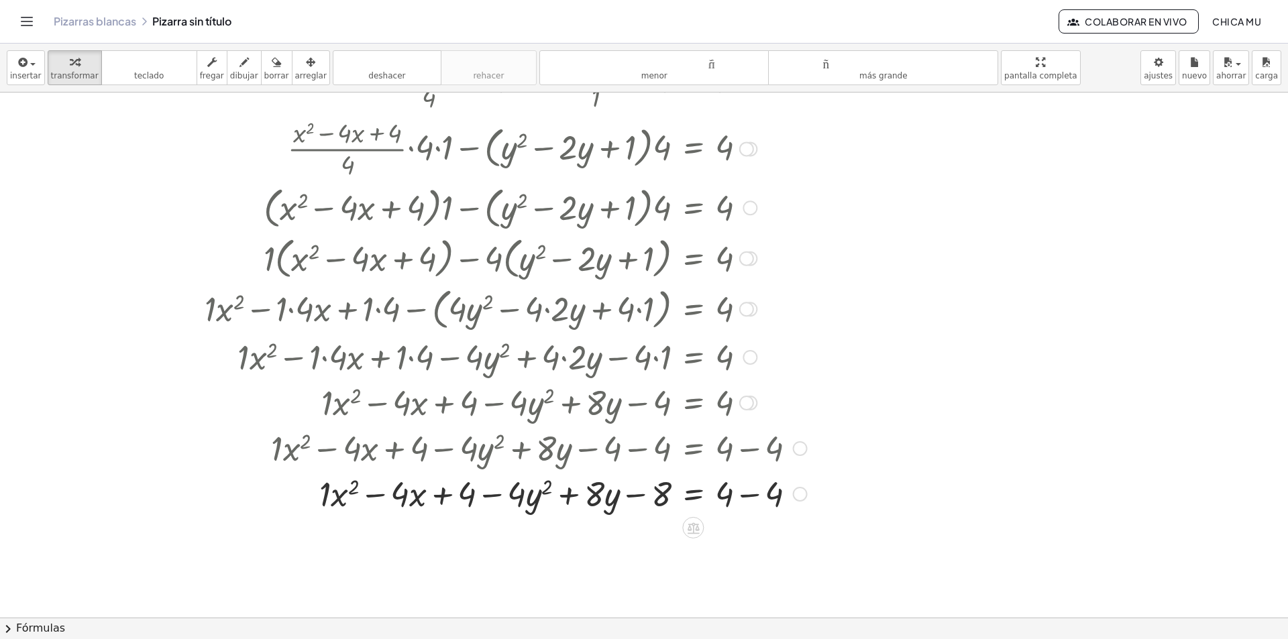
click at [771, 499] on div at bounding box center [506, 493] width 616 height 46
drag, startPoint x: 494, startPoint y: 496, endPoint x: 661, endPoint y: 494, distance: 167.0
click at [661, 494] on div at bounding box center [506, 493] width 616 height 46
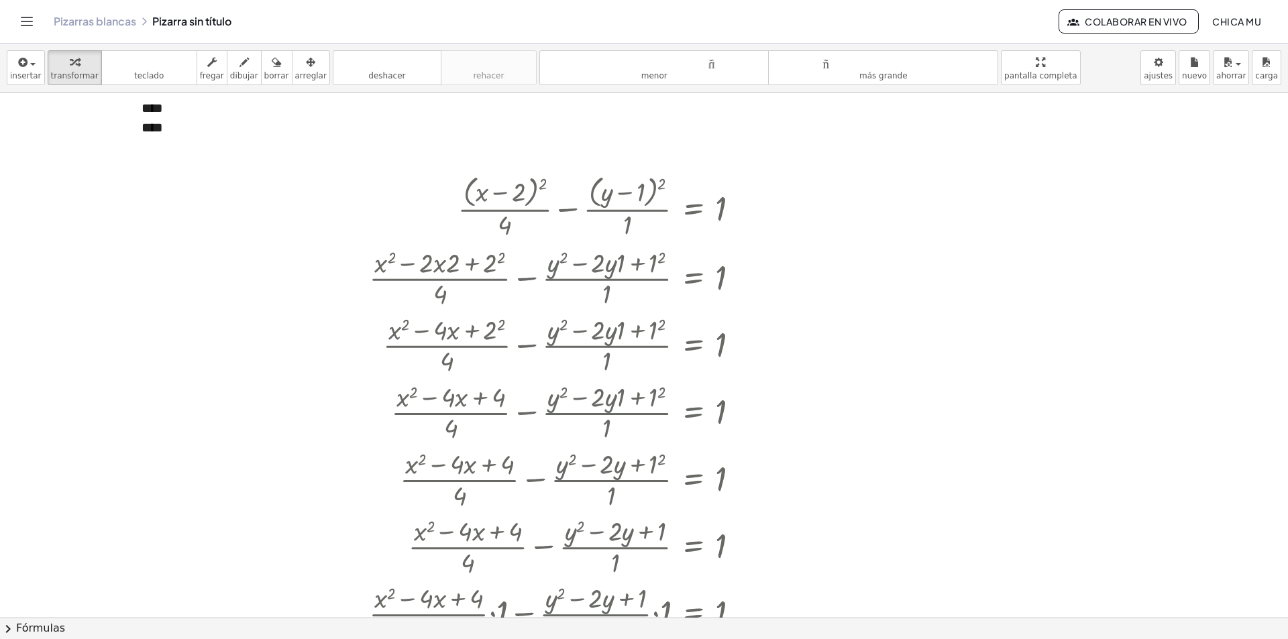
scroll to position [0, 0]
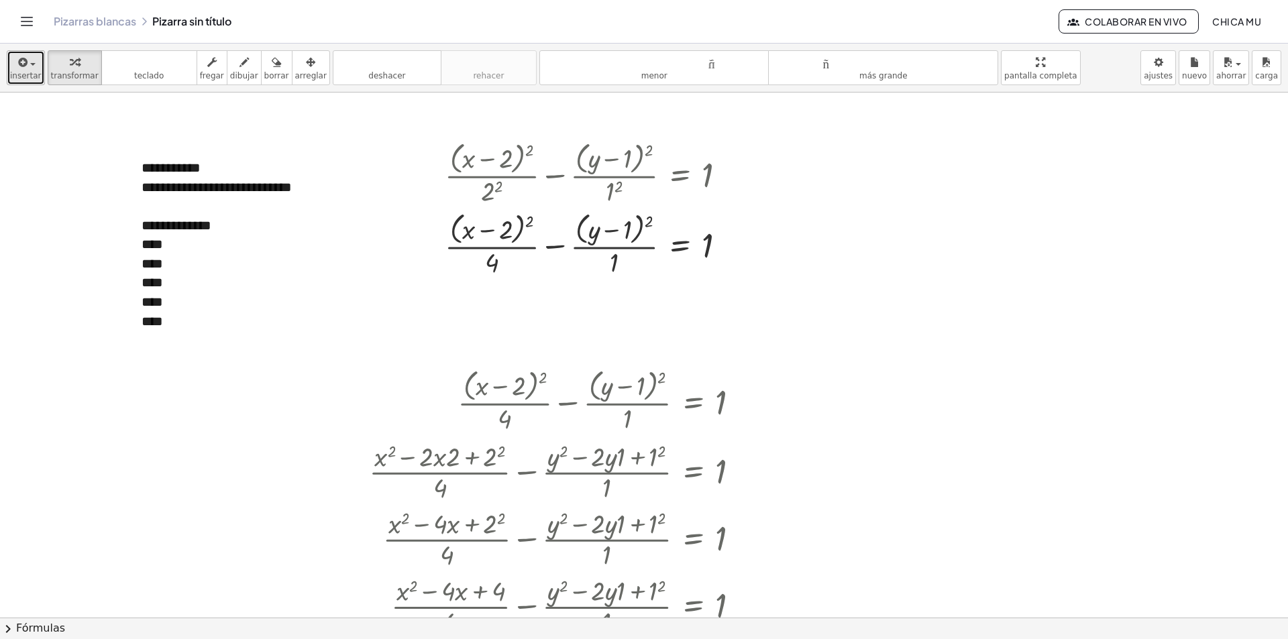
click at [25, 69] on icon "button" at bounding box center [22, 62] width 12 height 16
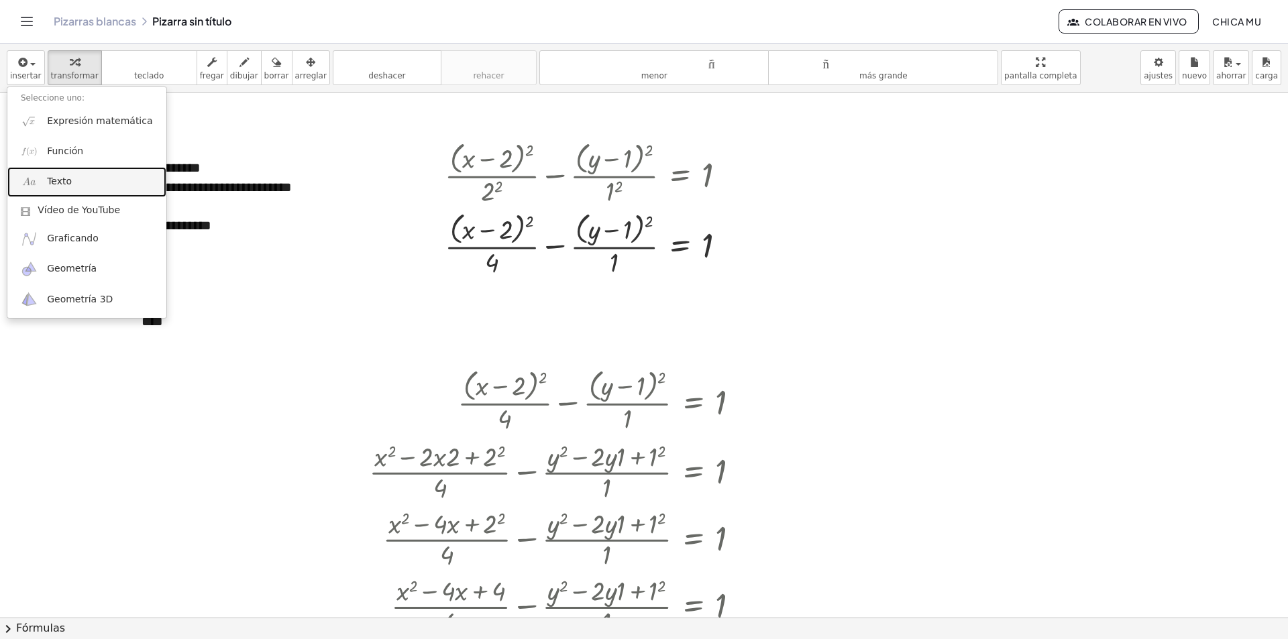
click at [86, 180] on link "Texto" at bounding box center [86, 182] width 159 height 30
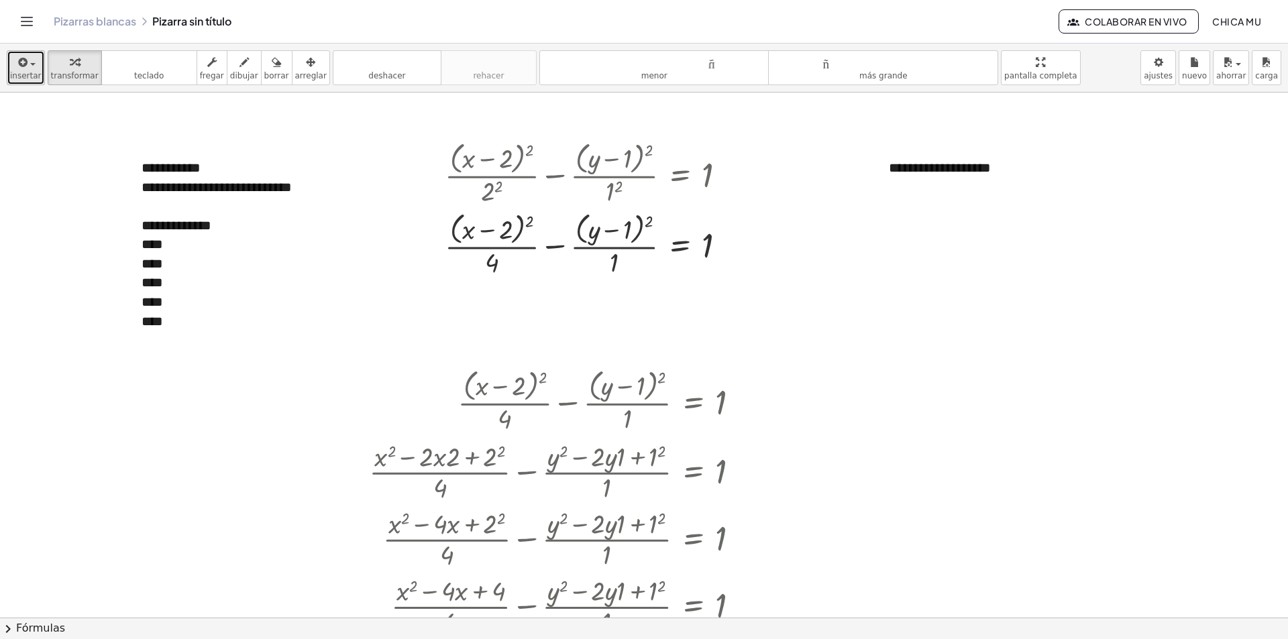
click at [36, 66] on div "button" at bounding box center [26, 62] width 32 height 16
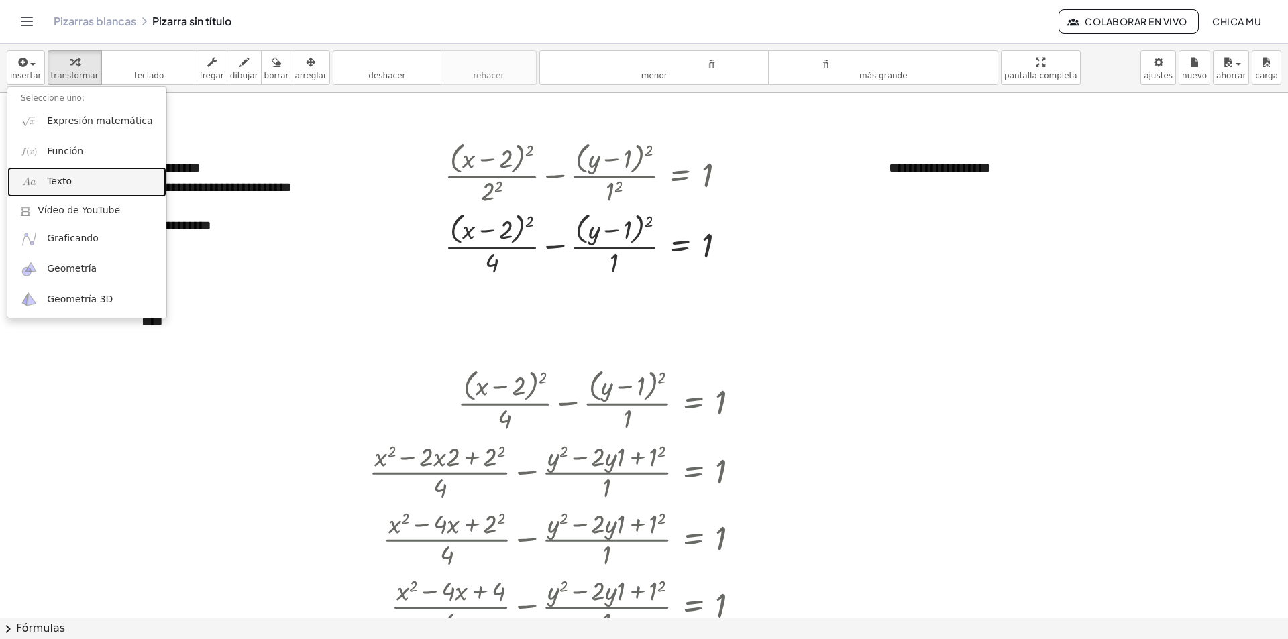
click at [74, 178] on link "Texto" at bounding box center [86, 182] width 159 height 30
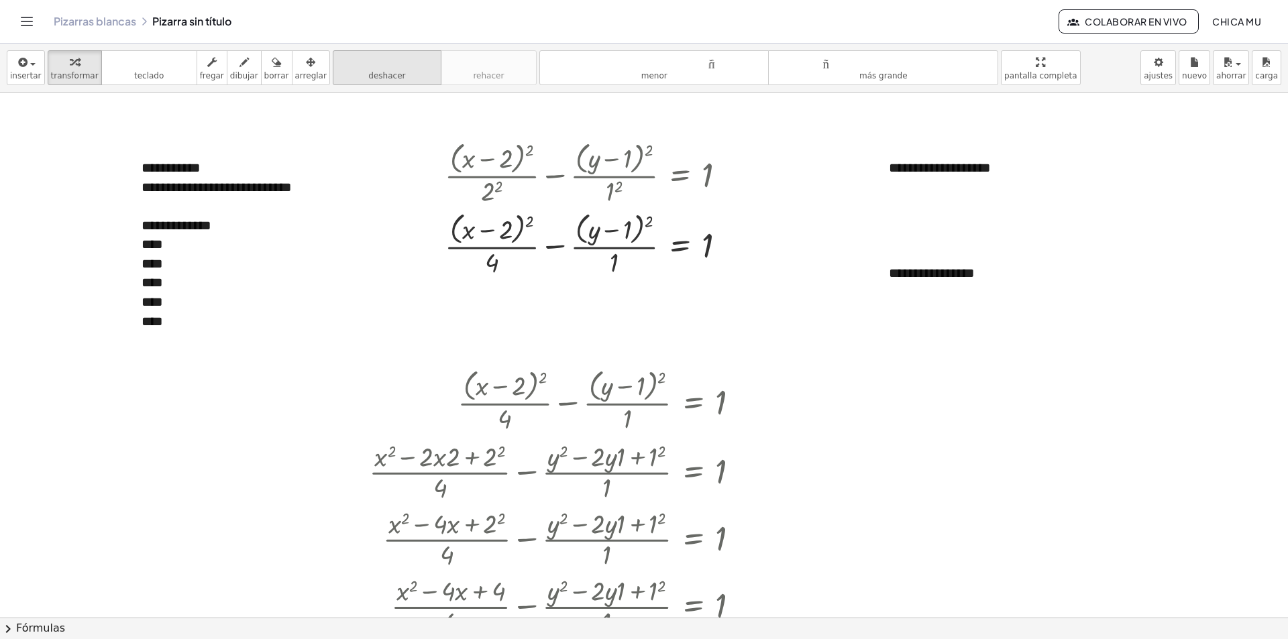
click at [292, 52] on button "arreglar" at bounding box center [311, 67] width 38 height 35
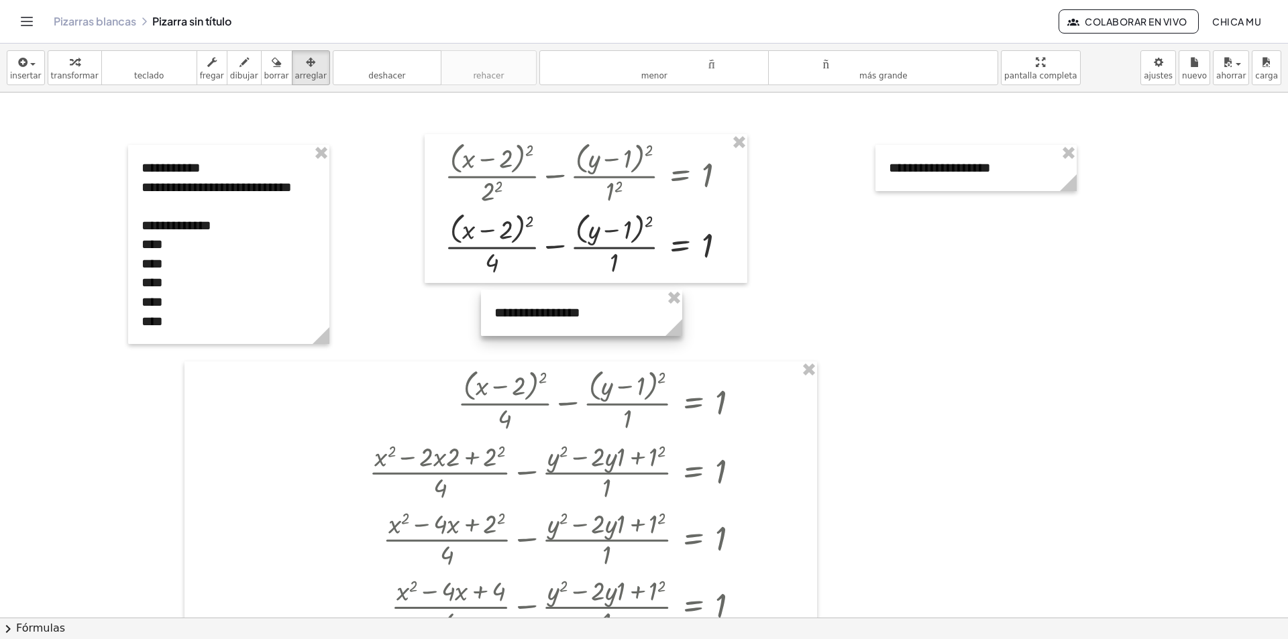
drag, startPoint x: 964, startPoint y: 270, endPoint x: 581, endPoint y: 334, distance: 388.3
click at [571, 309] on div at bounding box center [581, 313] width 201 height 46
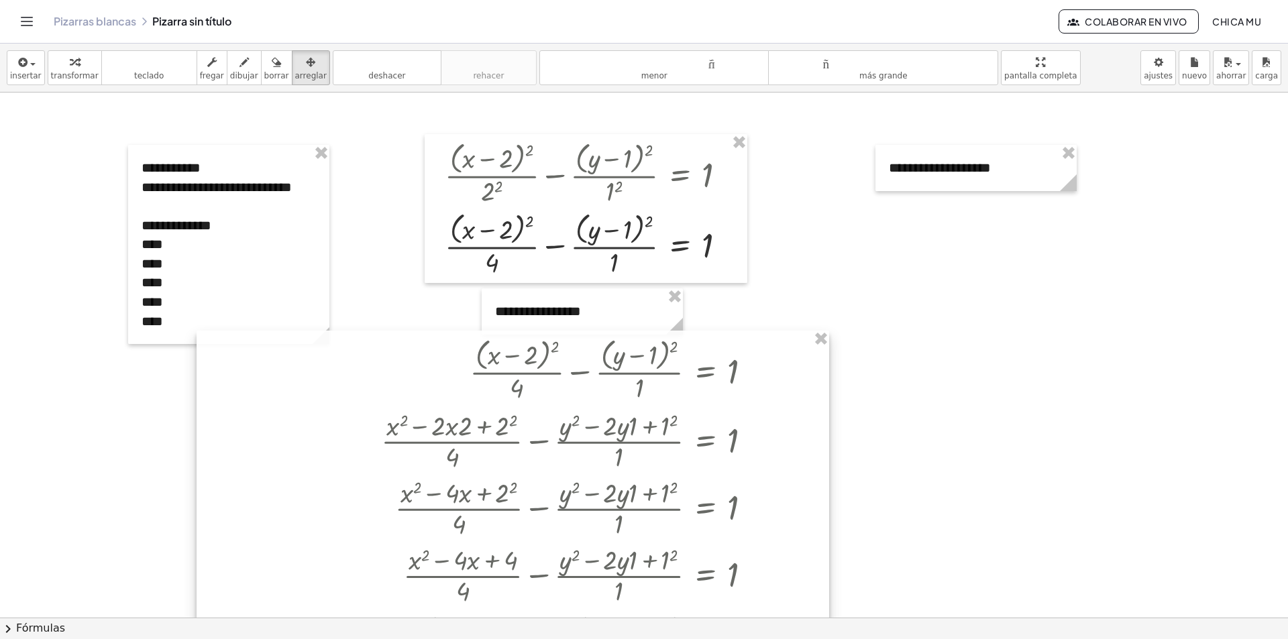
drag, startPoint x: 676, startPoint y: 384, endPoint x: 688, endPoint y: 354, distance: 32.5
drag, startPoint x: 44, startPoint y: 64, endPoint x: 36, endPoint y: 63, distance: 8.1
click at [48, 63] on button "transformar" at bounding box center [75, 67] width 54 height 35
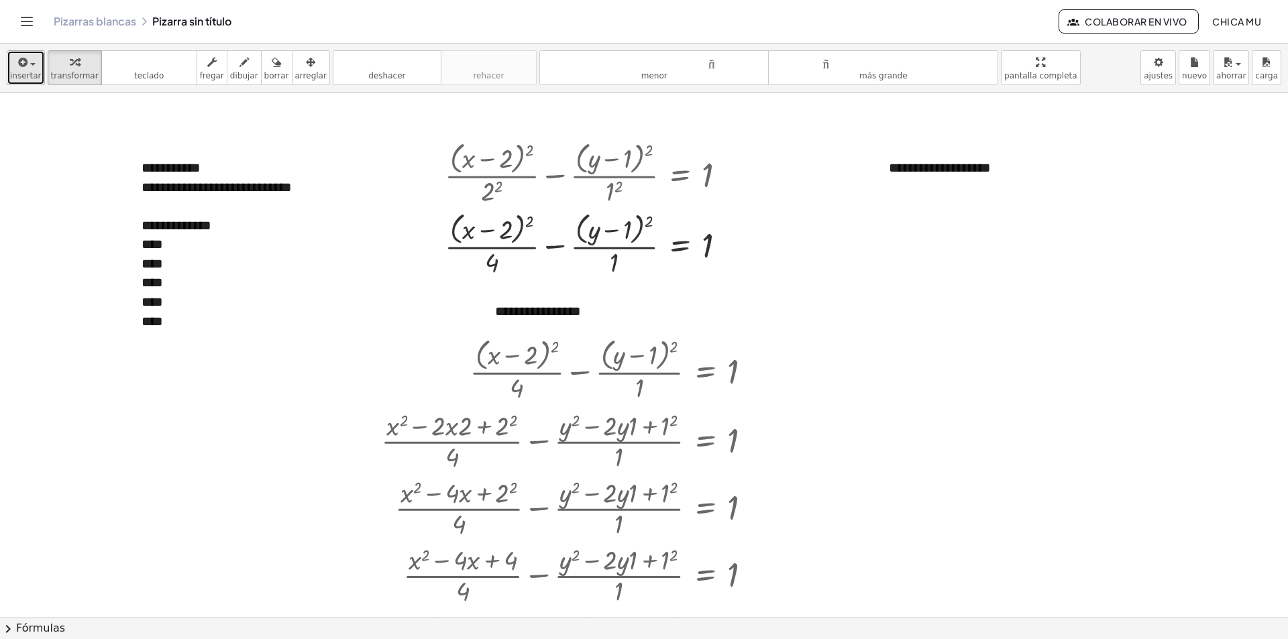
click at [32, 63] on span "button" at bounding box center [32, 64] width 5 height 3
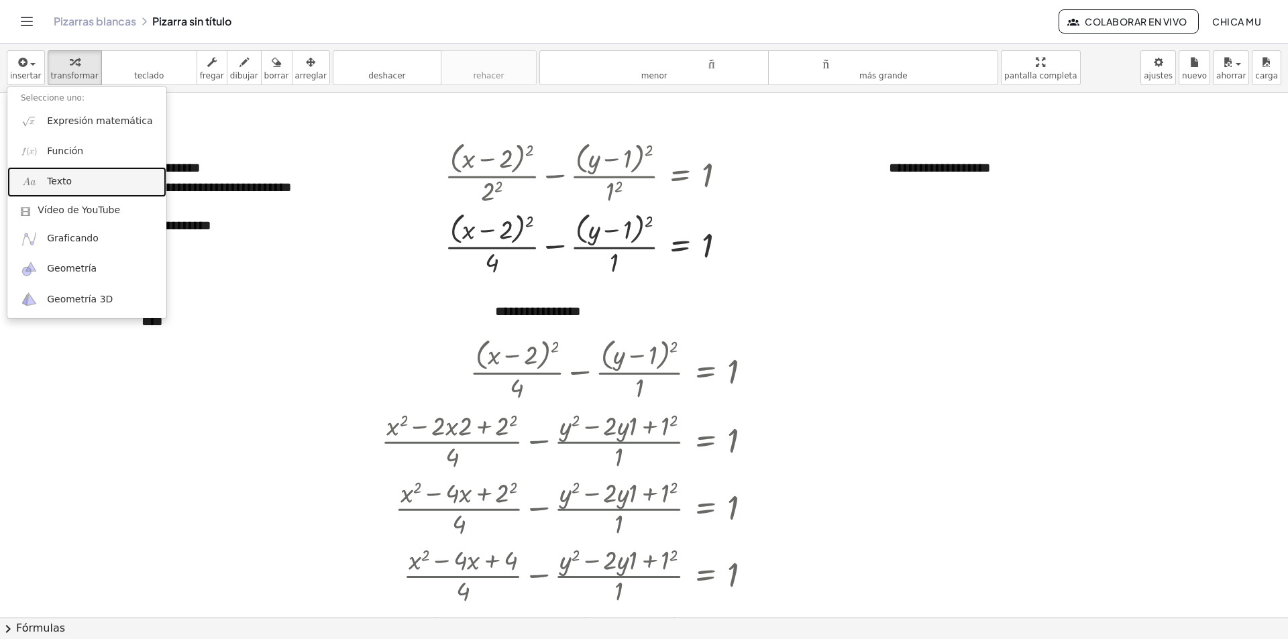
click at [75, 175] on link "Texto" at bounding box center [86, 182] width 159 height 30
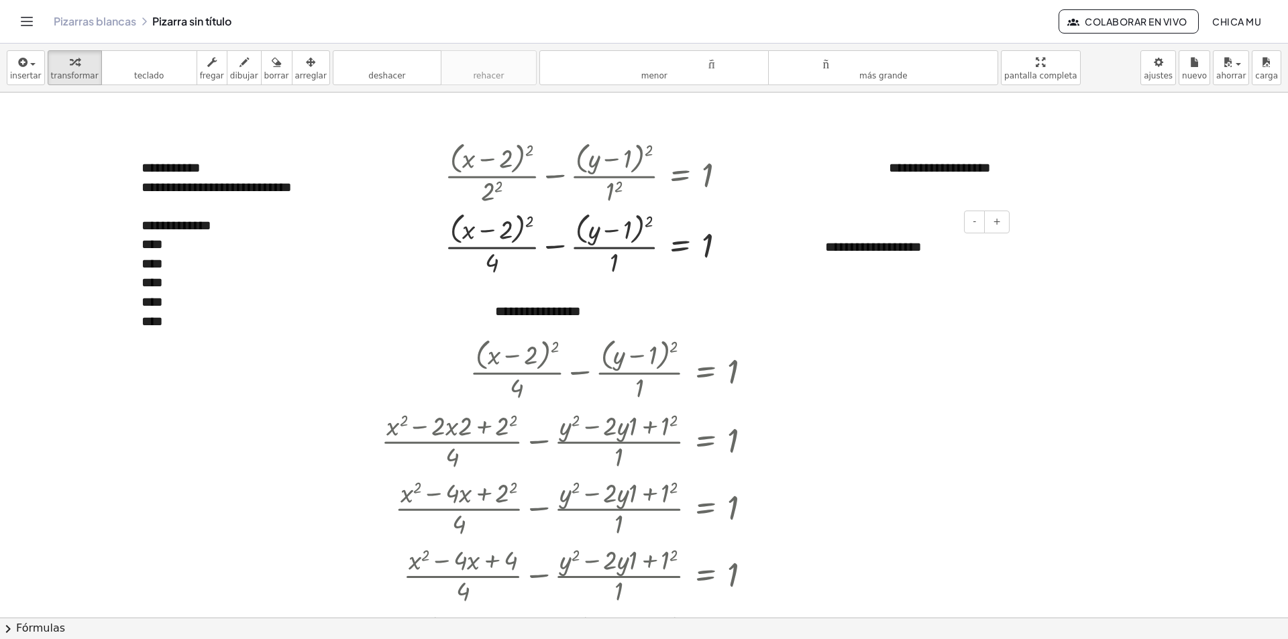
click at [833, 253] on font "**********" at bounding box center [873, 246] width 97 height 13
drag, startPoint x: 283, startPoint y: 76, endPoint x: 450, endPoint y: 112, distance: 170.8
click at [295, 78] on font "arreglar" at bounding box center [311, 75] width 32 height 9
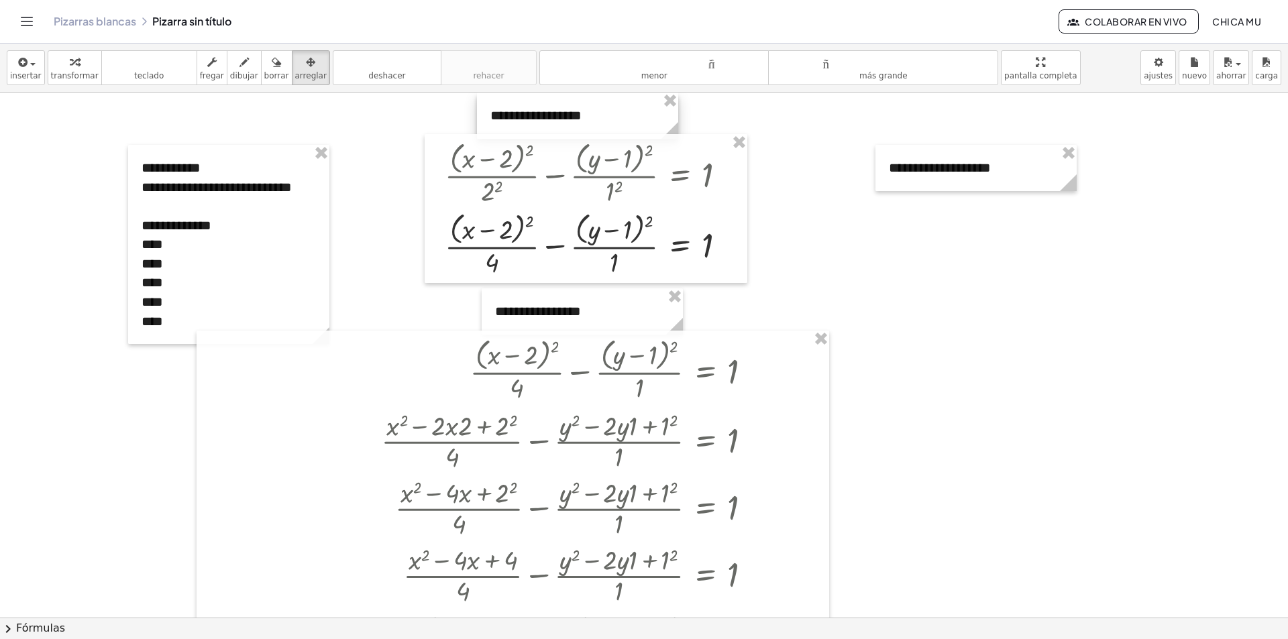
drag, startPoint x: 891, startPoint y: 263, endPoint x: 570, endPoint y: 127, distance: 348.1
click at [570, 127] on div at bounding box center [577, 116] width 201 height 46
click at [89, 68] on button "transformar" at bounding box center [75, 67] width 54 height 35
click at [228, 172] on div "**********" at bounding box center [228, 244] width 201 height 199
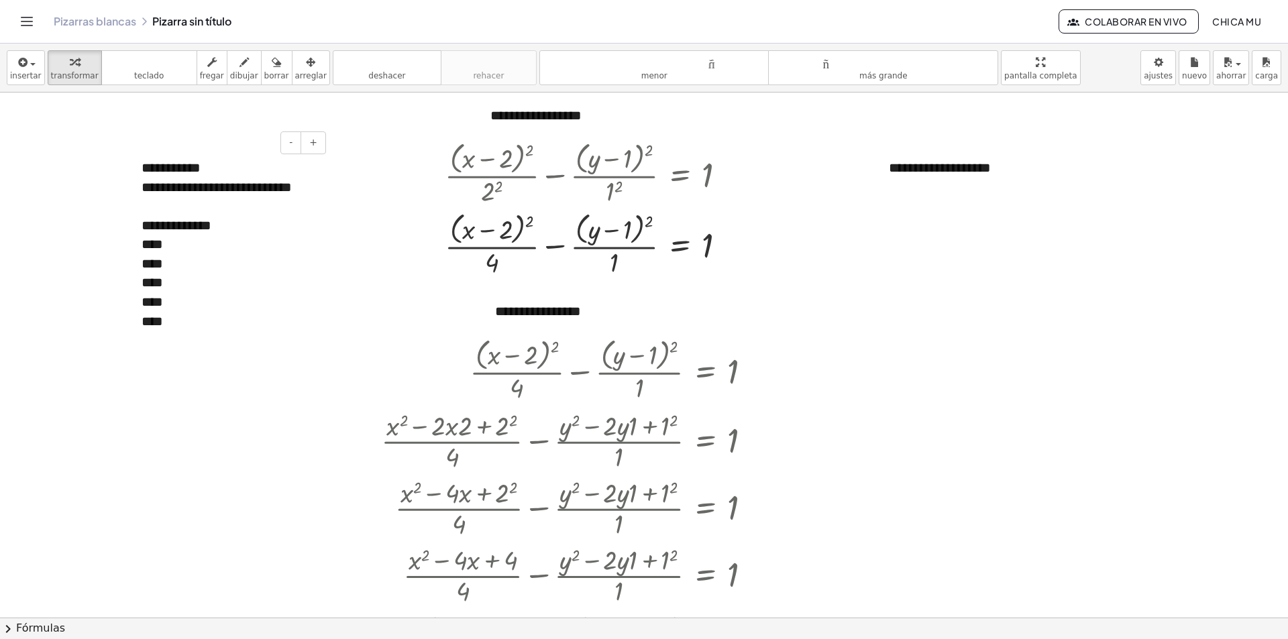
click at [189, 194] on font "**********" at bounding box center [217, 186] width 150 height 13
click at [182, 246] on div "****" at bounding box center [229, 244] width 174 height 19
click at [178, 288] on div "****" at bounding box center [229, 282] width 174 height 19
click at [486, 141] on div at bounding box center [591, 173] width 306 height 71
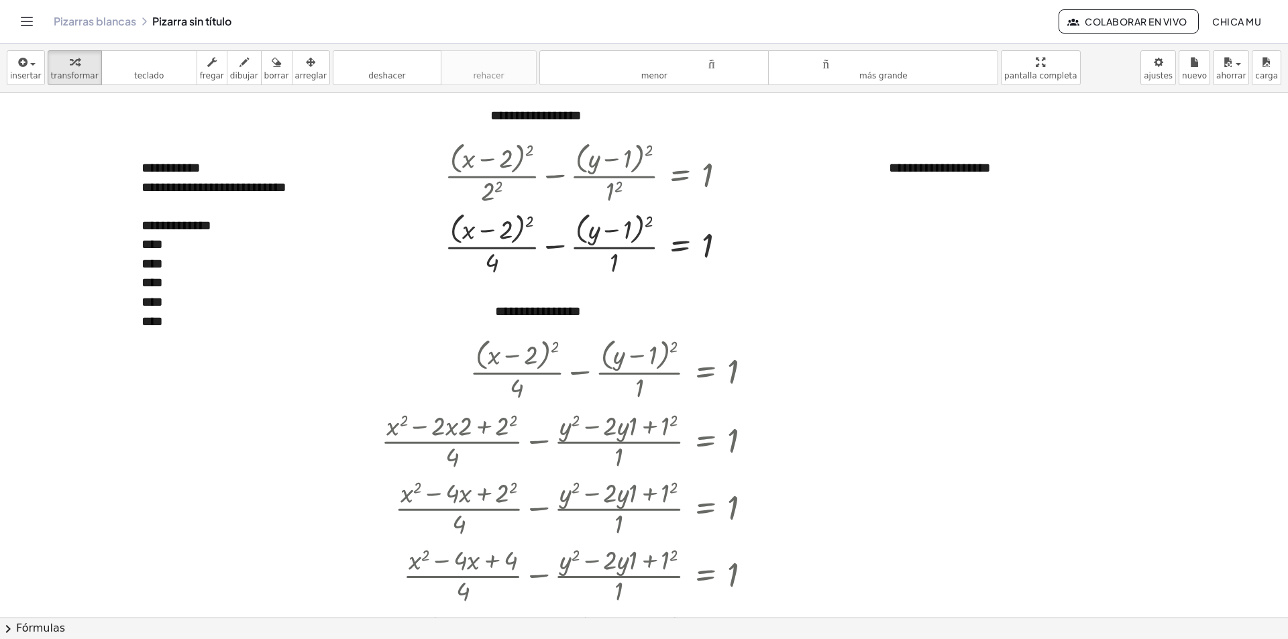
click at [306, 62] on icon "button" at bounding box center [310, 62] width 9 height 16
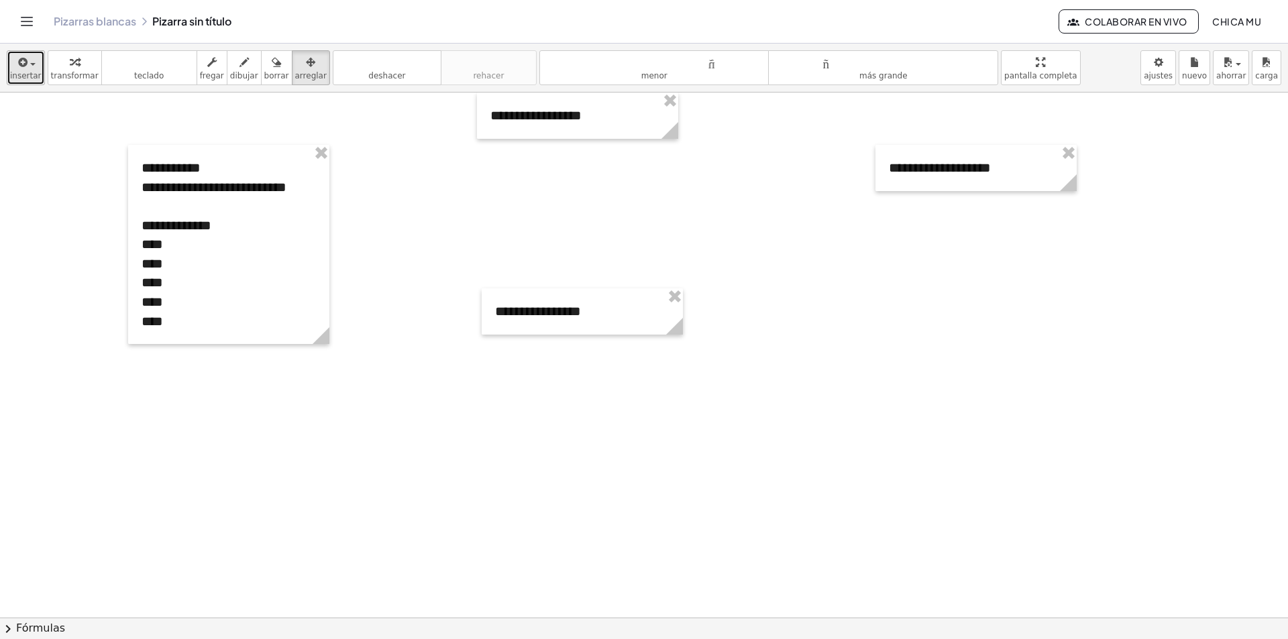
click at [34, 69] on div "button" at bounding box center [26, 62] width 32 height 16
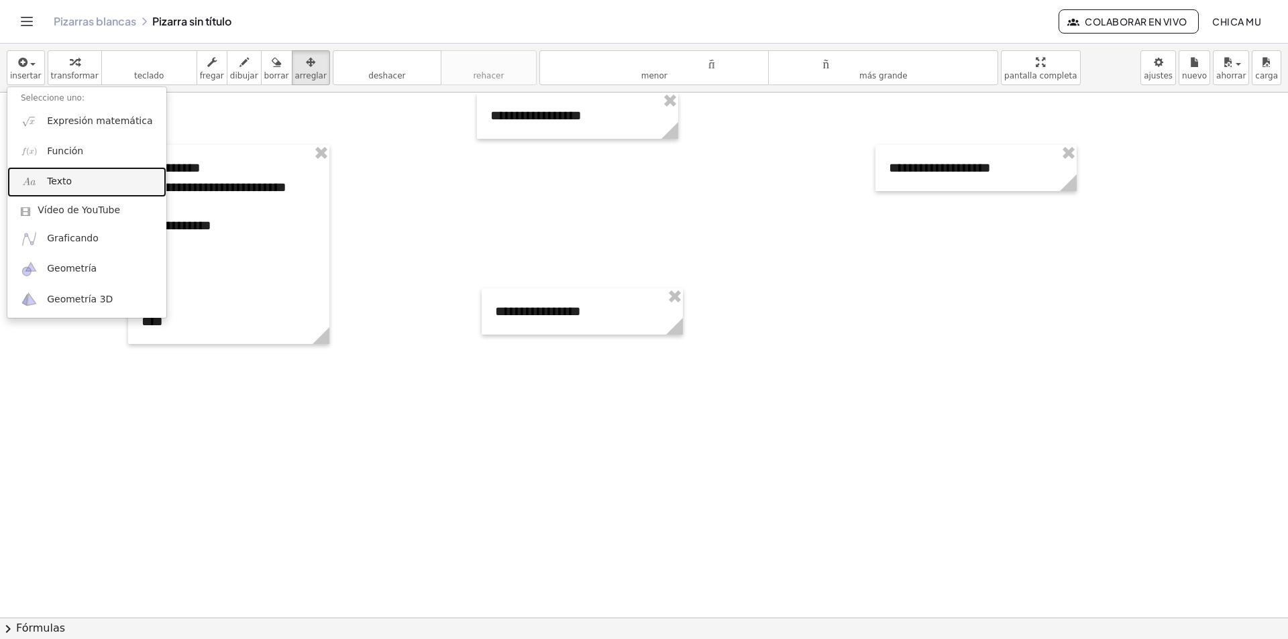
click at [69, 186] on link "Texto" at bounding box center [86, 182] width 159 height 30
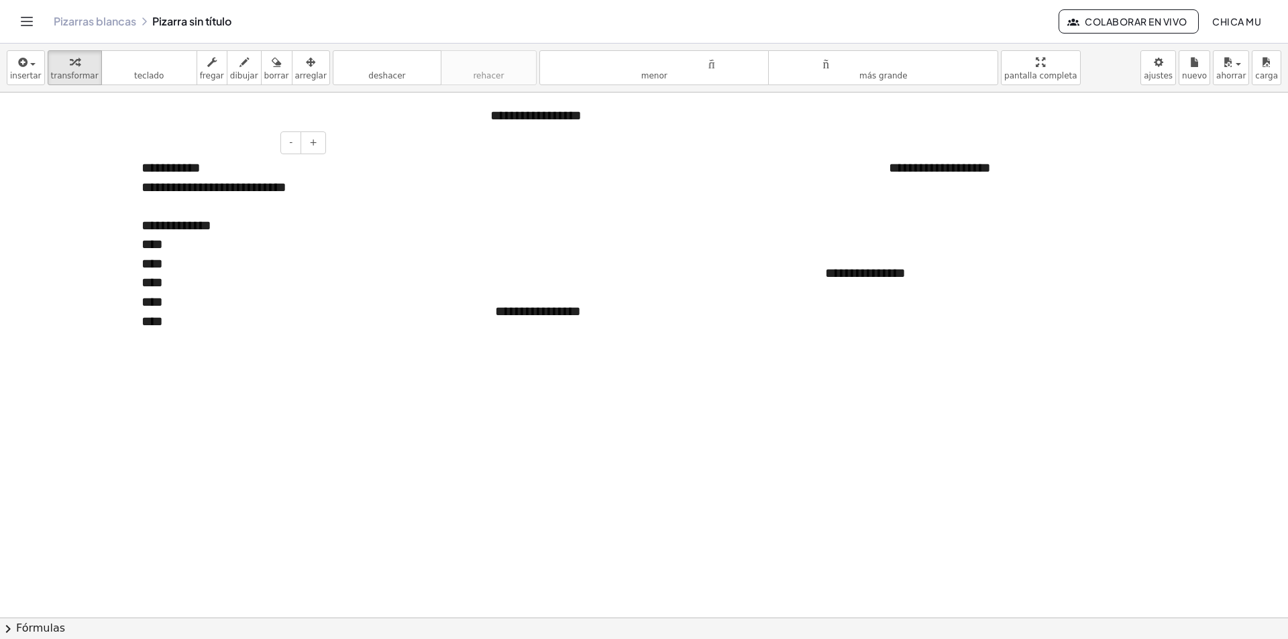
click at [170, 252] on div "****" at bounding box center [229, 244] width 174 height 19
click at [857, 266] on font "**********" at bounding box center [873, 272] width 97 height 13
click at [983, 287] on div "**********" at bounding box center [912, 273] width 201 height 46
click at [933, 283] on div "**********" at bounding box center [912, 273] width 201 height 46
click at [932, 283] on div "**********" at bounding box center [912, 273] width 201 height 46
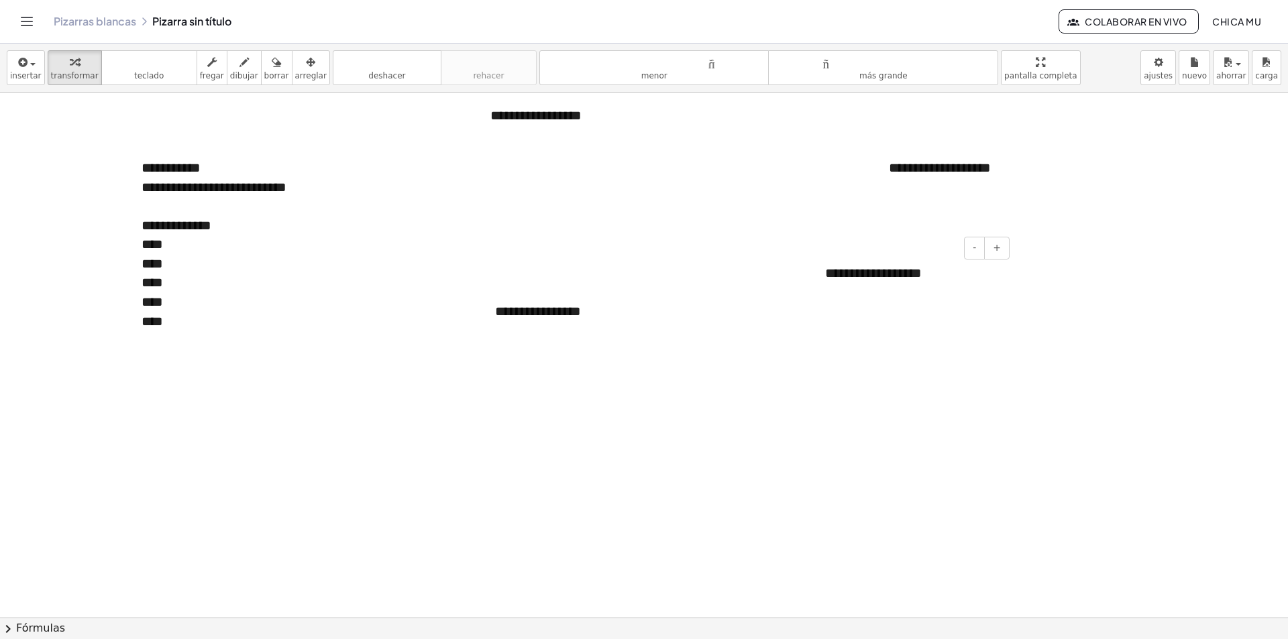
click at [932, 283] on div "**********" at bounding box center [912, 273] width 201 height 46
drag, startPoint x: 941, startPoint y: 271, endPoint x: 848, endPoint y: 267, distance: 92.7
click at [848, 267] on div at bounding box center [912, 273] width 201 height 46
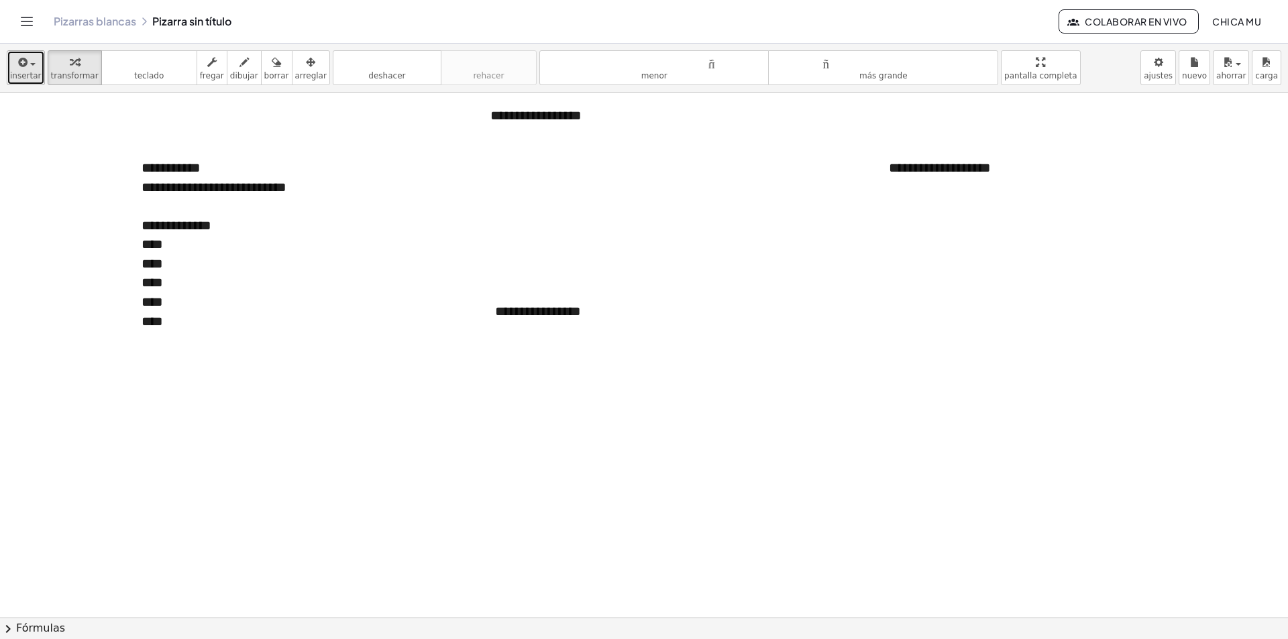
click at [38, 51] on button "insertar" at bounding box center [26, 67] width 38 height 35
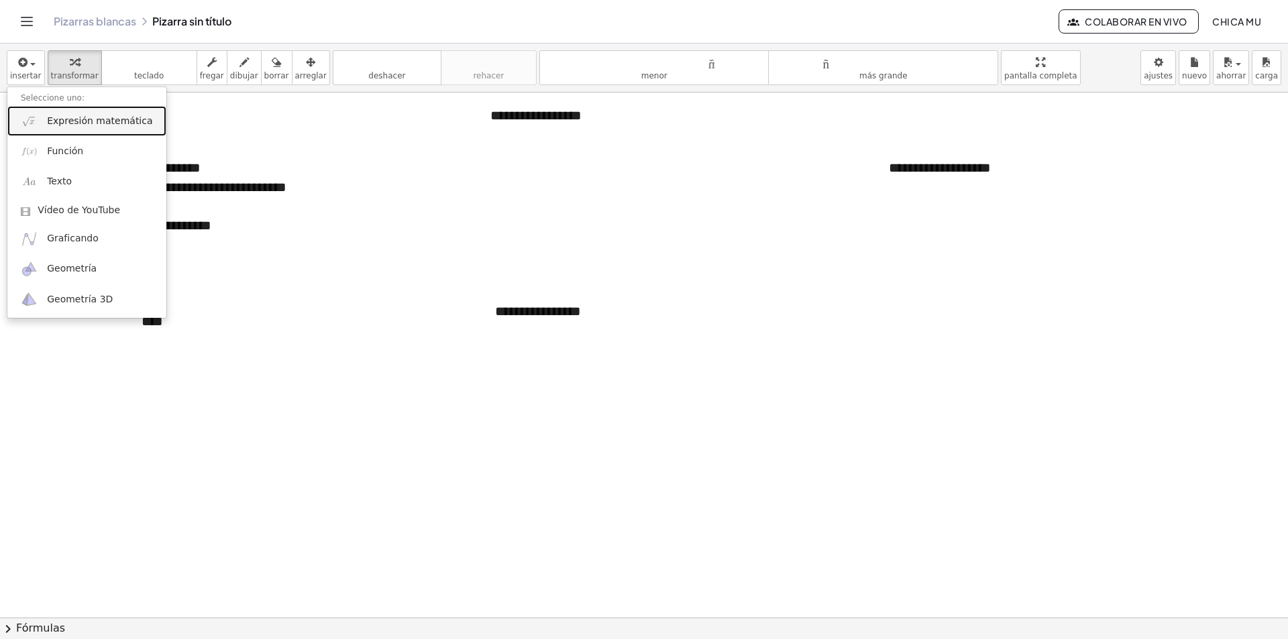
click at [113, 130] on link "Expresión matemática" at bounding box center [86, 121] width 159 height 30
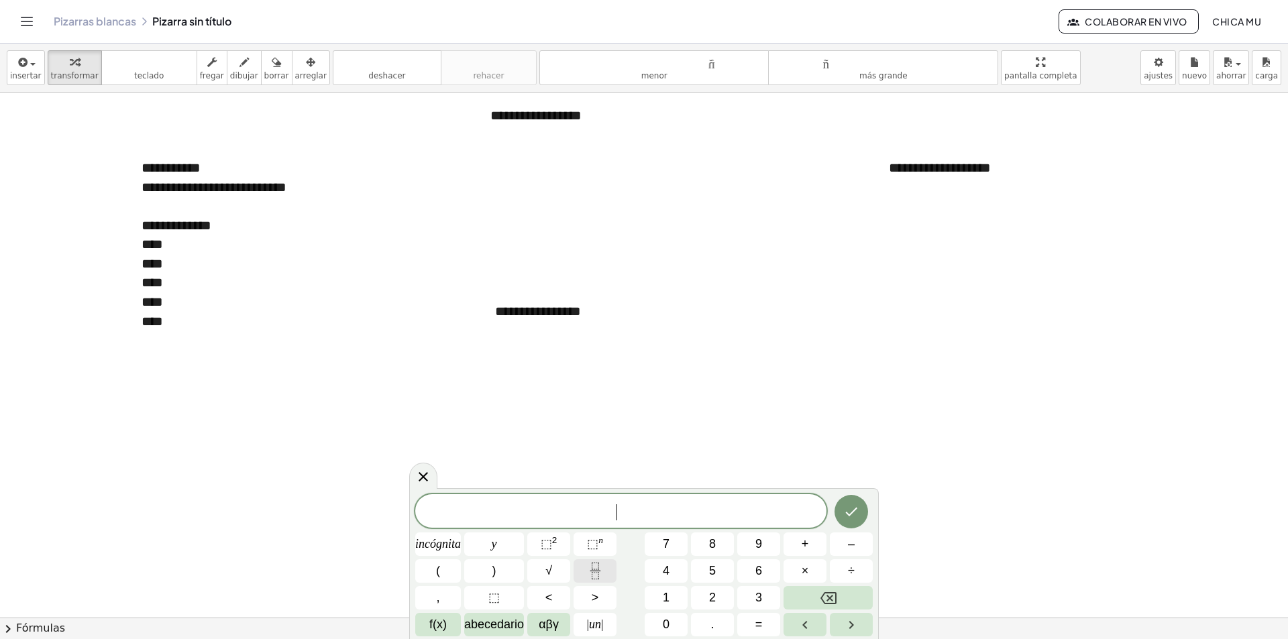
click at [593, 575] on icon "Fracción" at bounding box center [595, 571] width 17 height 17
click at [433, 564] on button "(" at bounding box center [438, 570] width 46 height 23
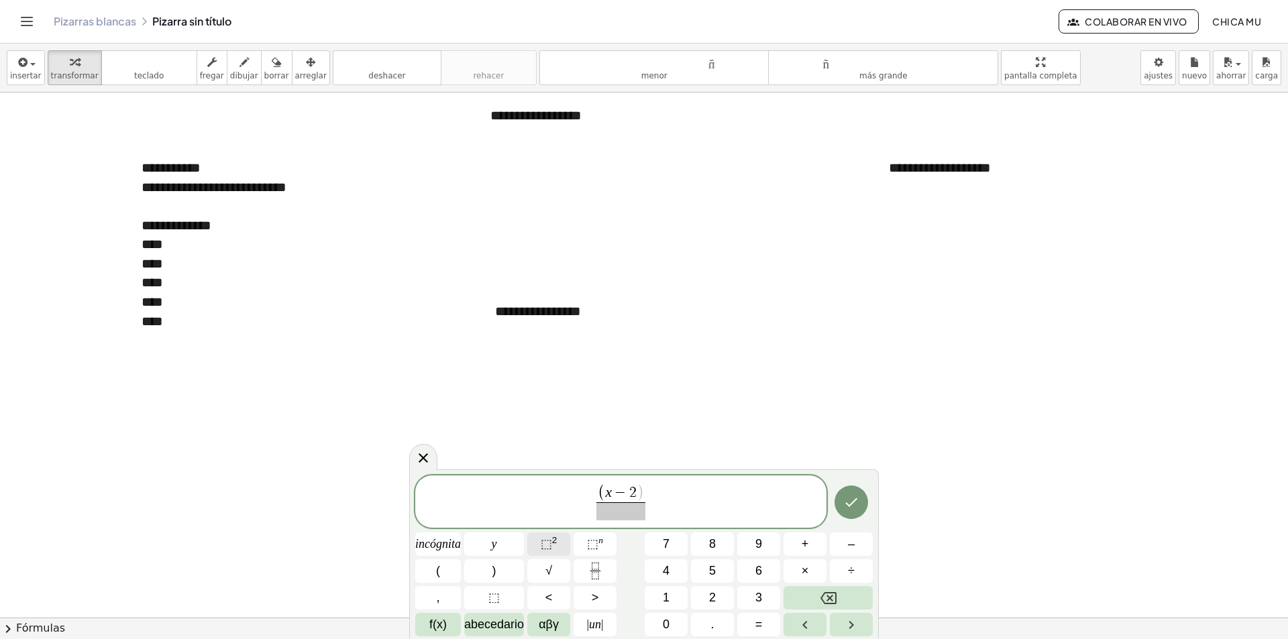
click at [548, 553] on button "⬚ 2" at bounding box center [548, 544] width 43 height 23
click at [549, 549] on font "⬚" at bounding box center [546, 543] width 11 height 13
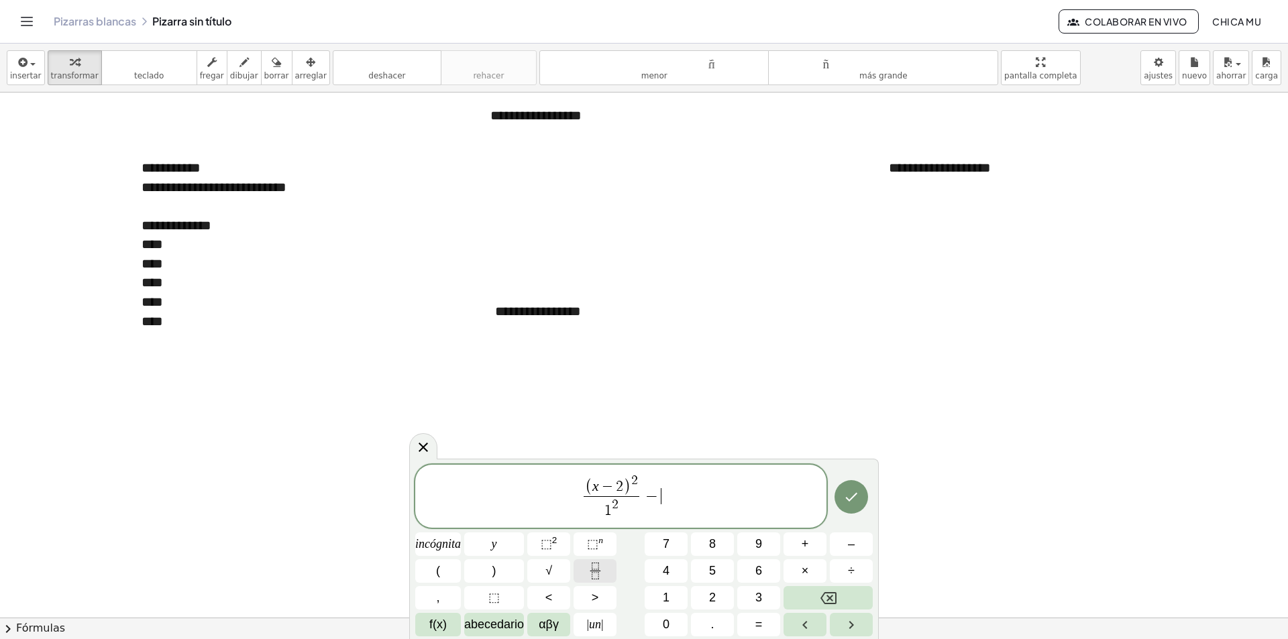
click at [612, 569] on button "Fracción" at bounding box center [595, 570] width 43 height 23
click at [454, 577] on button "(" at bounding box center [438, 570] width 46 height 23
click at [567, 534] on button "⬚ 2" at bounding box center [548, 544] width 43 height 23
click at [525, 547] on div "( x − 2 ) 2 1 2 ​ − ( y − 1 ) 2 2 ​ incógnita y ⬚ 2 ⬚ n 7 8 9 + – ( ) √ 4 5 6 ×…" at bounding box center [644, 551] width 458 height 172
click at [537, 547] on button "⬚ 2" at bounding box center [548, 544] width 43 height 23
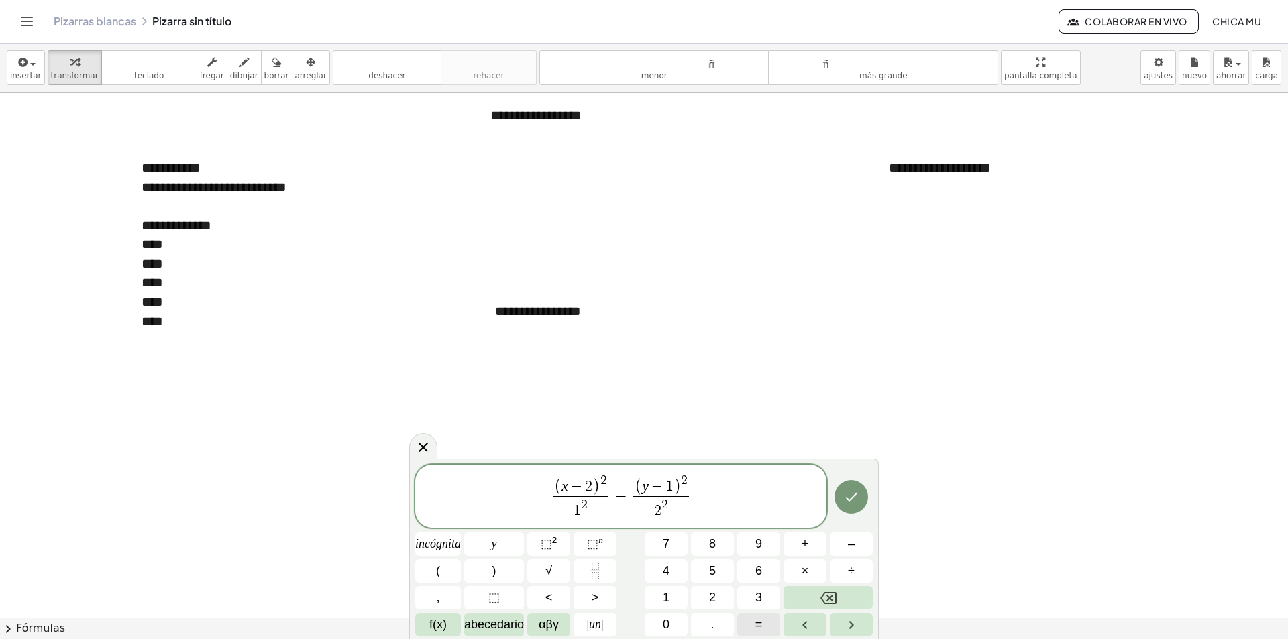
click at [769, 623] on button "=" at bounding box center [758, 624] width 43 height 23
click at [664, 586] on button "1" at bounding box center [666, 597] width 43 height 23
click at [461, 533] on div at bounding box center [438, 544] width 46 height 23
click at [864, 502] on button "Hecho" at bounding box center [852, 497] width 34 height 34
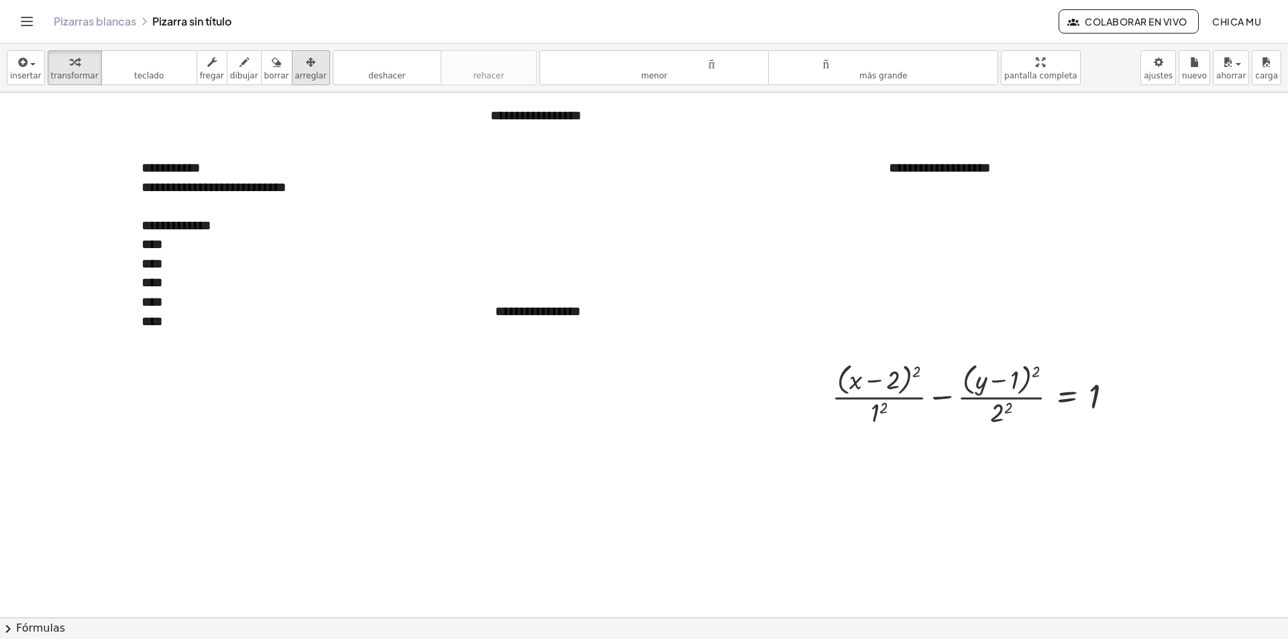
click at [295, 69] on div "button" at bounding box center [311, 62] width 32 height 16
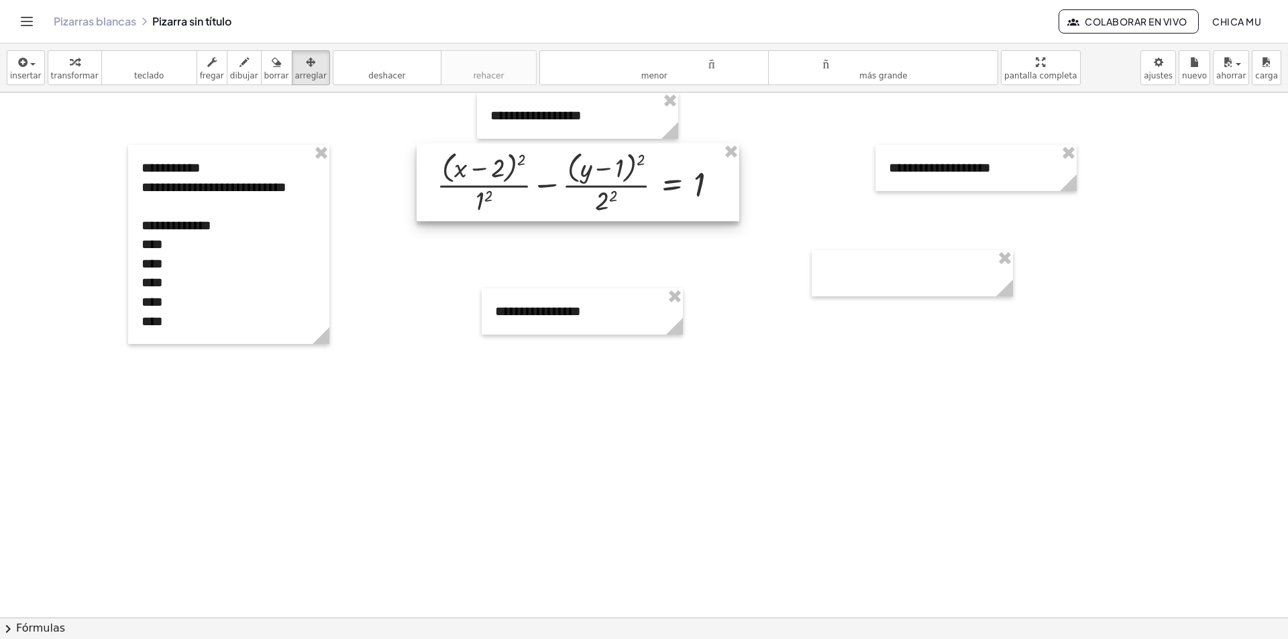
drag, startPoint x: 897, startPoint y: 380, endPoint x: 504, endPoint y: 168, distance: 446.0
click at [504, 168] on div at bounding box center [578, 183] width 323 height 78
click at [59, 68] on button "transformar" at bounding box center [75, 67] width 54 height 35
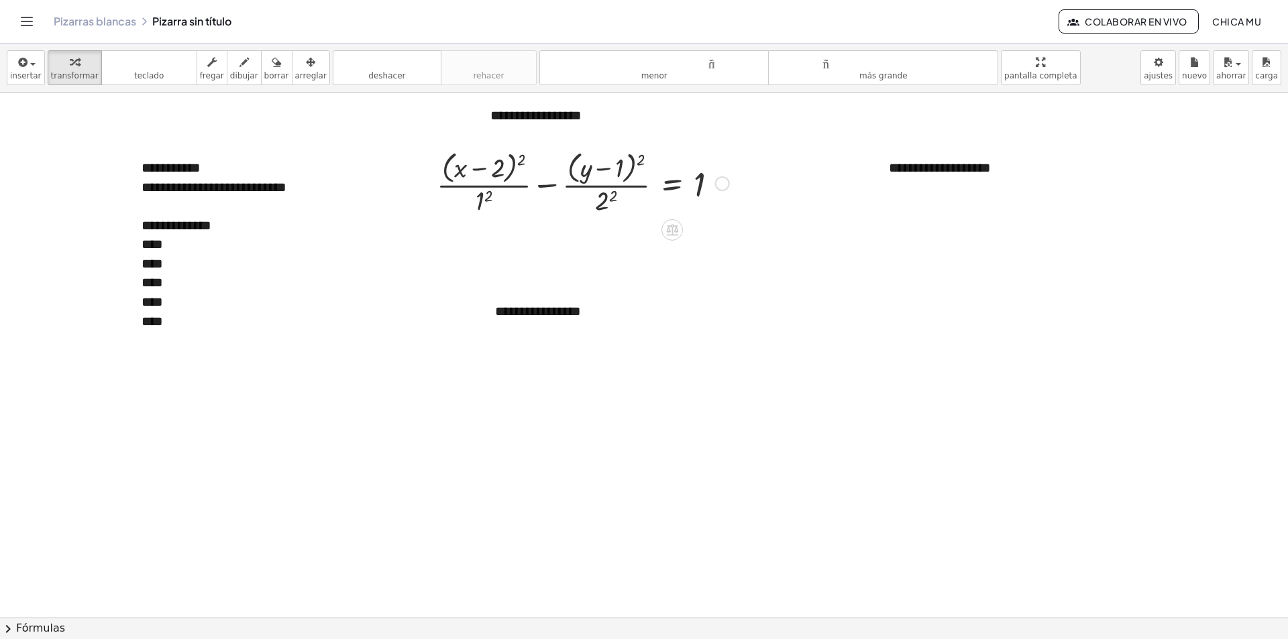
click at [492, 197] on div at bounding box center [583, 182] width 306 height 71
click at [616, 197] on div at bounding box center [583, 182] width 306 height 71
click at [654, 178] on div at bounding box center [583, 182] width 306 height 71
click at [34, 68] on div "button" at bounding box center [26, 62] width 32 height 16
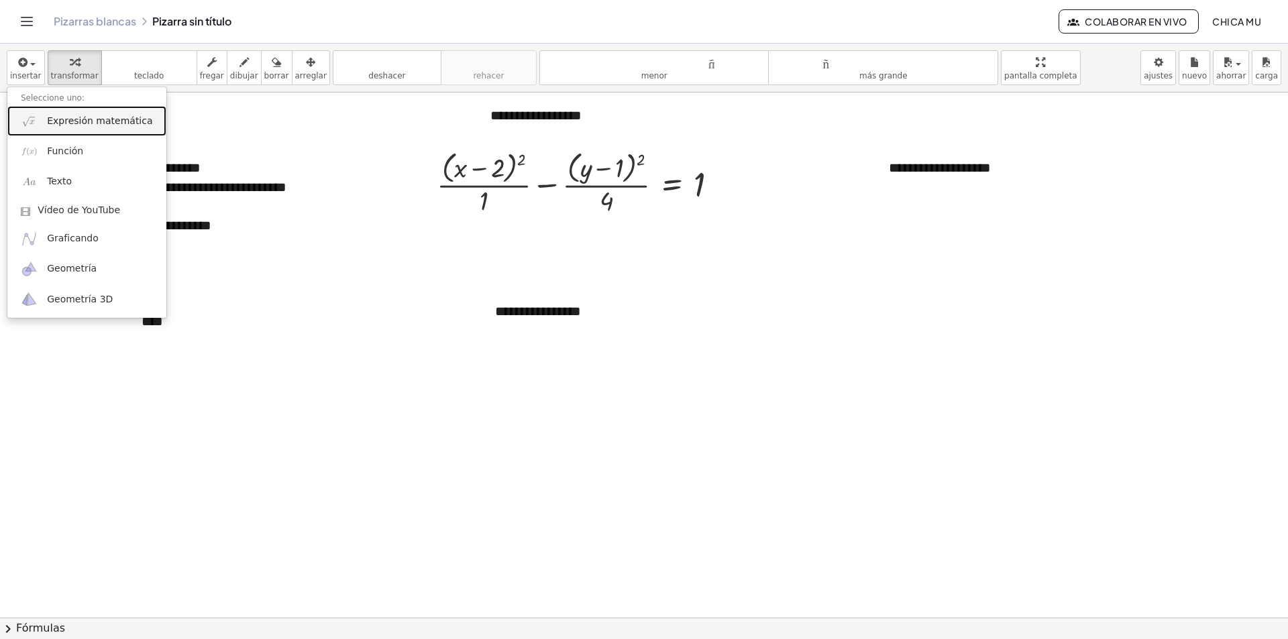
click at [85, 119] on font "Expresión matemática" at bounding box center [99, 120] width 105 height 11
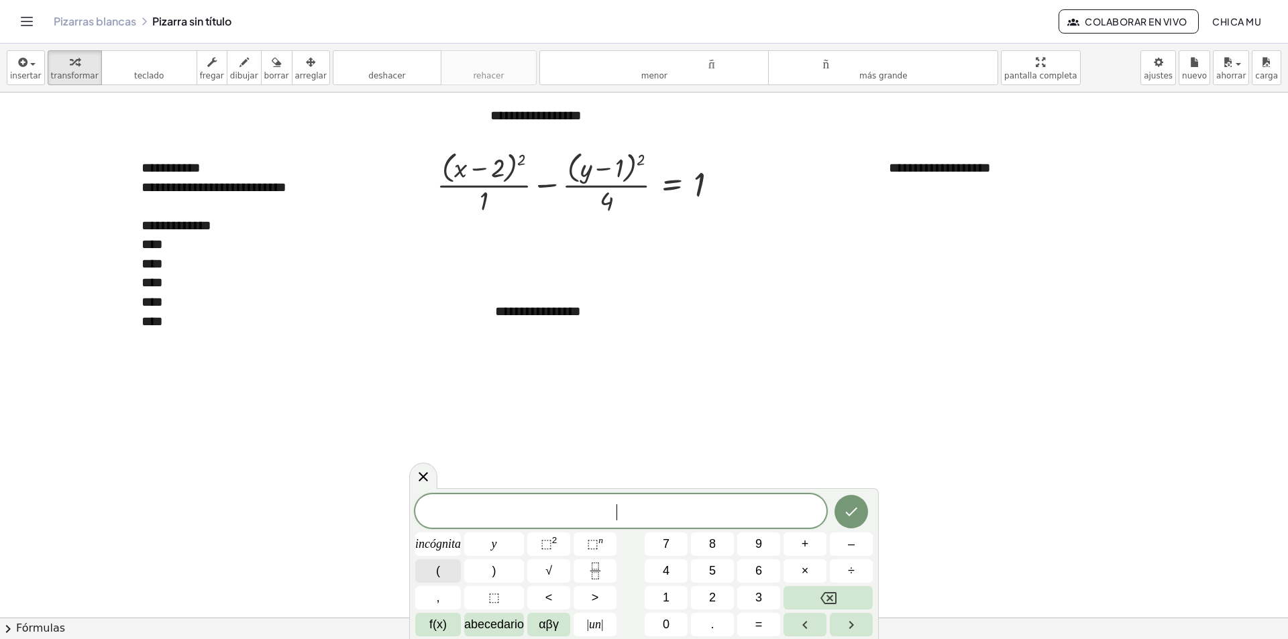
click at [445, 565] on button "(" at bounding box center [438, 570] width 46 height 23
click at [606, 567] on button "Fracción" at bounding box center [595, 570] width 43 height 23
click at [448, 569] on button "(" at bounding box center [438, 570] width 46 height 23
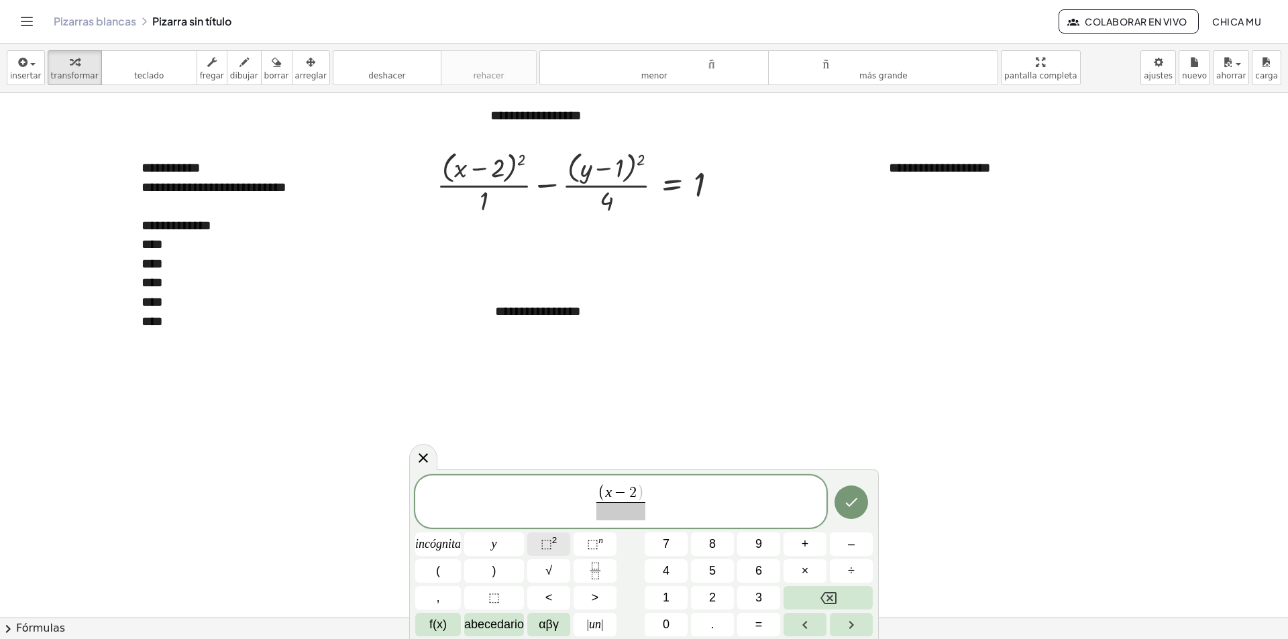
click at [551, 548] on font "⬚" at bounding box center [546, 543] width 11 height 13
click at [614, 561] on button "Fracción" at bounding box center [595, 570] width 43 height 23
click at [445, 577] on button "(" at bounding box center [438, 570] width 46 height 23
click at [551, 543] on font "⬚" at bounding box center [546, 543] width 11 height 13
click at [763, 619] on button "=" at bounding box center [758, 624] width 43 height 23
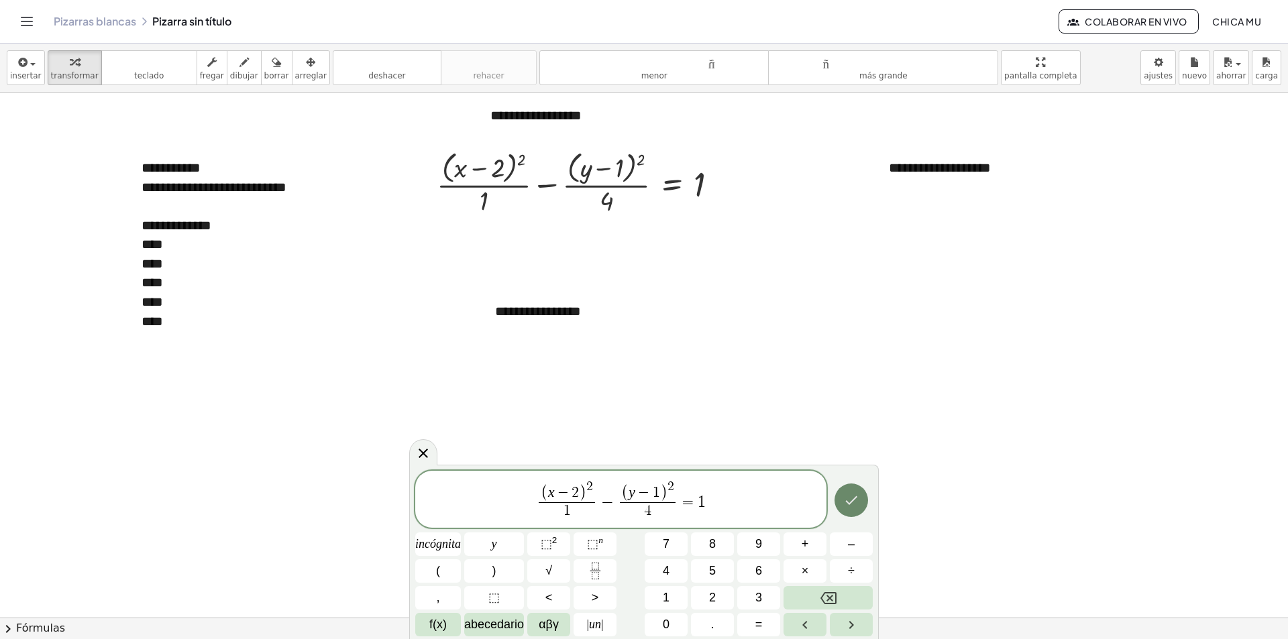
click at [845, 502] on icon "Hecho" at bounding box center [851, 500] width 16 height 16
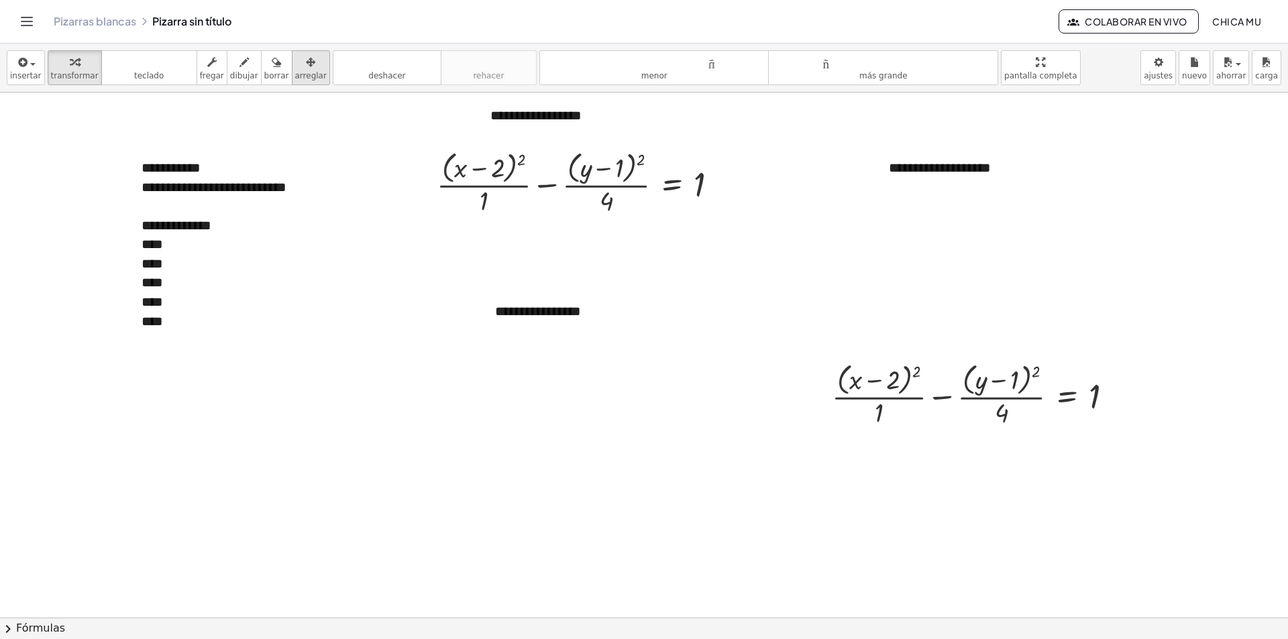
click at [295, 76] on font "arreglar" at bounding box center [311, 75] width 32 height 9
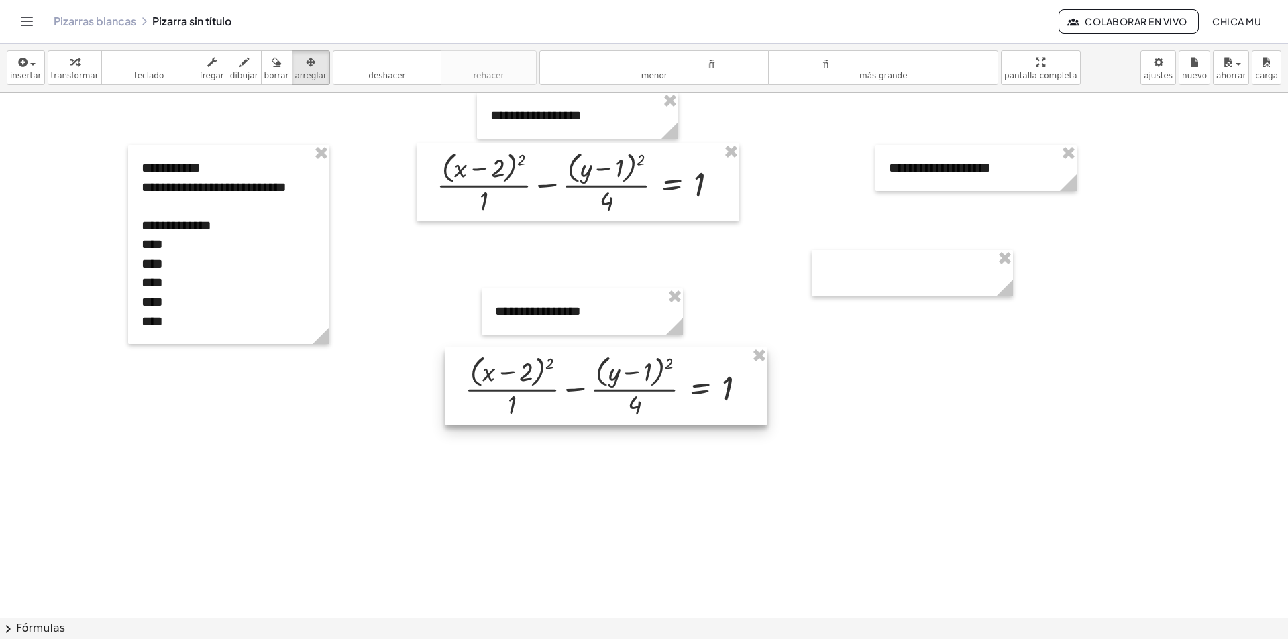
drag, startPoint x: 504, startPoint y: 407, endPoint x: 601, endPoint y: 394, distance: 98.1
click at [601, 394] on div at bounding box center [606, 386] width 323 height 78
drag, startPoint x: 590, startPoint y: 398, endPoint x: 576, endPoint y: 396, distance: 14.8
click at [576, 396] on div at bounding box center [585, 387] width 323 height 78
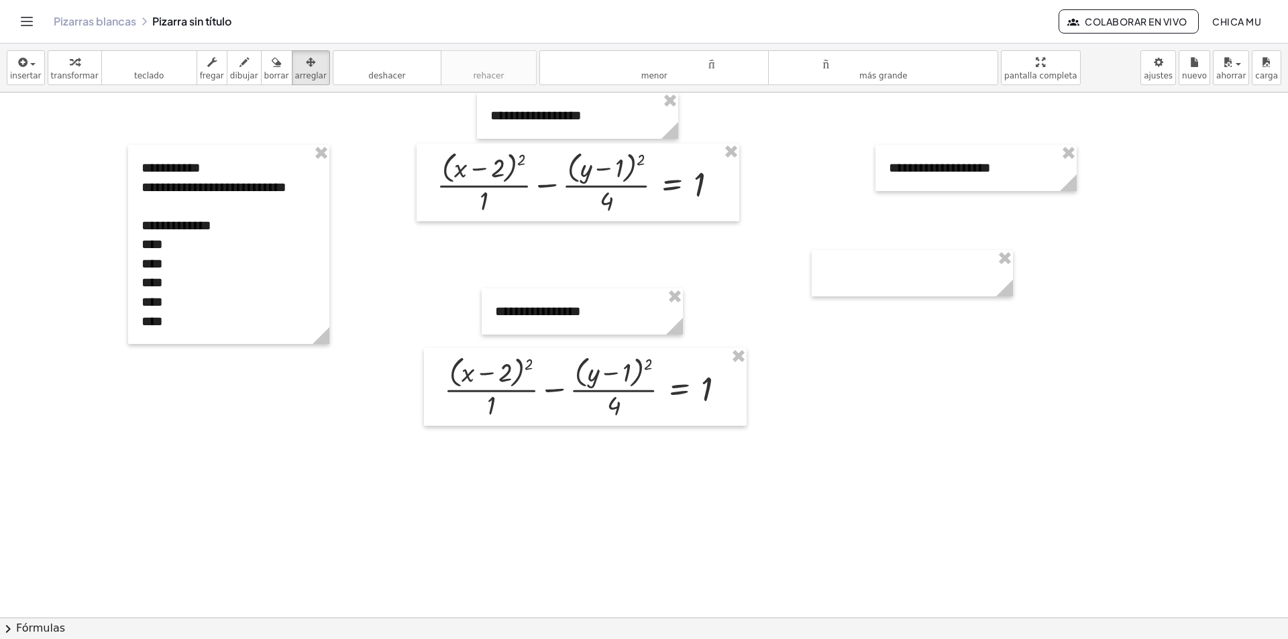
drag, startPoint x: 73, startPoint y: 80, endPoint x: 465, endPoint y: 282, distance: 441.0
click at [73, 79] on font "transformar" at bounding box center [75, 75] width 48 height 9
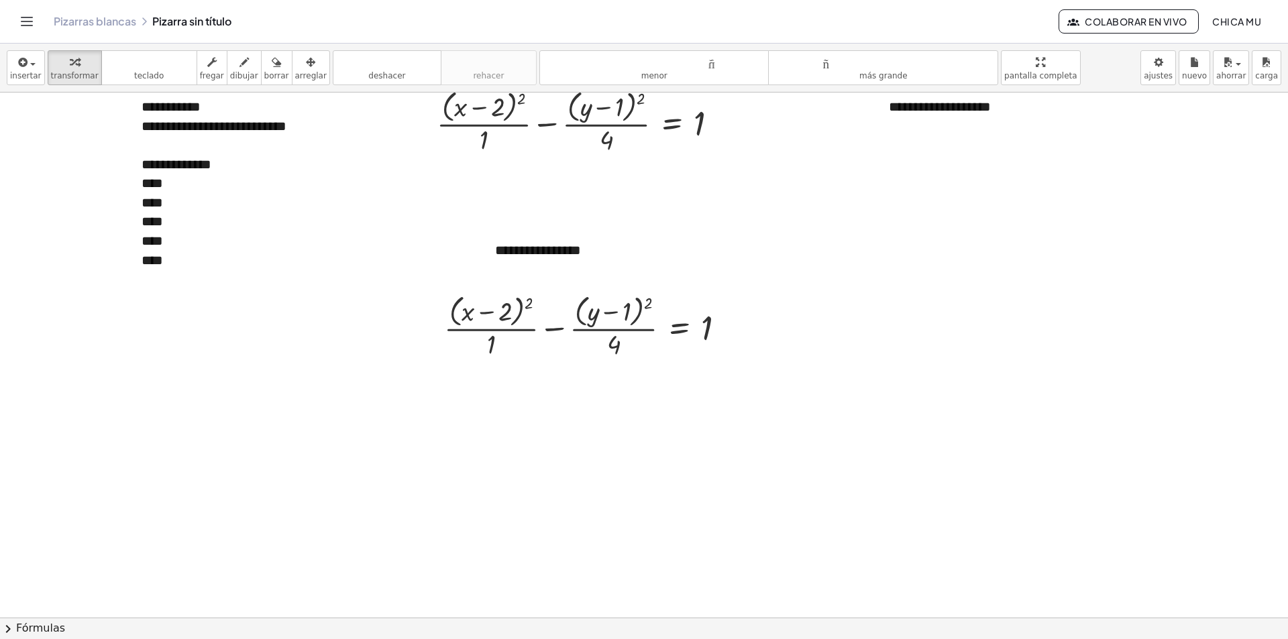
scroll to position [67, 0]
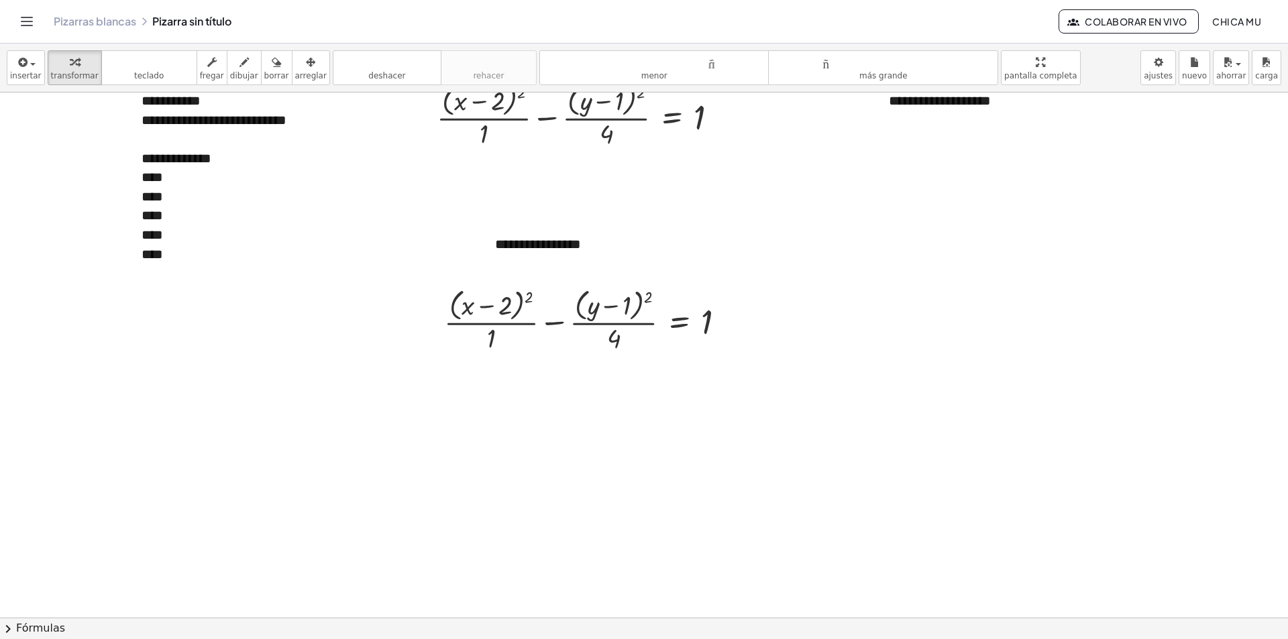
drag, startPoint x: 166, startPoint y: 618, endPoint x: 147, endPoint y: 619, distance: 19.5
click at [166, 618] on button "chevron_right Fórmulas" at bounding box center [644, 628] width 1288 height 21
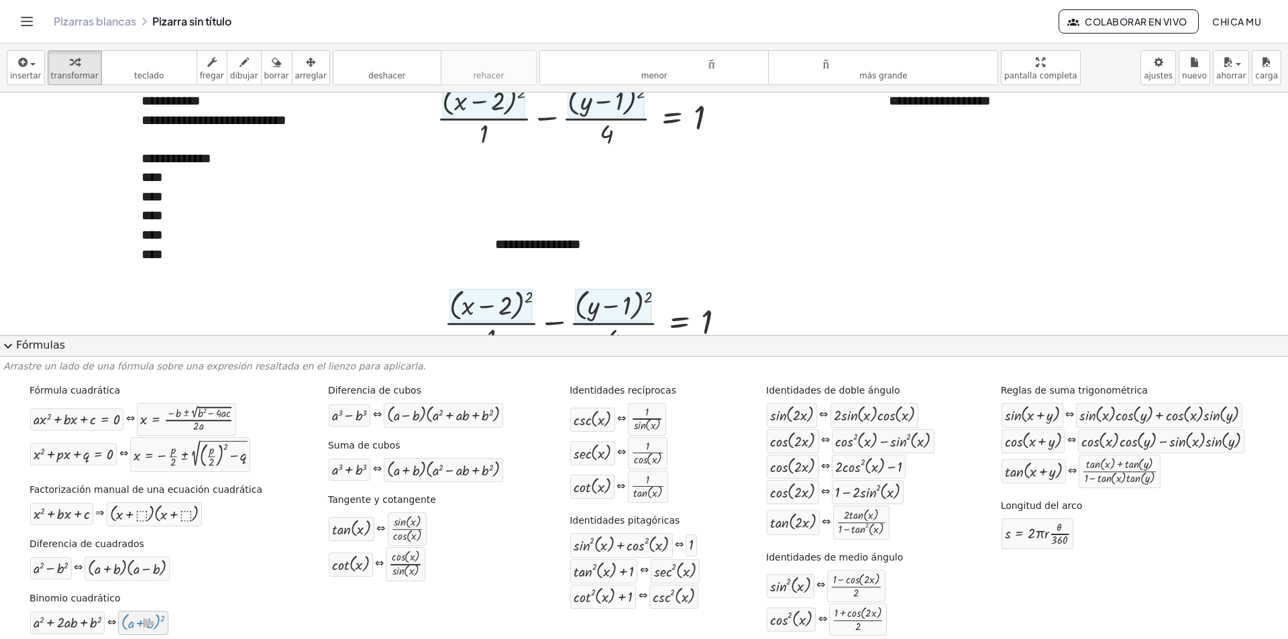
click at [134, 622] on div at bounding box center [143, 622] width 44 height 17
drag, startPoint x: 177, startPoint y: 590, endPoint x: 515, endPoint y: 289, distance: 452.3
drag, startPoint x: 150, startPoint y: 616, endPoint x: 516, endPoint y: 310, distance: 476.7
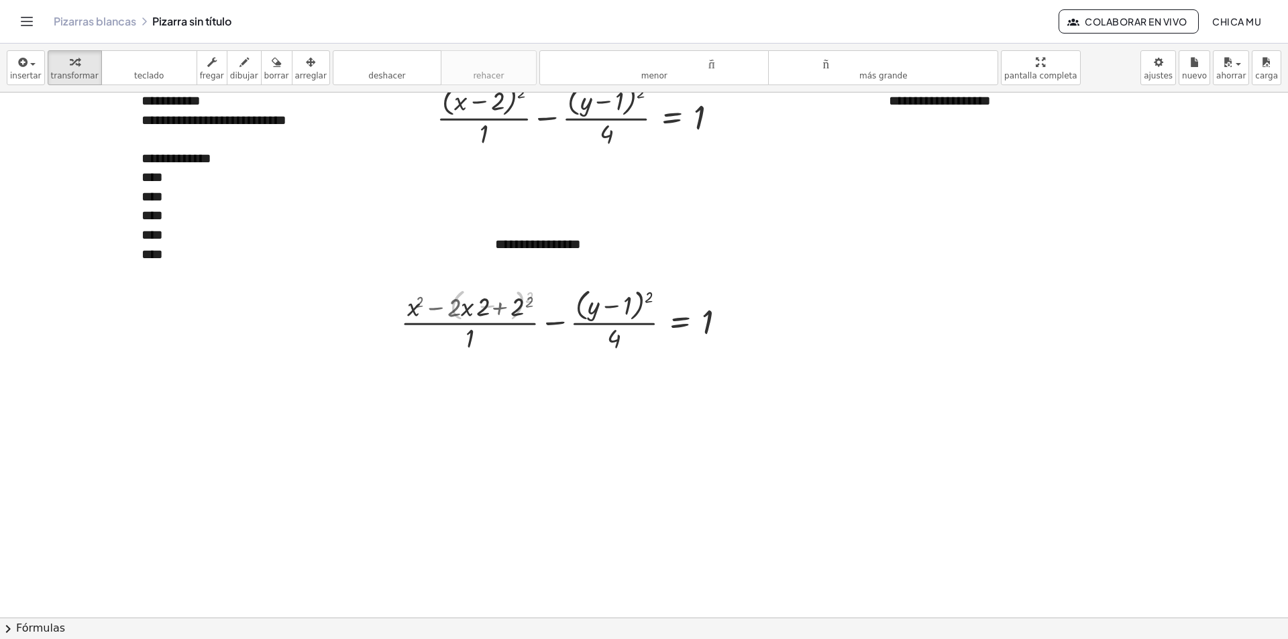
click at [163, 638] on button "chevron_right Fórmulas" at bounding box center [644, 628] width 1288 height 21
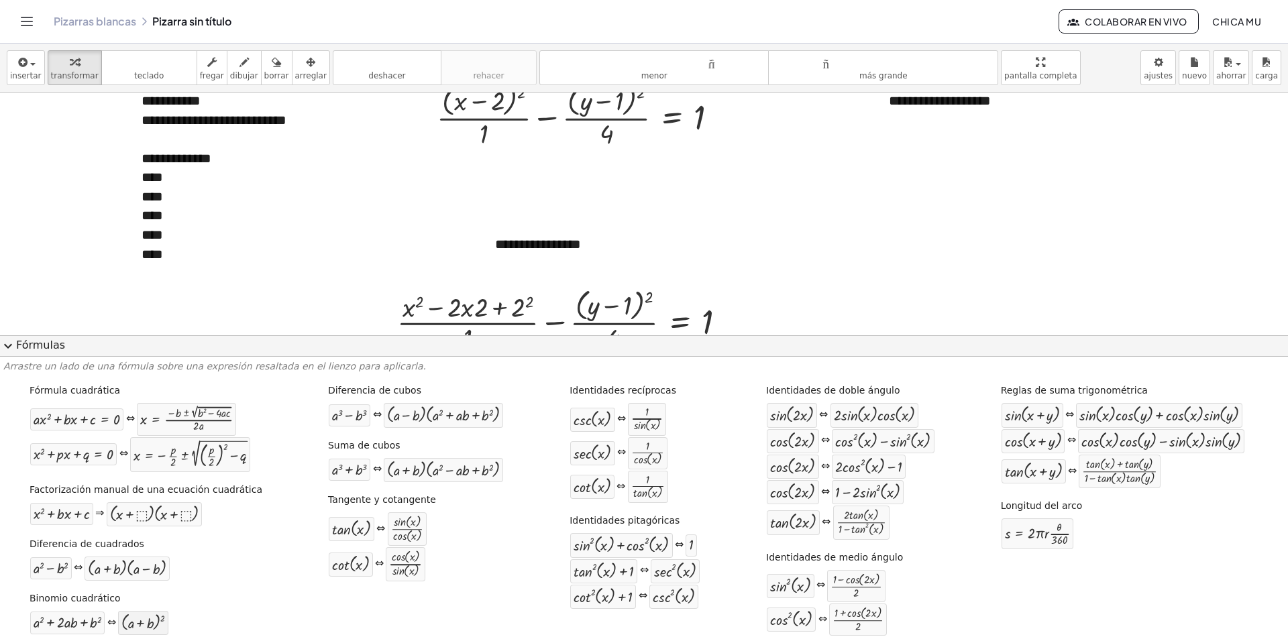
click at [159, 631] on div at bounding box center [143, 622] width 44 height 17
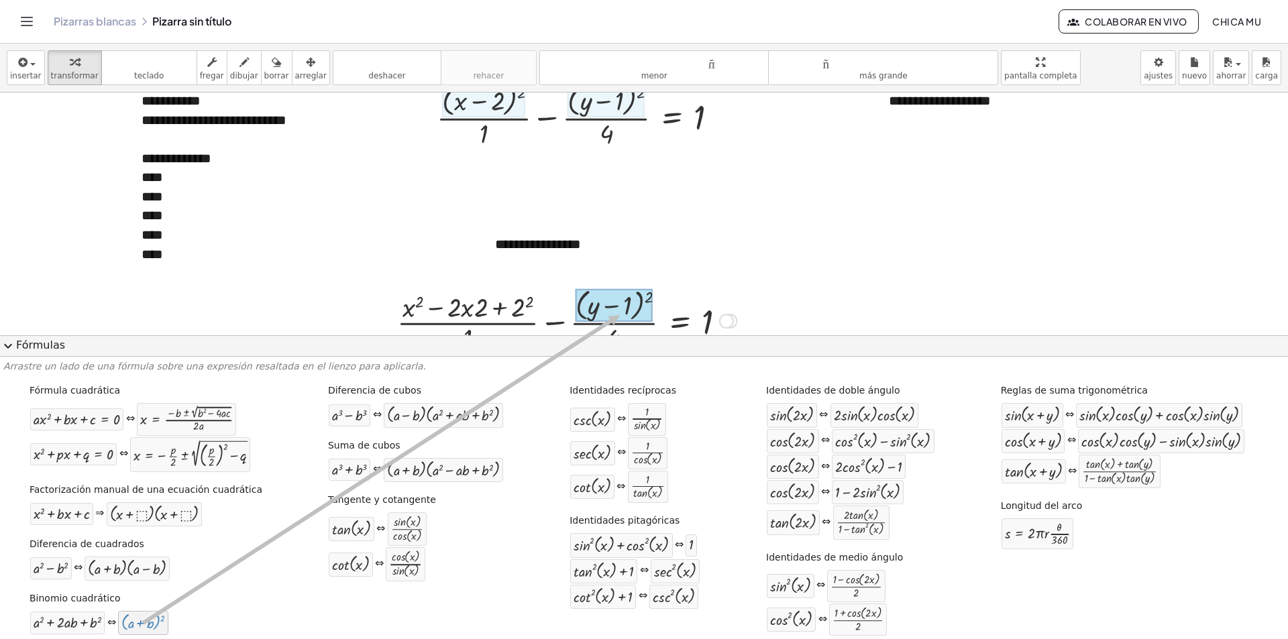
drag, startPoint x: 152, startPoint y: 627, endPoint x: 623, endPoint y: 312, distance: 566.2
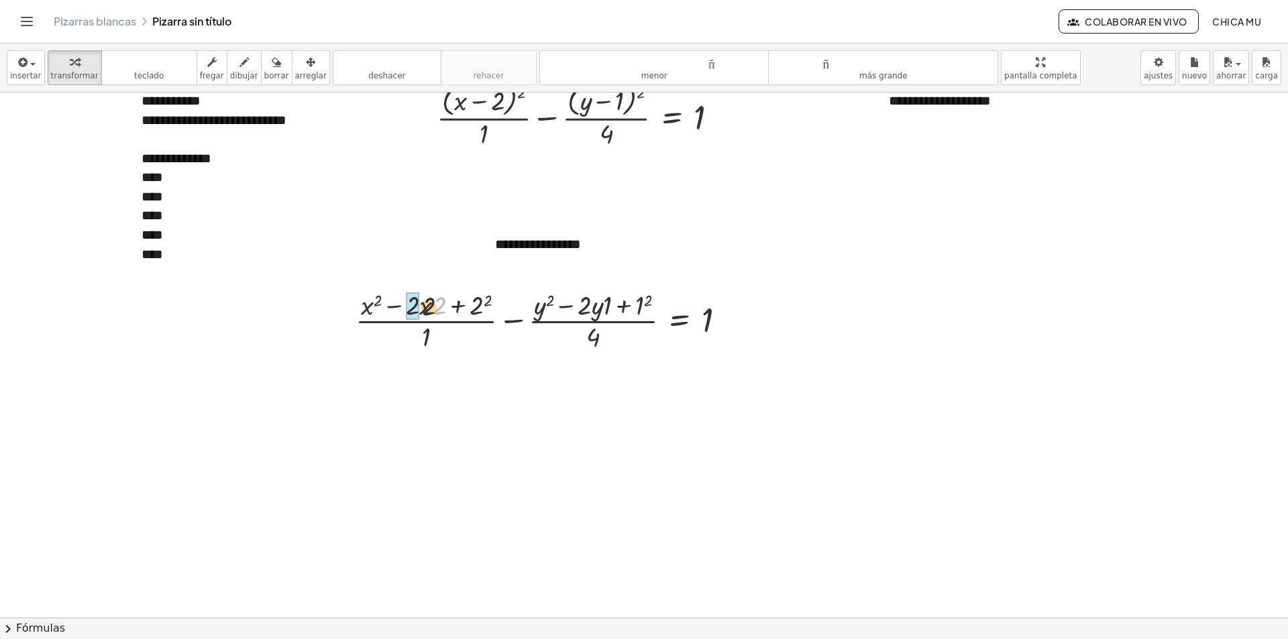
drag, startPoint x: 441, startPoint y: 307, endPoint x: 413, endPoint y: 309, distance: 28.9
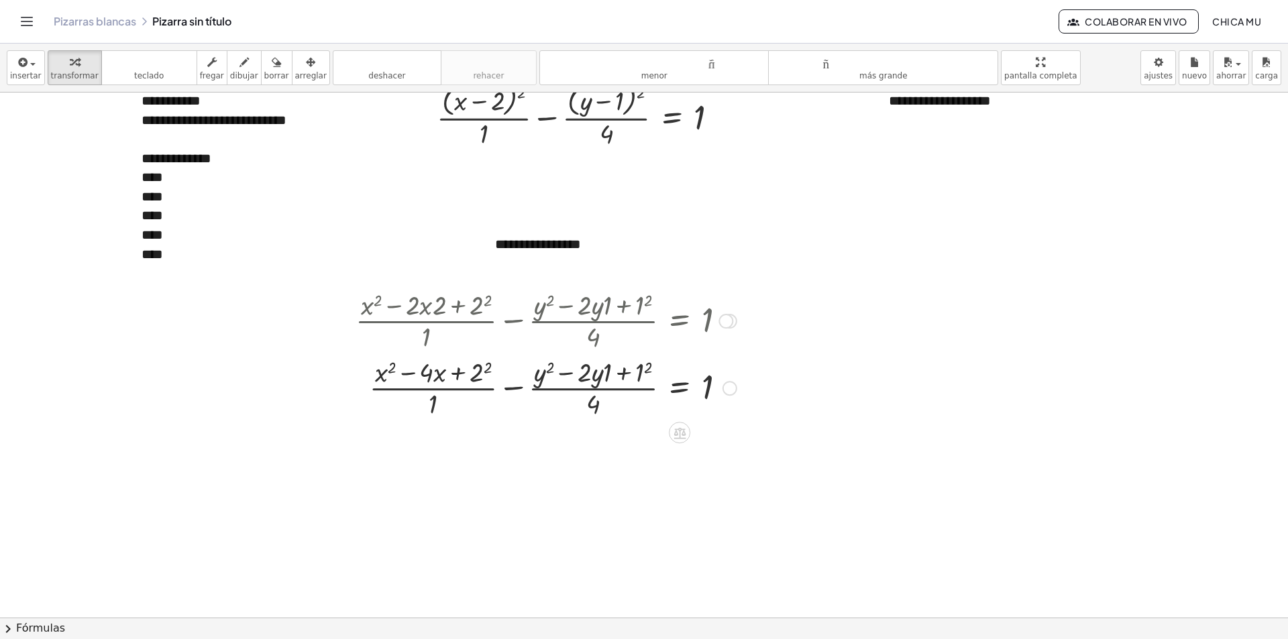
click at [490, 368] on div at bounding box center [546, 387] width 394 height 67
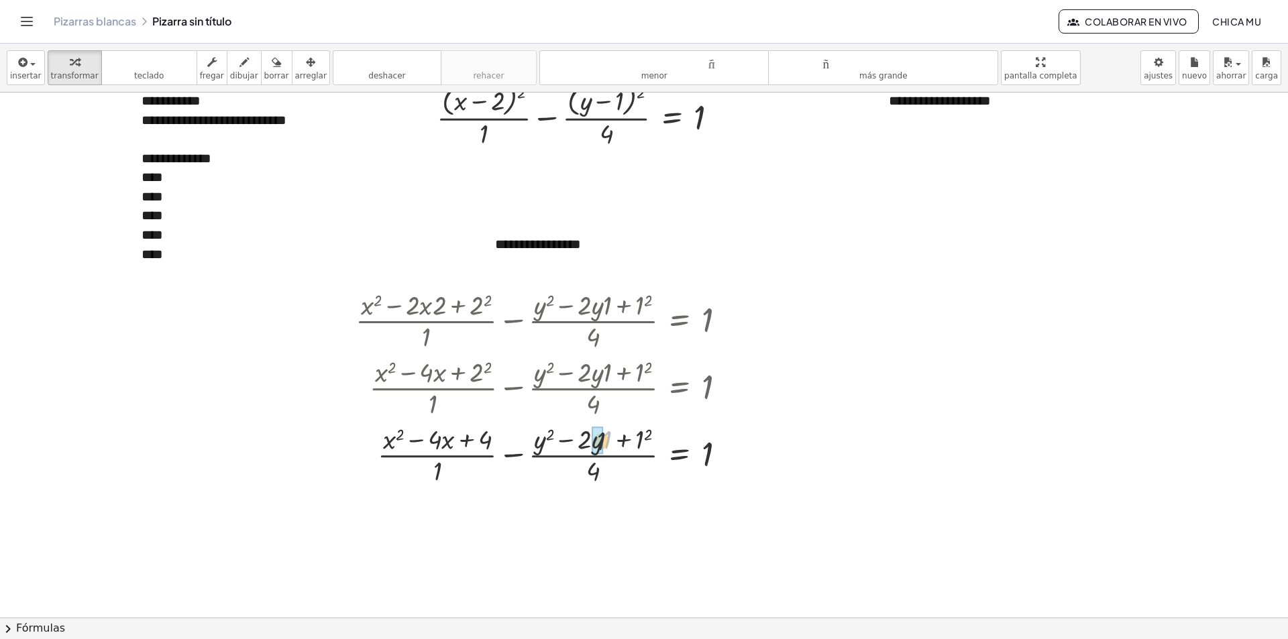
drag, startPoint x: 607, startPoint y: 441, endPoint x: 585, endPoint y: 443, distance: 22.2
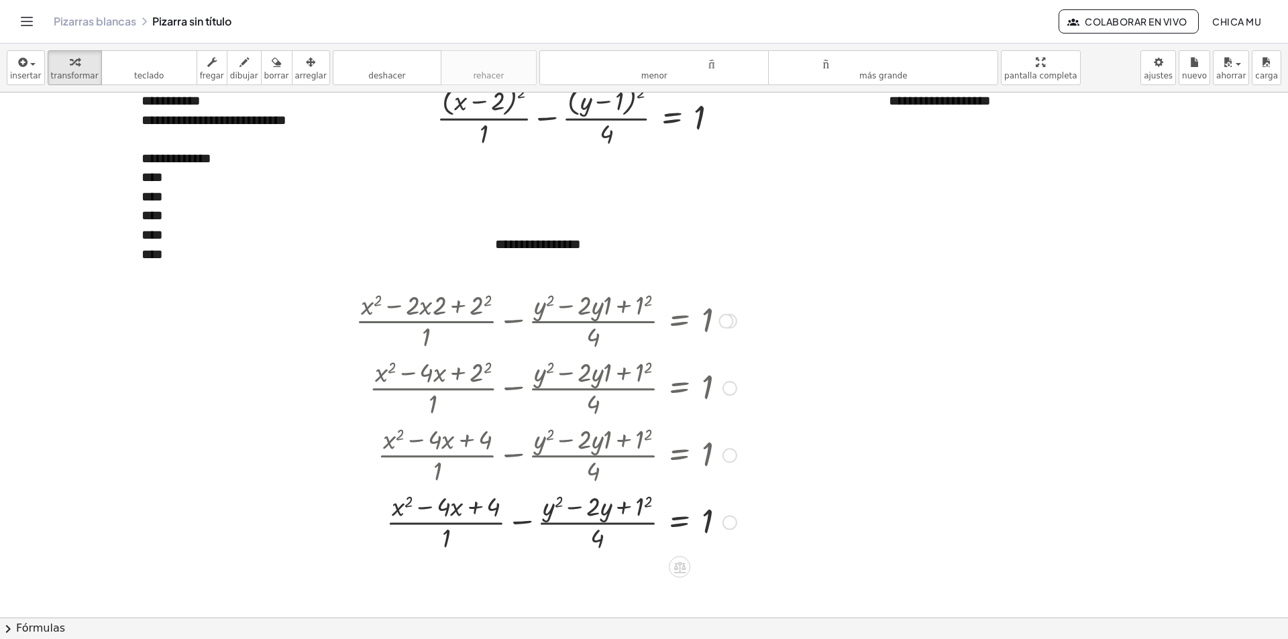
click at [645, 502] on div at bounding box center [546, 521] width 394 height 67
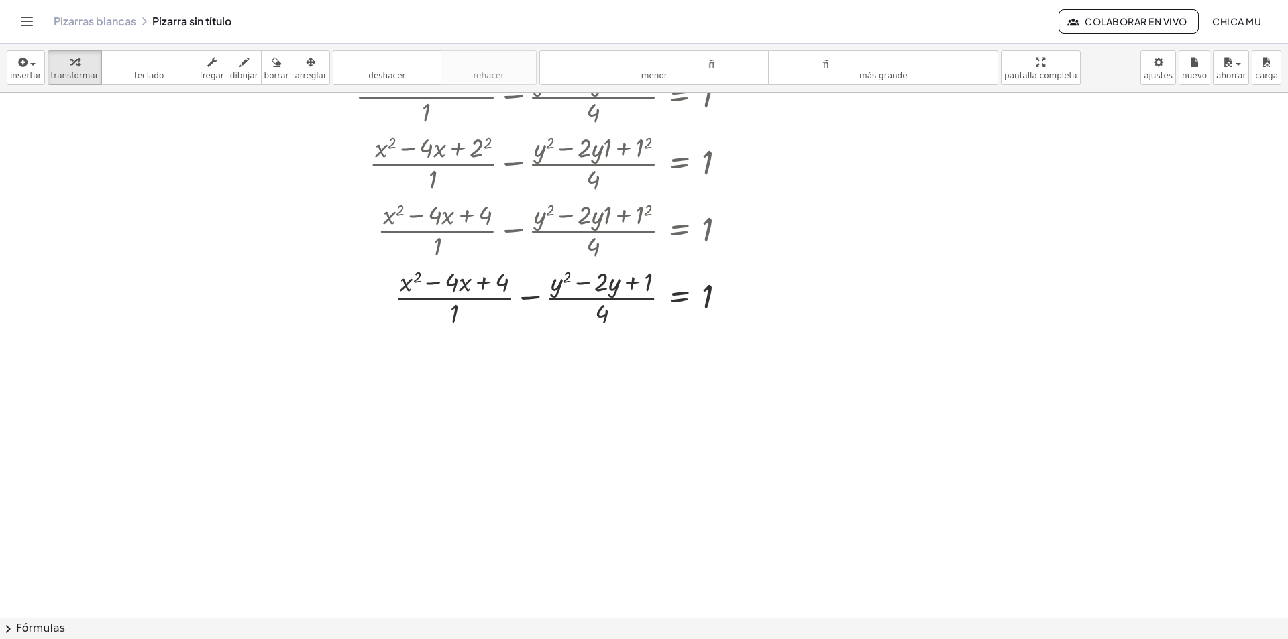
scroll to position [335, 0]
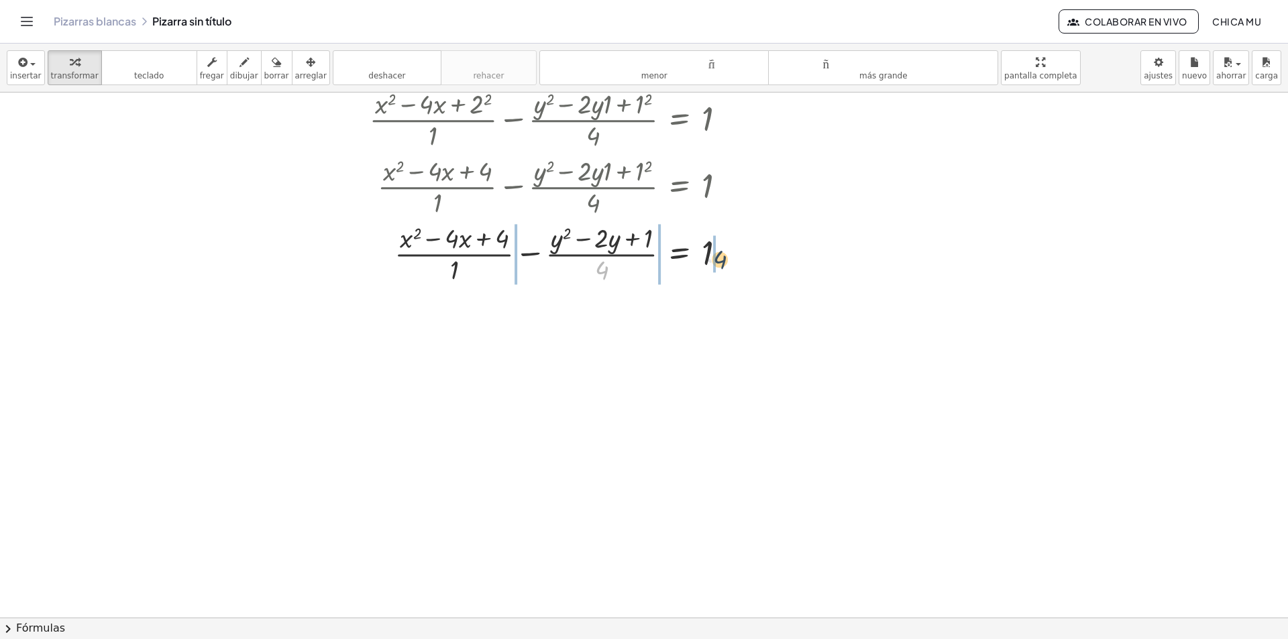
drag, startPoint x: 607, startPoint y: 272, endPoint x: 727, endPoint y: 261, distance: 119.9
click at [727, 261] on div at bounding box center [546, 252] width 394 height 67
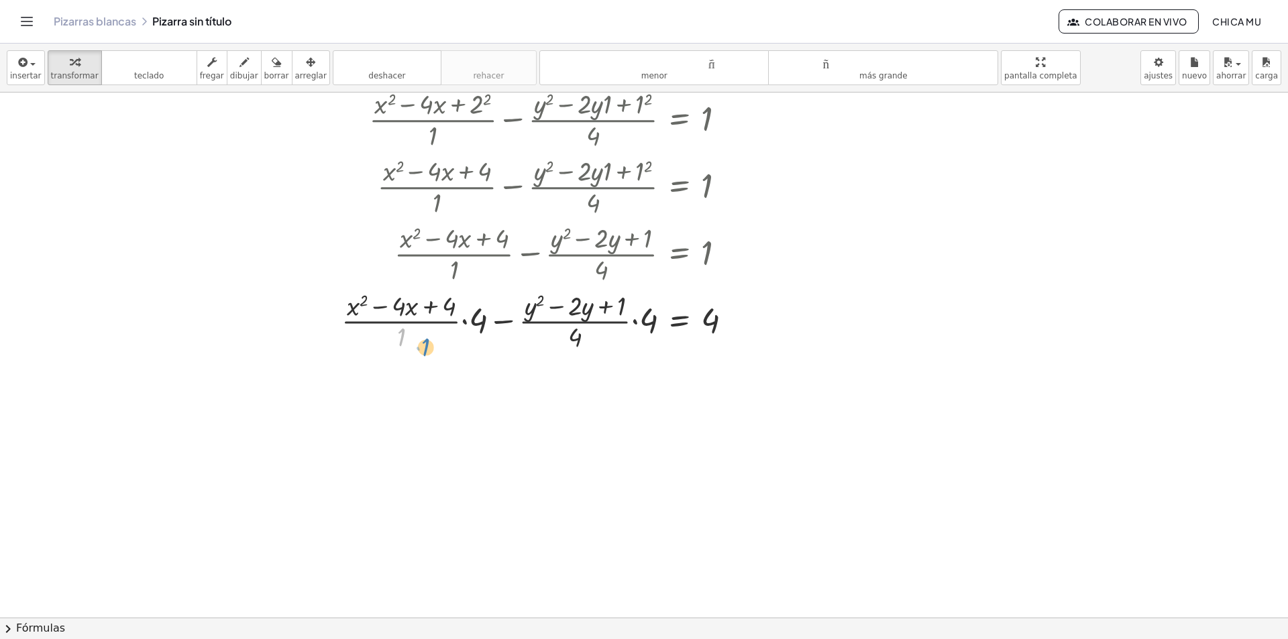
drag, startPoint x: 408, startPoint y: 334, endPoint x: 417, endPoint y: 337, distance: 9.8
click at [420, 340] on div at bounding box center [542, 320] width 415 height 67
drag, startPoint x: 577, startPoint y: 345, endPoint x: 632, endPoint y: 335, distance: 55.8
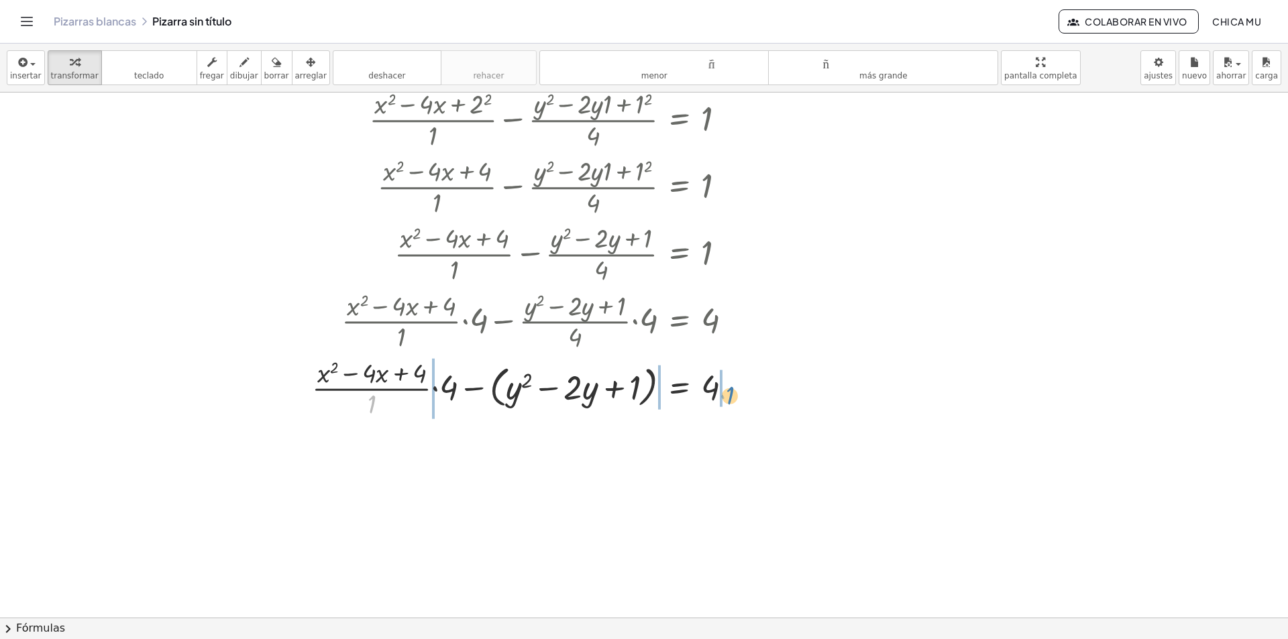
drag, startPoint x: 374, startPoint y: 400, endPoint x: 733, endPoint y: 391, distance: 359.7
click at [733, 391] on div at bounding box center [527, 387] width 445 height 67
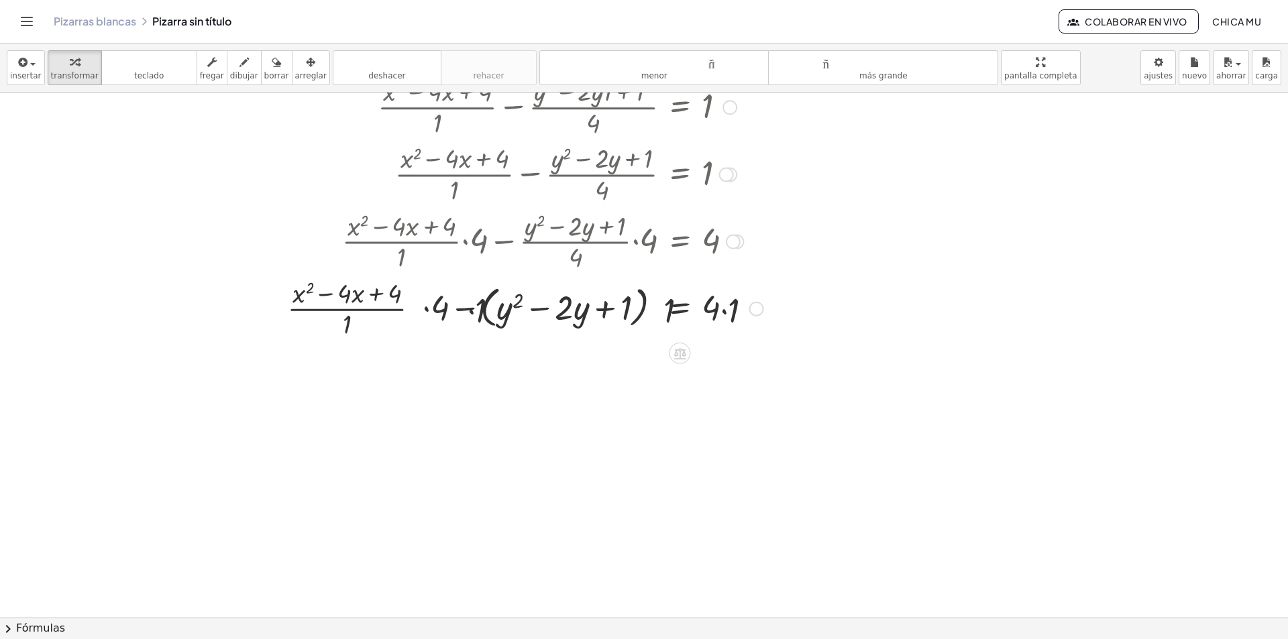
scroll to position [470, 0]
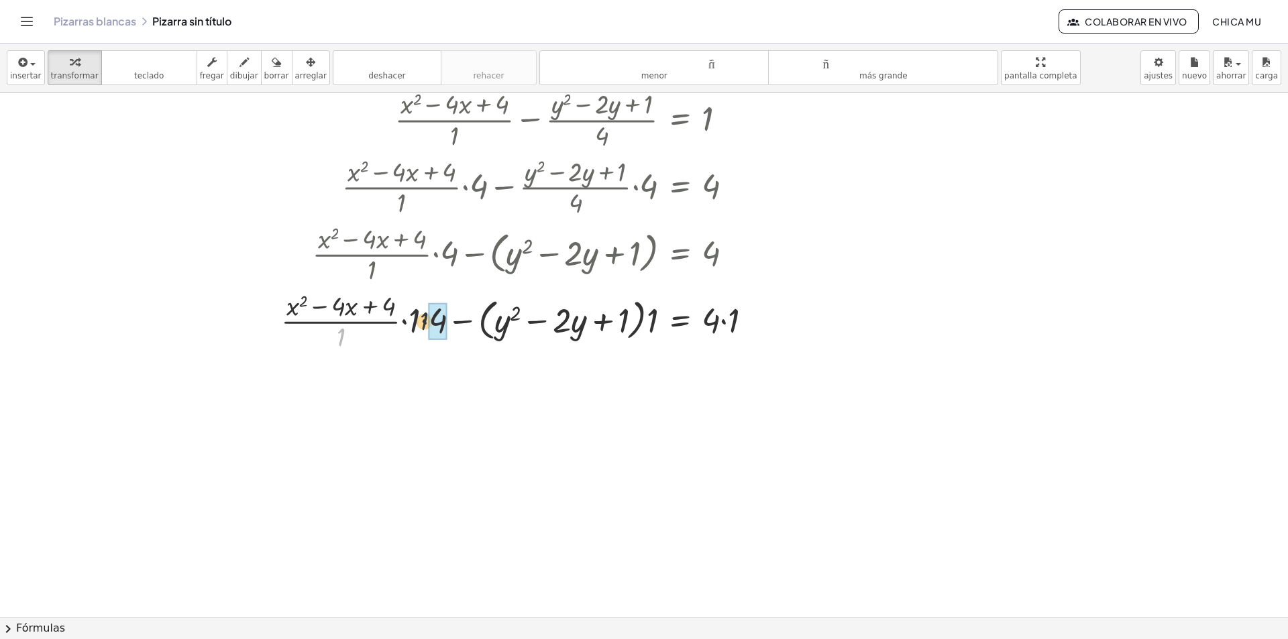
drag, startPoint x: 332, startPoint y: 343, endPoint x: 424, endPoint y: 326, distance: 93.5
click at [425, 326] on div at bounding box center [522, 320] width 496 height 67
click at [423, 326] on div at bounding box center [496, 320] width 546 height 51
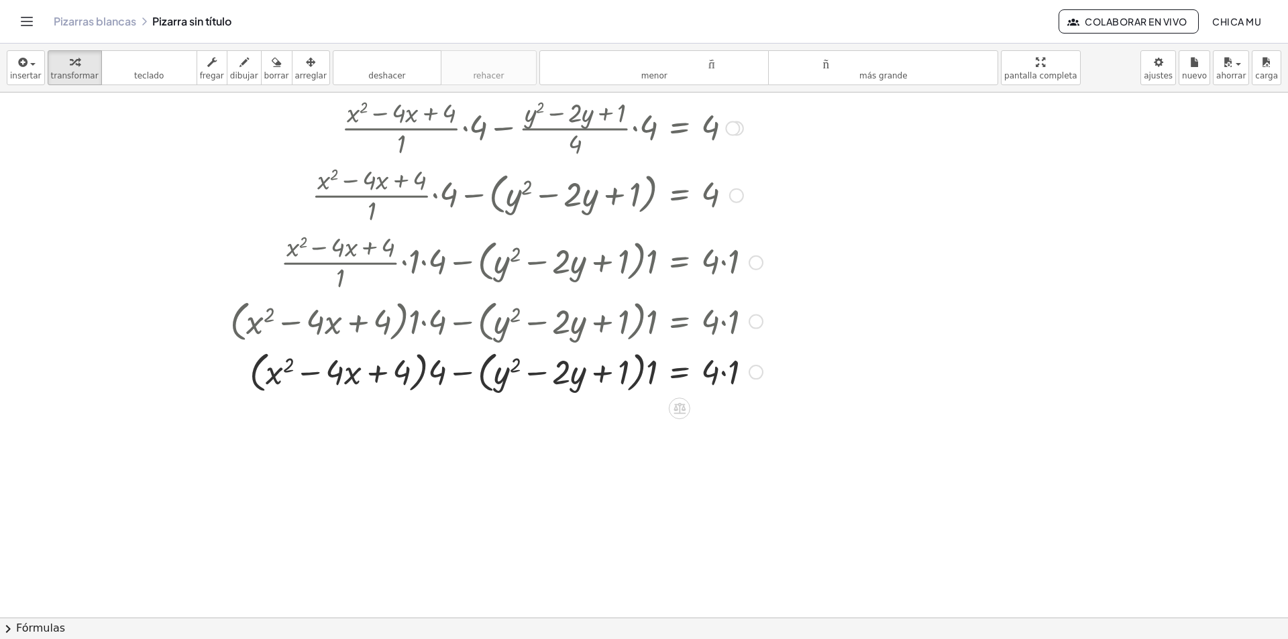
scroll to position [537, 0]
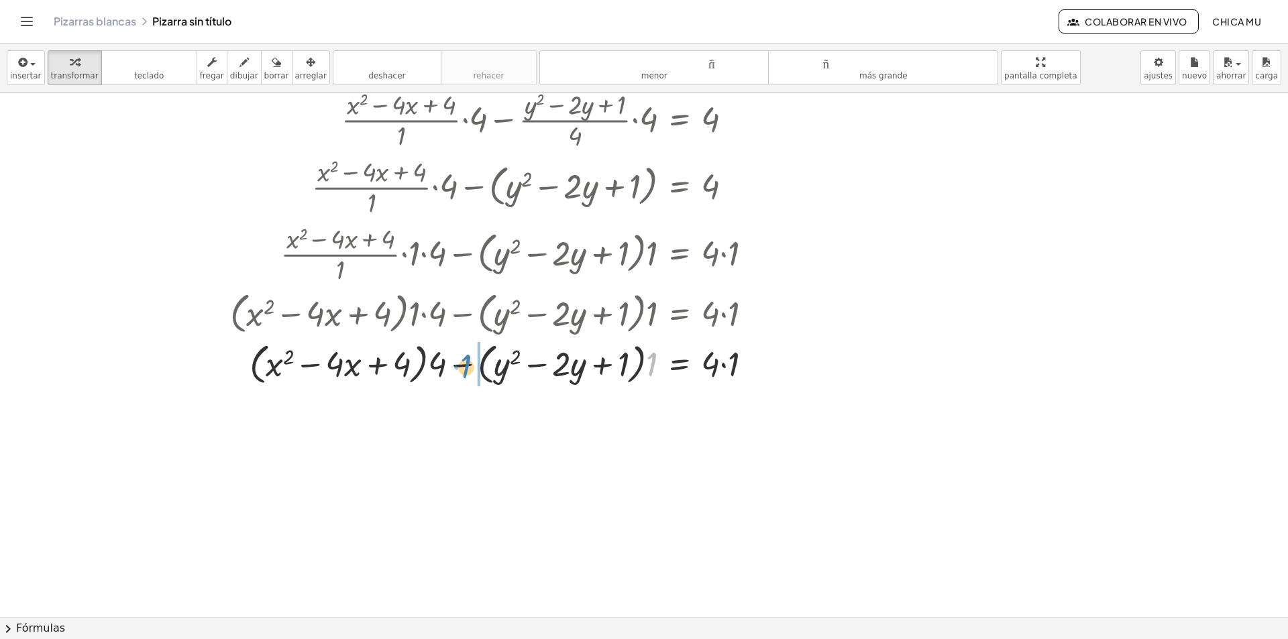
drag, startPoint x: 651, startPoint y: 373, endPoint x: 467, endPoint y: 376, distance: 183.8
click at [466, 376] on div at bounding box center [496, 362] width 546 height 51
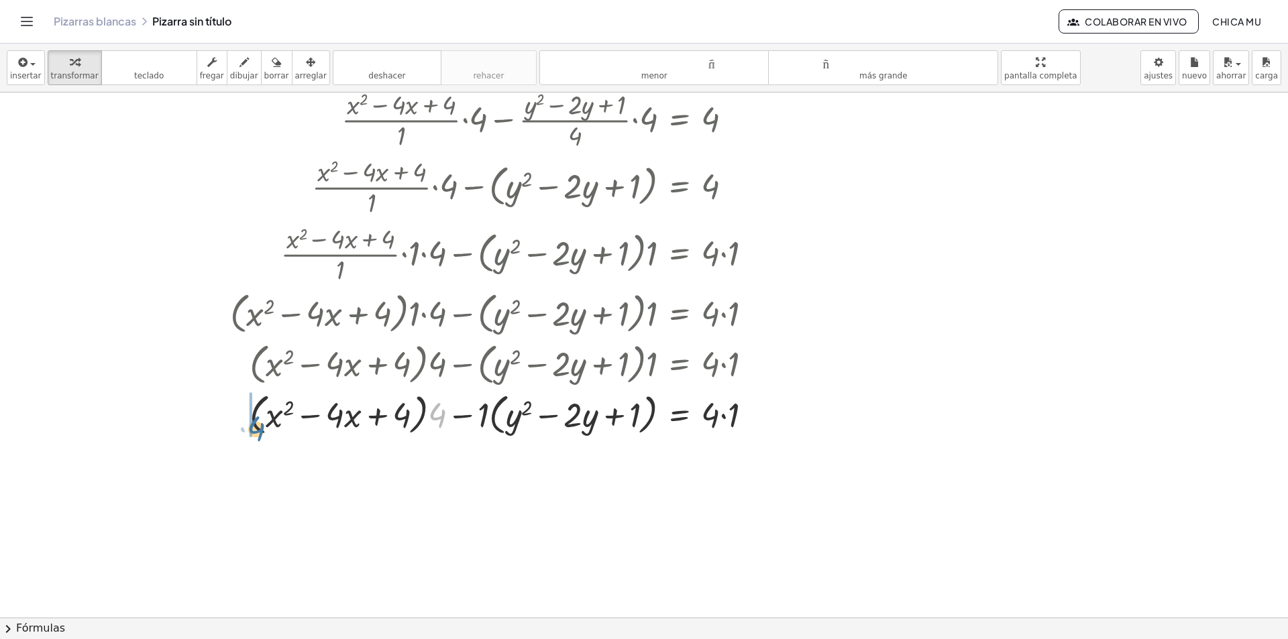
drag, startPoint x: 370, startPoint y: 423, endPoint x: 250, endPoint y: 417, distance: 119.6
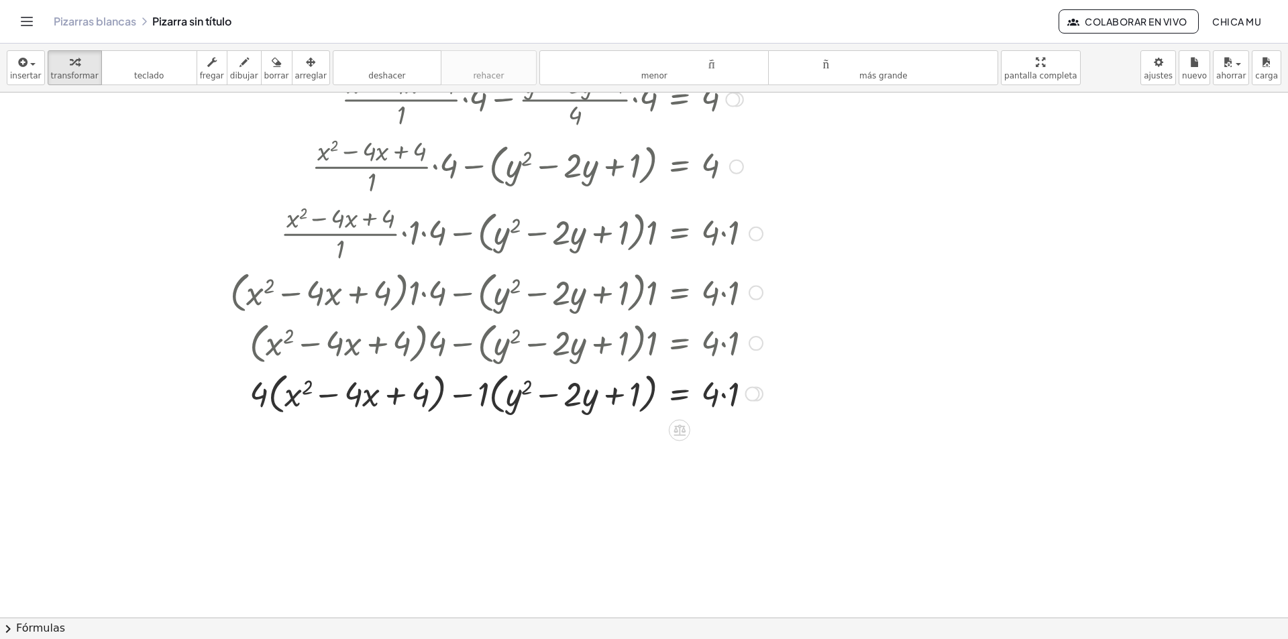
scroll to position [600, 0]
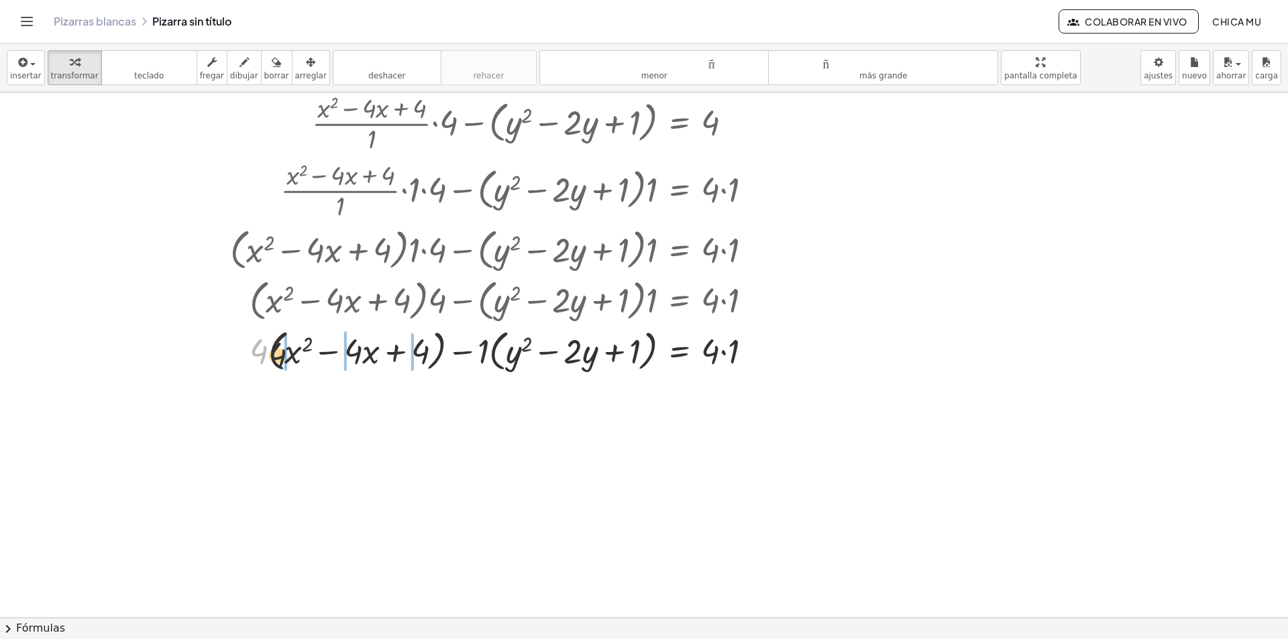
drag, startPoint x: 258, startPoint y: 349, endPoint x: 283, endPoint y: 354, distance: 26.1
click at [283, 354] on div at bounding box center [496, 350] width 546 height 51
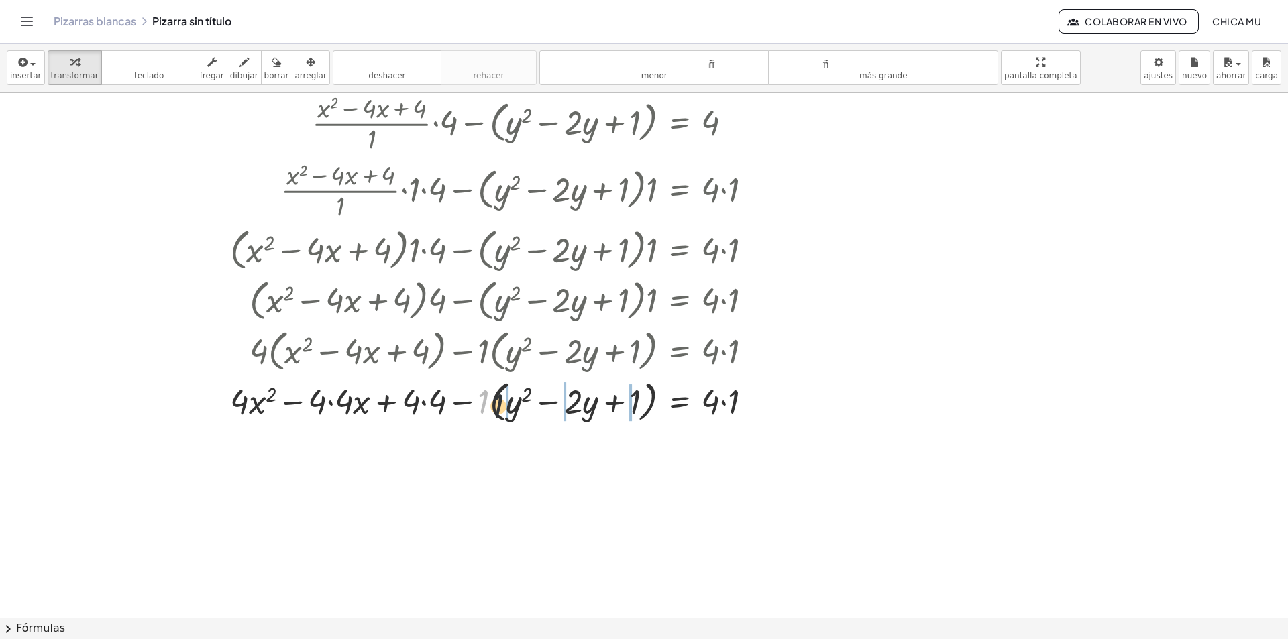
drag, startPoint x: 488, startPoint y: 396, endPoint x: 513, endPoint y: 402, distance: 26.2
click at [513, 402] on div at bounding box center [496, 400] width 546 height 51
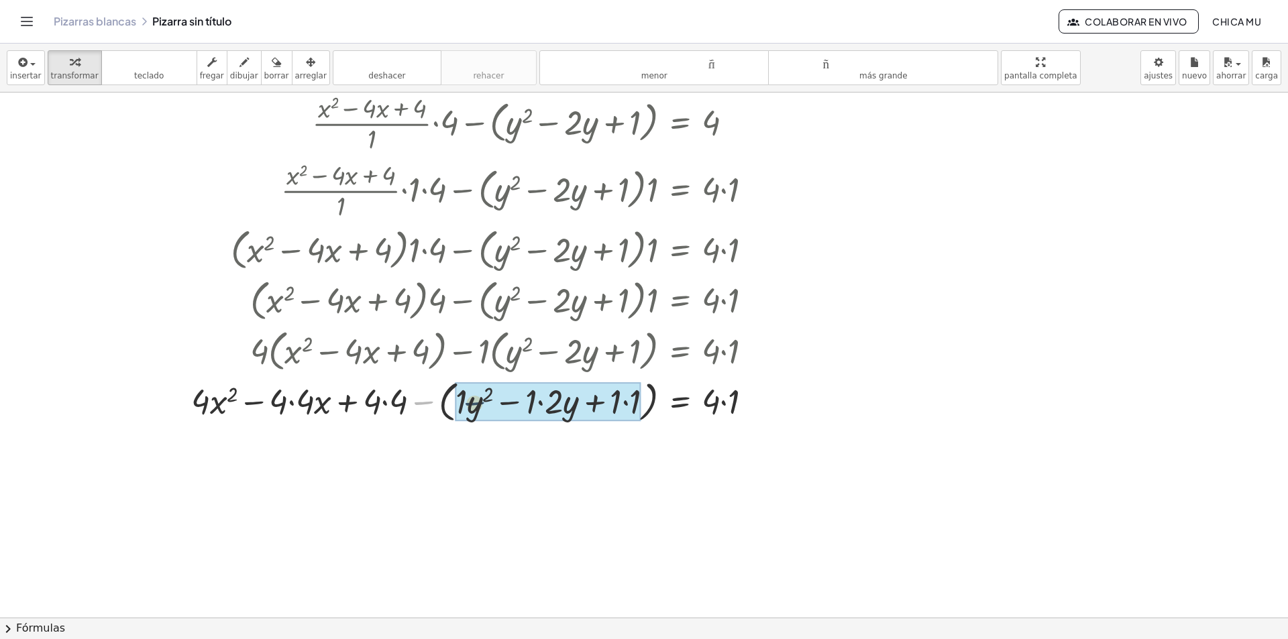
drag, startPoint x: 437, startPoint y: 404, endPoint x: 449, endPoint y: 404, distance: 11.4
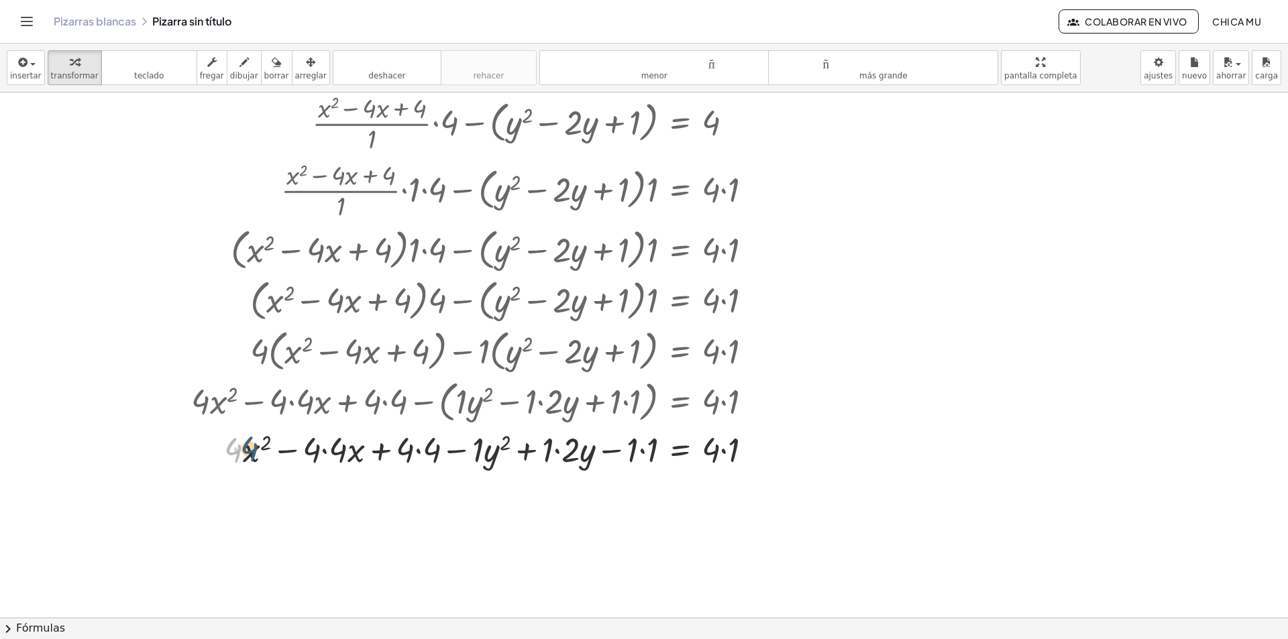
drag, startPoint x: 239, startPoint y: 453, endPoint x: 239, endPoint y: 446, distance: 7.4
click at [240, 447] on div at bounding box center [477, 449] width 586 height 46
drag, startPoint x: 314, startPoint y: 451, endPoint x: 329, endPoint y: 453, distance: 15.7
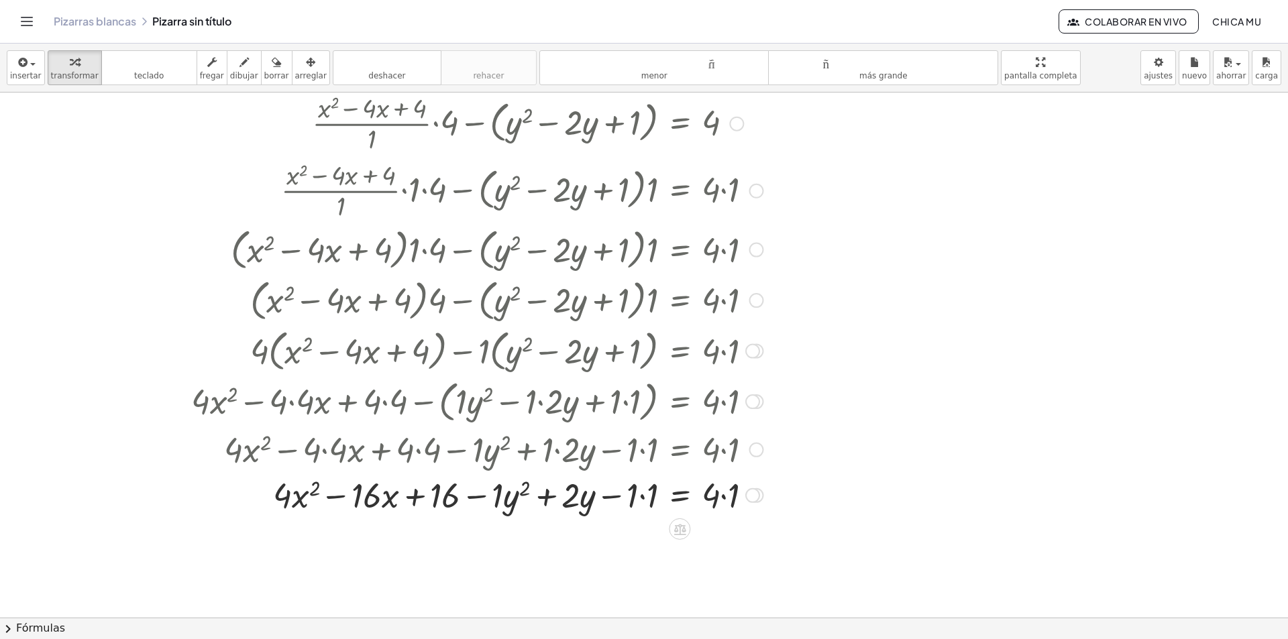
click at [638, 504] on div at bounding box center [477, 495] width 586 height 46
click at [634, 500] on div at bounding box center [477, 495] width 586 height 46
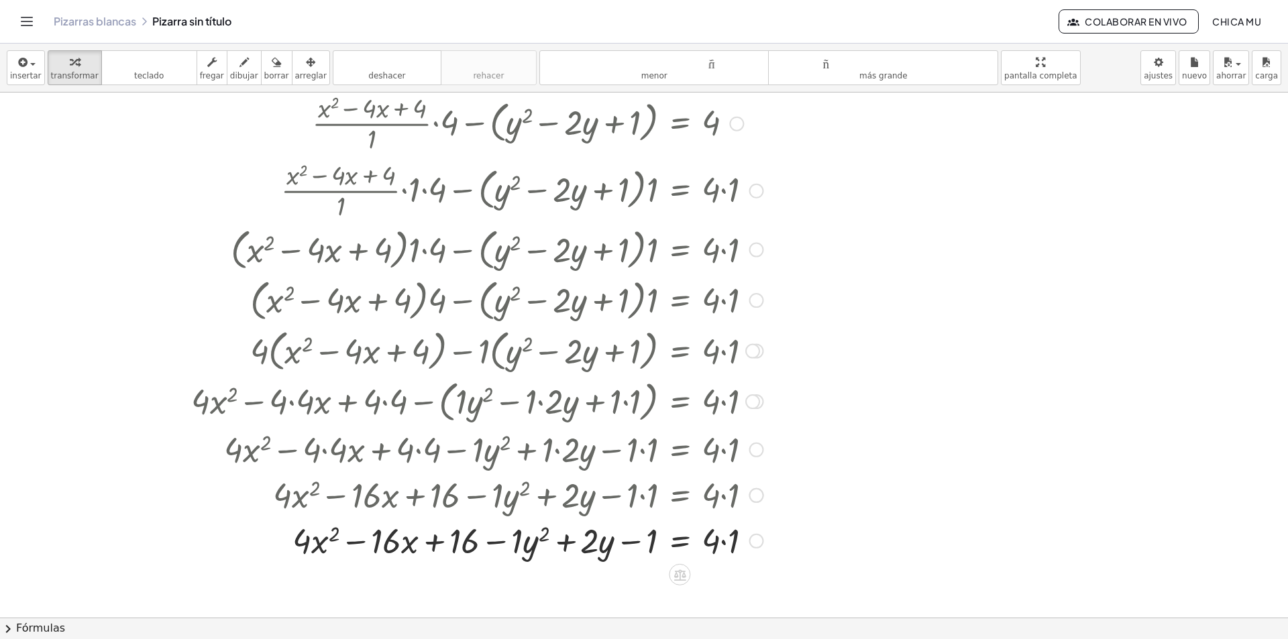
click at [720, 502] on div at bounding box center [467, 495] width 605 height 46
click at [721, 535] on div at bounding box center [477, 540] width 586 height 46
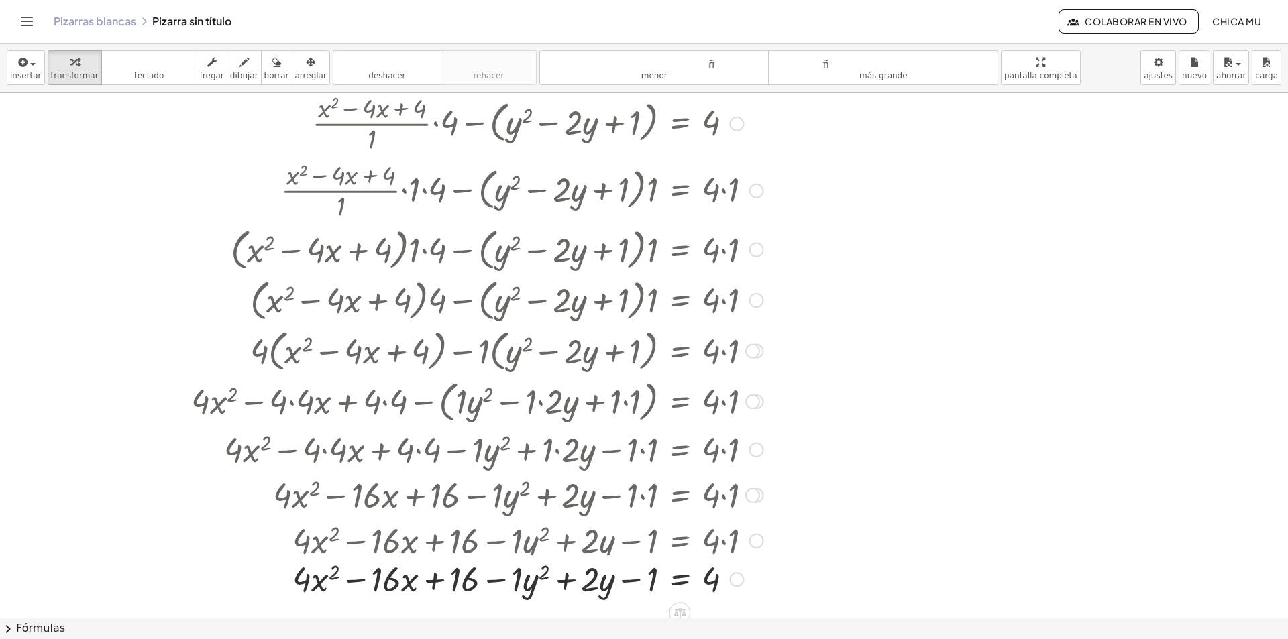
scroll to position [667, 0]
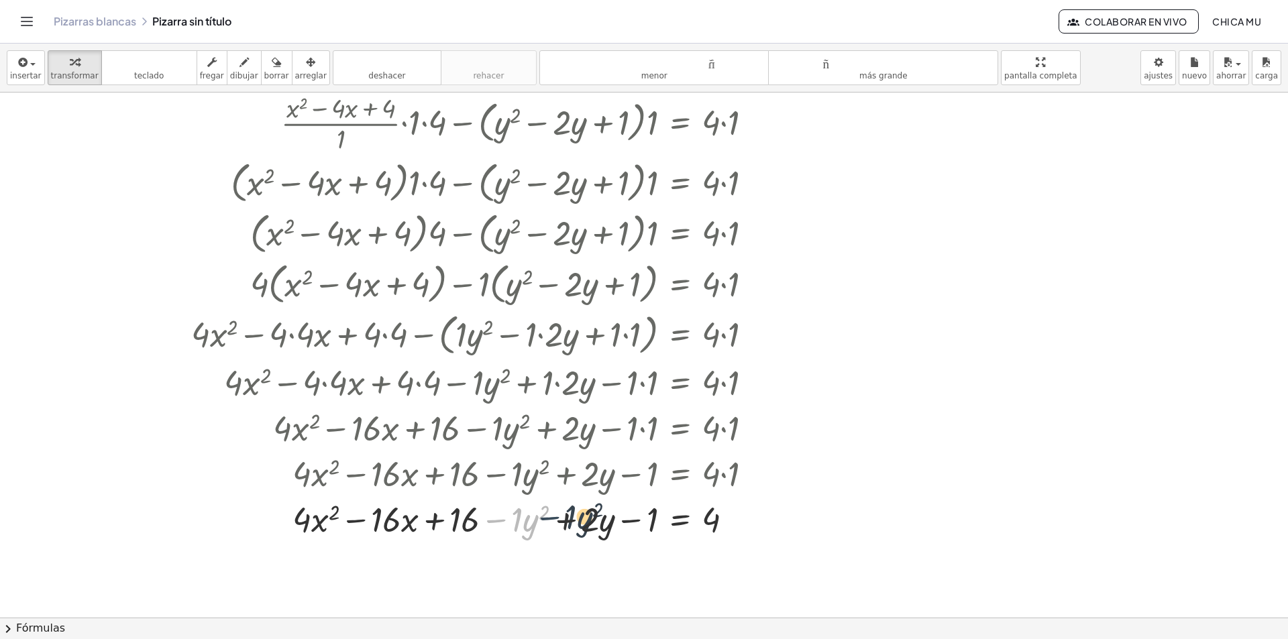
drag, startPoint x: 482, startPoint y: 528, endPoint x: 469, endPoint y: 529, distance: 12.8
click at [470, 529] on div at bounding box center [477, 519] width 586 height 46
drag, startPoint x: 465, startPoint y: 523, endPoint x: 648, endPoint y: 529, distance: 183.2
click at [648, 529] on div at bounding box center [477, 519] width 586 height 46
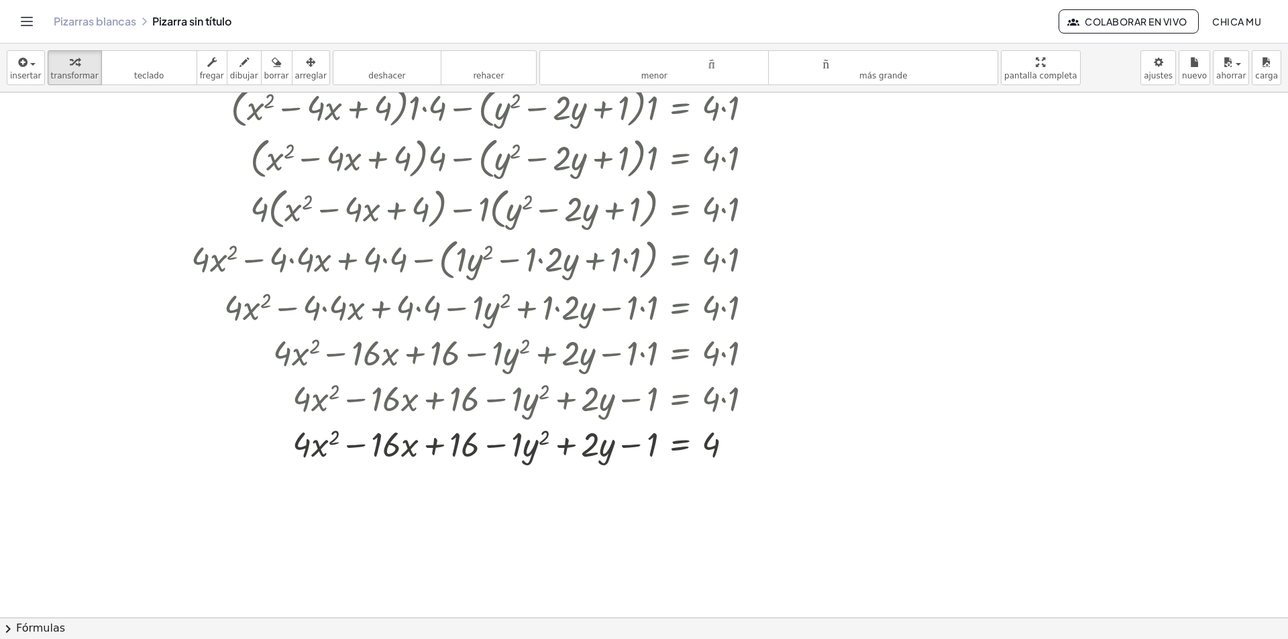
scroll to position [869, 0]
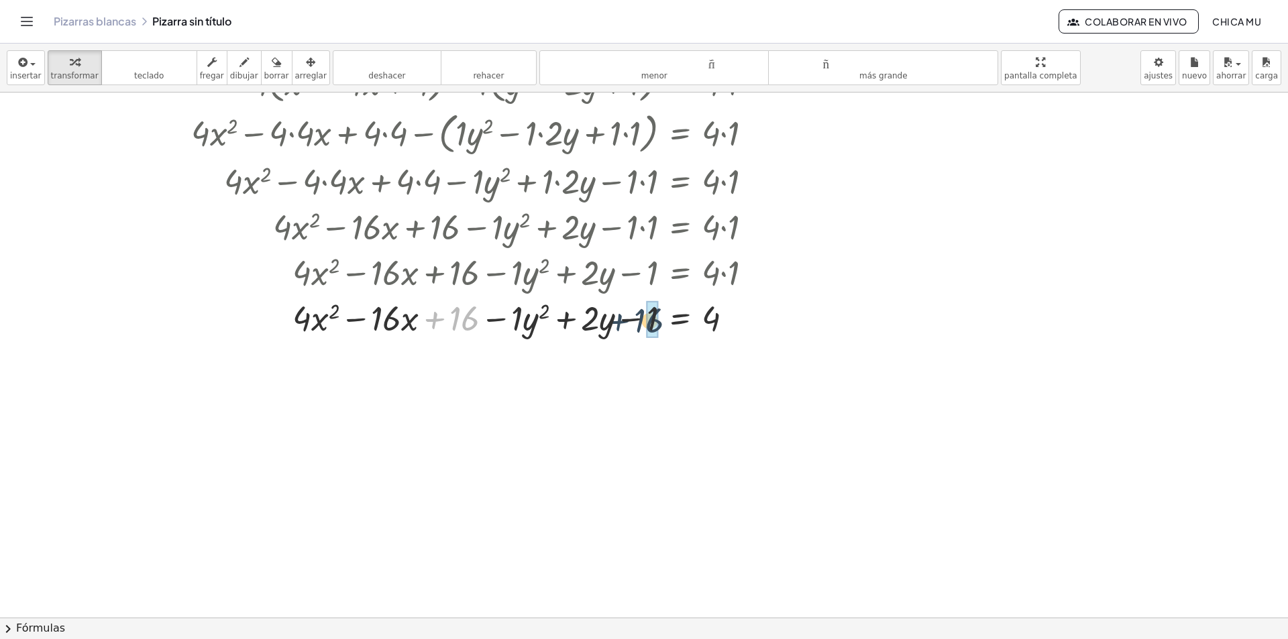
drag, startPoint x: 521, startPoint y: 319, endPoint x: 641, endPoint y: 322, distance: 119.4
click at [641, 322] on div at bounding box center [477, 317] width 586 height 46
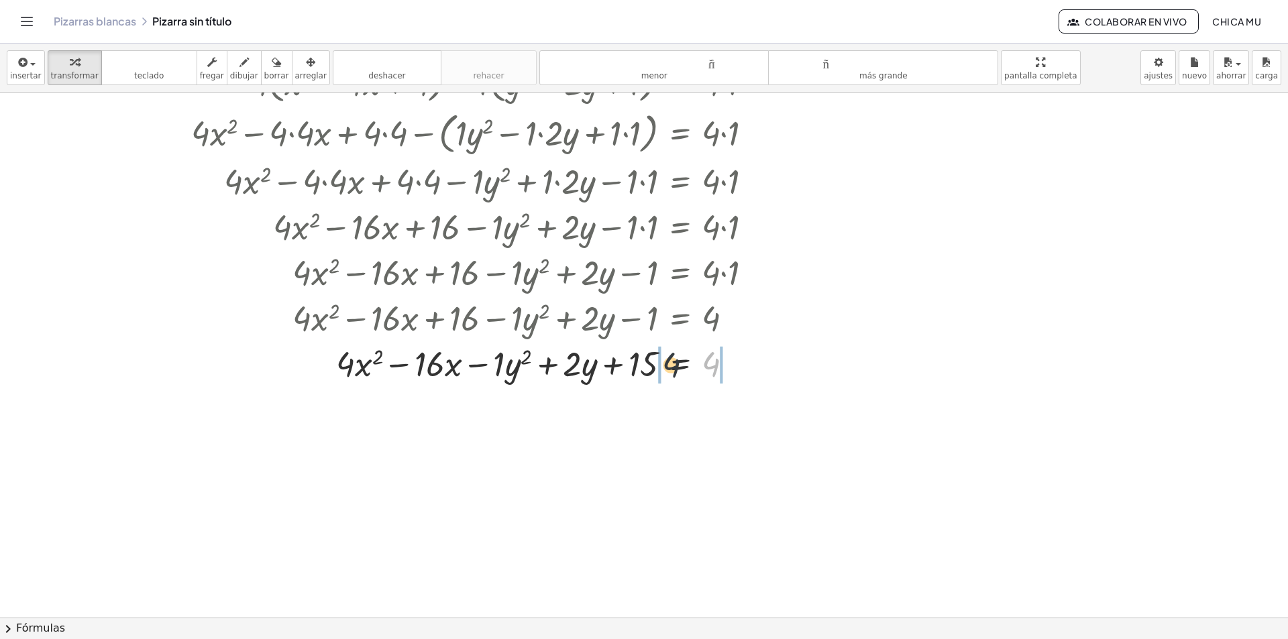
drag, startPoint x: 716, startPoint y: 367, endPoint x: 646, endPoint y: 362, distance: 70.6
click at [646, 362] on div at bounding box center [477, 363] width 586 height 46
drag, startPoint x: 712, startPoint y: 362, endPoint x: 638, endPoint y: 364, distance: 73.8
click at [638, 364] on div at bounding box center [477, 363] width 586 height 46
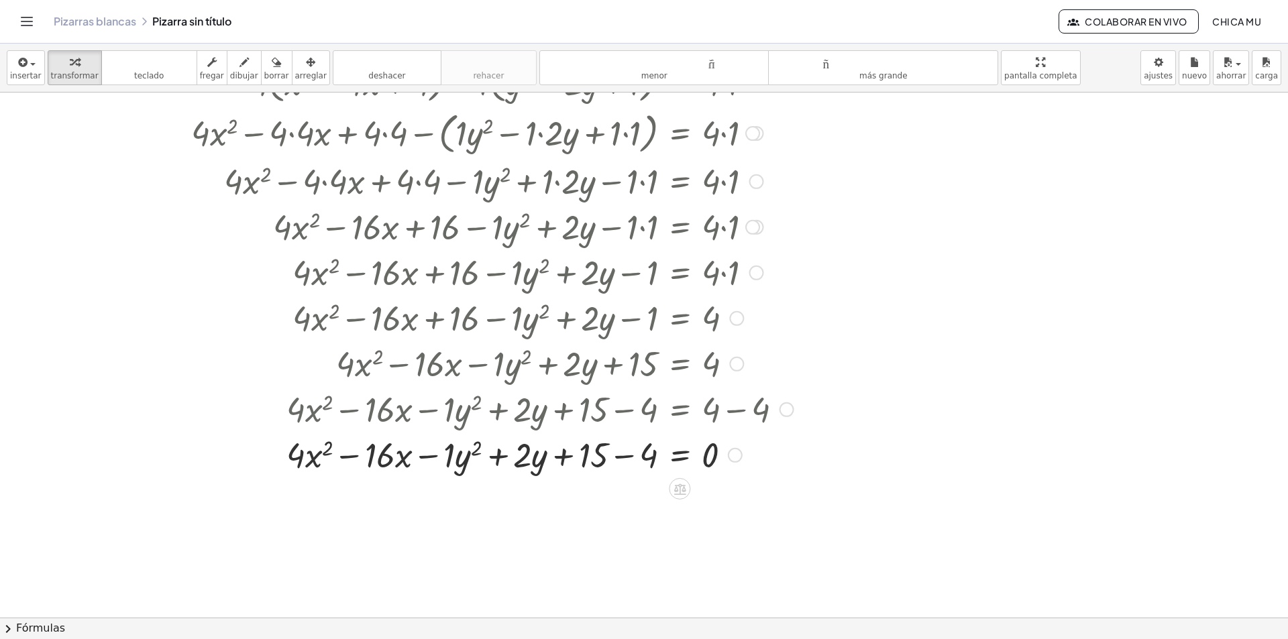
click at [645, 471] on div at bounding box center [492, 454] width 616 height 46
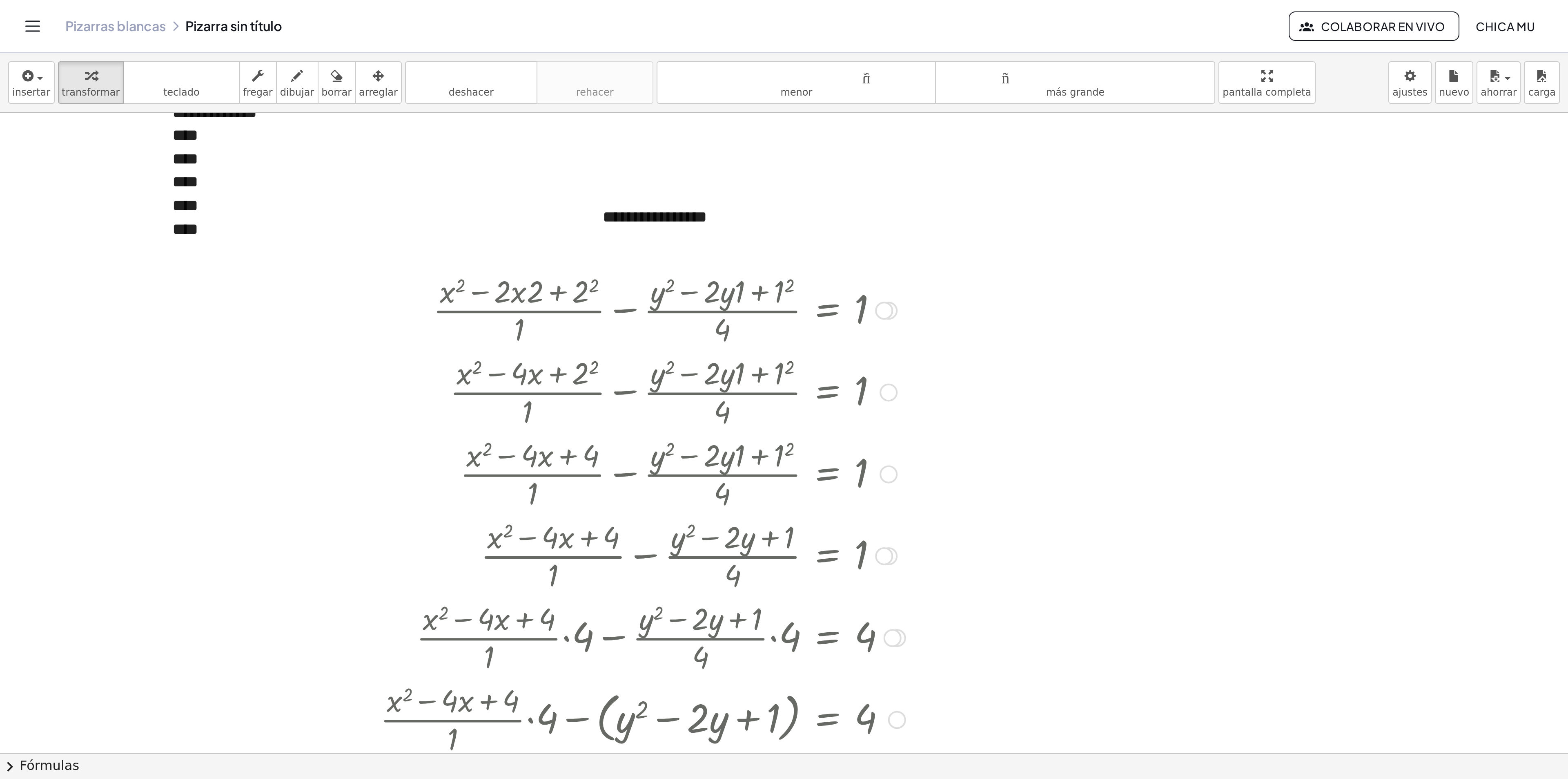
scroll to position [0, 0]
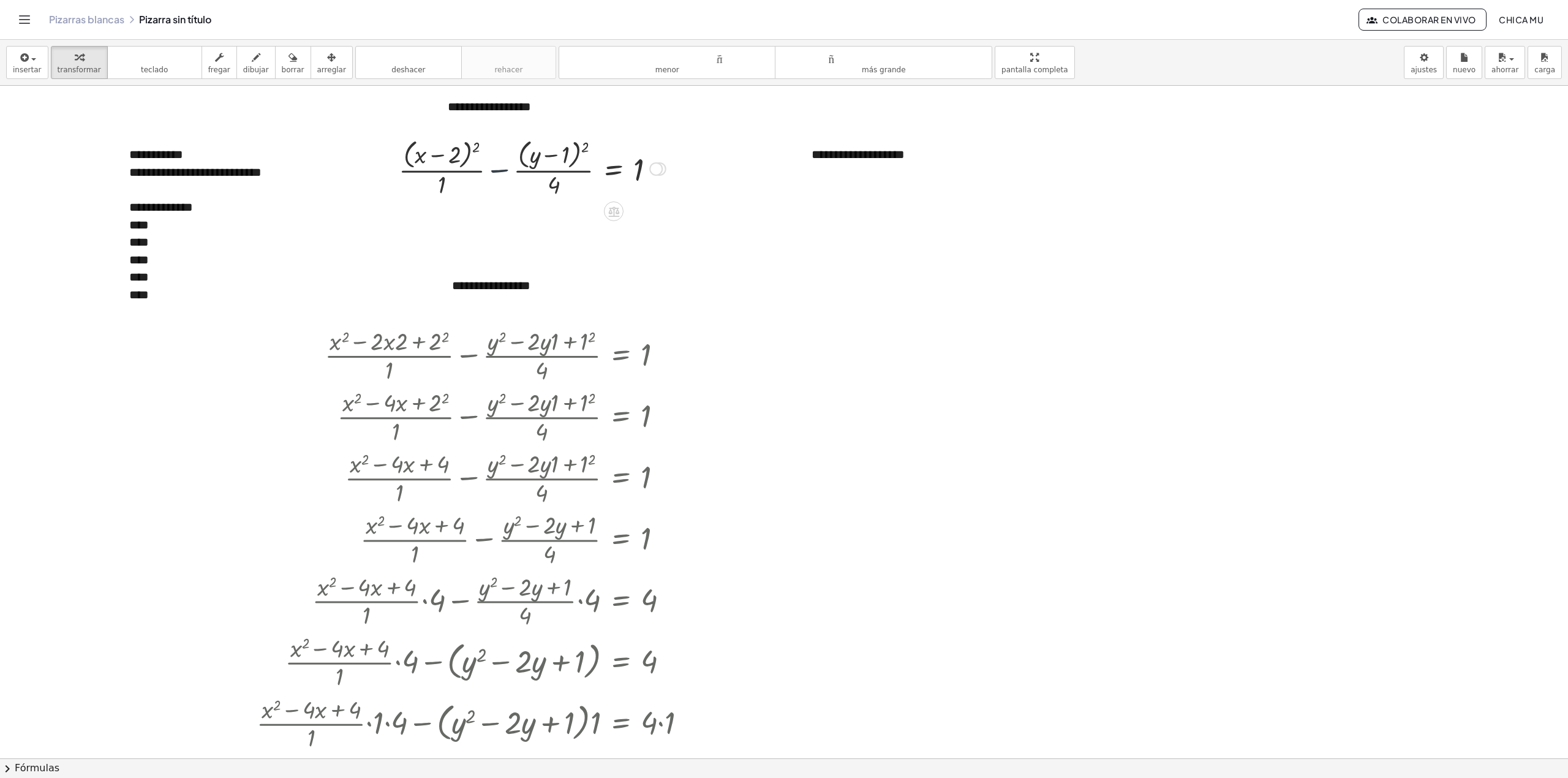
drag, startPoint x: 492, startPoint y: 160, endPoint x: 494, endPoint y: 168, distance: 8.2
click at [494, 168] on div at bounding box center [532, 167] width 279 height 65
drag, startPoint x: 290, startPoint y: 68, endPoint x: 331, endPoint y: 72, distance: 41.2
click at [293, 68] on button "borrar" at bounding box center [293, 62] width 37 height 33
click at [317, 66] on font "arreglar" at bounding box center [331, 69] width 29 height 8
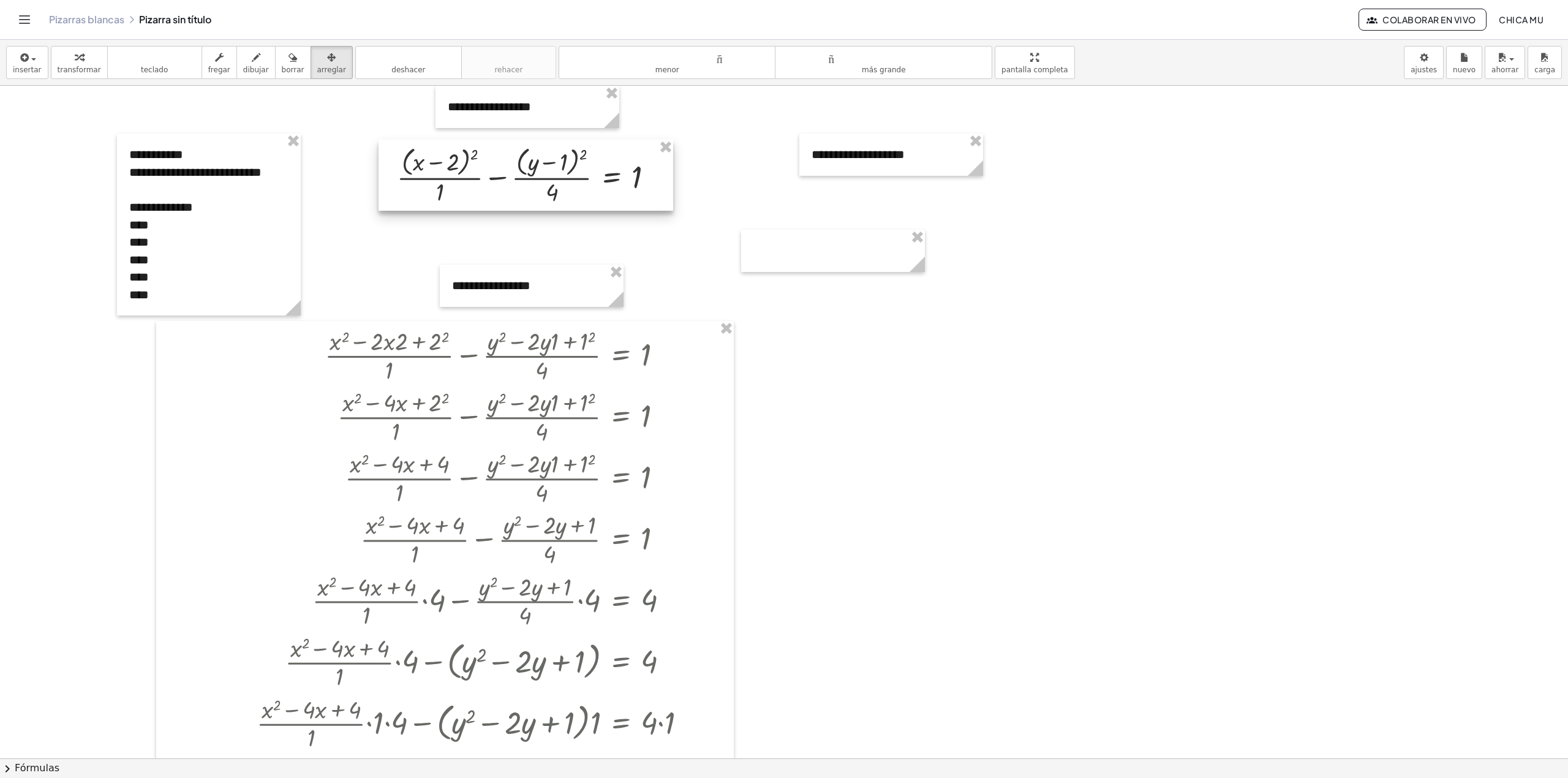
drag, startPoint x: 510, startPoint y: 180, endPoint x: 510, endPoint y: 190, distance: 10.0
click at [510, 191] on div at bounding box center [526, 175] width 295 height 71
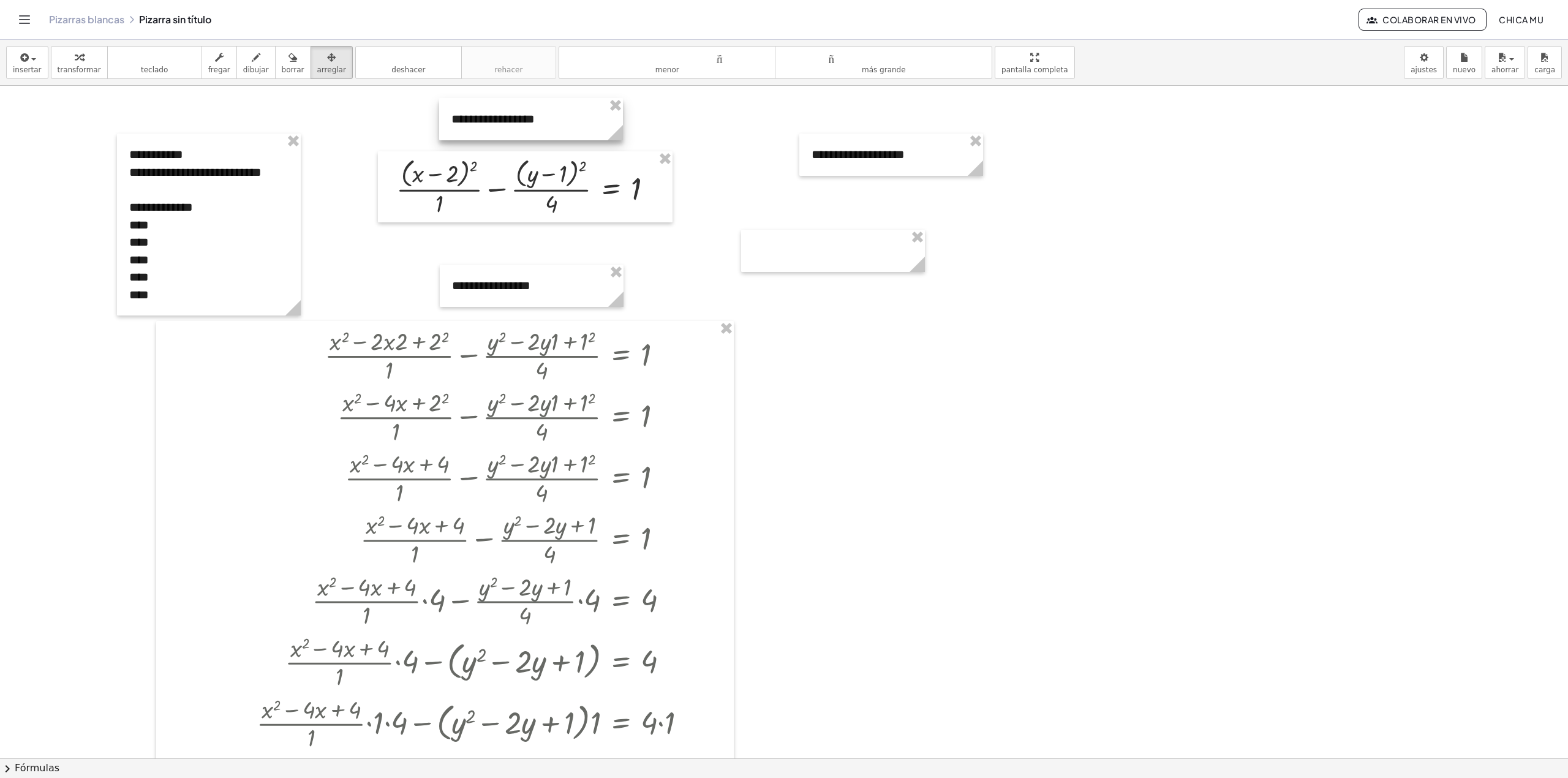
drag, startPoint x: 534, startPoint y: 122, endPoint x: 534, endPoint y: 131, distance: 9.0
click at [534, 131] on div at bounding box center [531, 119] width 184 height 42
drag, startPoint x: 351, startPoint y: 128, endPoint x: 104, endPoint y: 55, distance: 257.6
click at [349, 125] on div at bounding box center [784, 758] width 1568 height 1344
click at [78, 57] on div "button" at bounding box center [79, 57] width 44 height 15
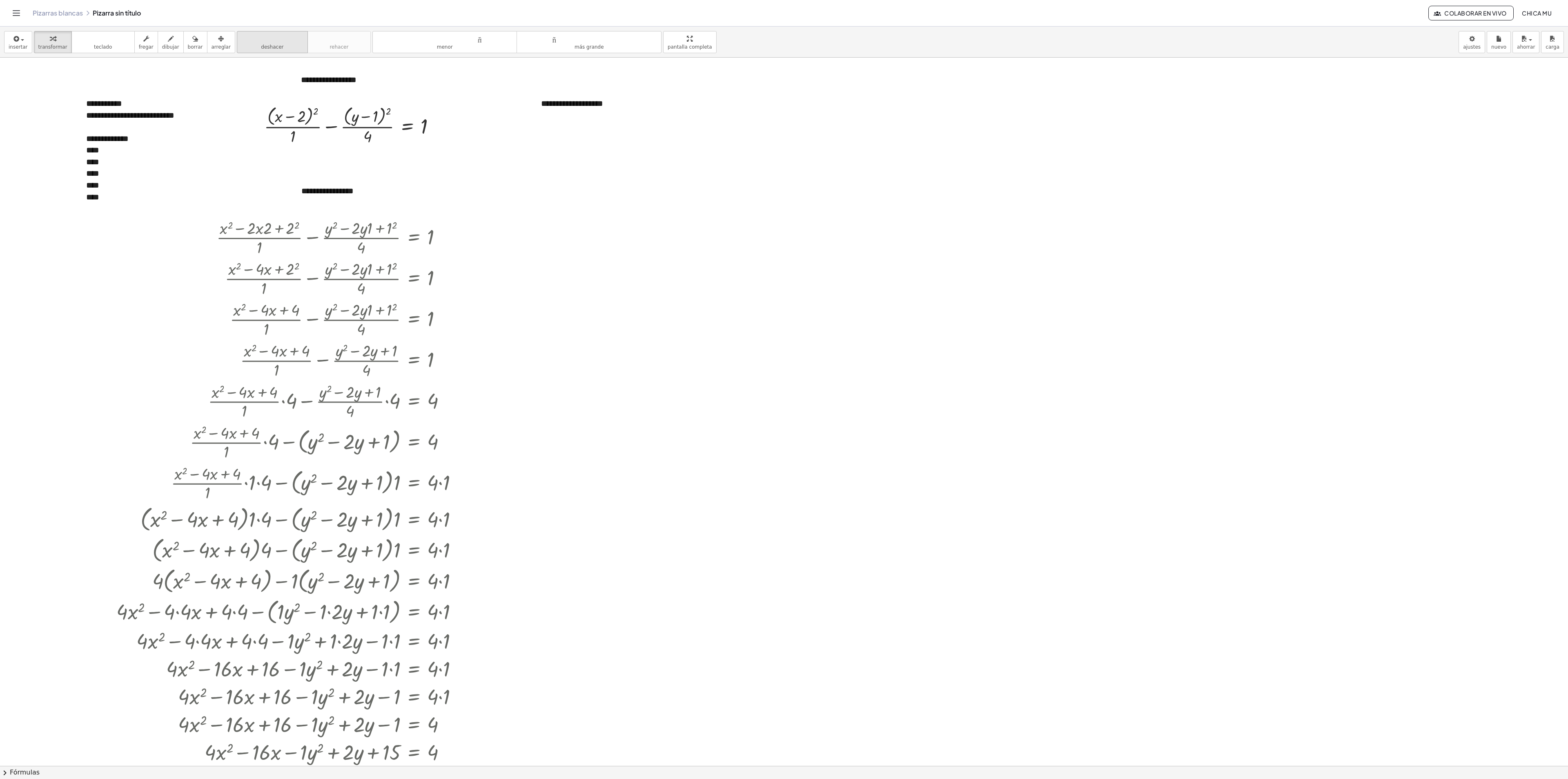
click at [218, 41] on div "button" at bounding box center [221, 38] width 19 height 10
drag, startPoint x: 536, startPoint y: 110, endPoint x: 548, endPoint y: 119, distance: 15.0
click at [490, 111] on div at bounding box center [528, 113] width 122 height 28
click at [548, 120] on div at bounding box center [534, 111] width 122 height 28
drag, startPoint x: 590, startPoint y: 110, endPoint x: 275, endPoint y: 79, distance: 316.5
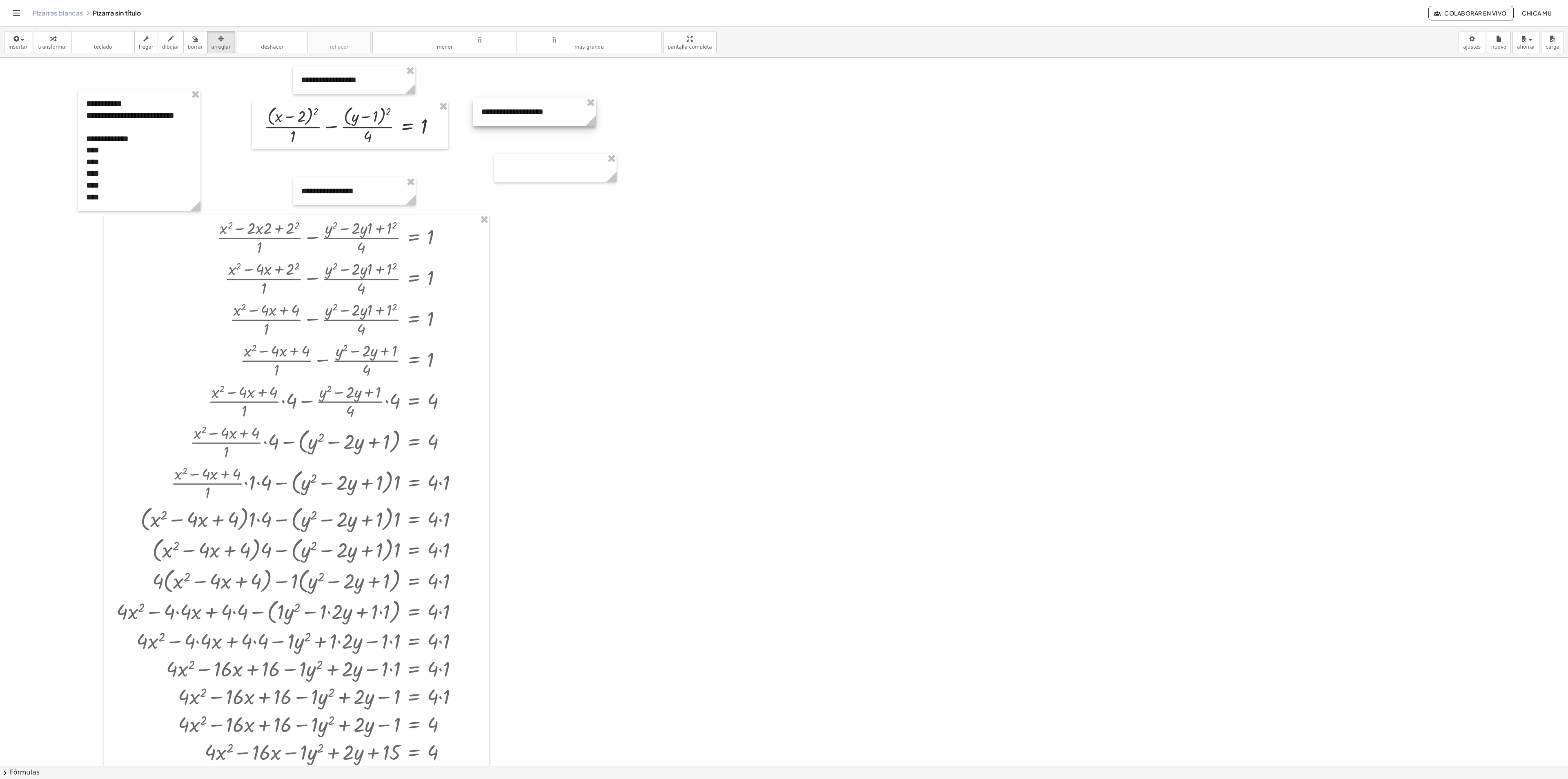
click at [589, 110] on div at bounding box center [534, 111] width 122 height 28
drag, startPoint x: 39, startPoint y: 40, endPoint x: 23, endPoint y: 43, distance: 16.3
click at [38, 40] on div "button" at bounding box center [53, 38] width 29 height 10
click at [23, 43] on div "button" at bounding box center [18, 38] width 19 height 10
click at [50, 116] on link "Texto" at bounding box center [52, 112] width 97 height 18
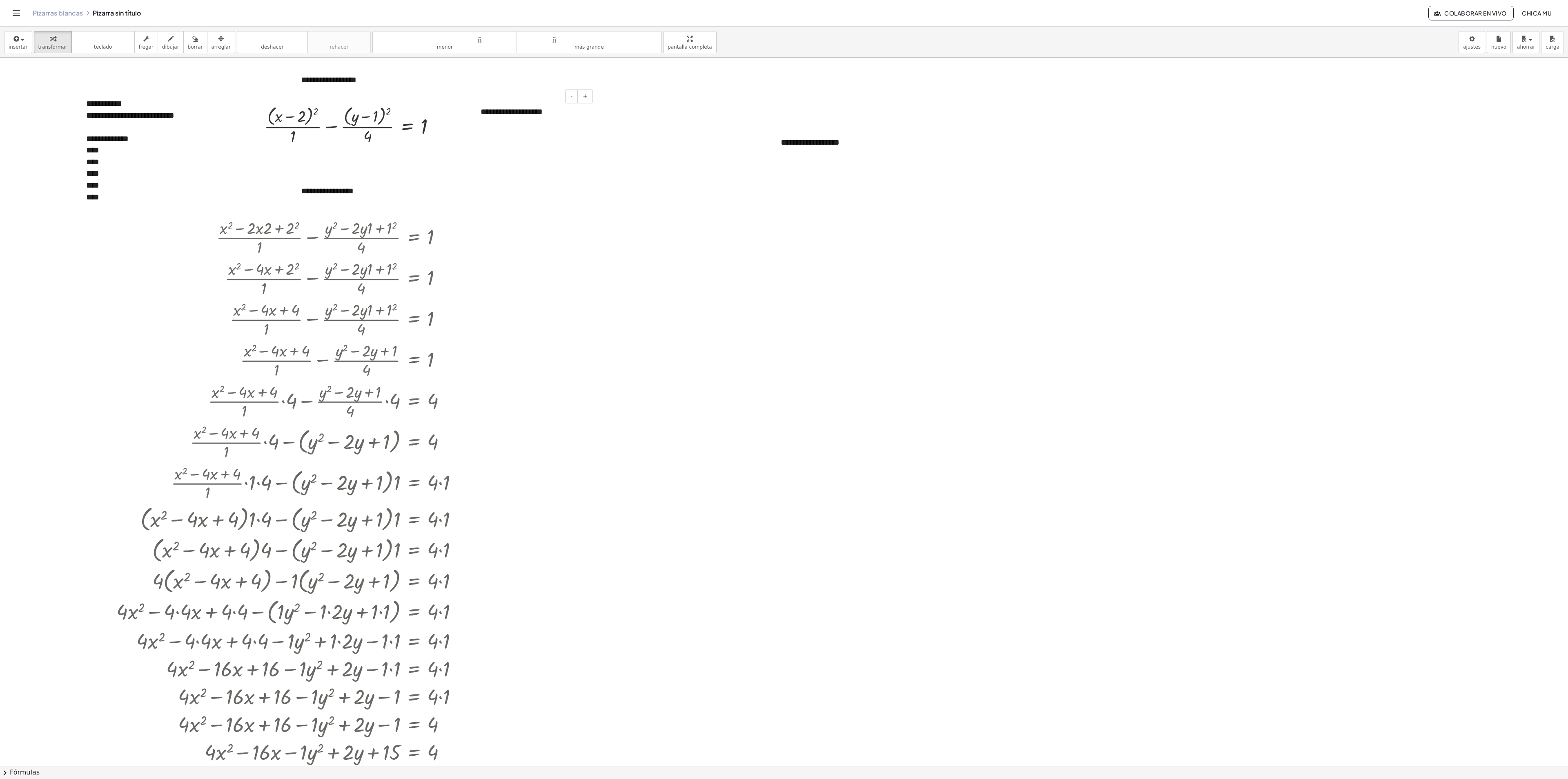
click at [567, 119] on div "**********" at bounding box center [533, 111] width 122 height 28
click at [584, 94] on font "+" at bounding box center [585, 96] width 5 height 7
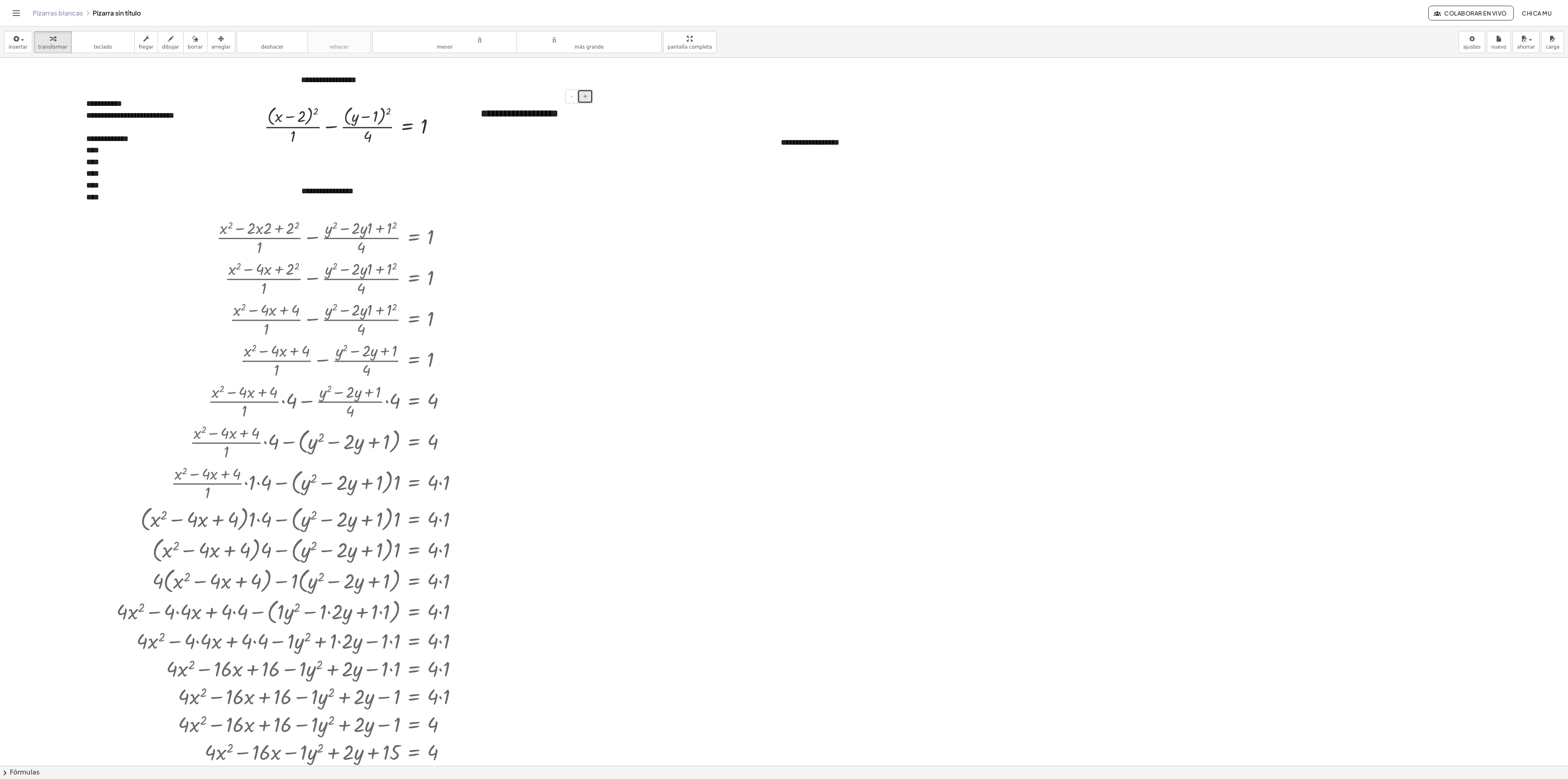
click at [584, 94] on font "+" at bounding box center [585, 96] width 5 height 7
click at [571, 96] on font "-" at bounding box center [571, 96] width 2 height 7
click at [27, 37] on button "insertar" at bounding box center [18, 42] width 28 height 22
click at [207, 41] on button "arreglar" at bounding box center [221, 42] width 28 height 22
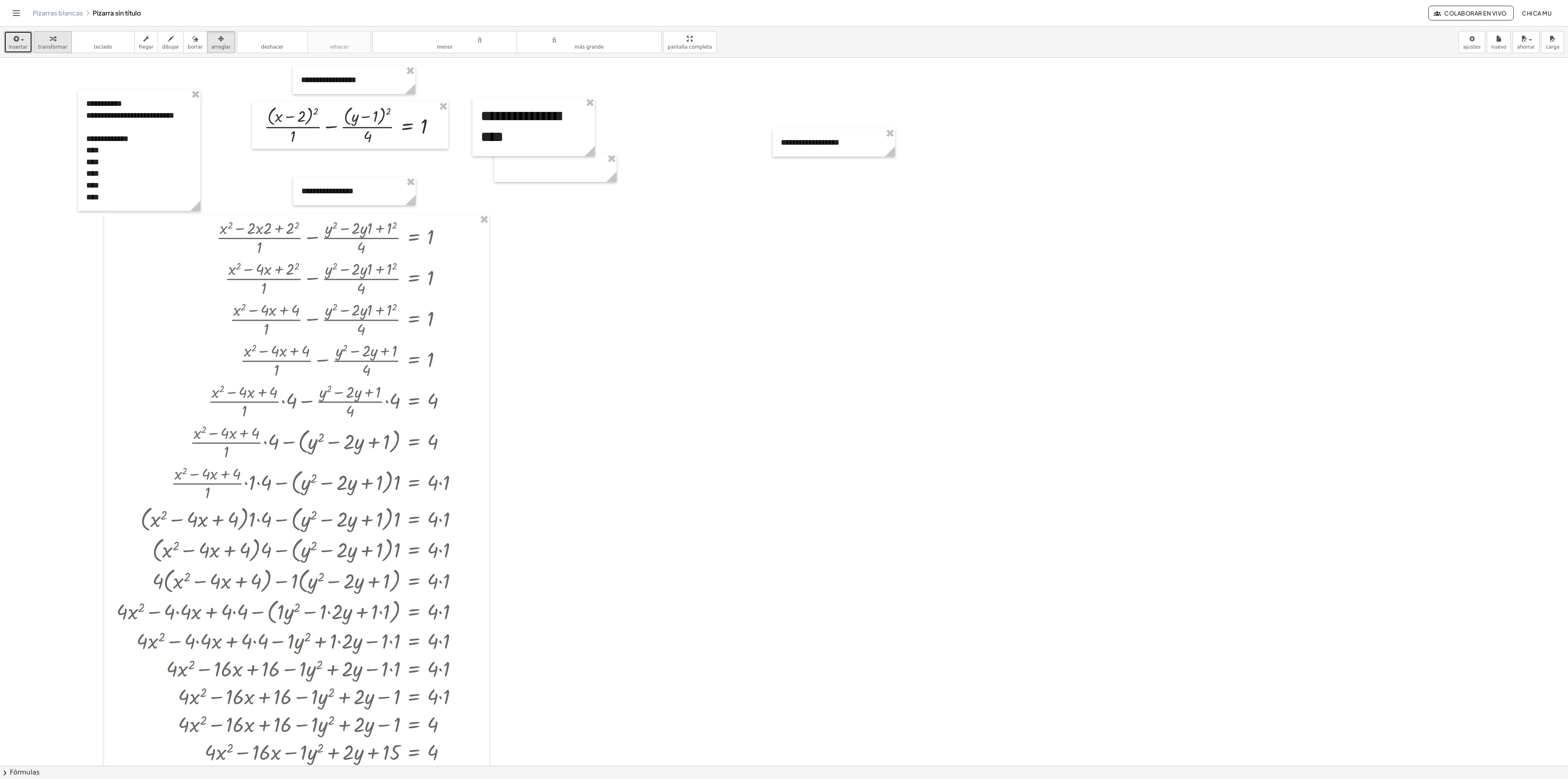
click at [50, 41] on icon "button" at bounding box center [52, 39] width 5 height 10
click at [218, 38] on div "button" at bounding box center [221, 38] width 19 height 10
drag, startPoint x: 340, startPoint y: 191, endPoint x: 330, endPoint y: 173, distance: 20.6
click at [325, 198] on div at bounding box center [340, 199] width 122 height 28
drag, startPoint x: 337, startPoint y: 127, endPoint x: 331, endPoint y: 161, distance: 34.5
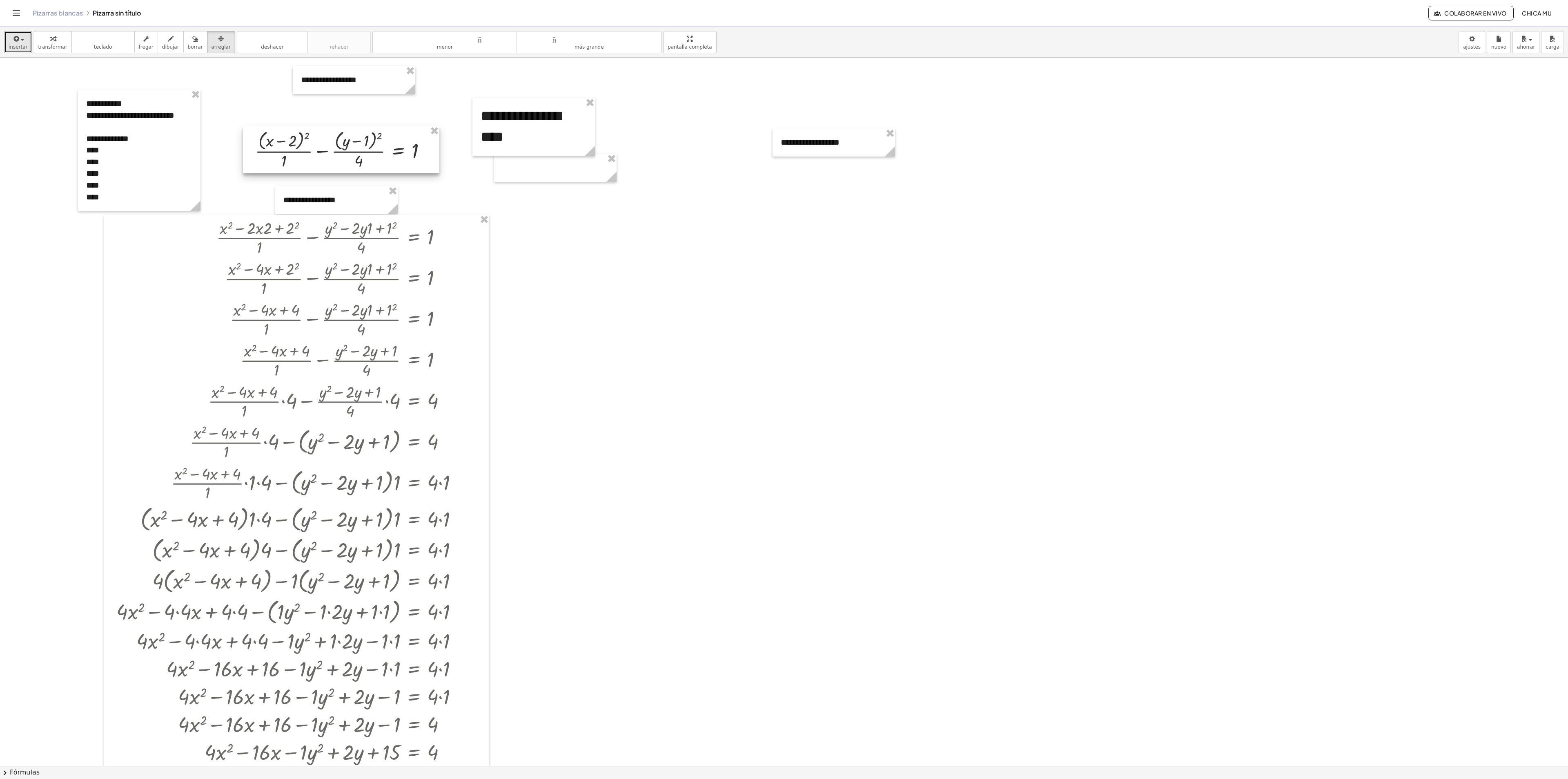
click at [331, 161] on div at bounding box center [341, 150] width 197 height 48
drag, startPoint x: 335, startPoint y: 77, endPoint x: 326, endPoint y: 105, distance: 29.4
click at [326, 105] on div at bounding box center [344, 108] width 122 height 28
drag, startPoint x: 327, startPoint y: 106, endPoint x: 326, endPoint y: 117, distance: 11.0
click at [327, 117] on div at bounding box center [346, 114] width 122 height 28
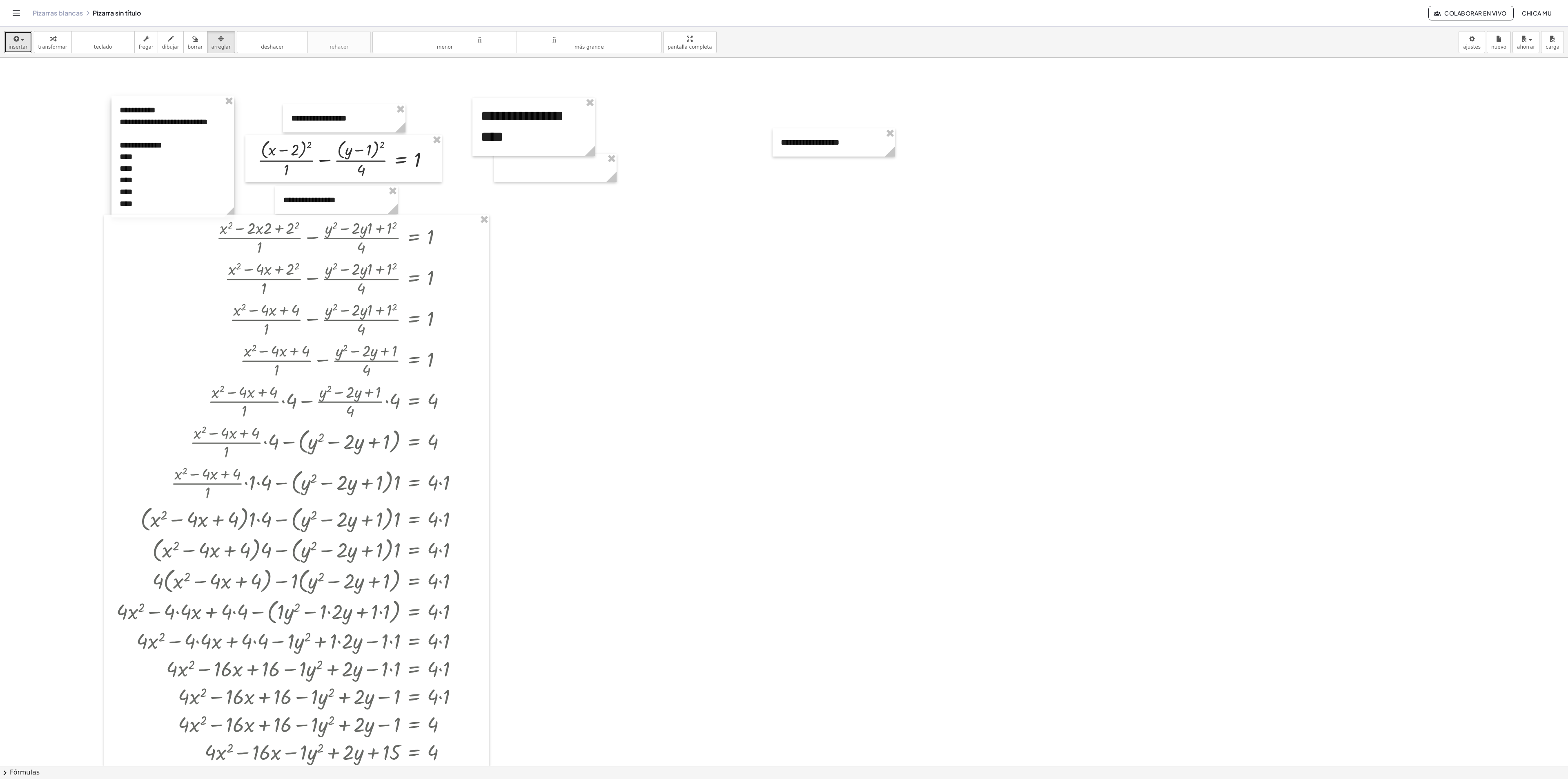
drag, startPoint x: 181, startPoint y: 132, endPoint x: 210, endPoint y: 136, distance: 29.3
click at [210, 136] on div at bounding box center [172, 157] width 122 height 121
drag, startPoint x: 497, startPoint y: 119, endPoint x: 488, endPoint y: 122, distance: 9.5
click at [488, 122] on div at bounding box center [524, 130] width 122 height 58
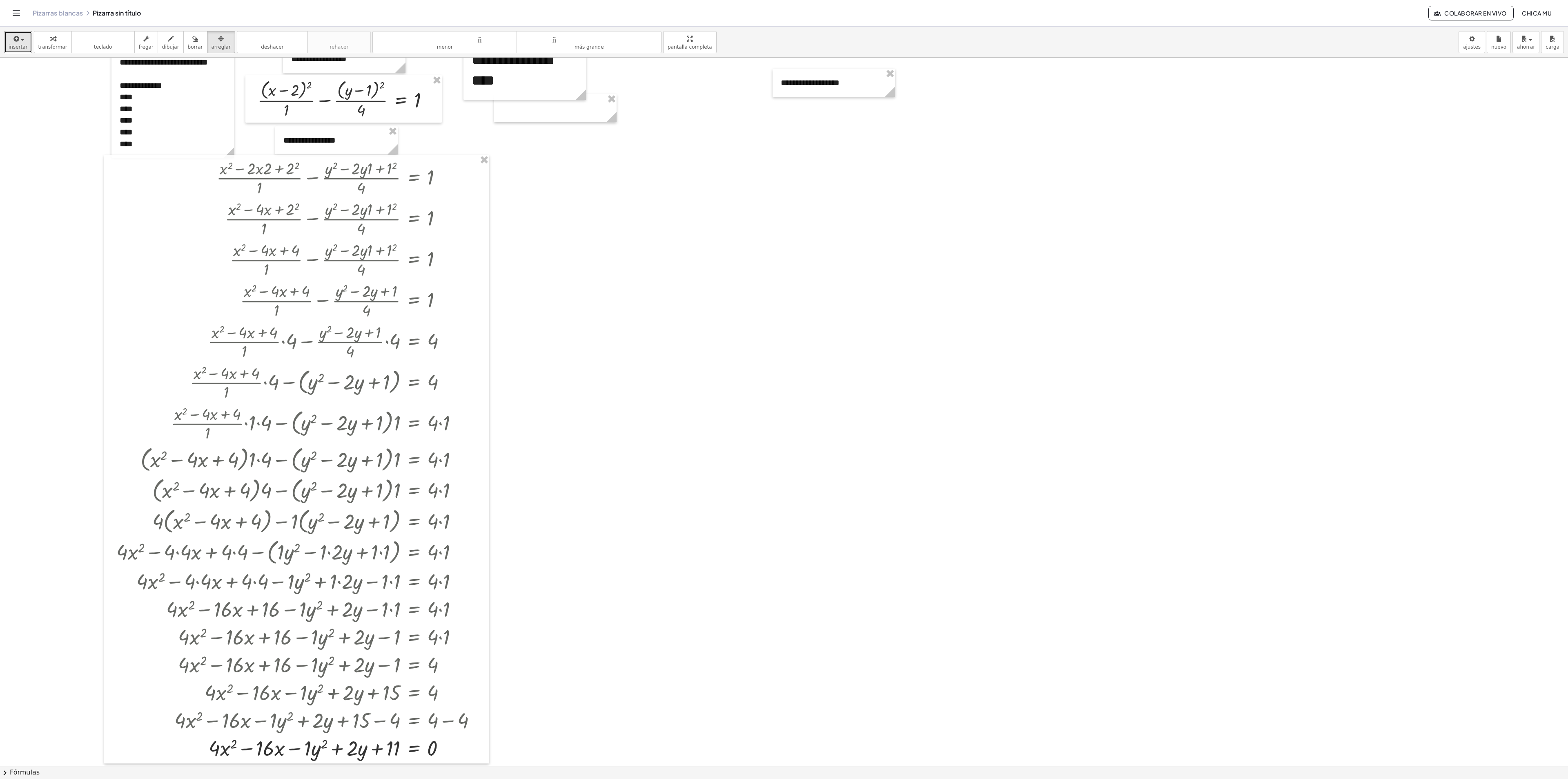
scroll to position [52, 0]
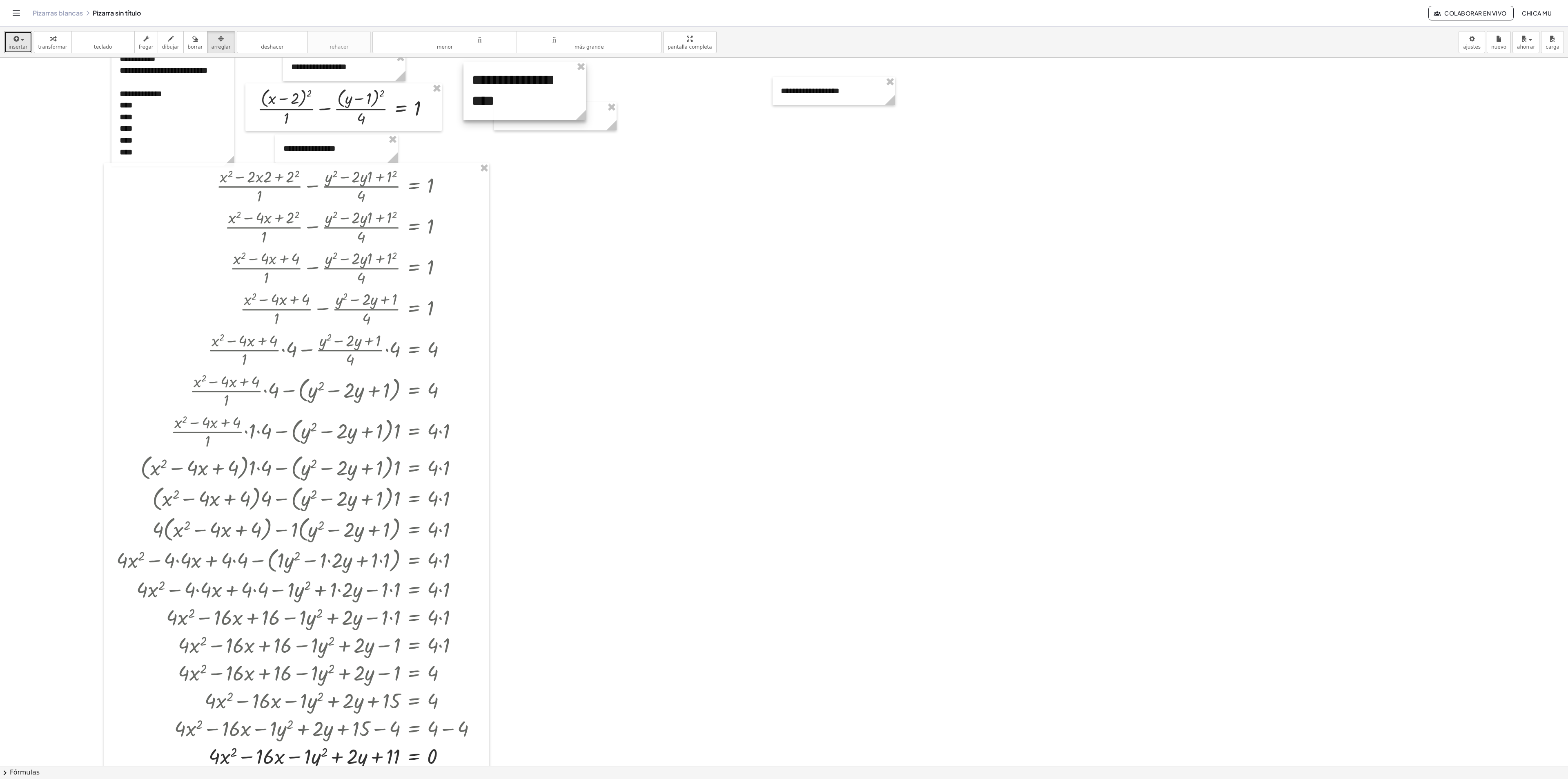
drag, startPoint x: 536, startPoint y: 99, endPoint x: 427, endPoint y: 104, distance: 109.1
click at [535, 101] on div at bounding box center [524, 91] width 122 height 58
drag, startPoint x: 416, startPoint y: 113, endPoint x: 396, endPoint y: 108, distance: 20.6
click at [411, 117] on div at bounding box center [345, 110] width 197 height 48
drag, startPoint x: 387, startPoint y: 75, endPoint x: 292, endPoint y: 91, distance: 96.3
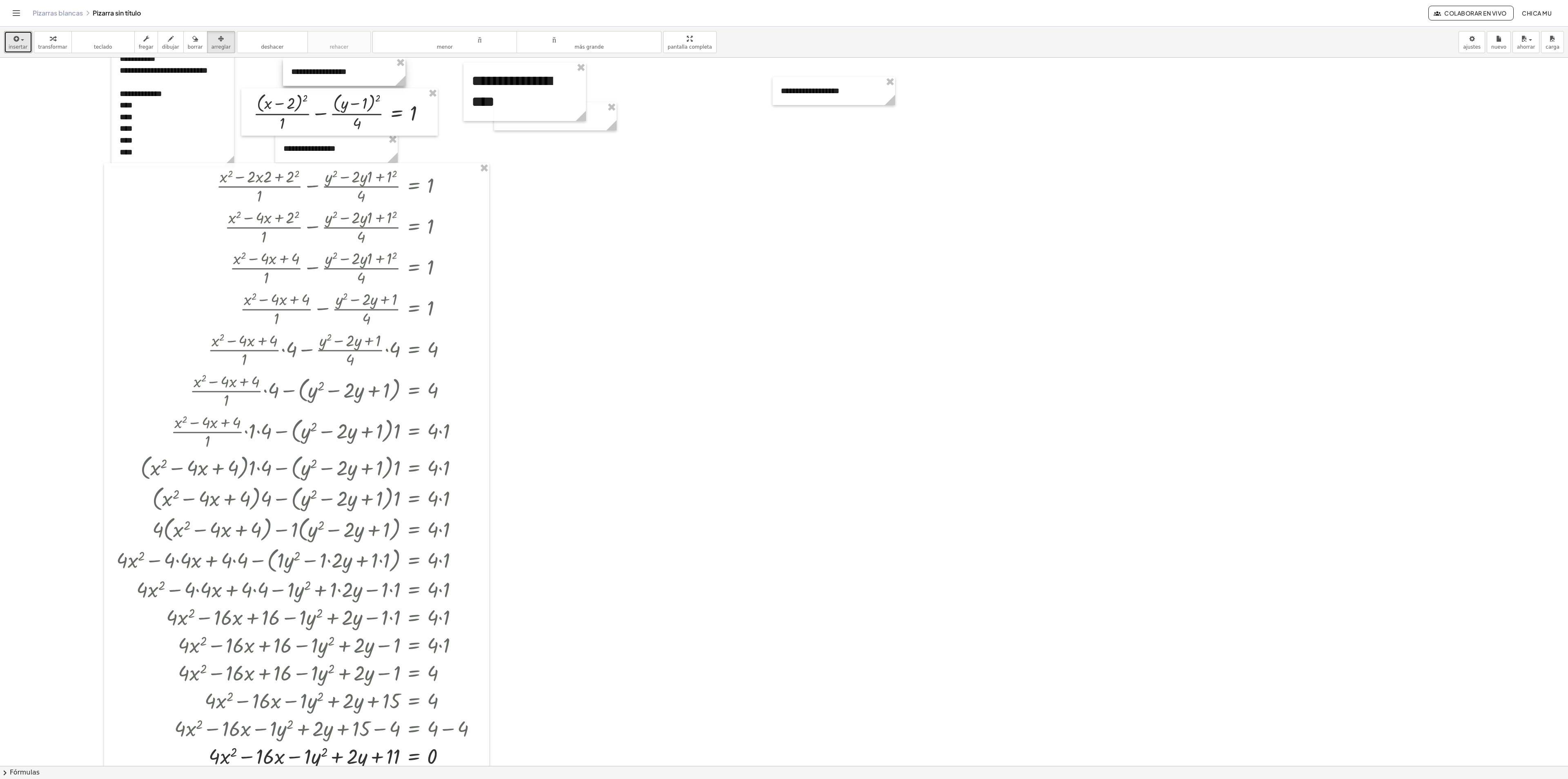
click at [384, 80] on div at bounding box center [344, 72] width 122 height 28
drag, startPoint x: 178, startPoint y: 101, endPoint x: 170, endPoint y: 108, distance: 10.6
click at [170, 108] on div at bounding box center [163, 111] width 122 height 121
click at [49, 48] on font "transformar" at bounding box center [53, 46] width 29 height 5
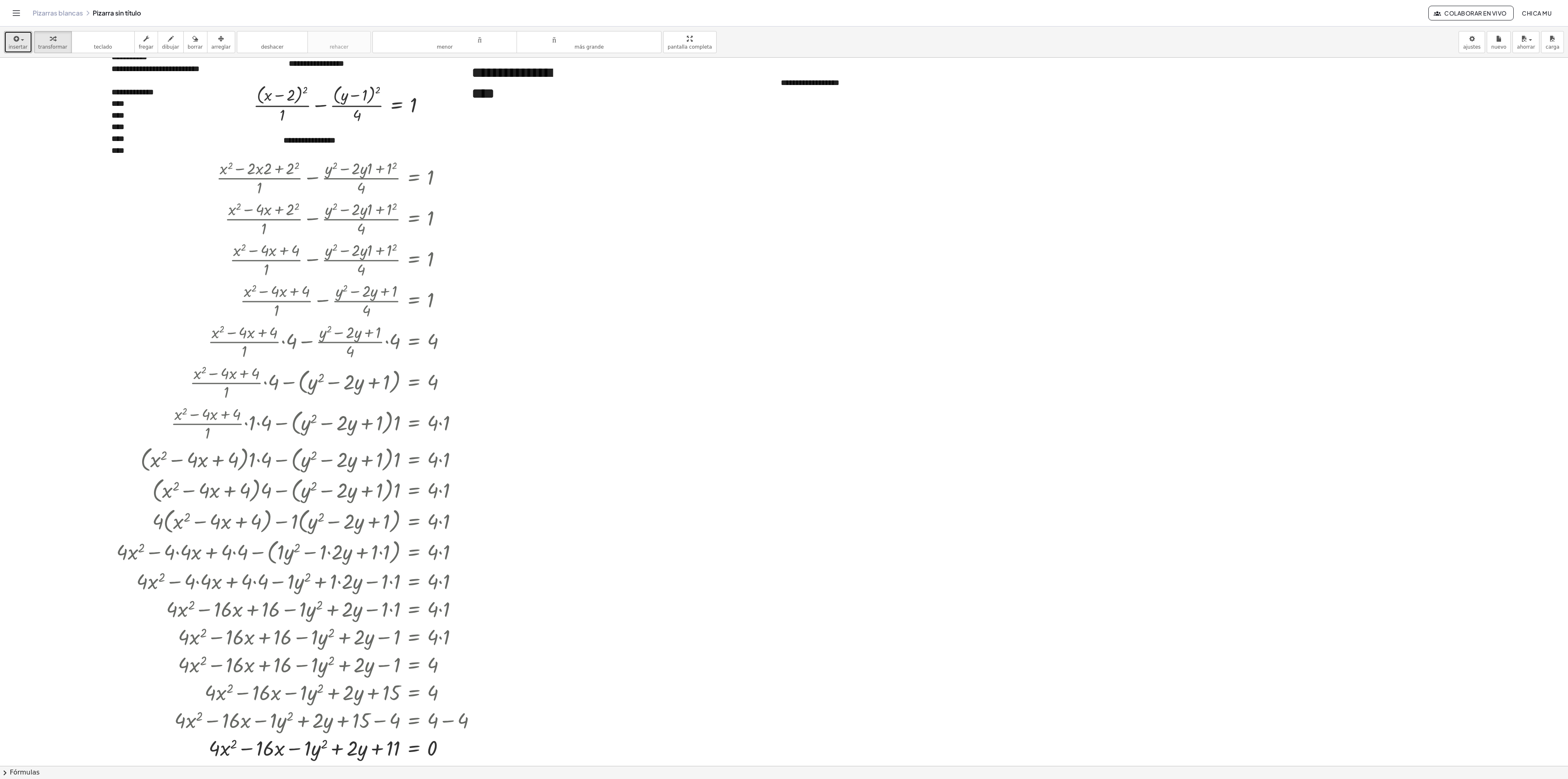
scroll to position [57, 0]
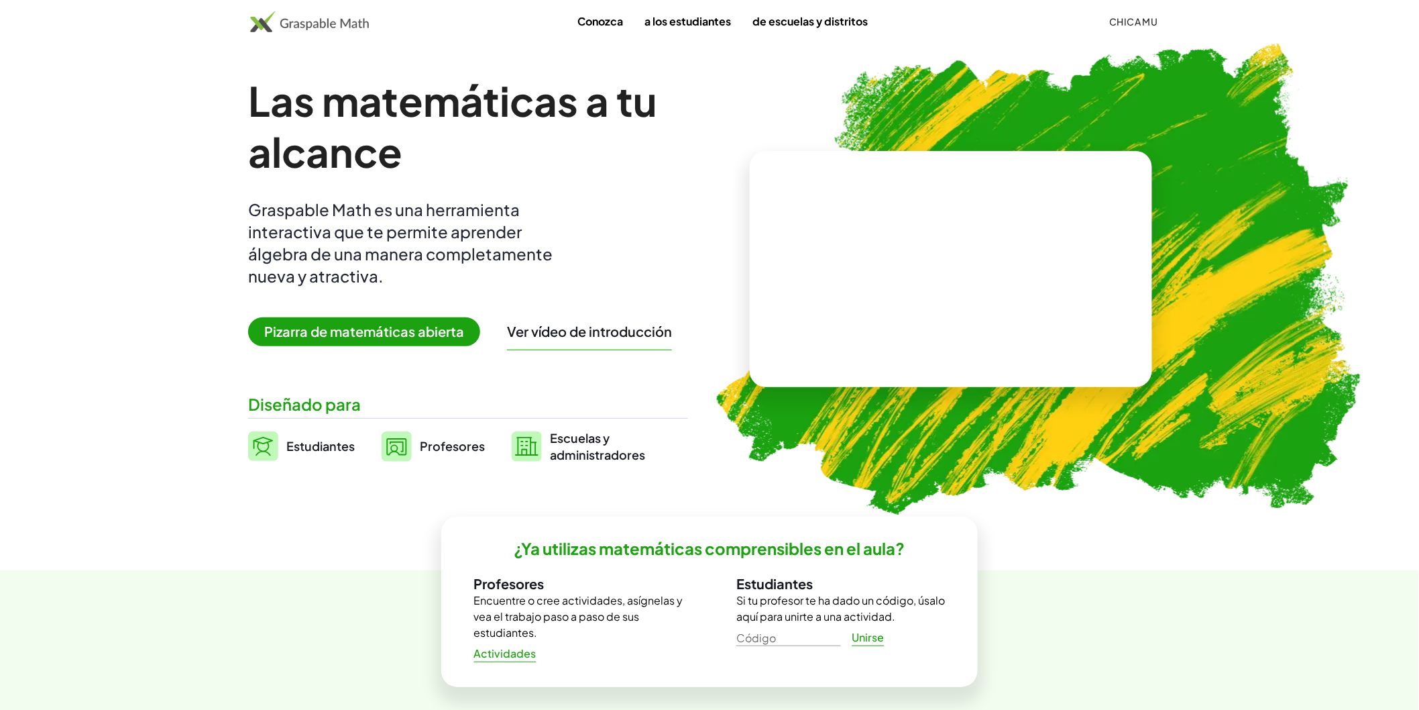
click at [378, 307] on div "Las matemáticas a tu alcance Graspable Math es una herramienta interactiva que …" at bounding box center [468, 269] width 440 height 388
click at [387, 332] on font "Pizarra de matemáticas abierta" at bounding box center [364, 331] width 200 height 17
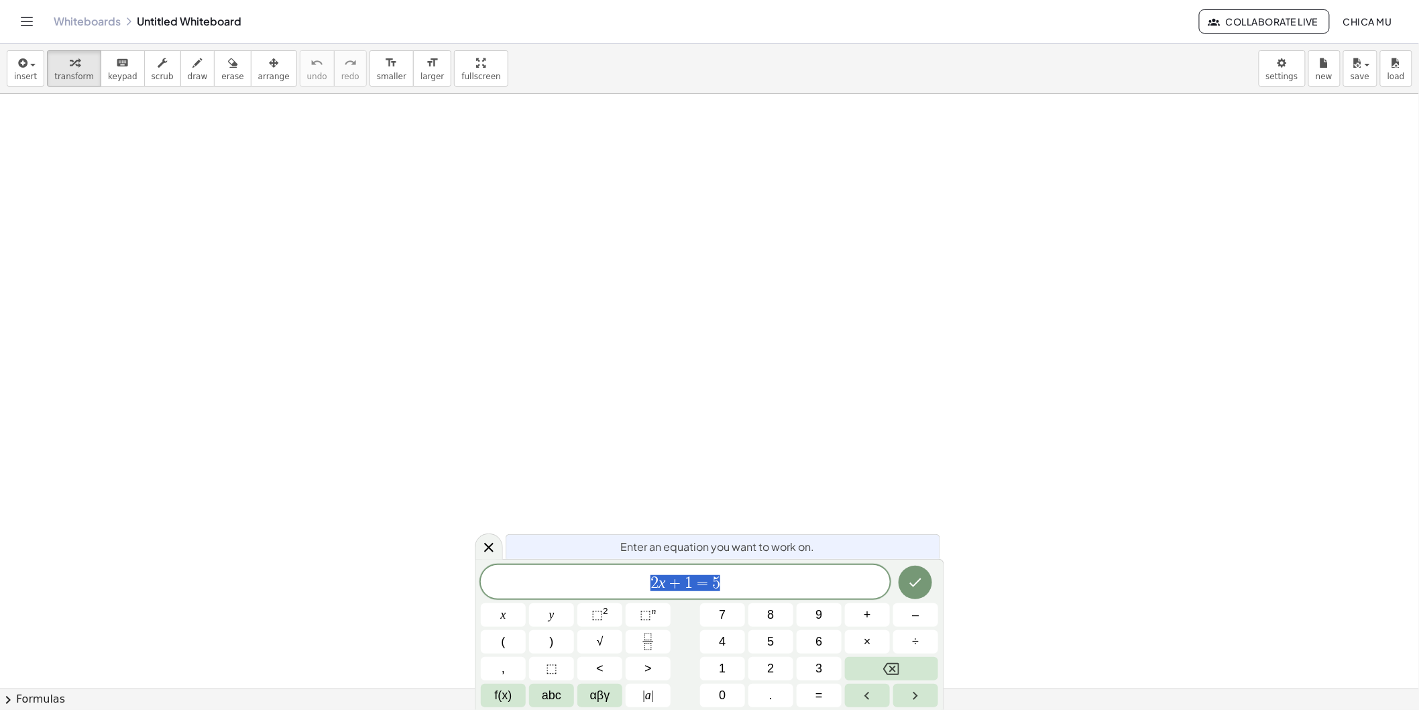
click at [42, 72] on div "insert select one: Math Expression Function Text Youtube Video Graphing Geometr…" at bounding box center [709, 69] width 1419 height 50
click at [30, 68] on div "button" at bounding box center [25, 62] width 23 height 16
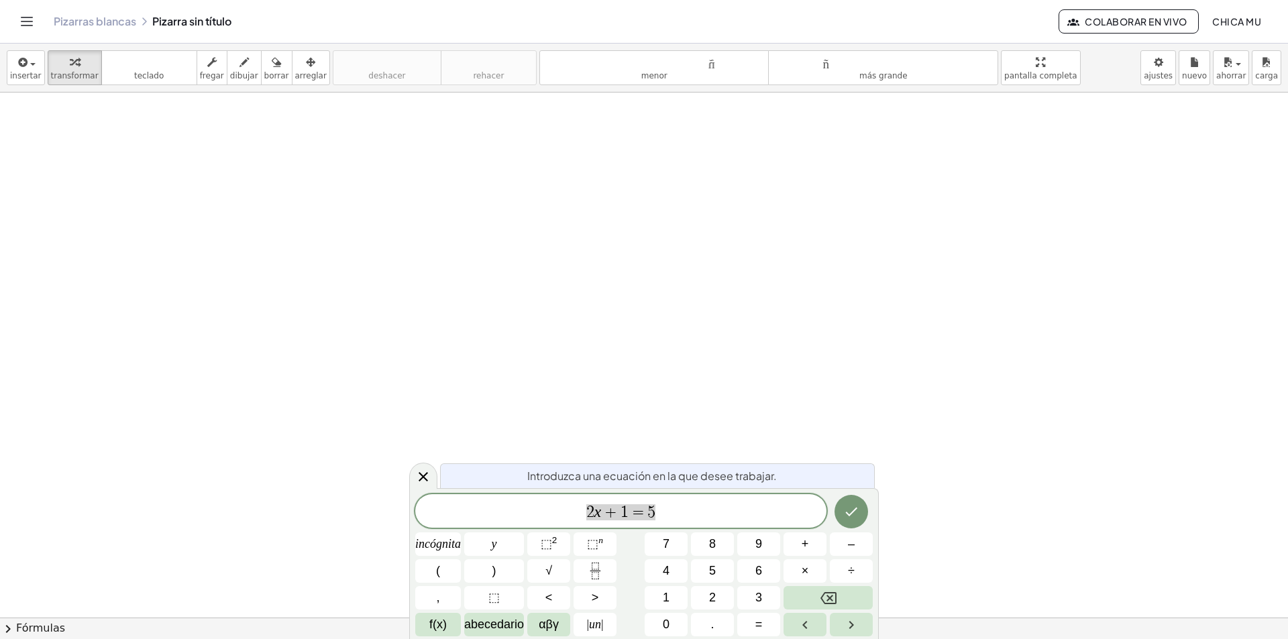
click at [697, 515] on span "2 x + 1 = 5" at bounding box center [620, 512] width 411 height 19
